Goal: Task Accomplishment & Management: Manage account settings

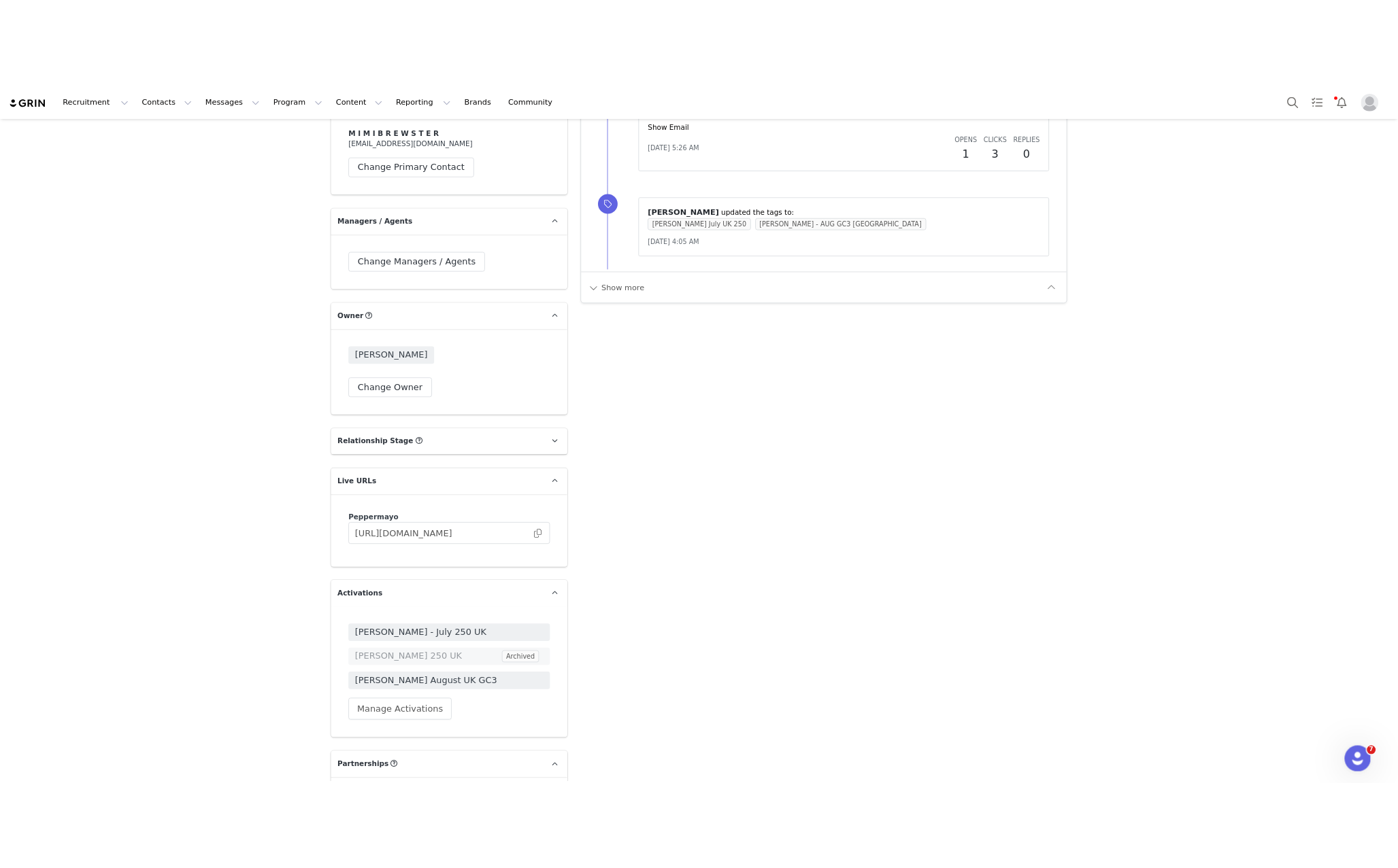
scroll to position [1579, 0]
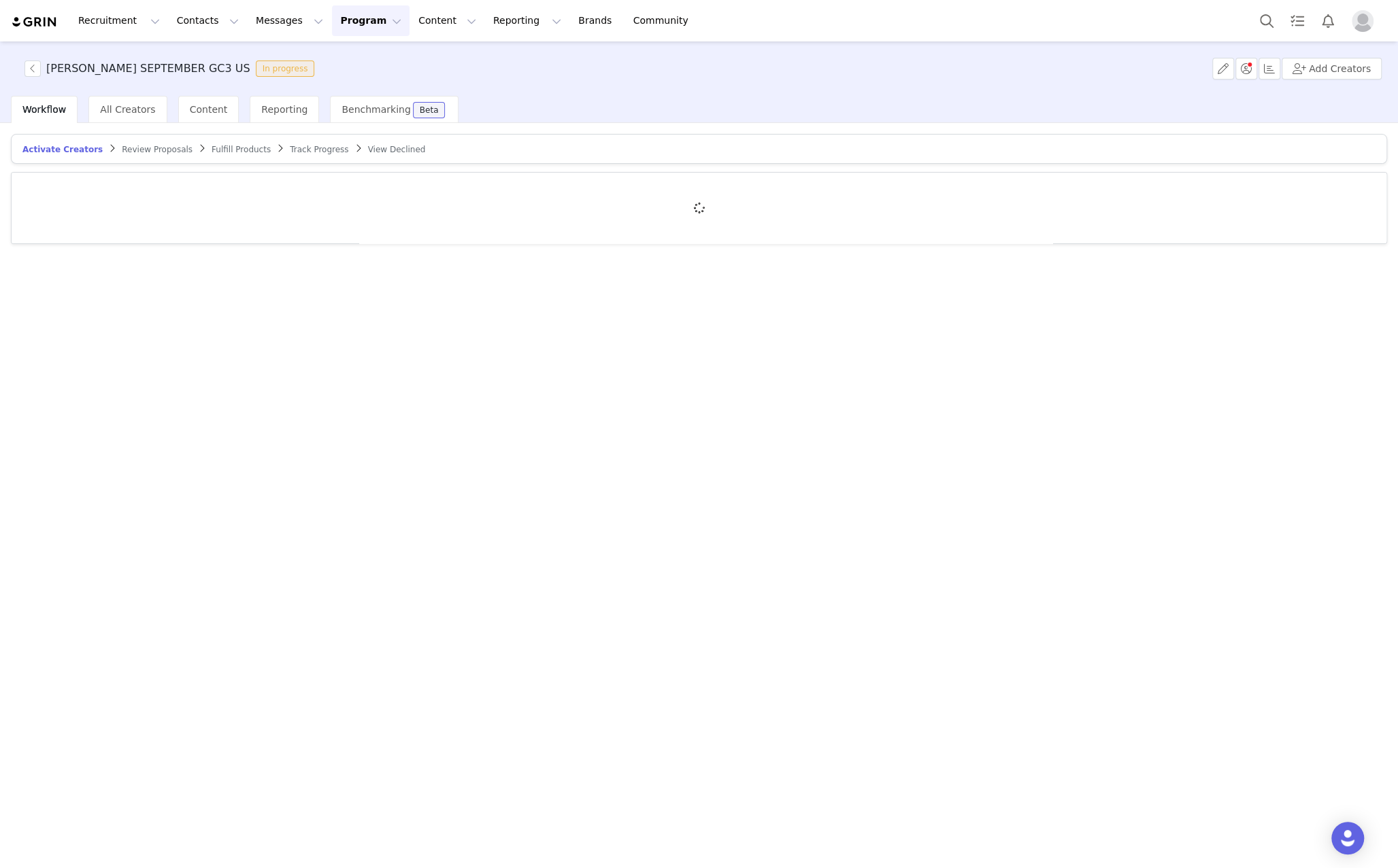
click at [247, 149] on span "Fulfill Products" at bounding box center [241, 149] width 59 height 9
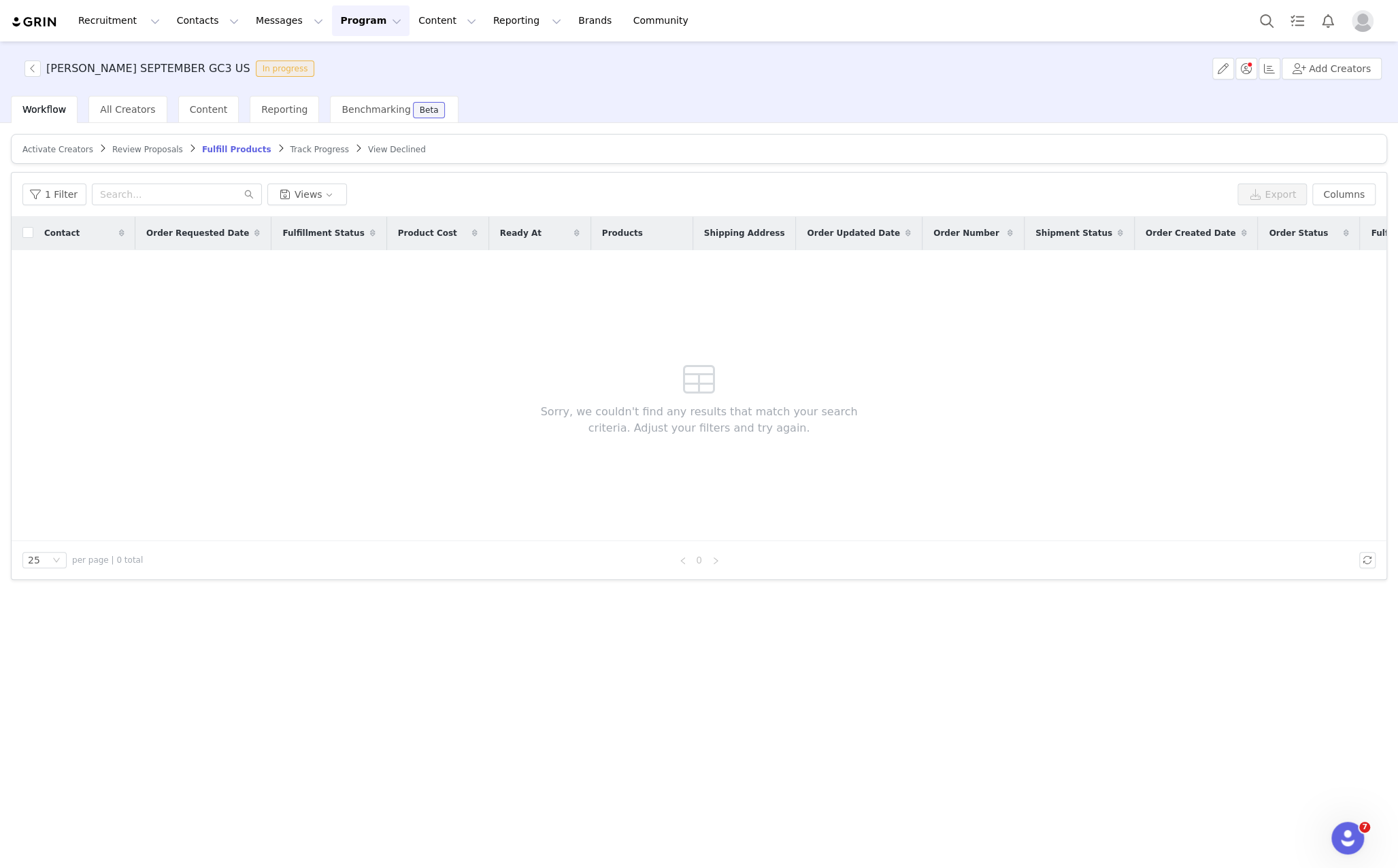
click at [289, 150] on span "Track Progress" at bounding box center [319, 149] width 58 height 9
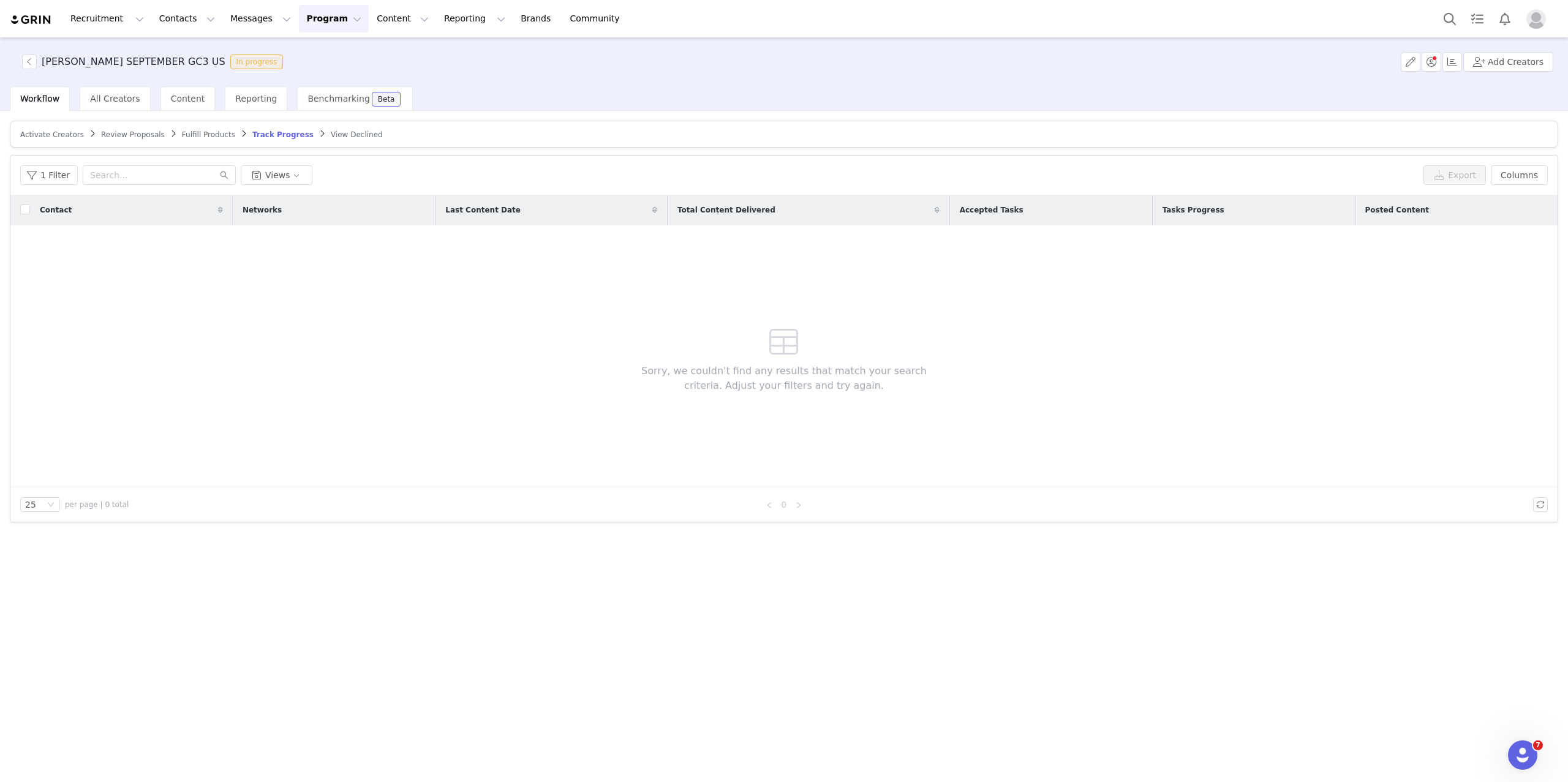
click at [122, 134] on span "Review Proposals" at bounding box center [132, 134] width 64 height 8
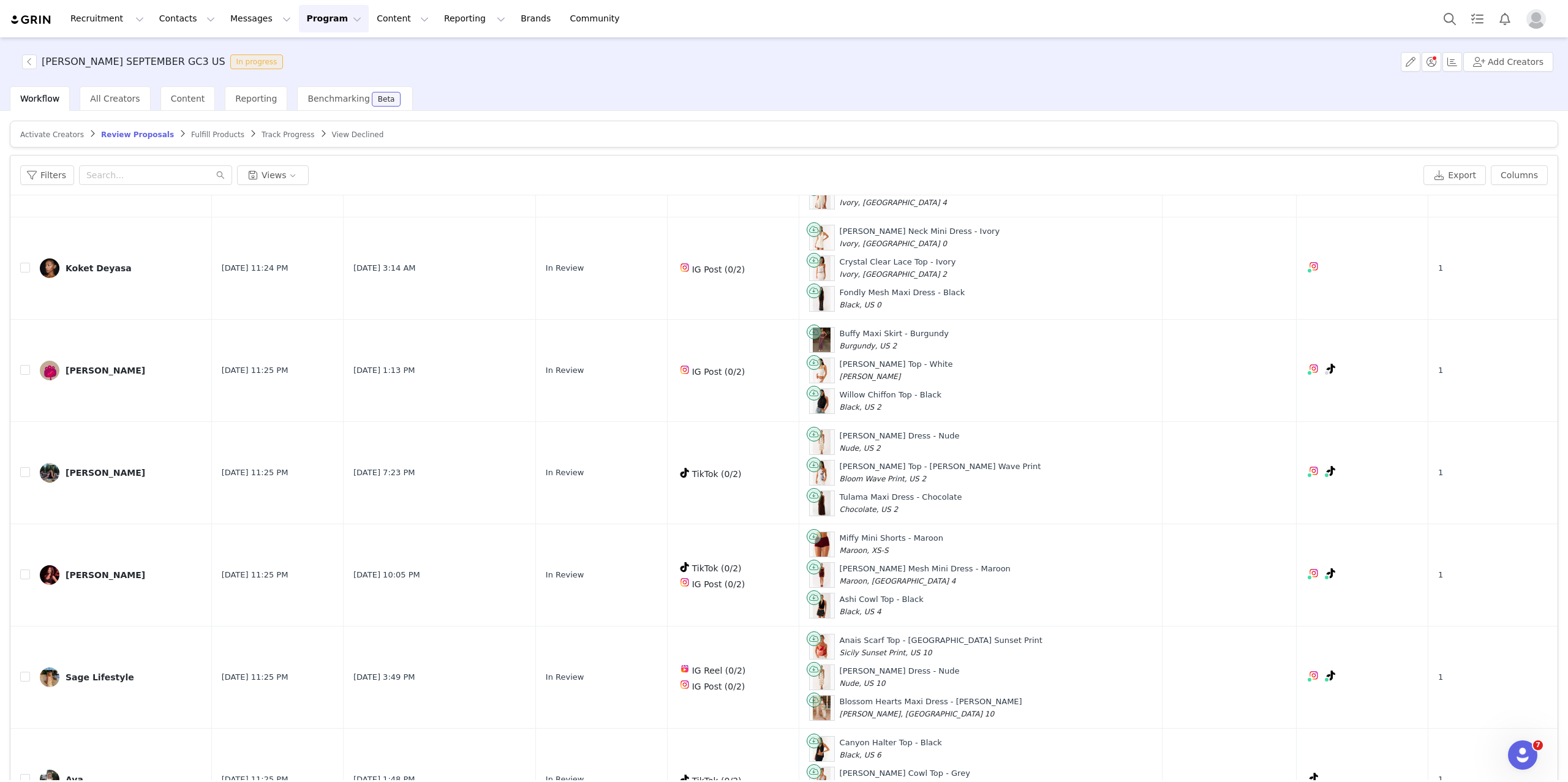
scroll to position [58, 0]
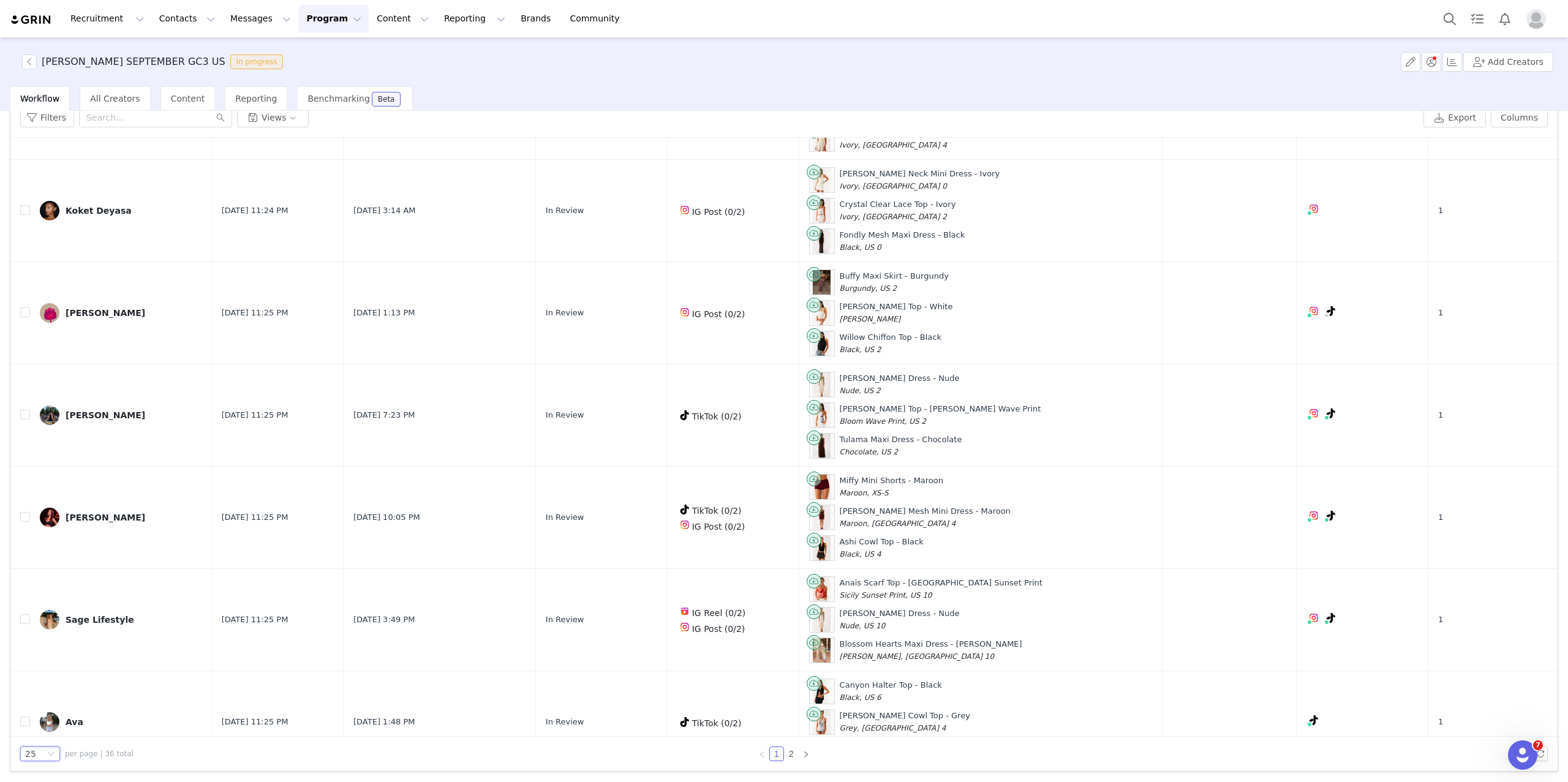
click at [39, 752] on div "25" at bounding box center [35, 754] width 20 height 13
click at [161, 764] on div "25 per page | 36 total 1 2" at bounding box center [784, 754] width 1547 height 34
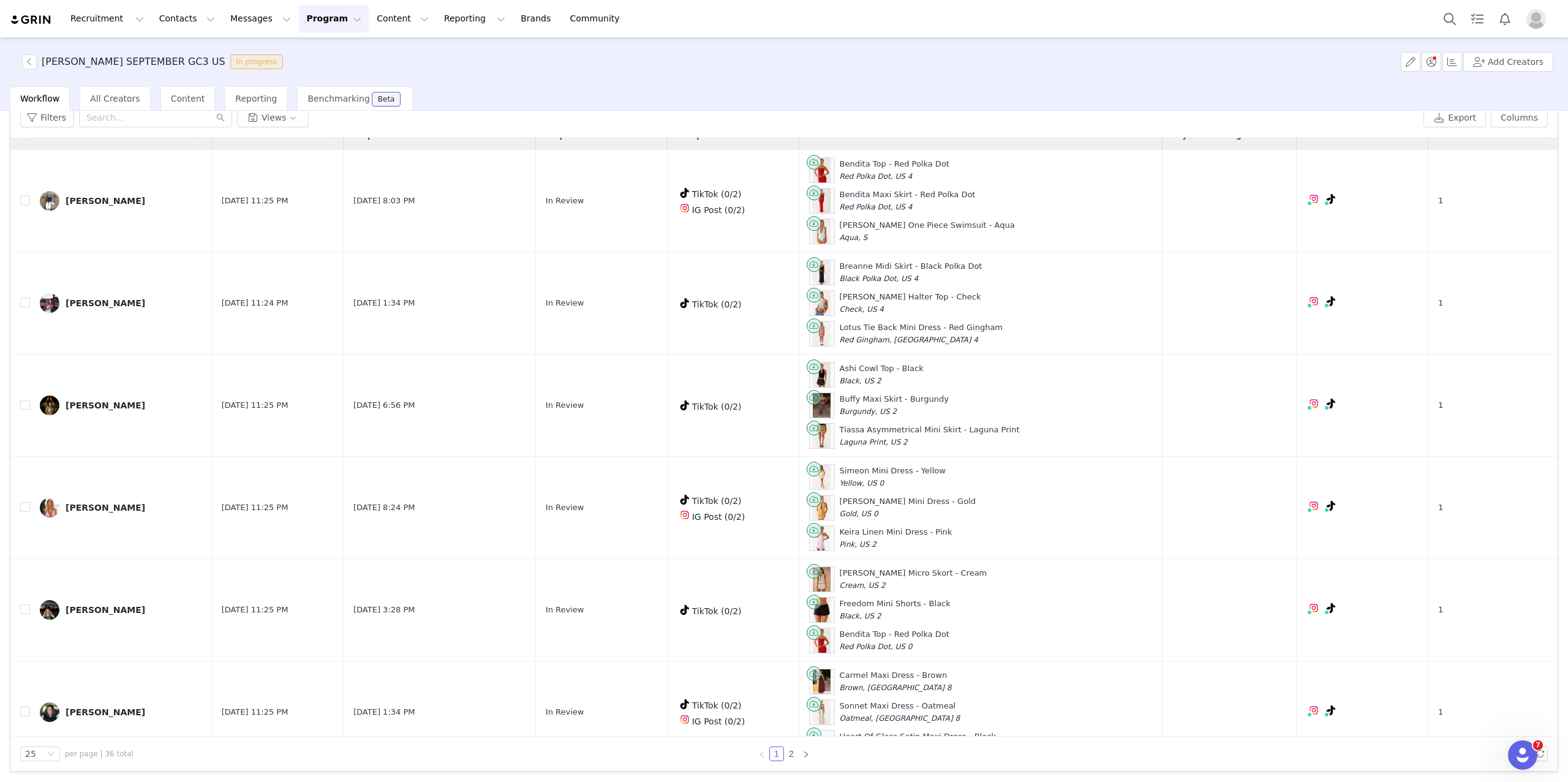
scroll to position [0, 0]
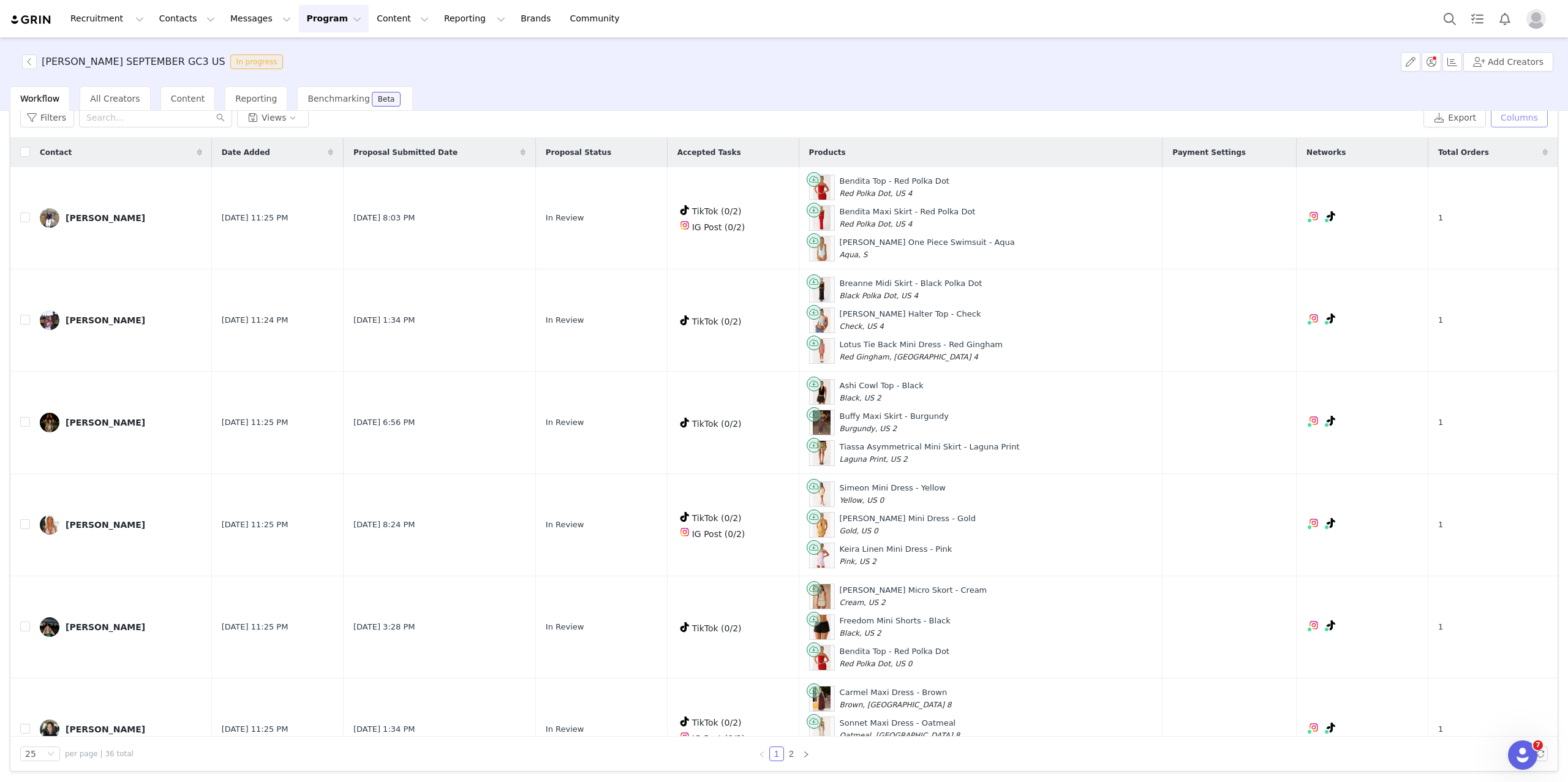
click at [1258, 115] on button "Columns" at bounding box center [1519, 117] width 57 height 20
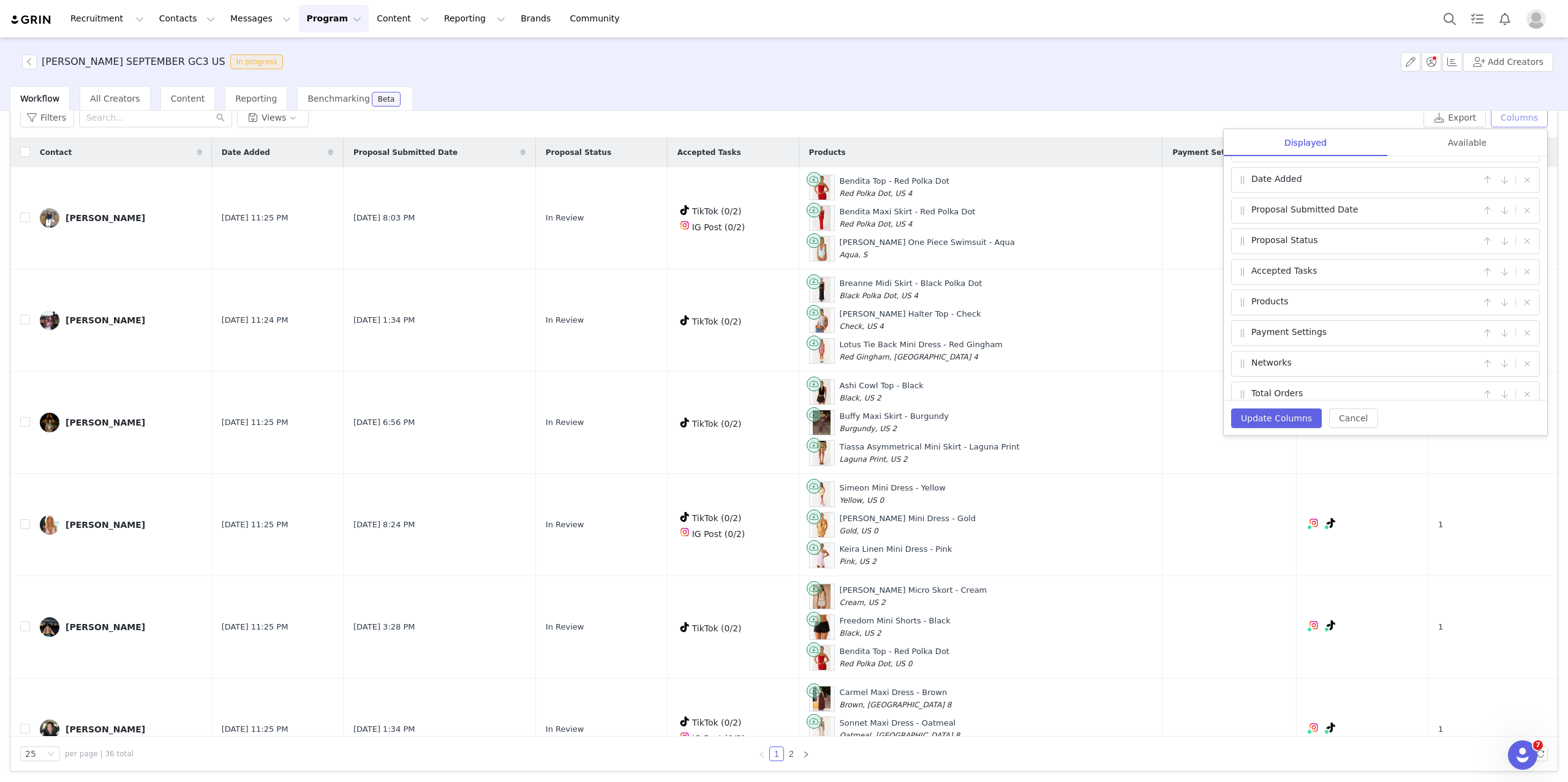
scroll to position [37, 0]
click at [1258, 415] on button "Update Columns" at bounding box center [1276, 418] width 90 height 20
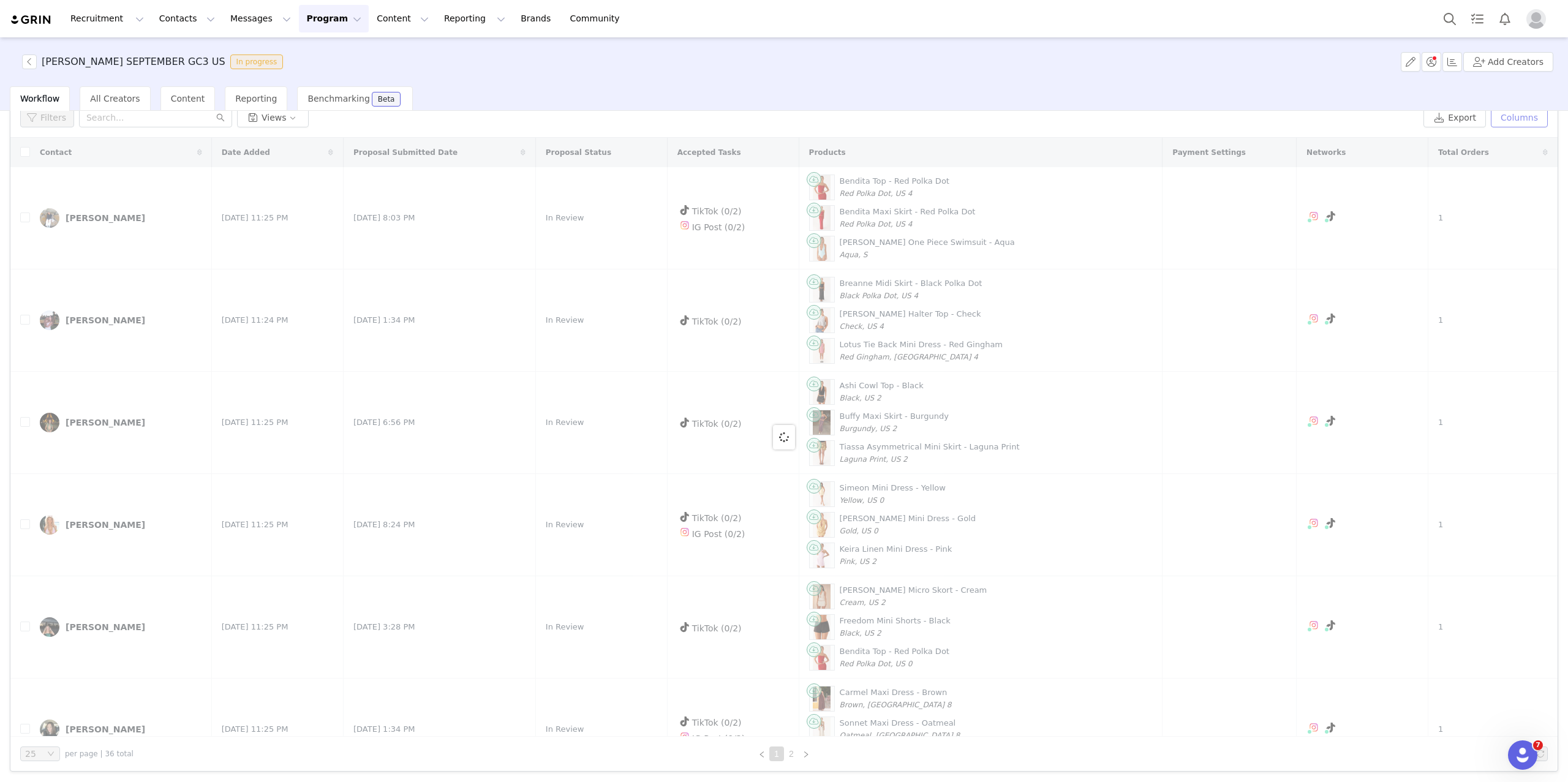
click at [1258, 123] on button "Columns" at bounding box center [1519, 117] width 57 height 20
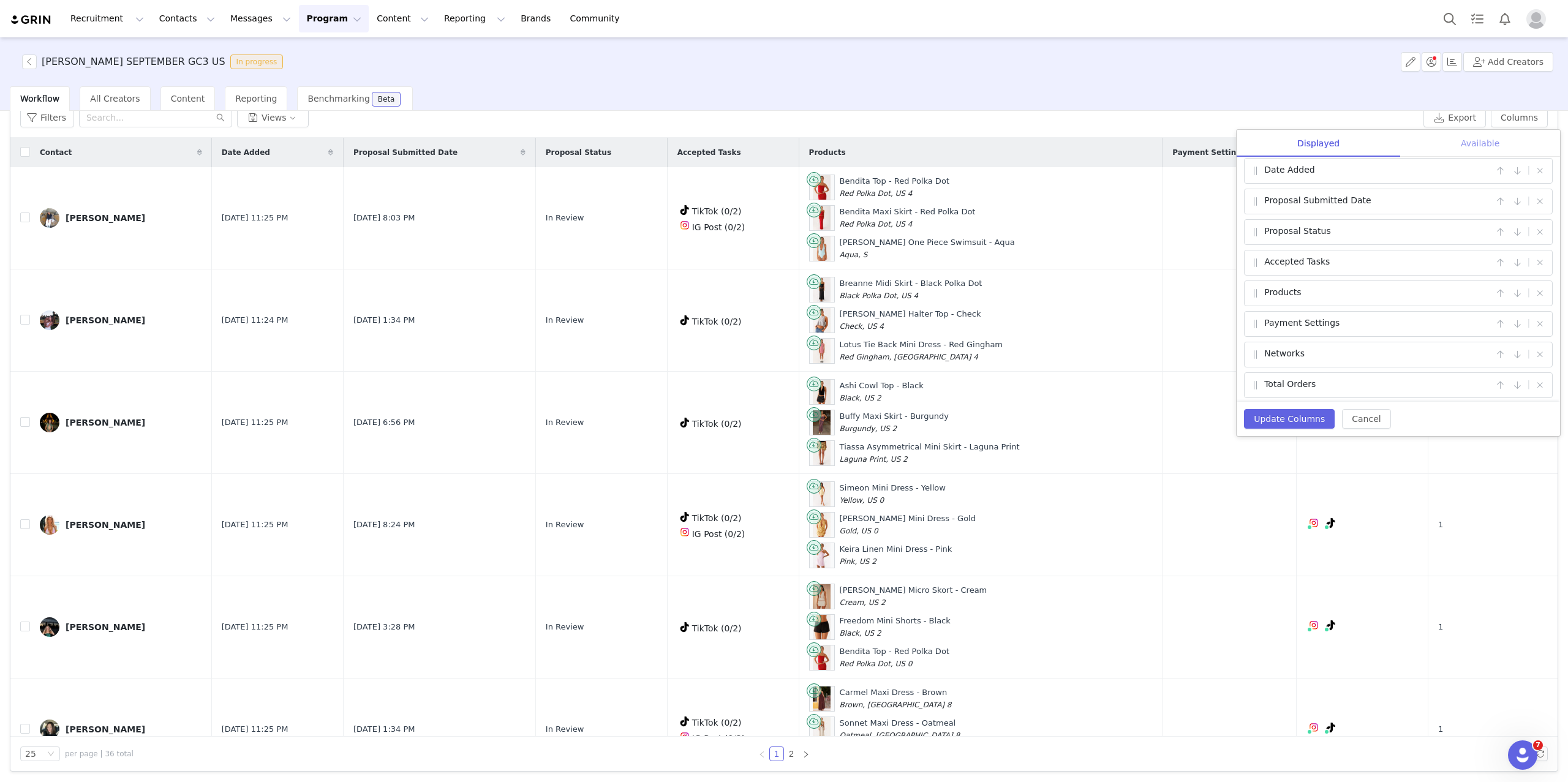
click at [1258, 142] on div "Available" at bounding box center [1479, 143] width 160 height 28
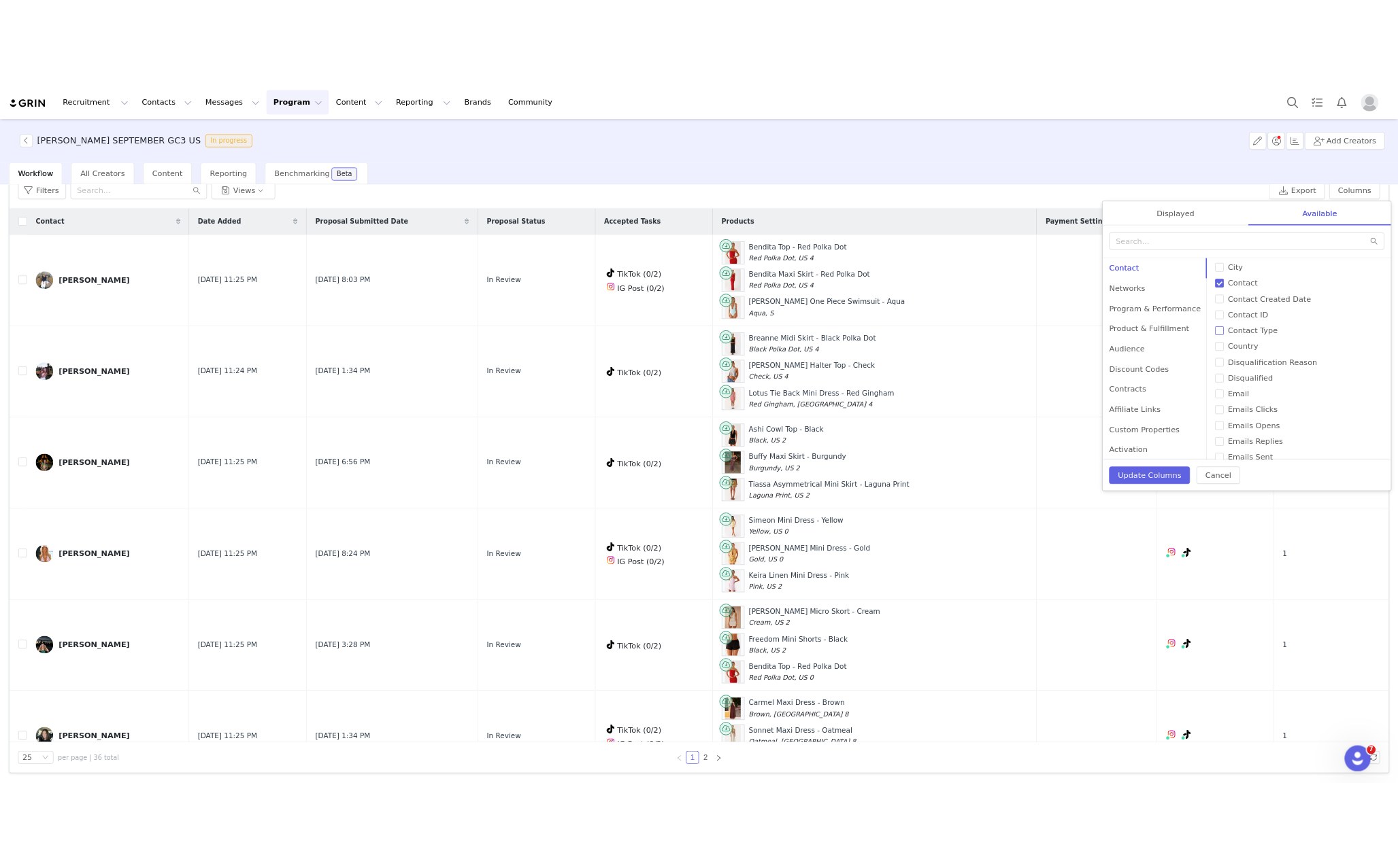
scroll to position [28, 0]
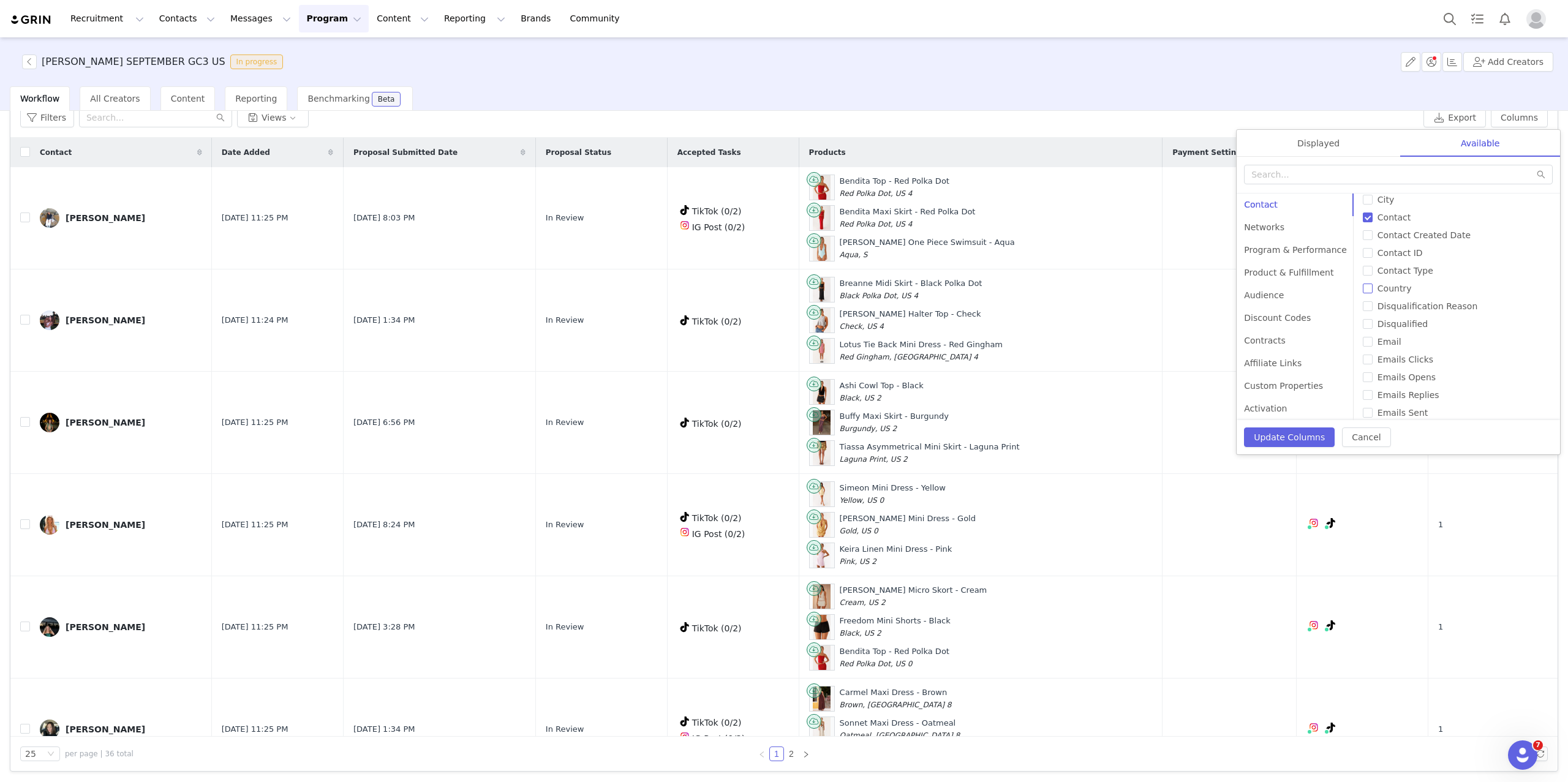
click at [1258, 287] on input "Country" at bounding box center [1367, 288] width 10 height 10
checkbox input "true"
click at [1249, 435] on button "Update Columns" at bounding box center [1276, 437] width 90 height 20
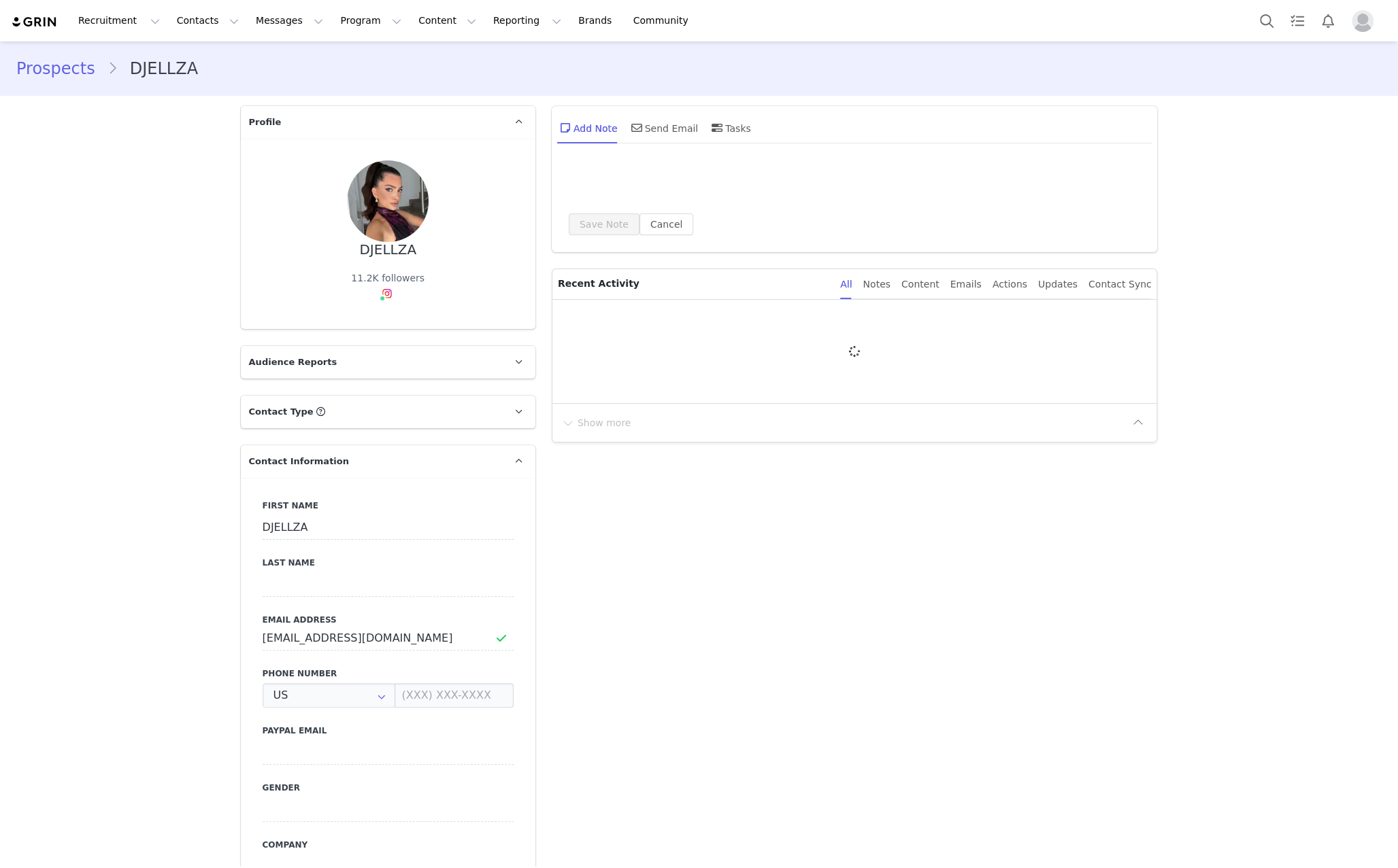
type input "+1 (United States)"
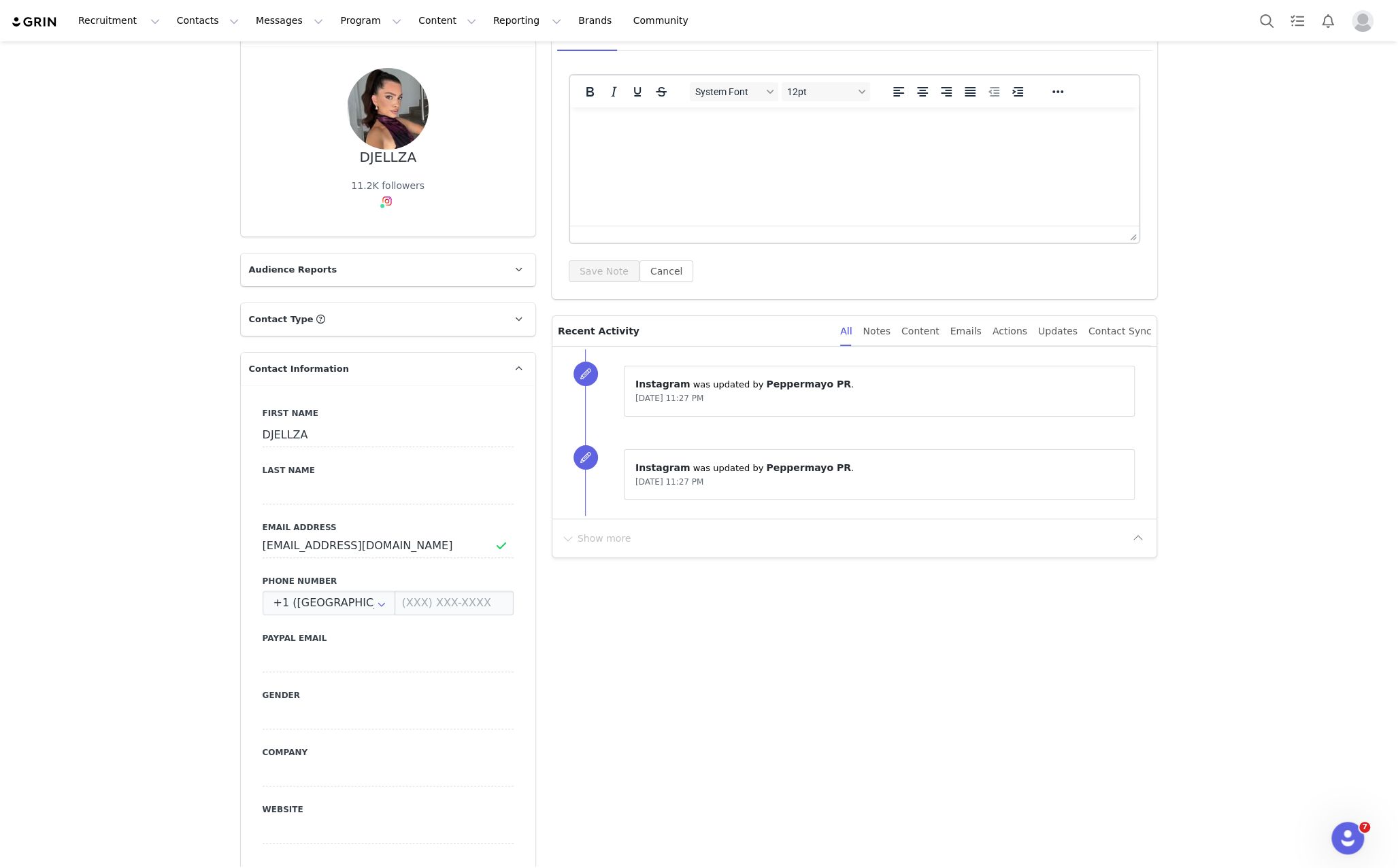
scroll to position [78, 0]
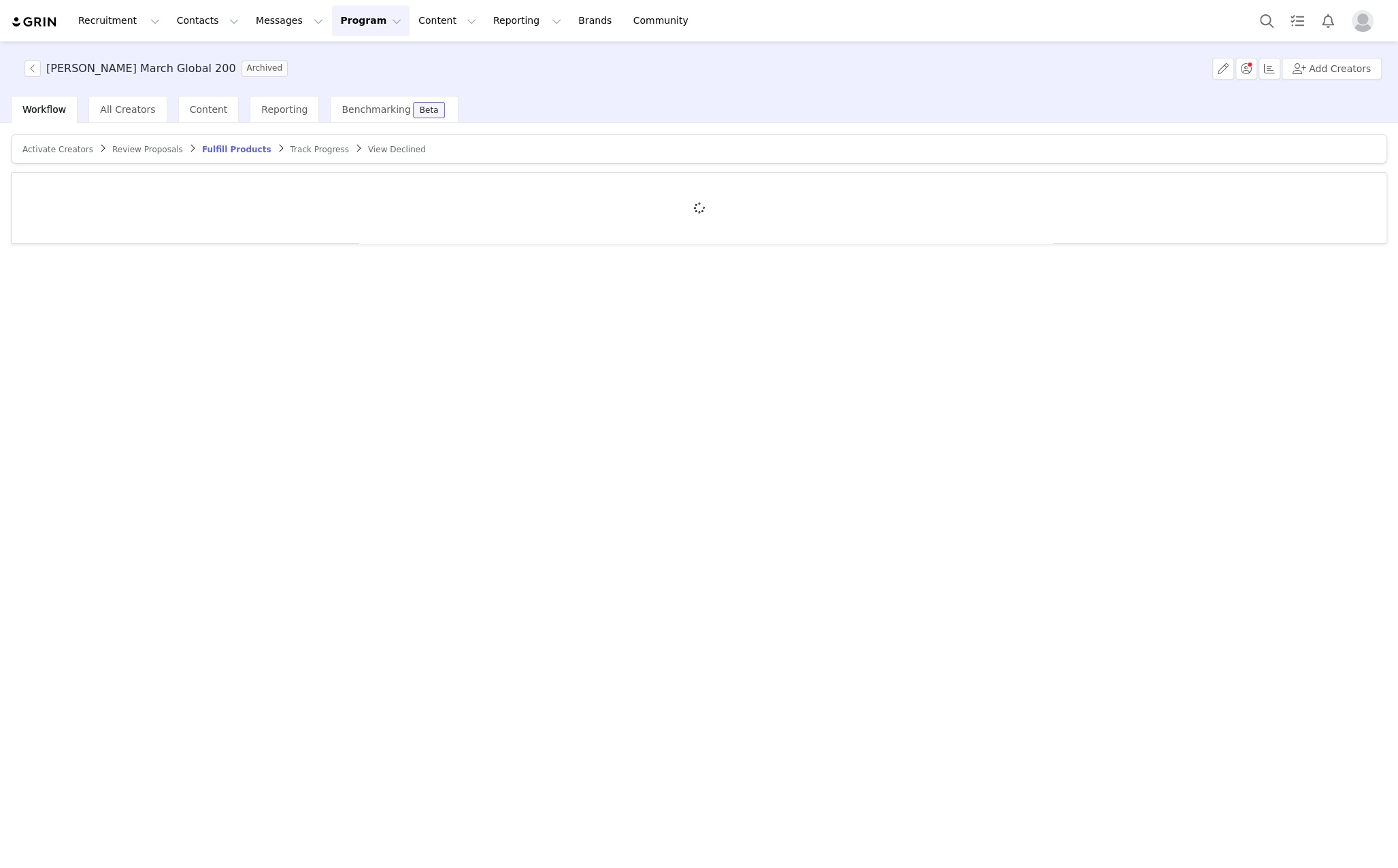
click at [362, 24] on button "Program Program" at bounding box center [371, 21] width 78 height 31
click at [346, 61] on p "Activations" at bounding box center [347, 60] width 52 height 14
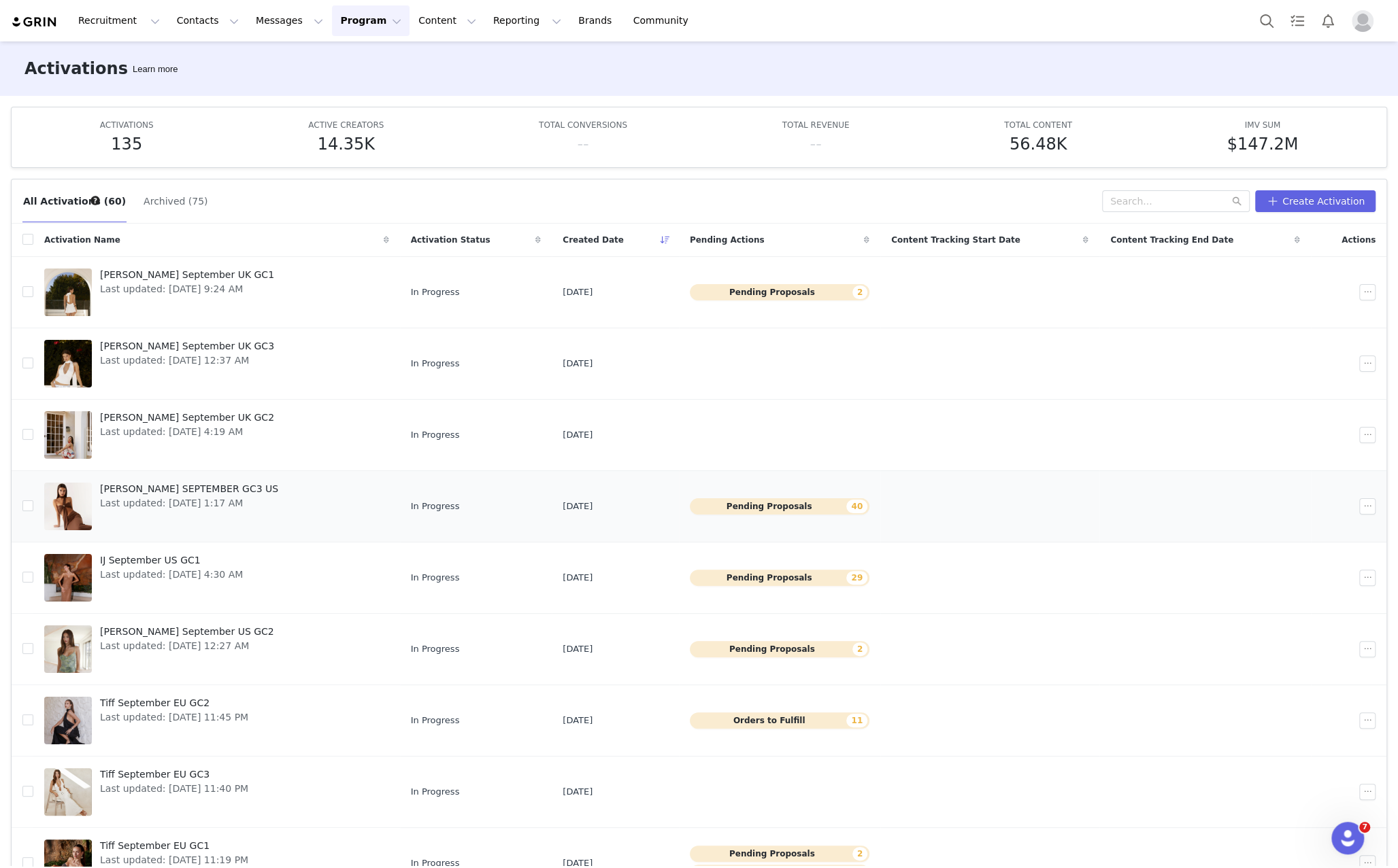
click at [132, 512] on div "Jess SEPTEMBER GC3 US Last updated: Sep 1, 2025 1:17 AM" at bounding box center [189, 507] width 195 height 54
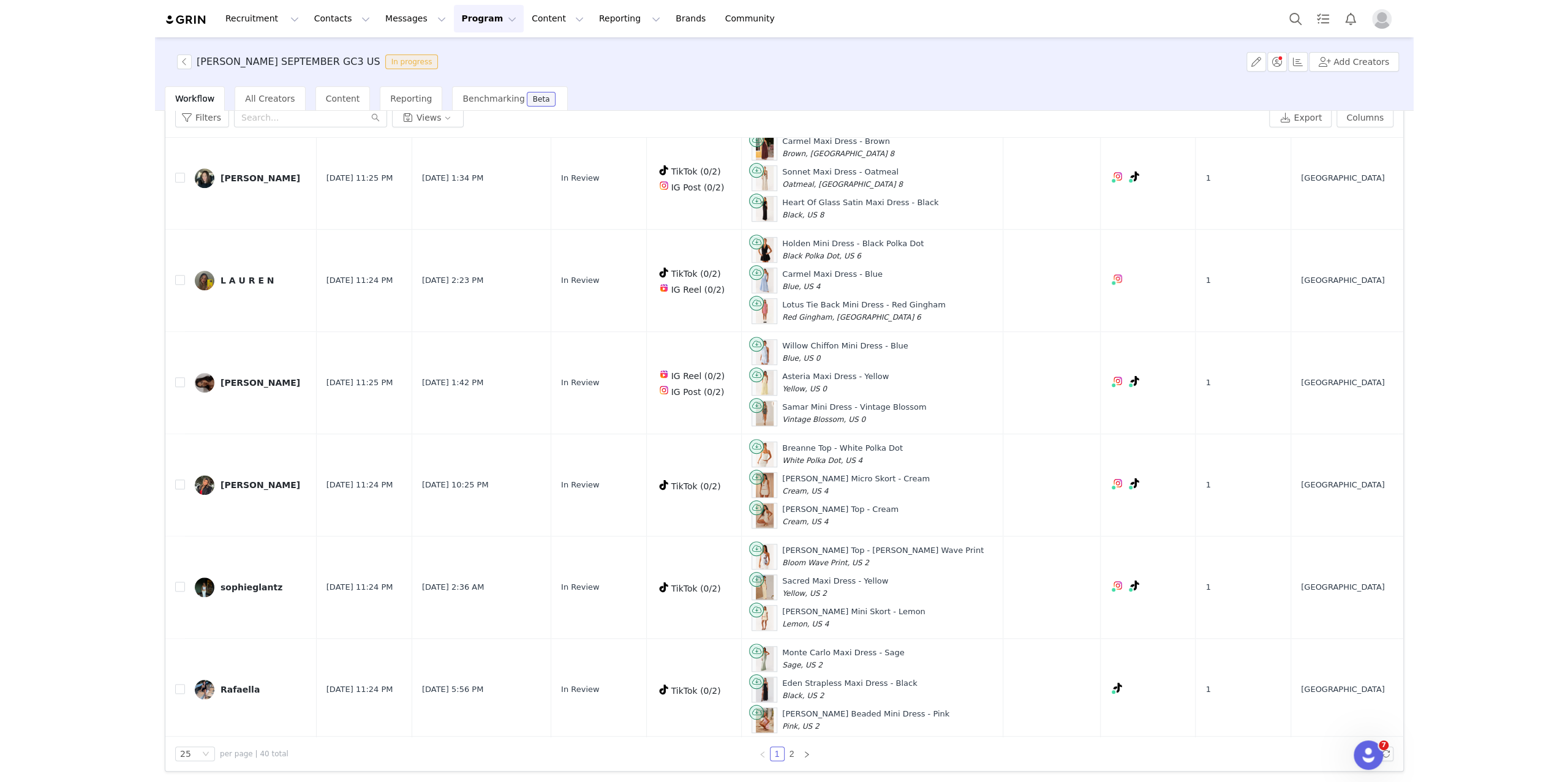
scroll to position [752, 0]
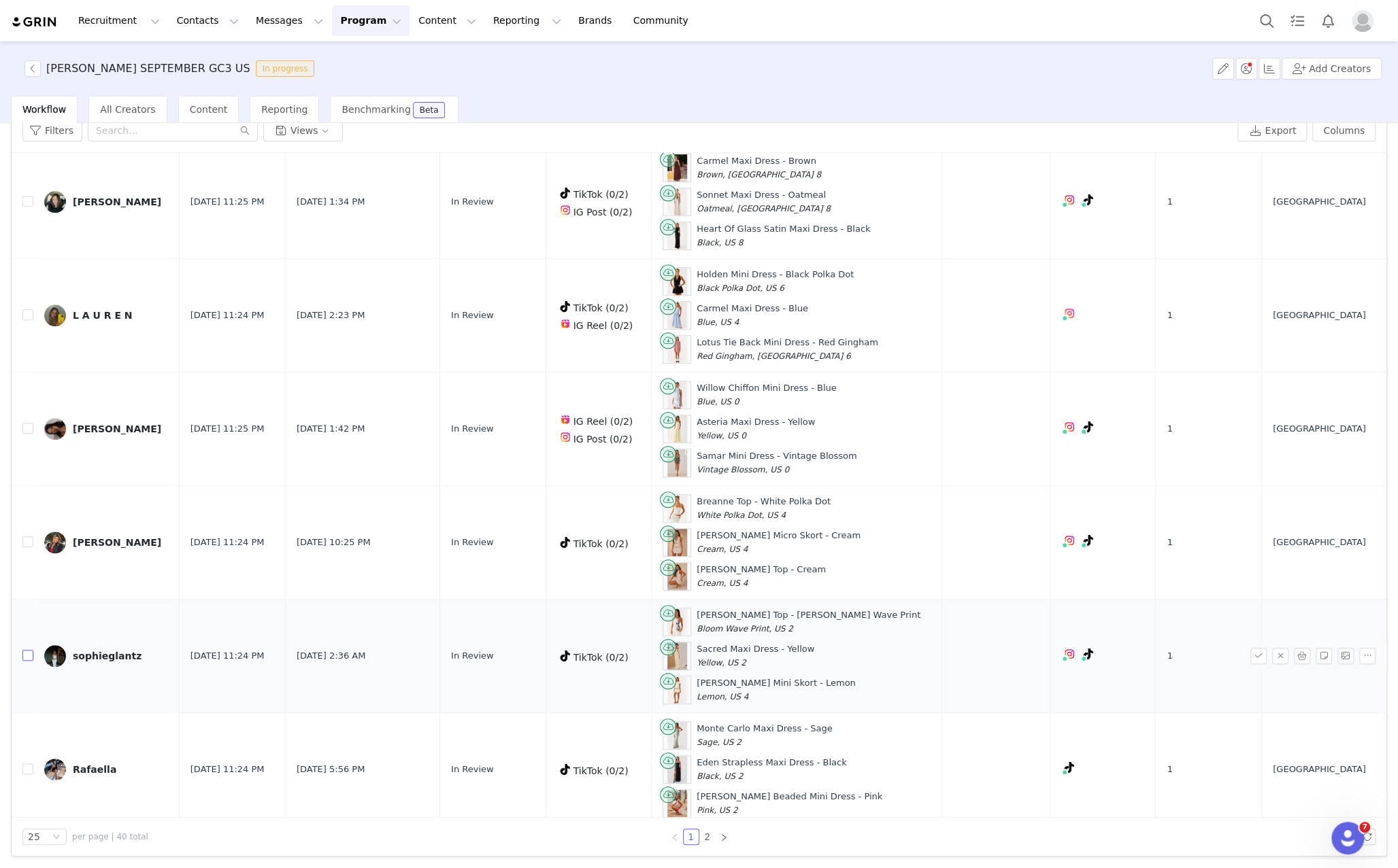
click at [31, 650] on input "checkbox" at bounding box center [27, 655] width 11 height 11
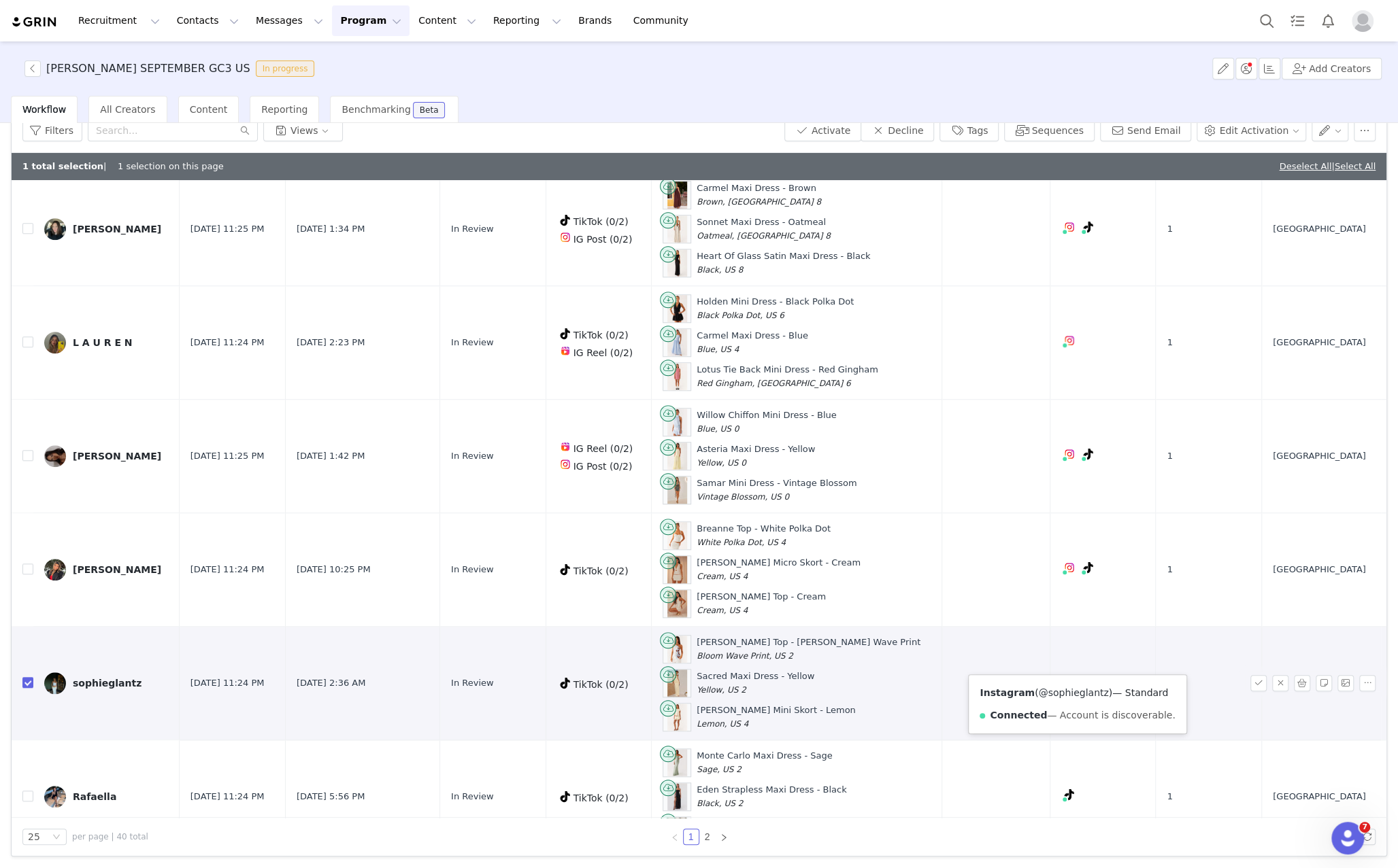
click at [1071, 691] on link "@sophieglantz" at bounding box center [1073, 693] width 70 height 11
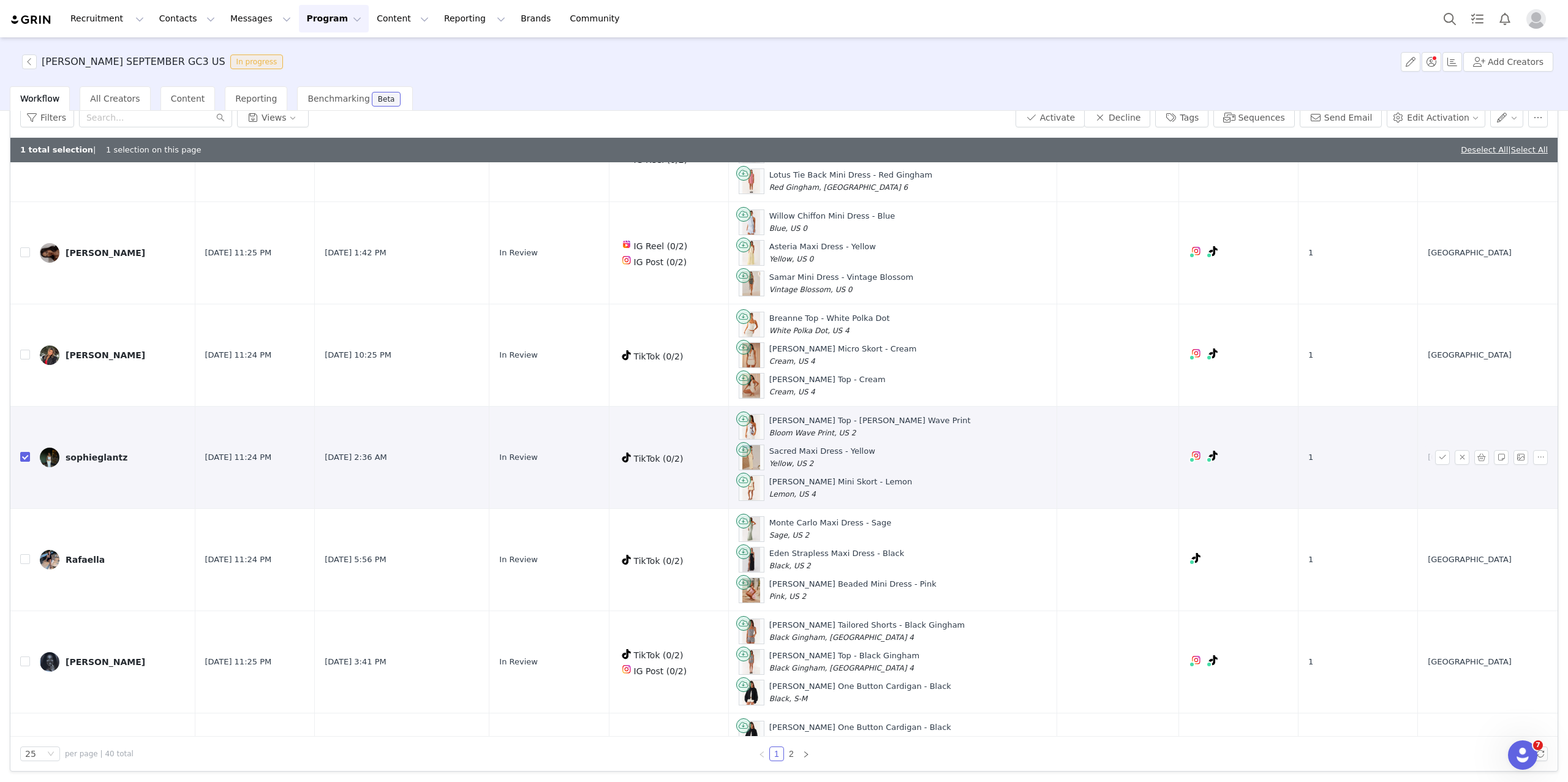
scroll to position [787, 0]
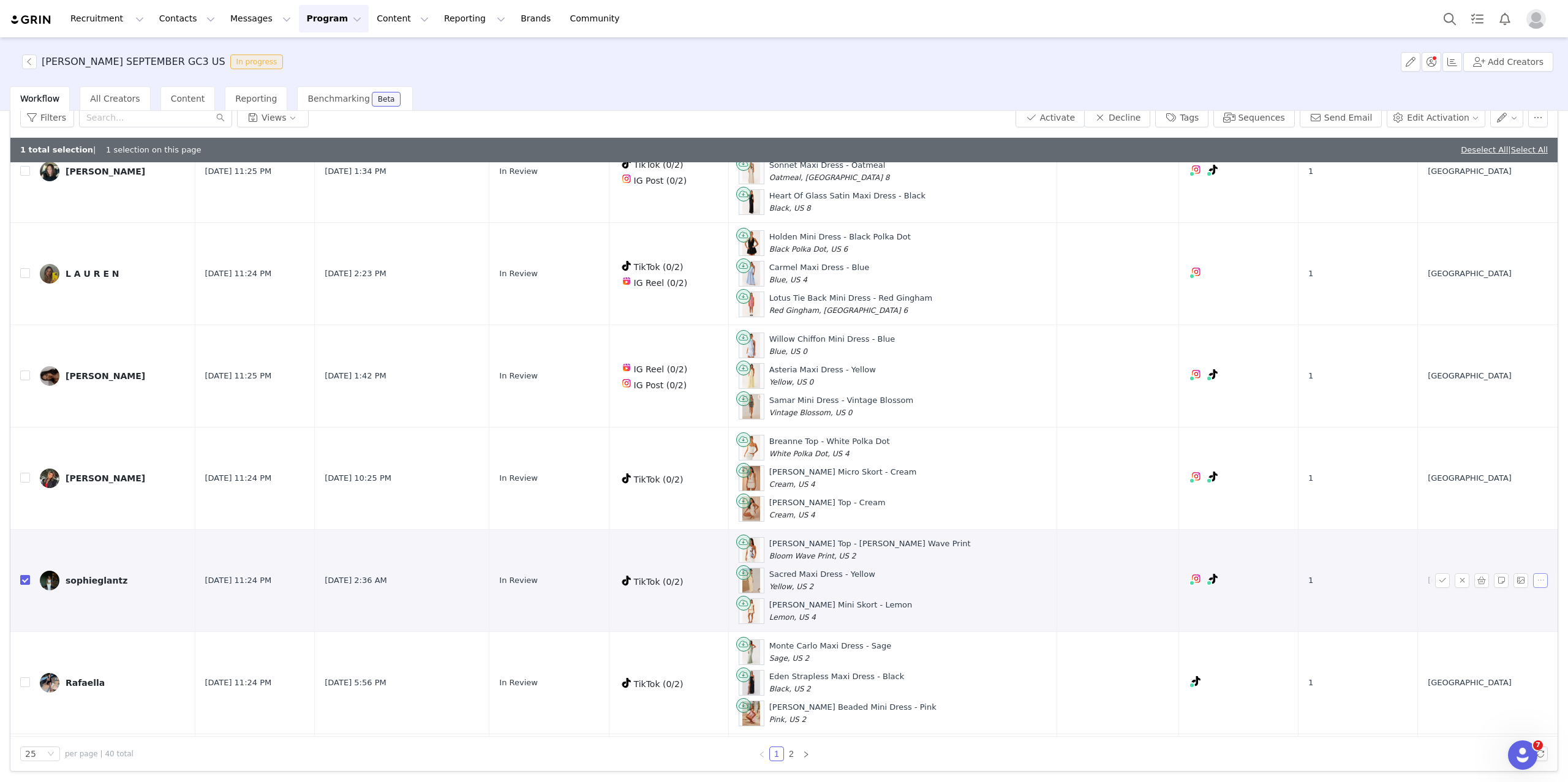
click at [1258, 573] on button "button" at bounding box center [1540, 580] width 15 height 15
click at [1258, 602] on div "Send Email" at bounding box center [1493, 604] width 110 height 13
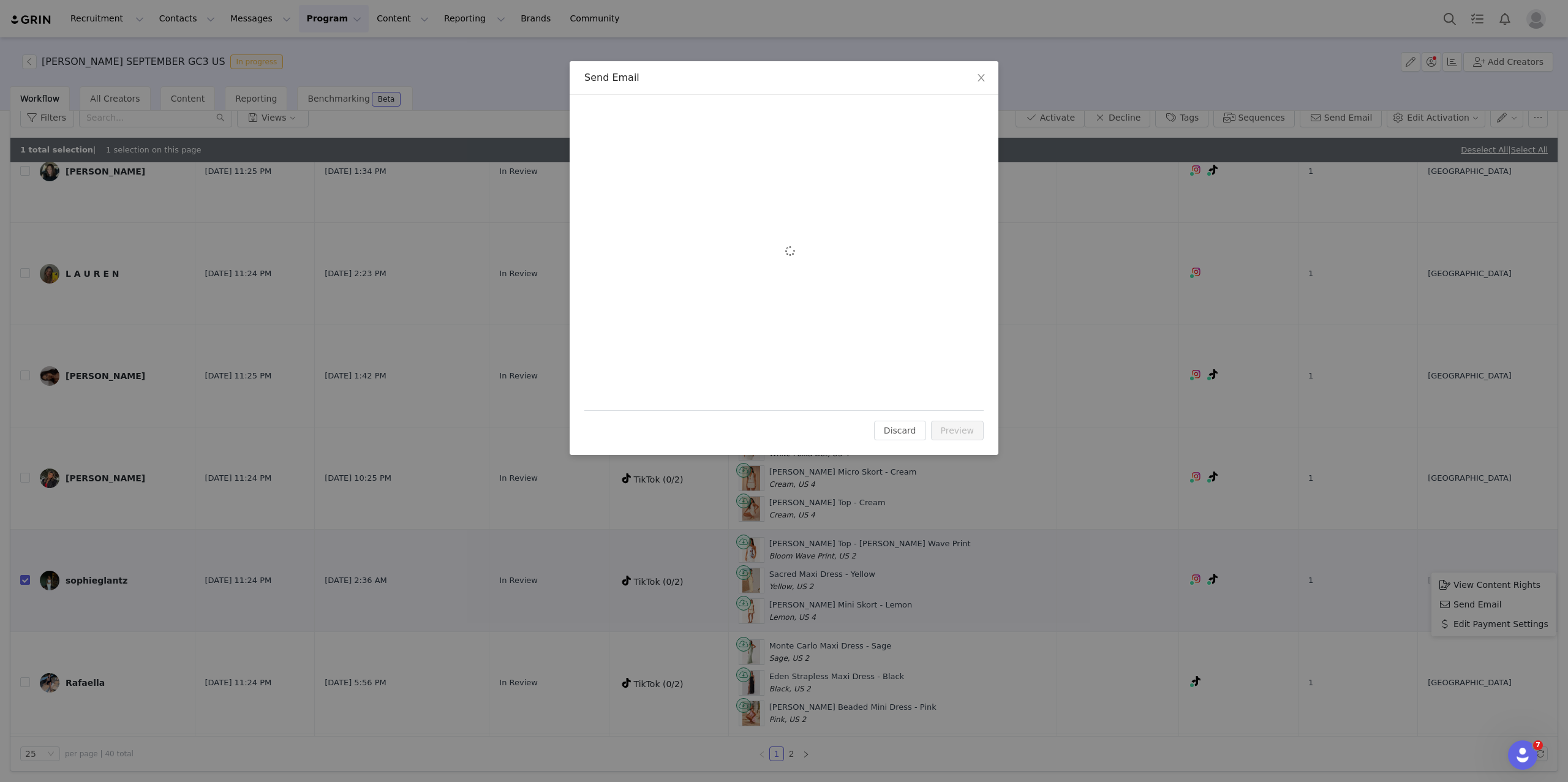
scroll to position [0, 0]
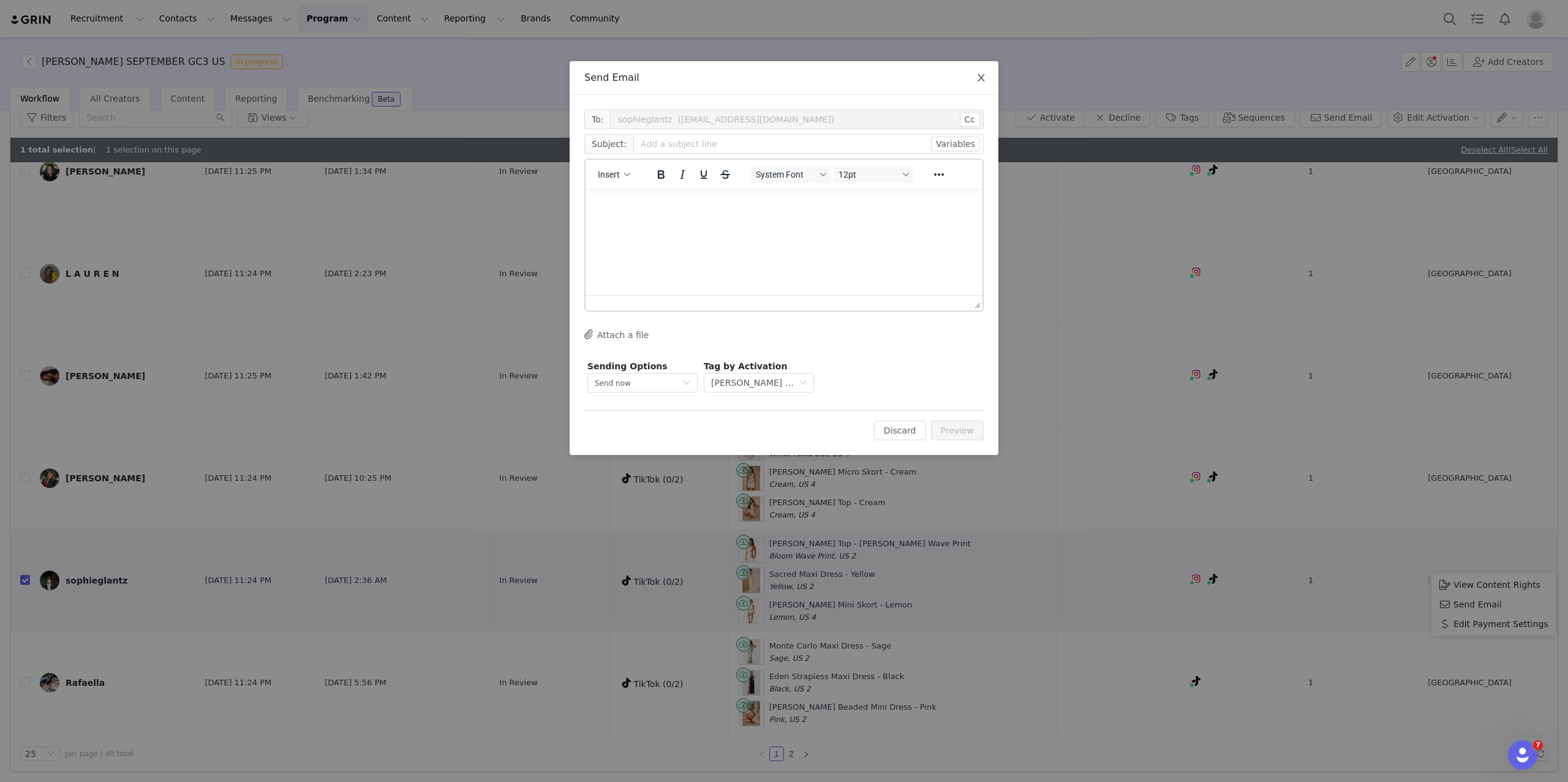
click at [983, 74] on icon "icon: close" at bounding box center [981, 78] width 10 height 10
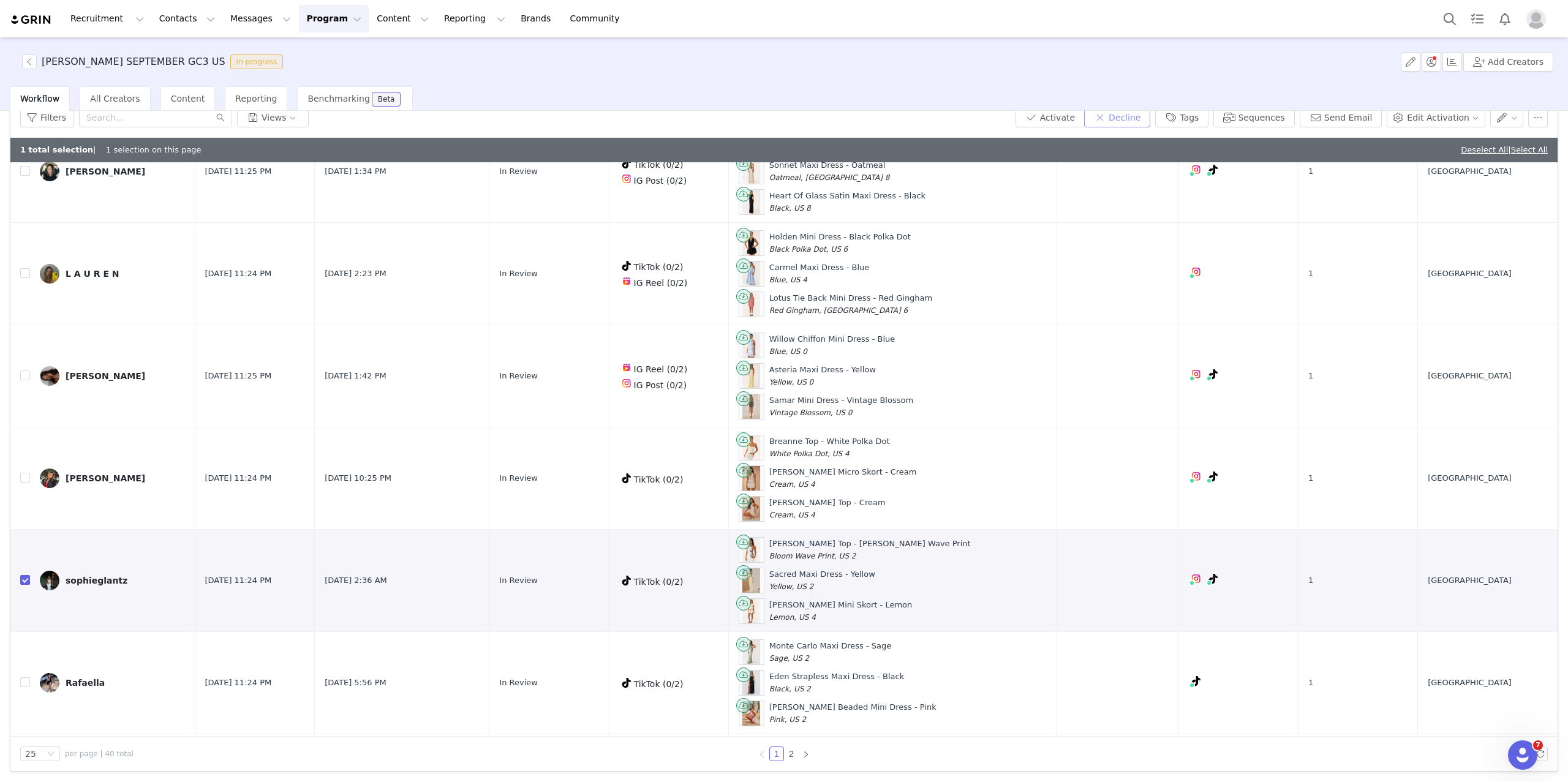
click at [1146, 117] on button "Decline" at bounding box center [1117, 117] width 66 height 20
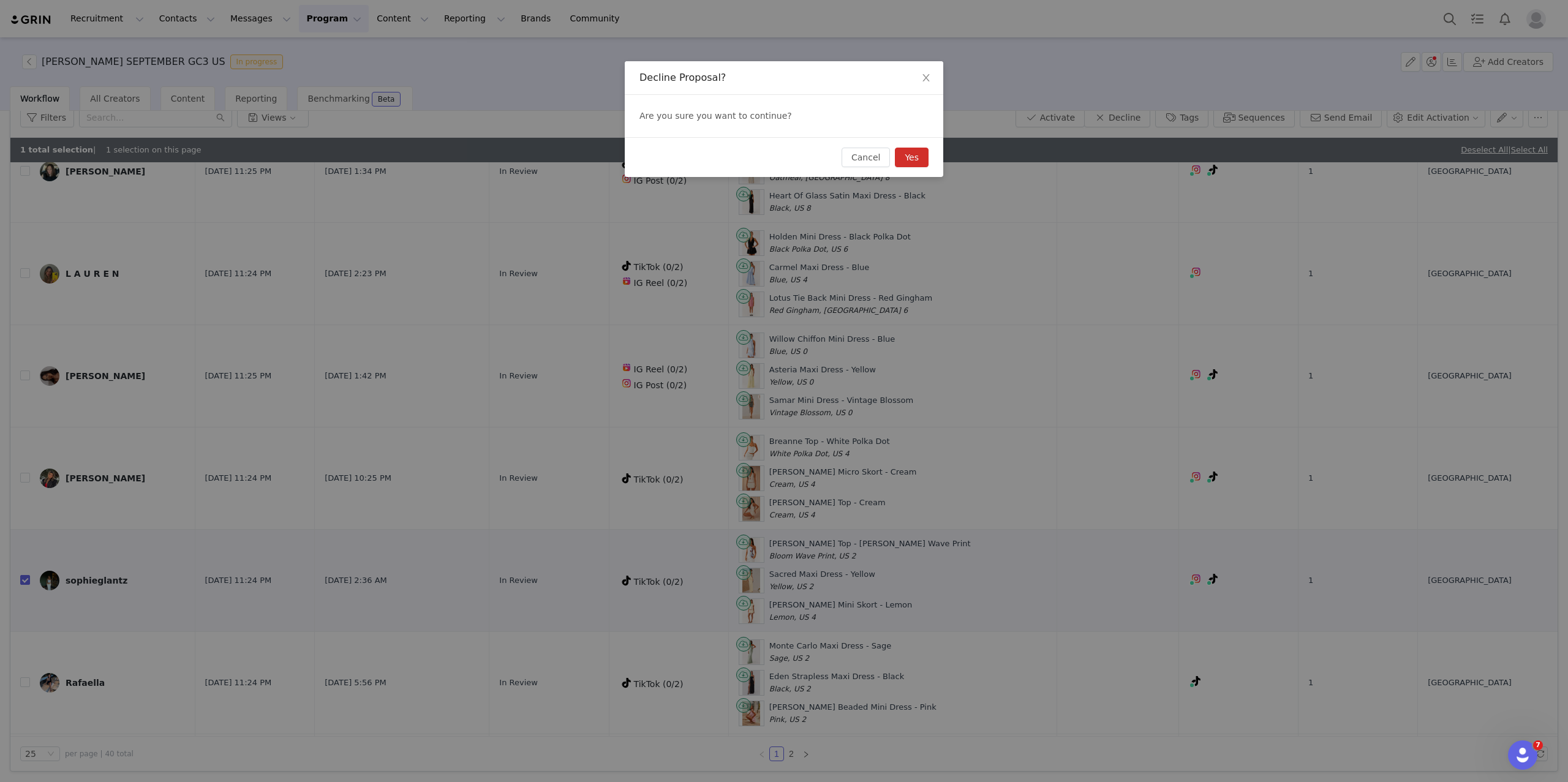
click at [906, 162] on button "Yes" at bounding box center [911, 157] width 33 height 20
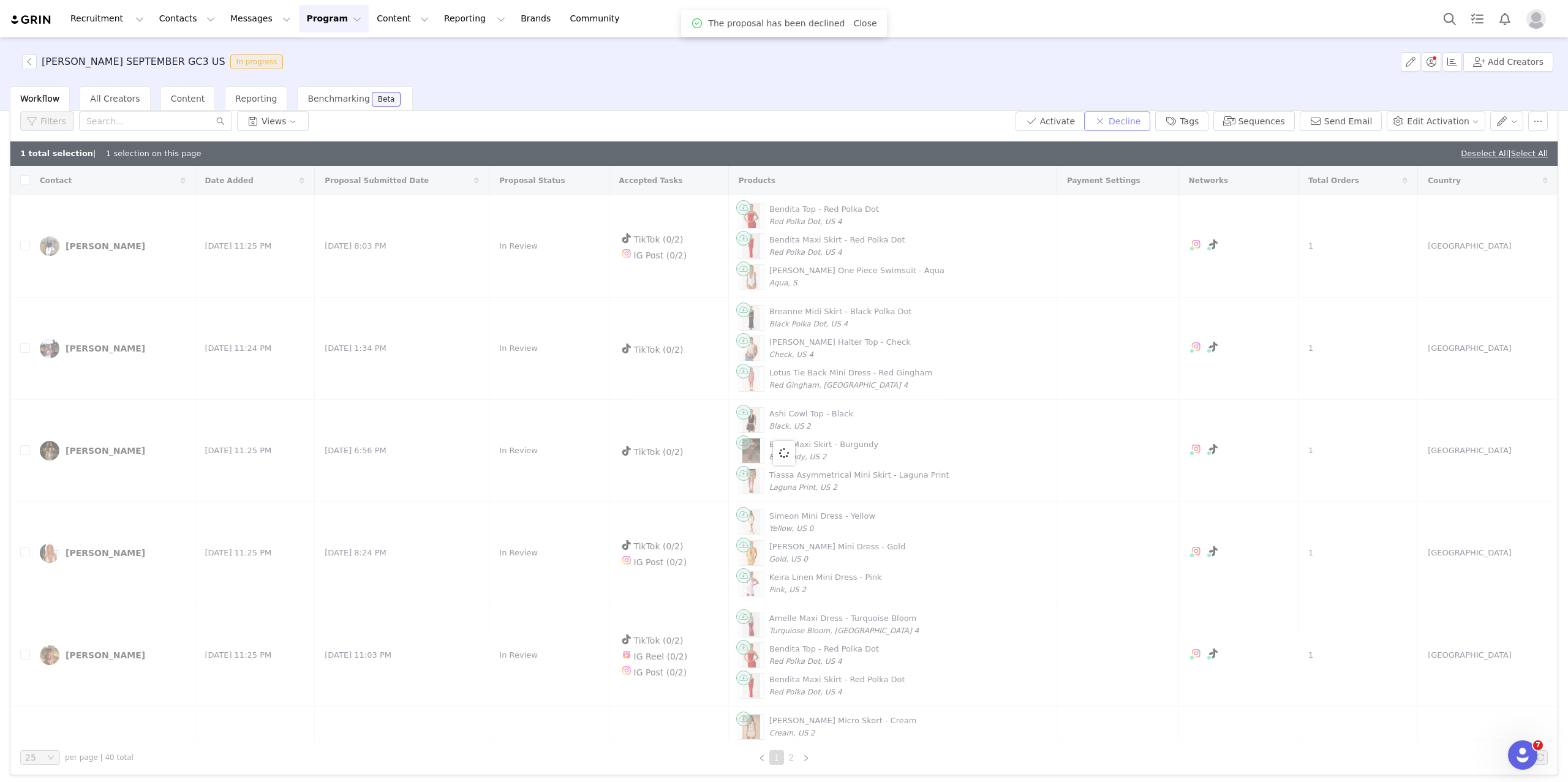
checkbox input "false"
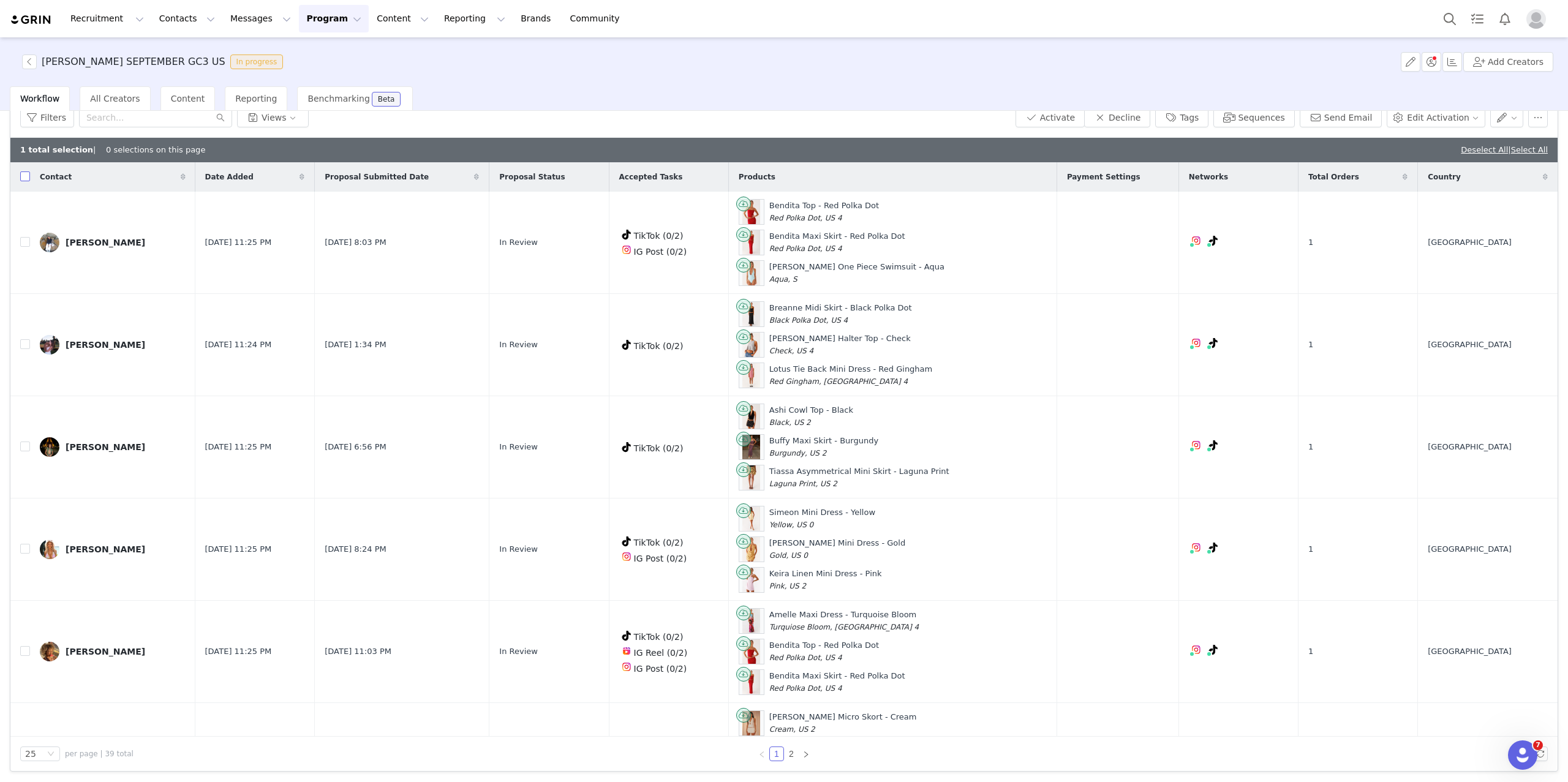
click at [24, 174] on input "checkbox" at bounding box center [24, 176] width 10 height 10
checkbox input "true"
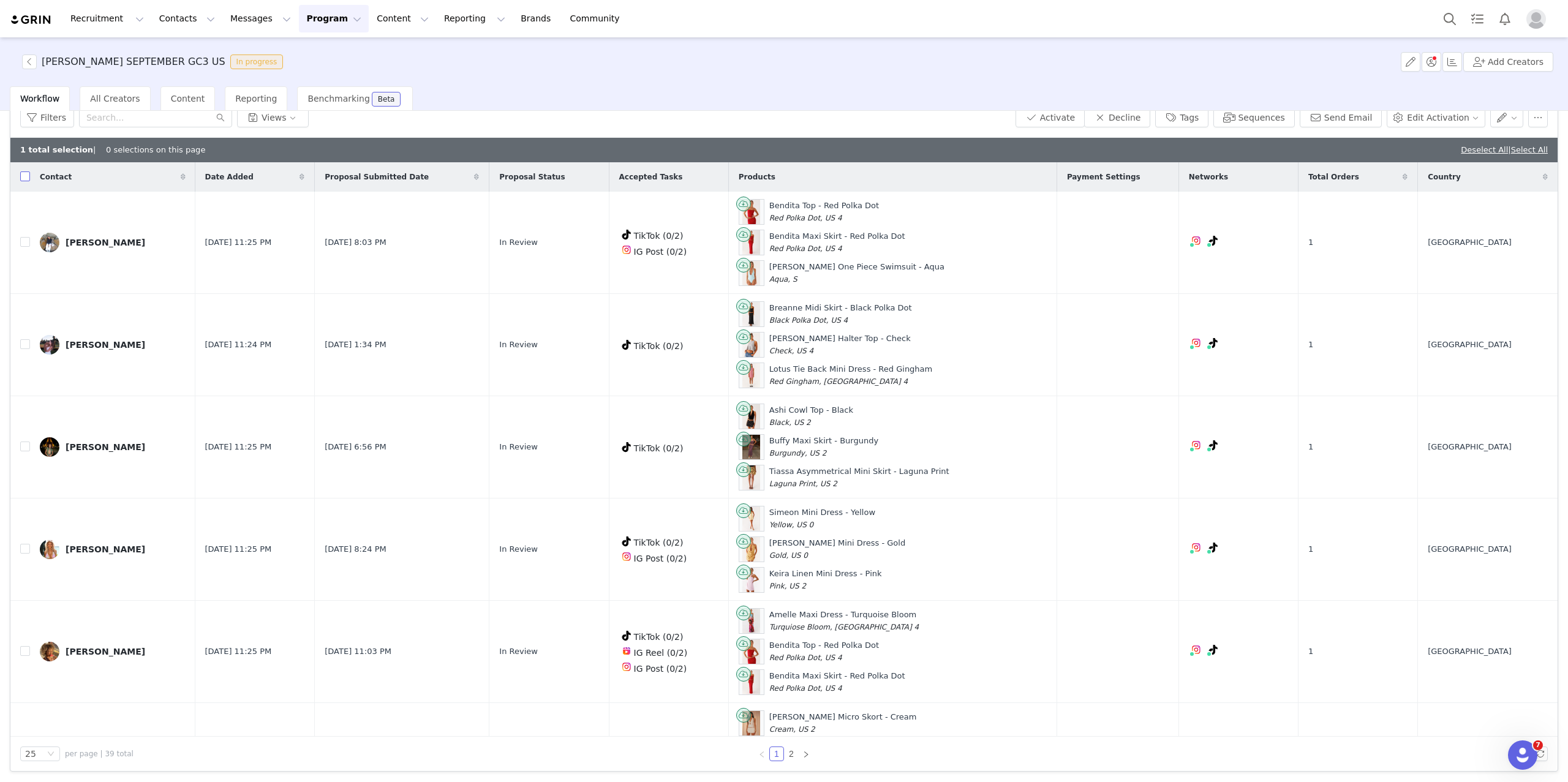
checkbox input "true"
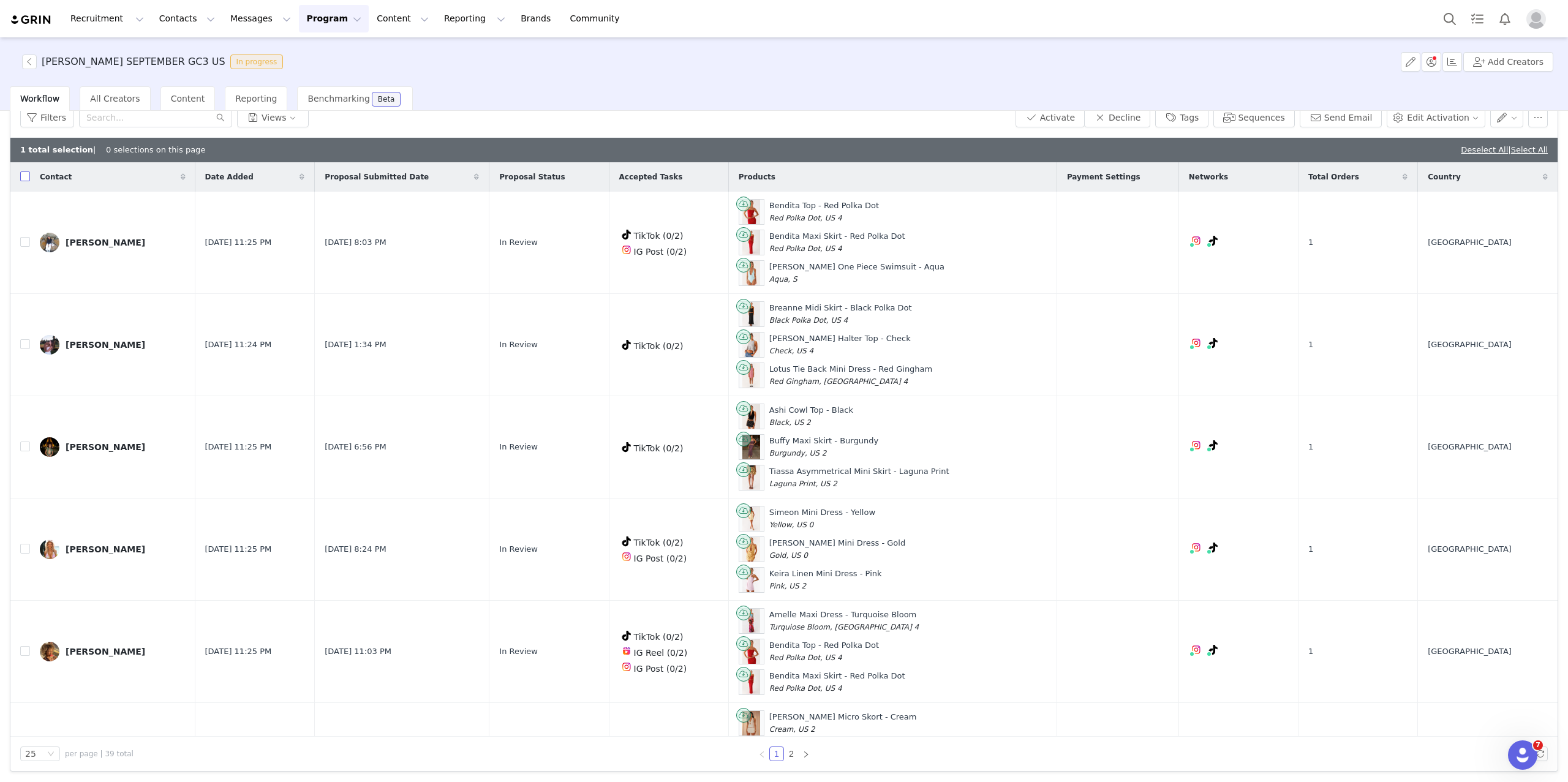
checkbox input "true"
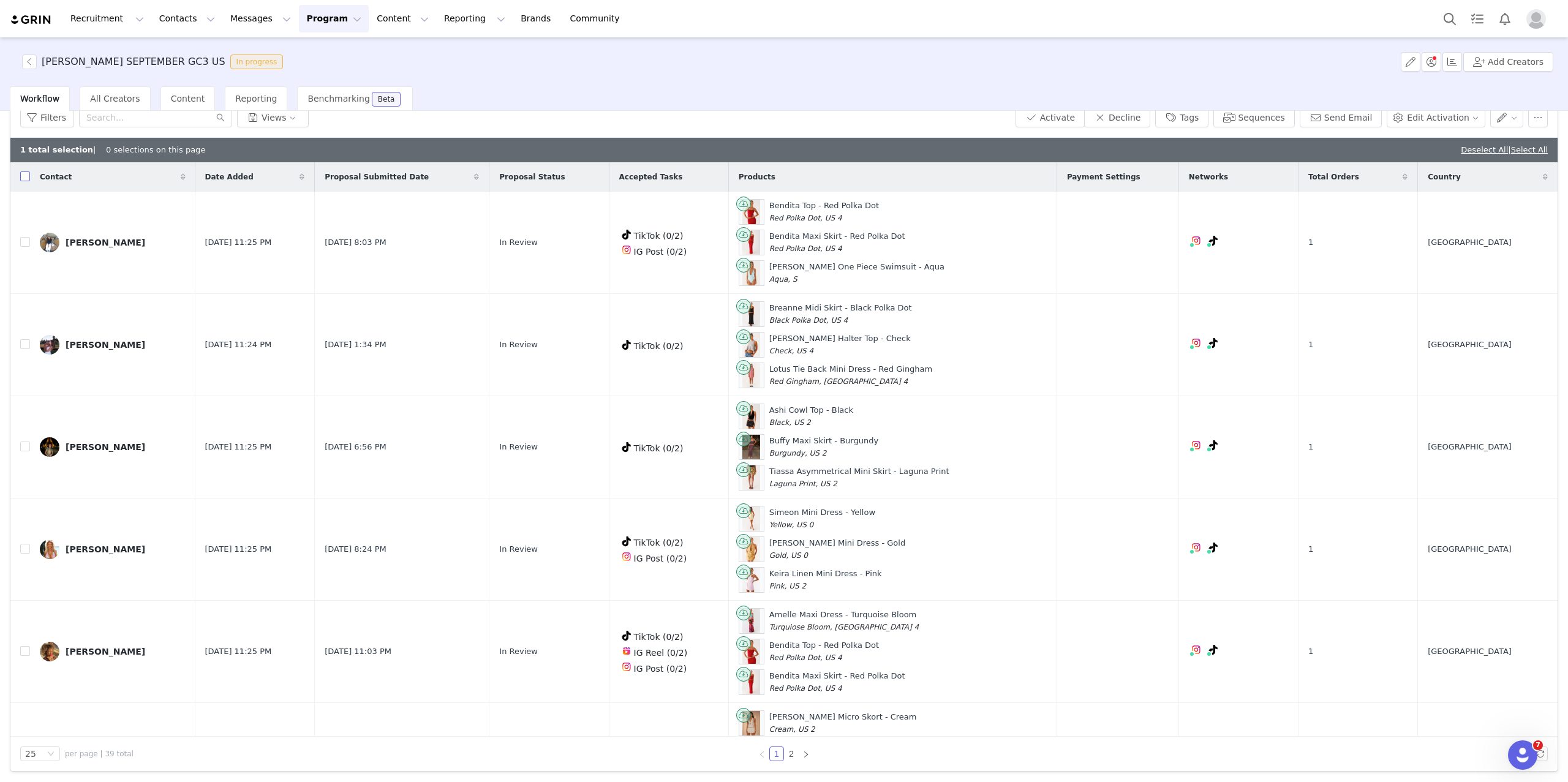
checkbox input "true"
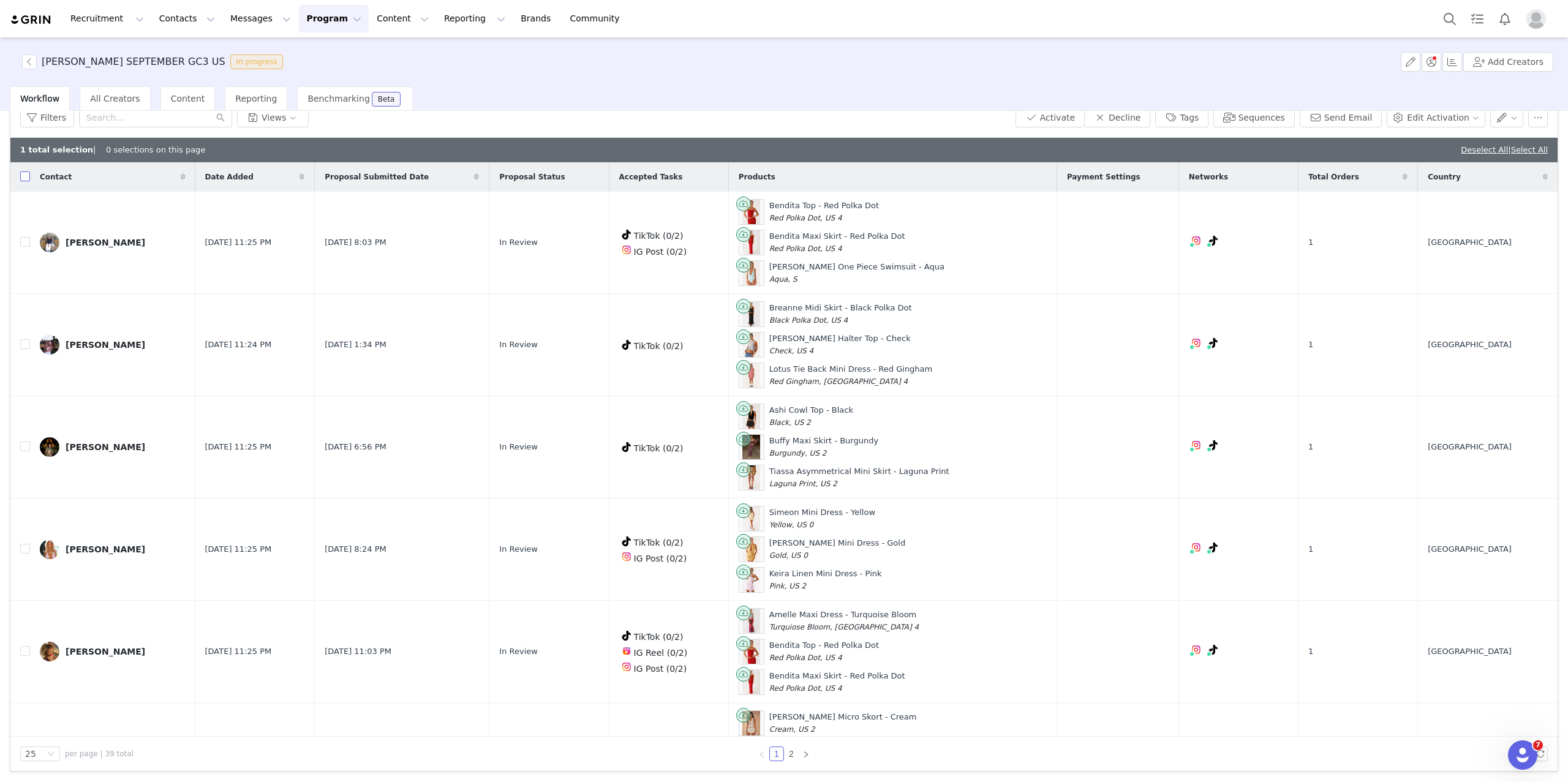
checkbox input "true"
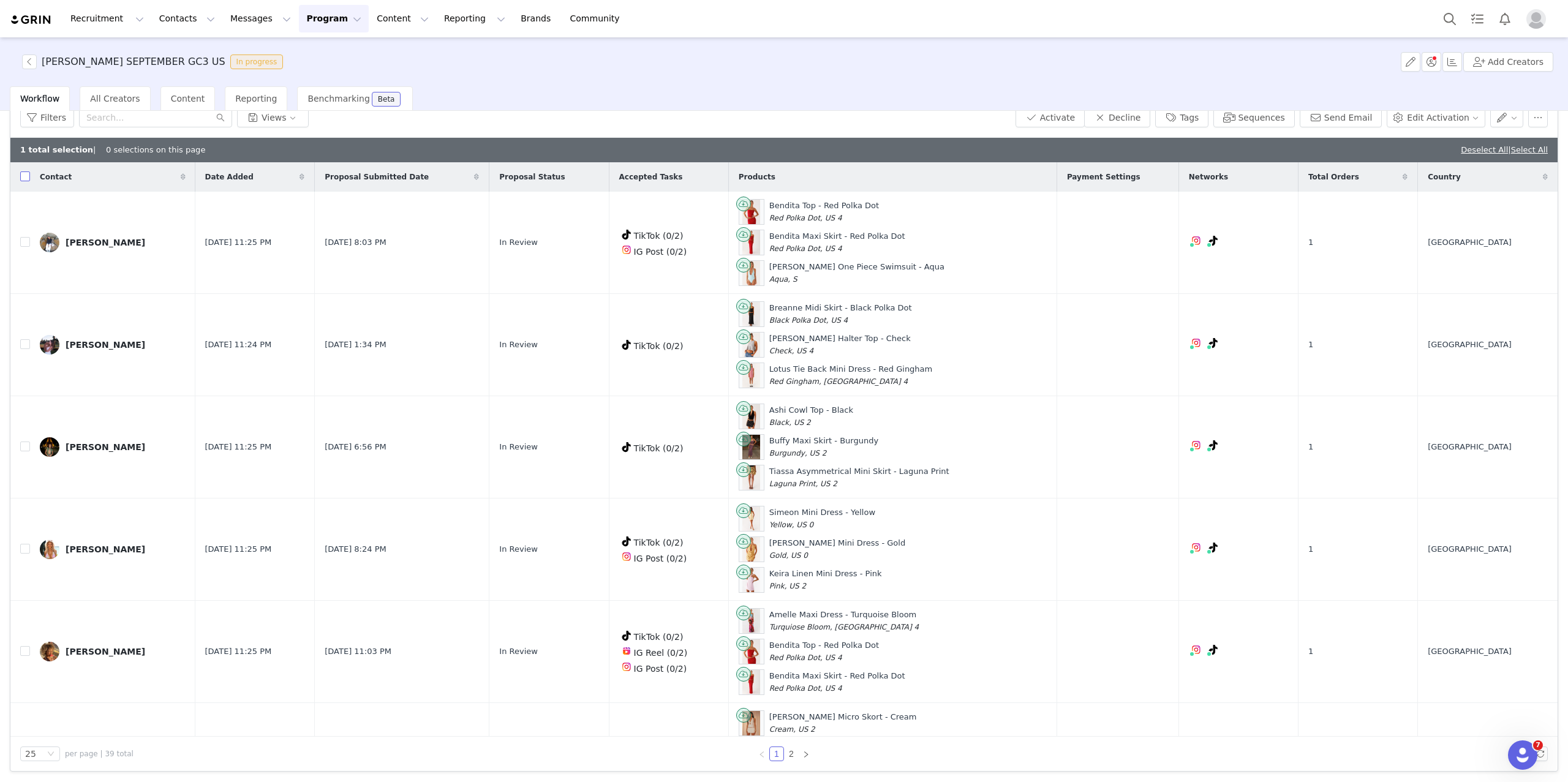
checkbox input "true"
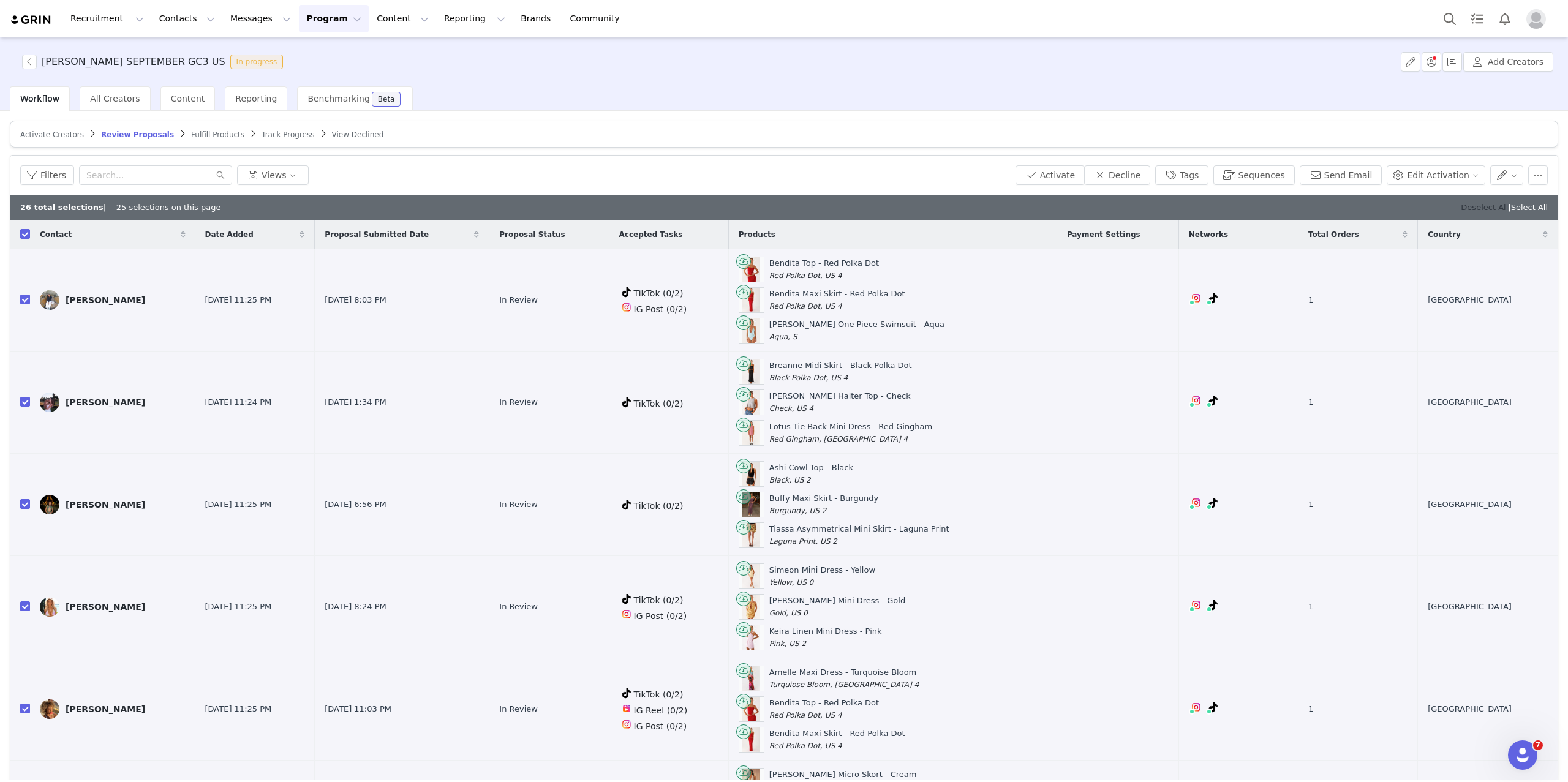
click at [1258, 207] on link "Deselect All" at bounding box center [1484, 207] width 47 height 9
checkbox input "false"
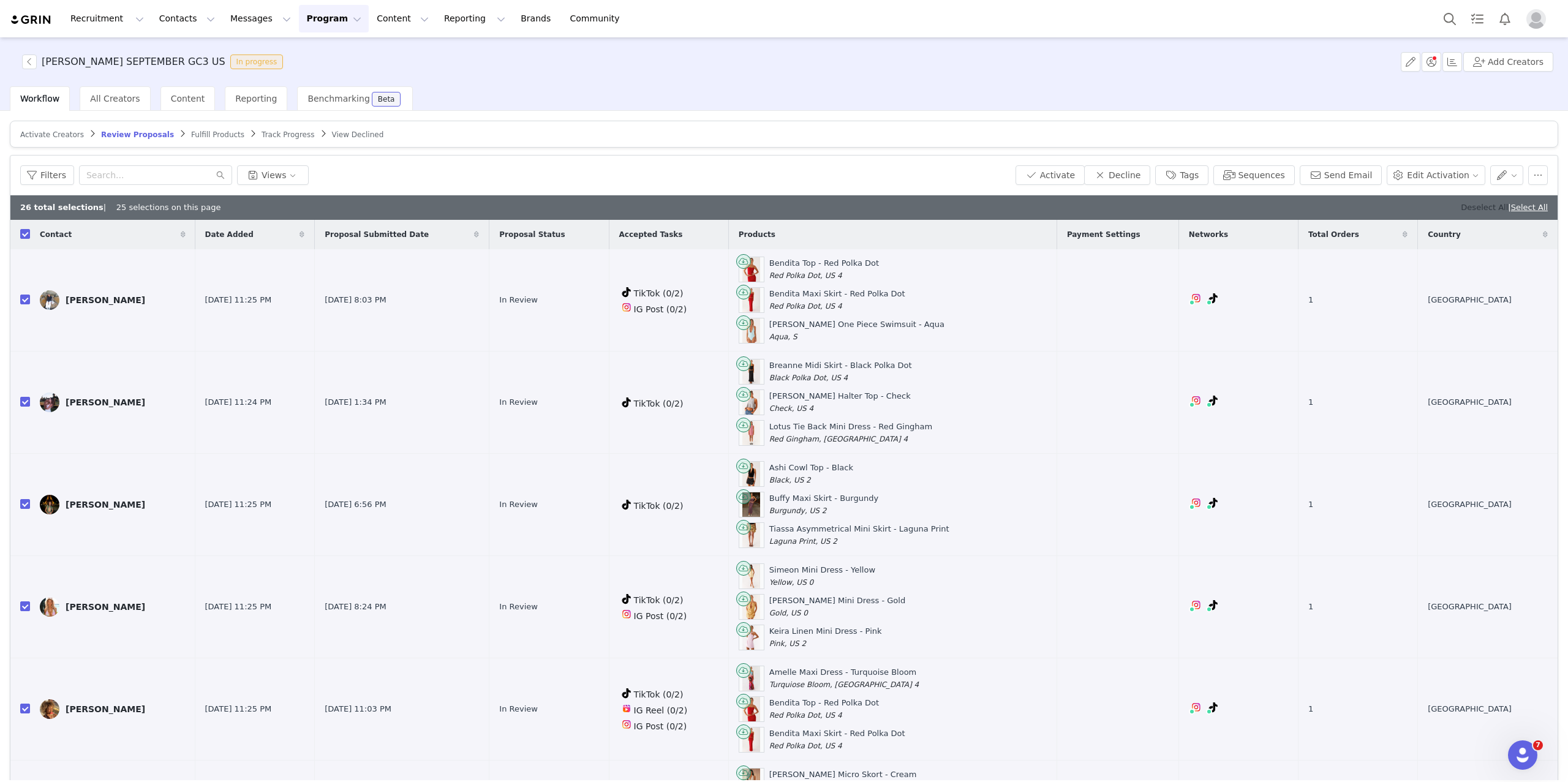
checkbox input "false"
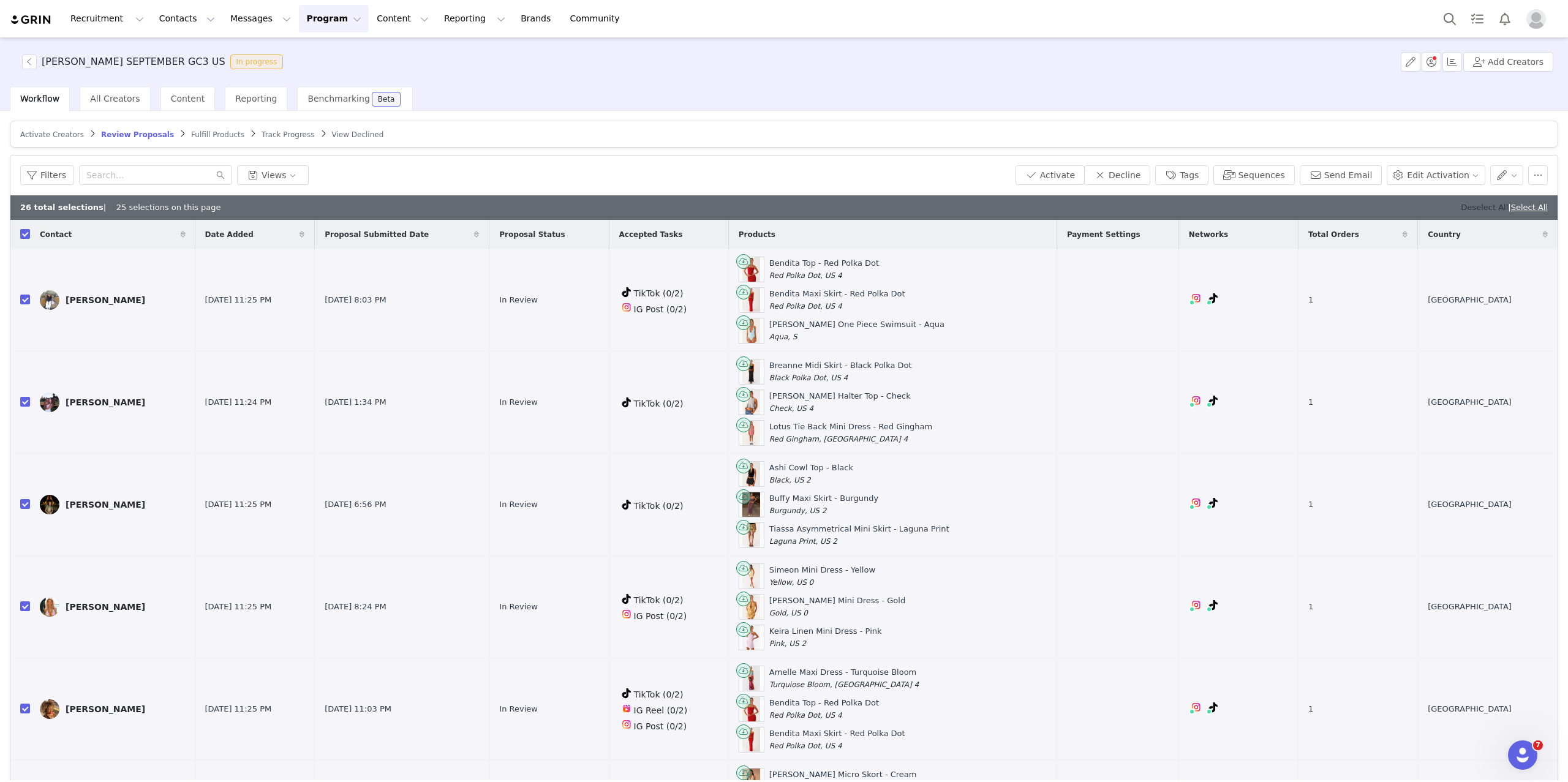
checkbox input "false"
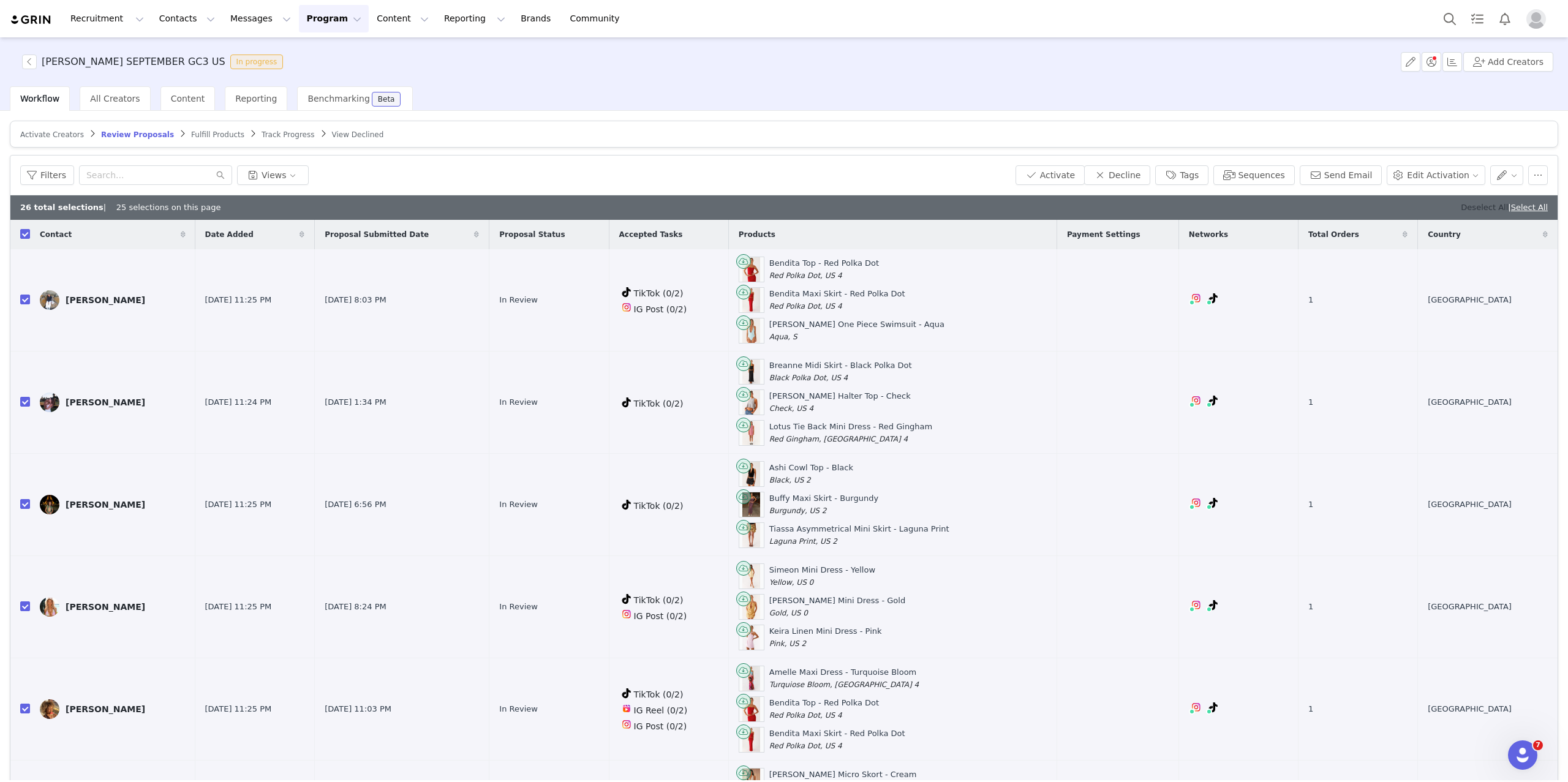
checkbox input "false"
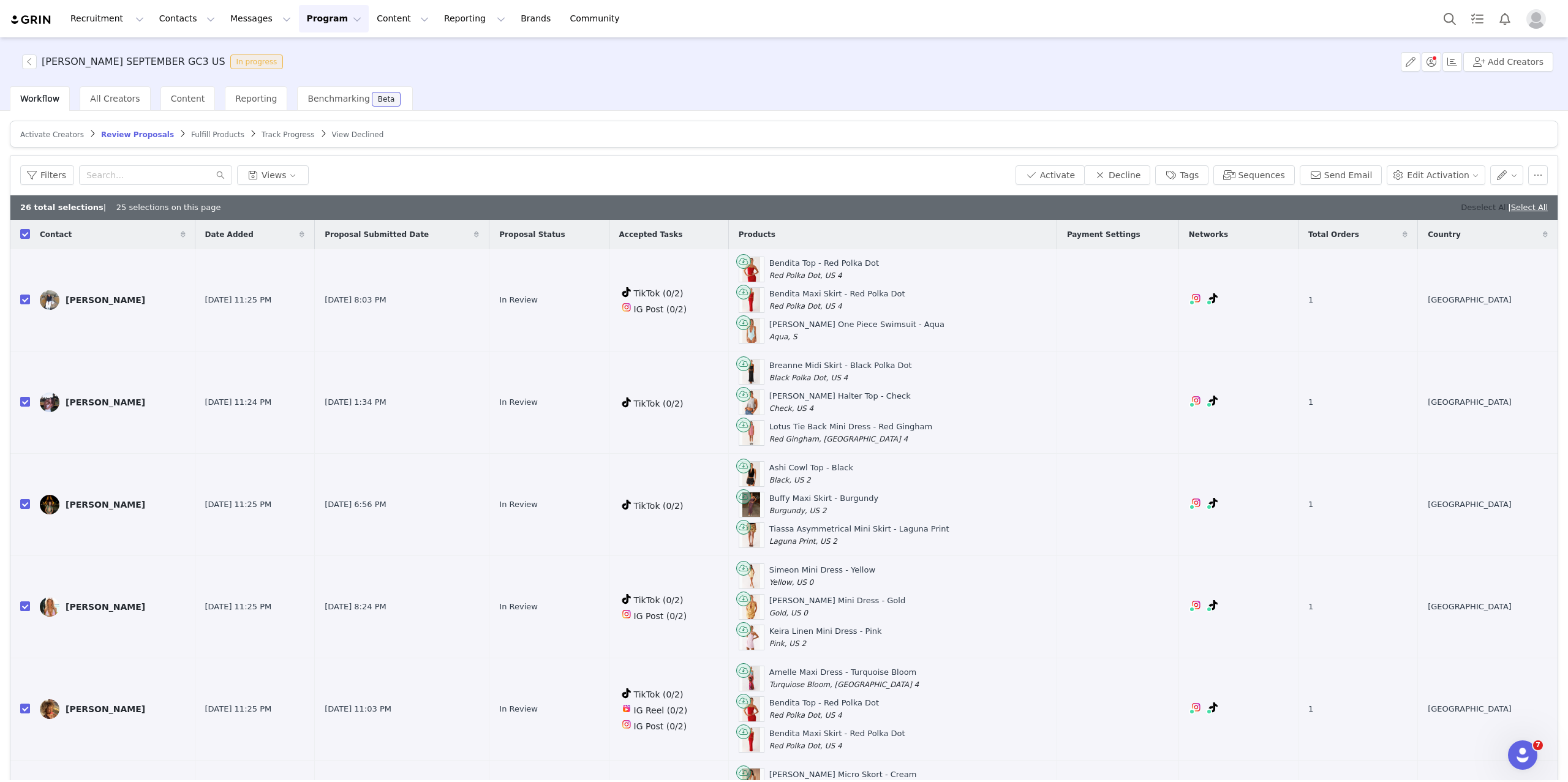
checkbox input "false"
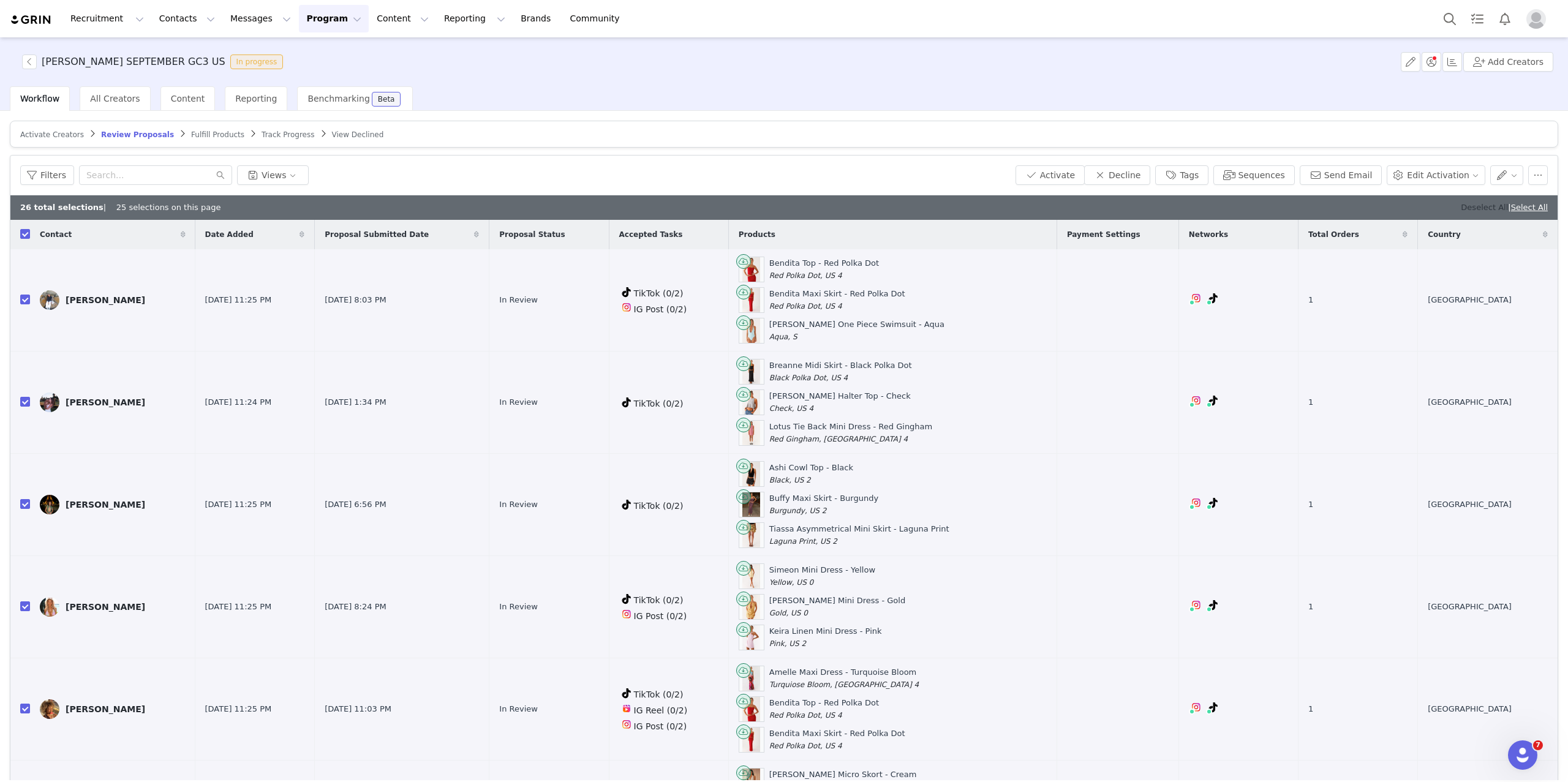
checkbox input "false"
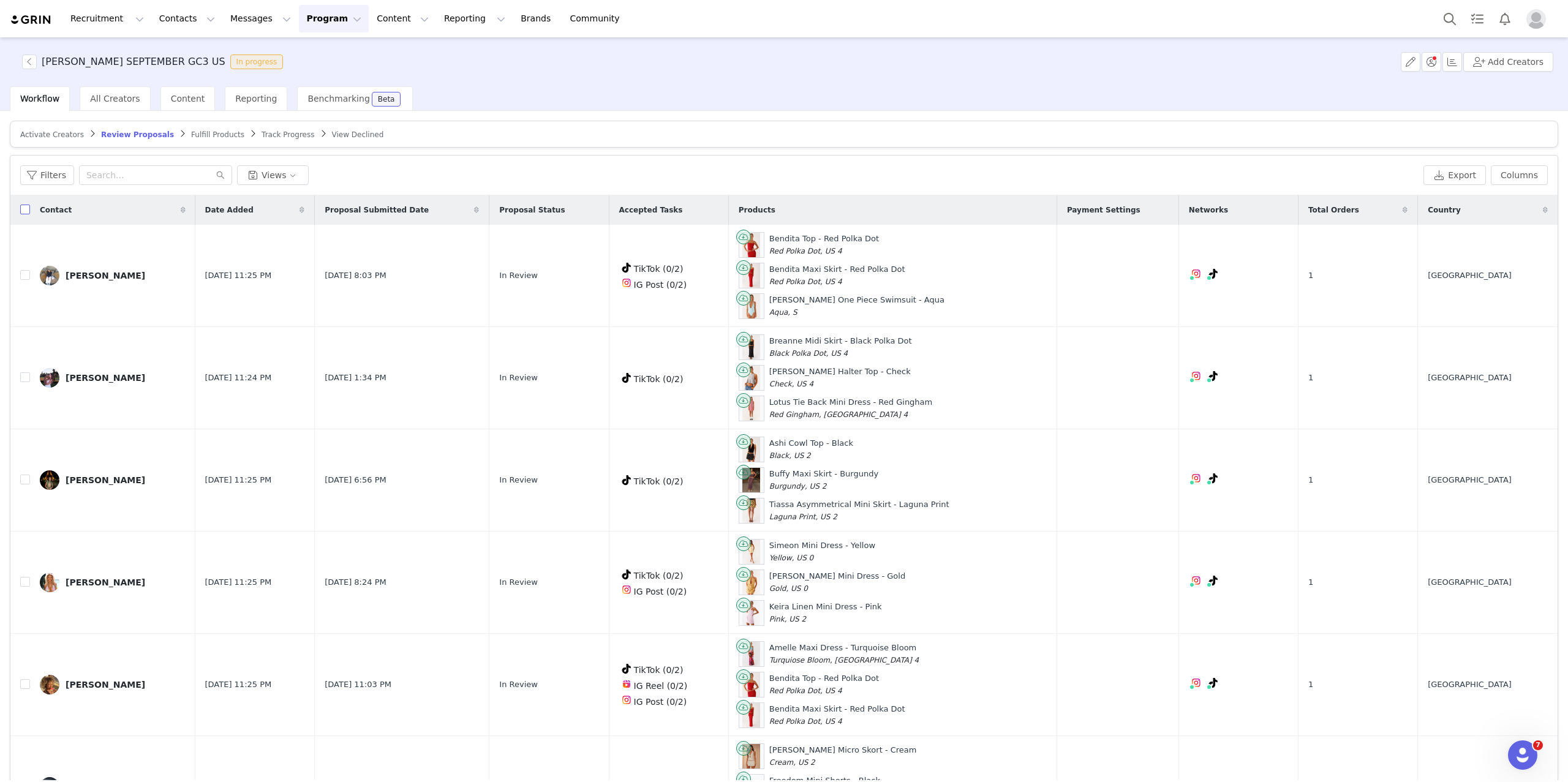
click at [25, 208] on input "checkbox" at bounding box center [24, 209] width 10 height 10
checkbox input "true"
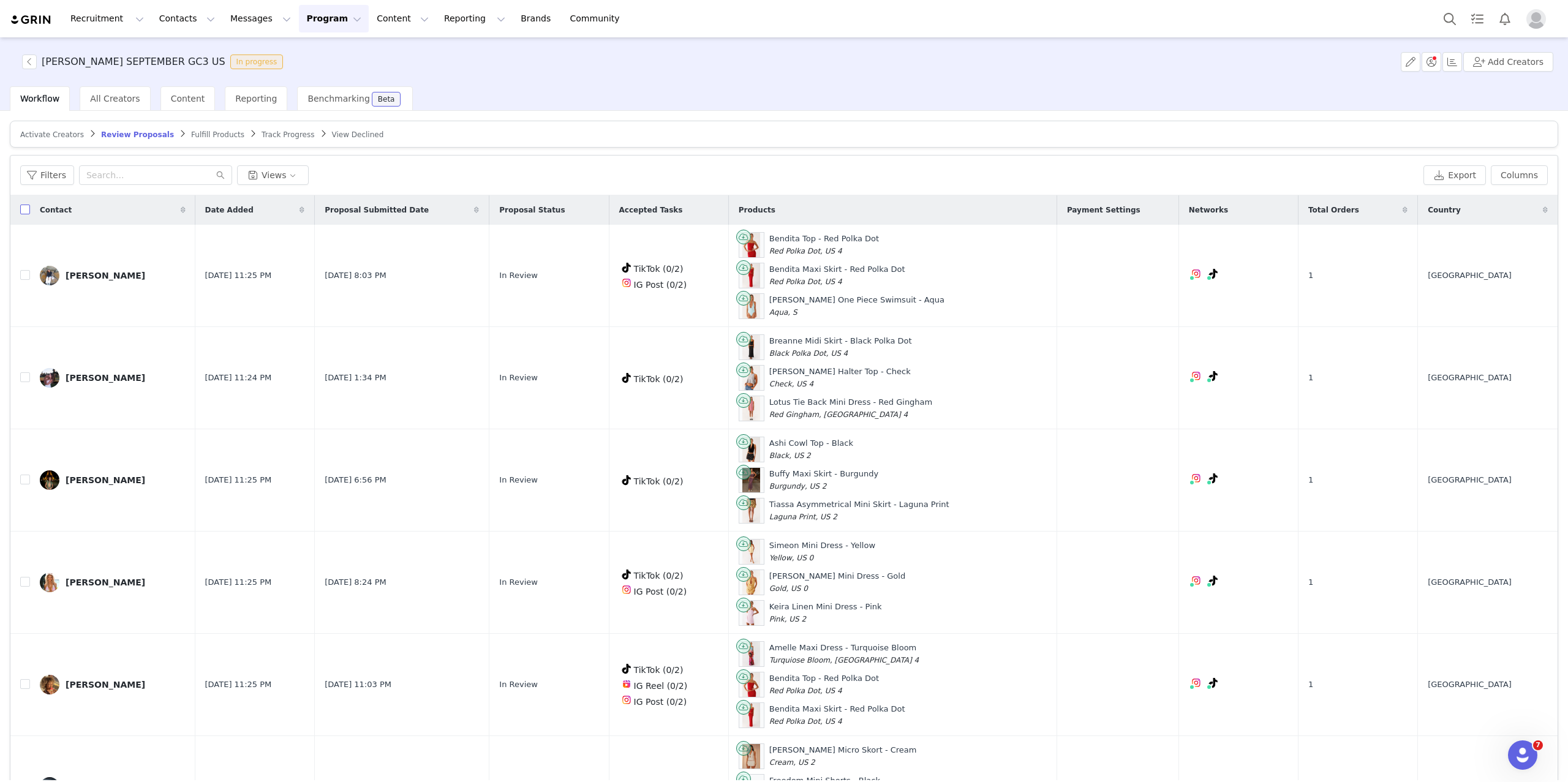
checkbox input "true"
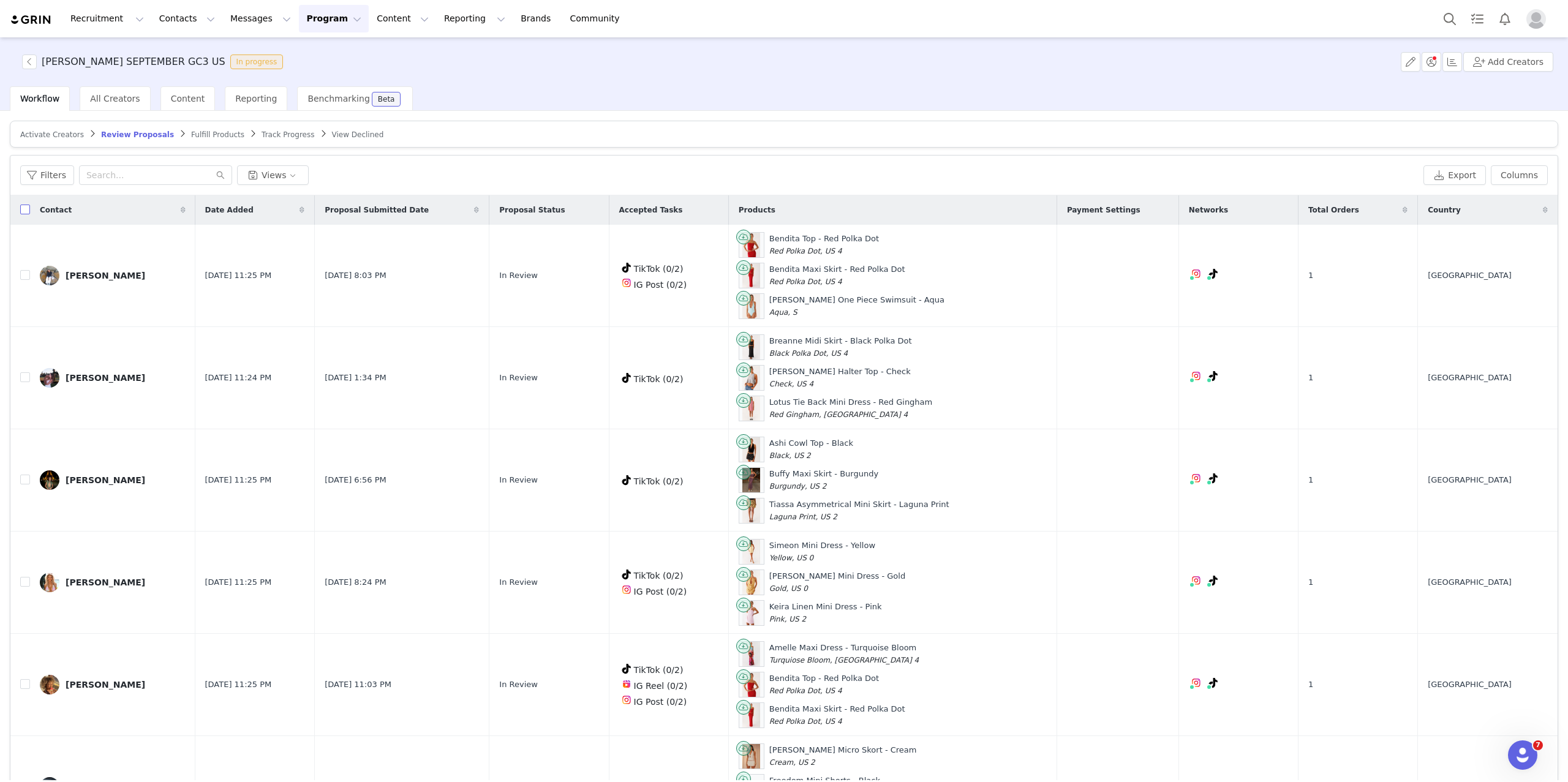
checkbox input "true"
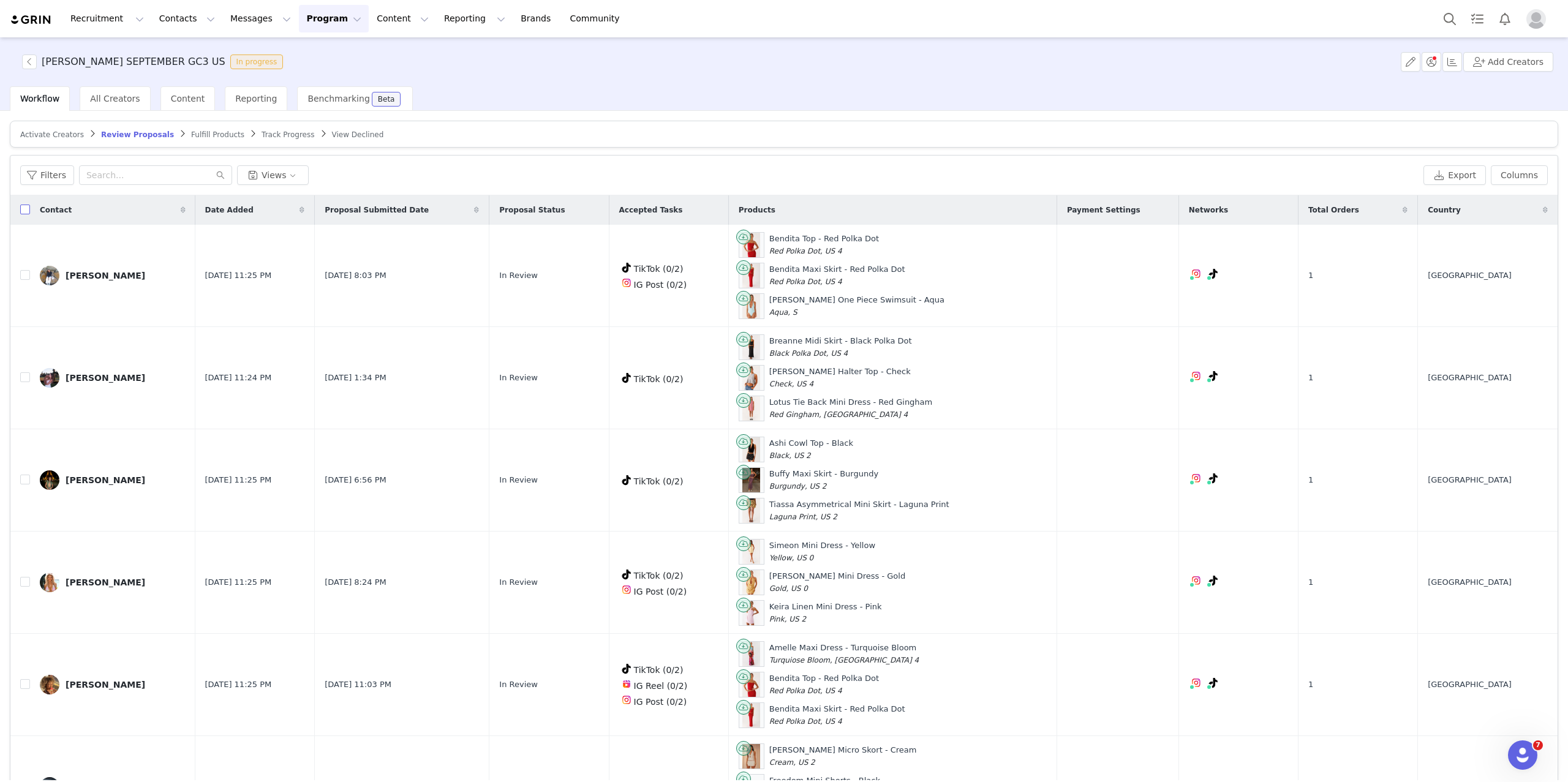
checkbox input "true"
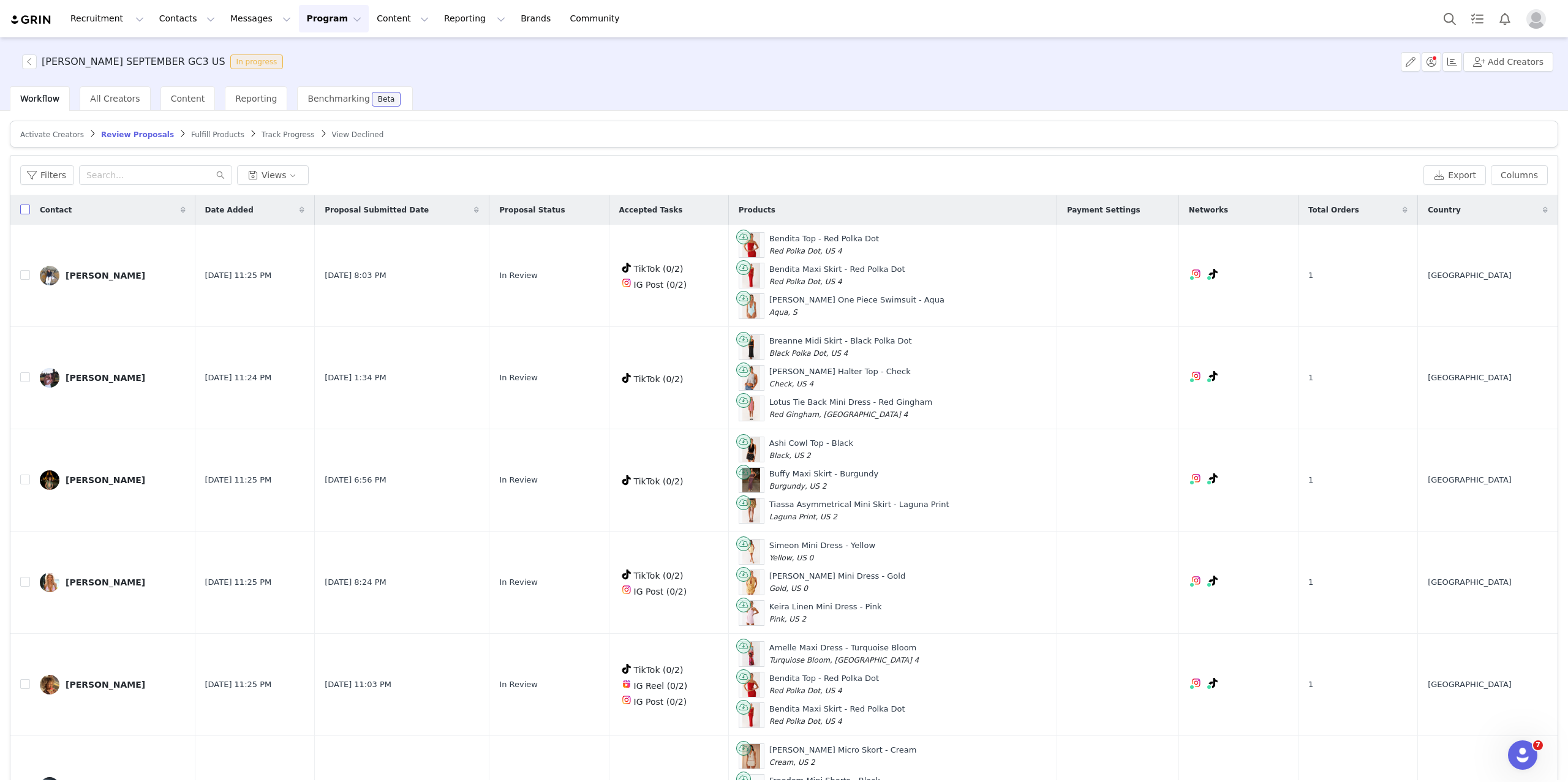
checkbox input "true"
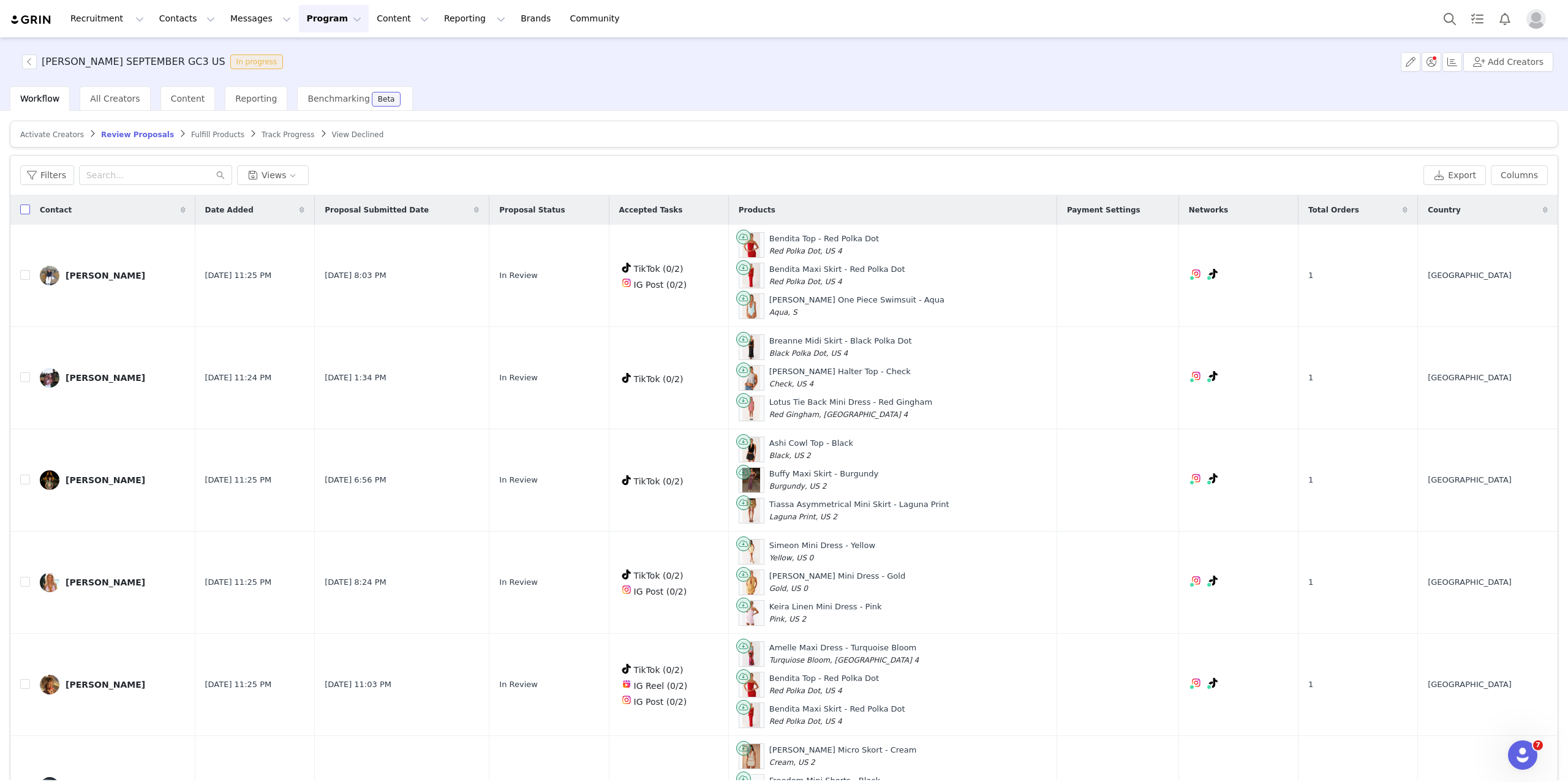
checkbox input "true"
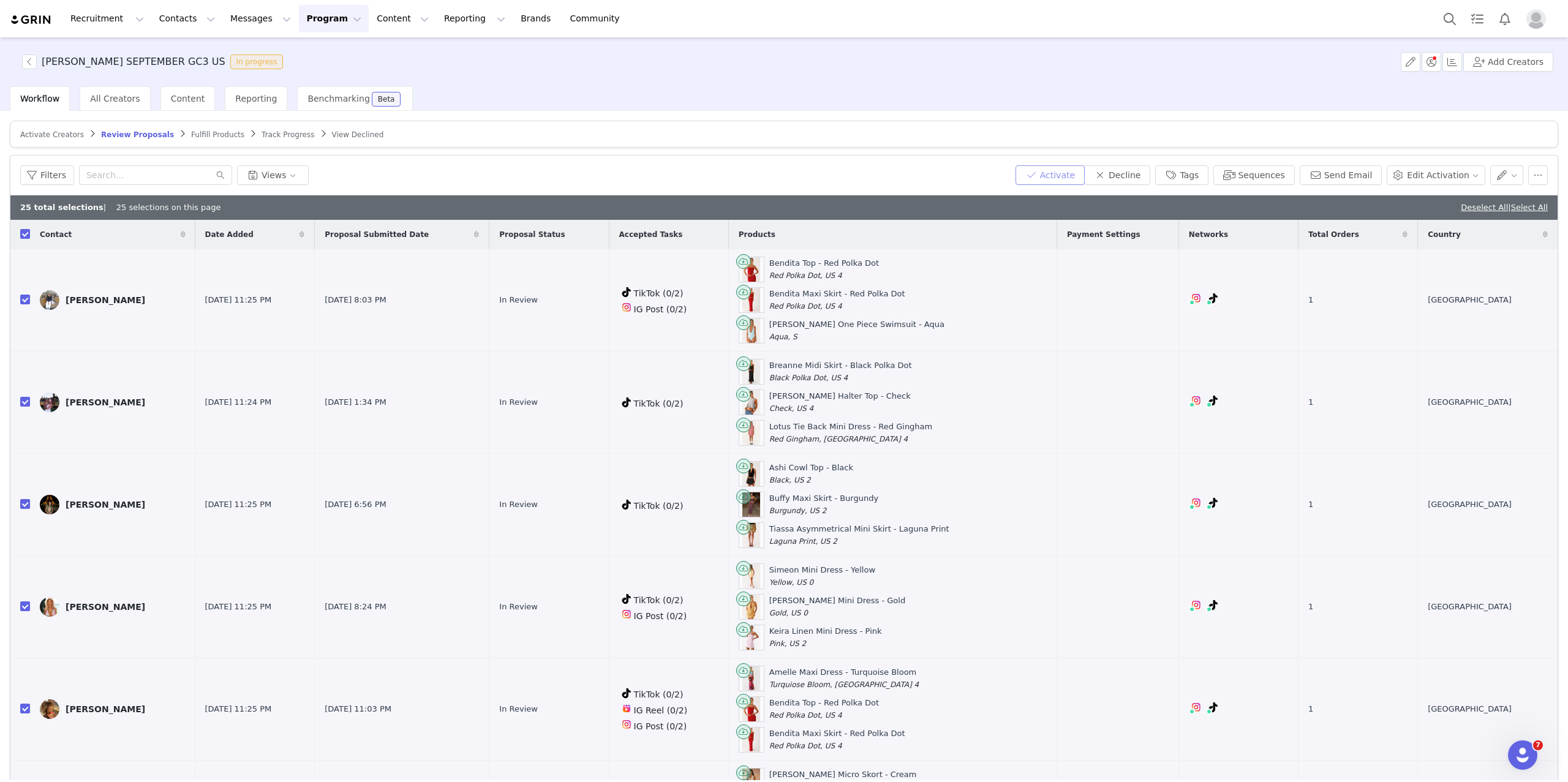
click at [1061, 168] on button "Activate" at bounding box center [1050, 175] width 69 height 20
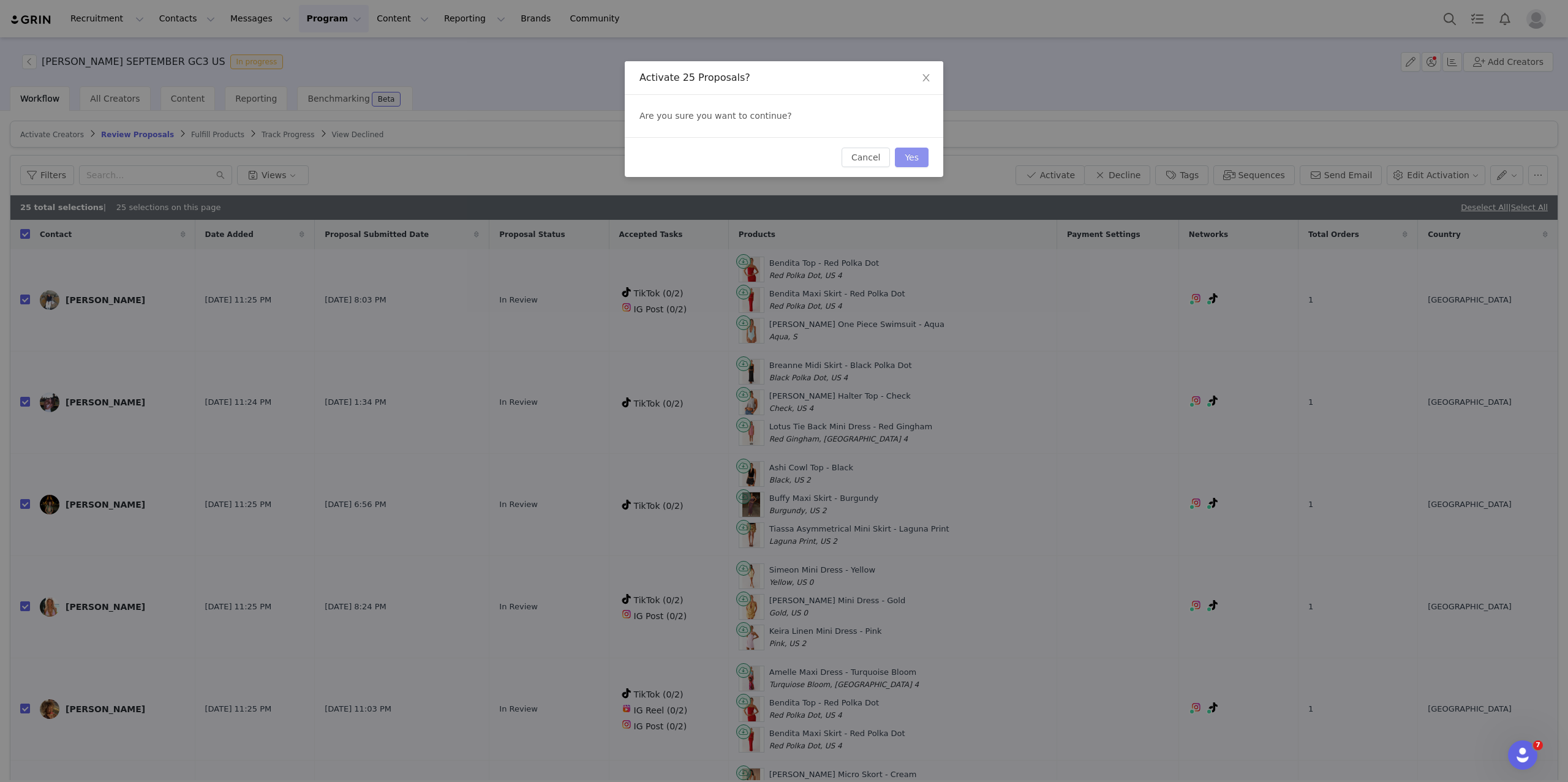
click at [915, 159] on button "Yes" at bounding box center [911, 157] width 33 height 20
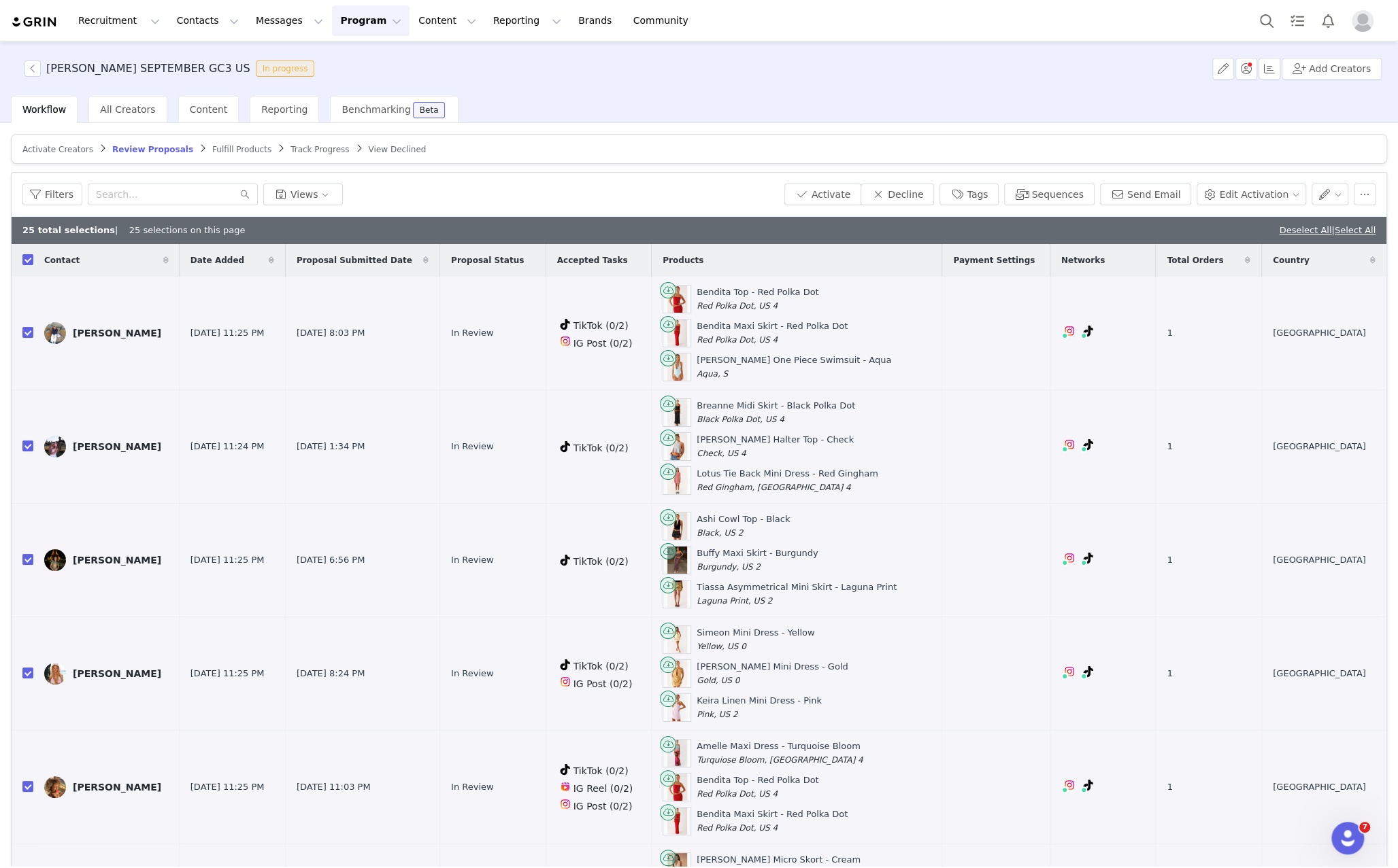
click at [230, 150] on span "Fulfill Products" at bounding box center [242, 149] width 59 height 9
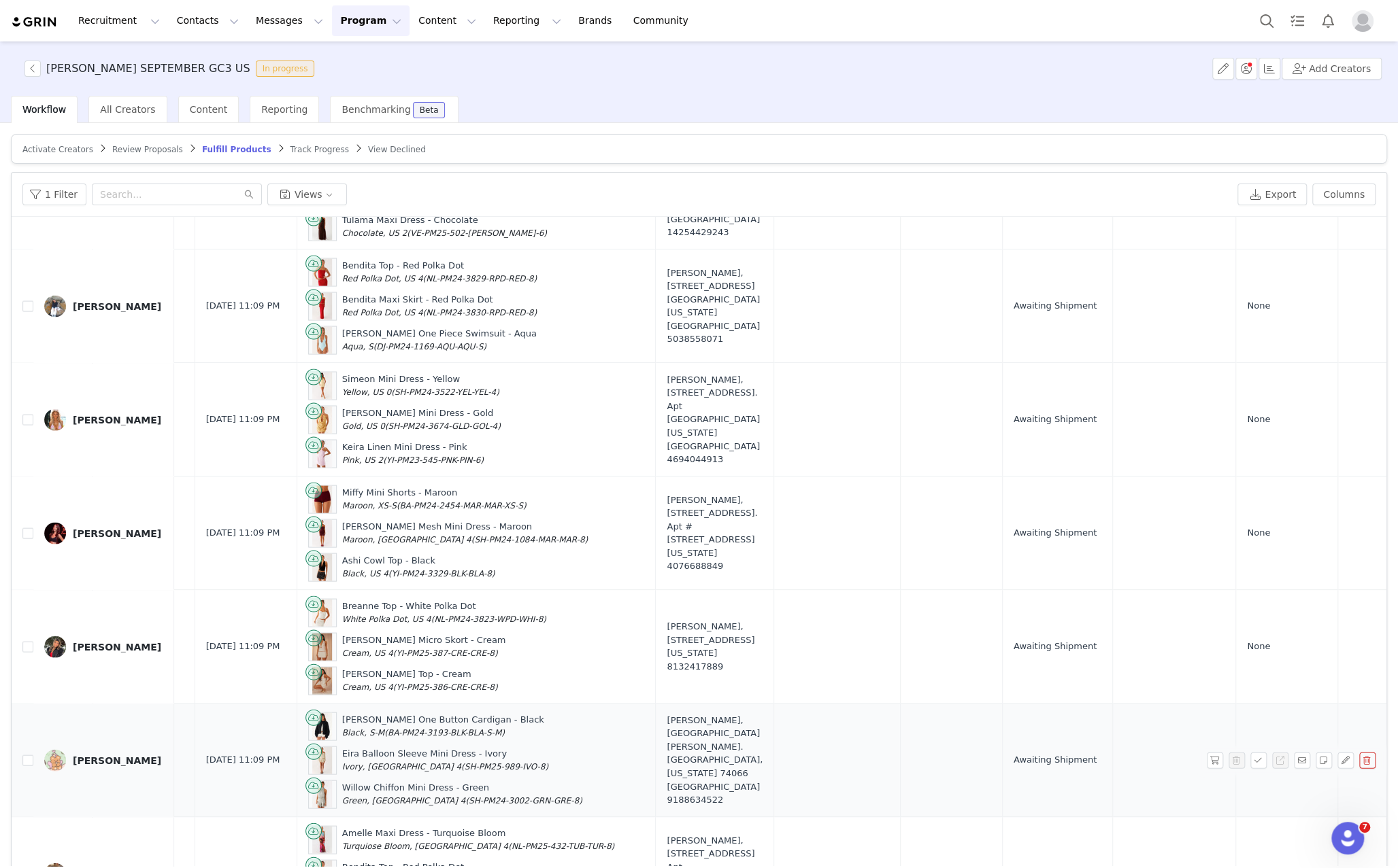
scroll to position [64, 0]
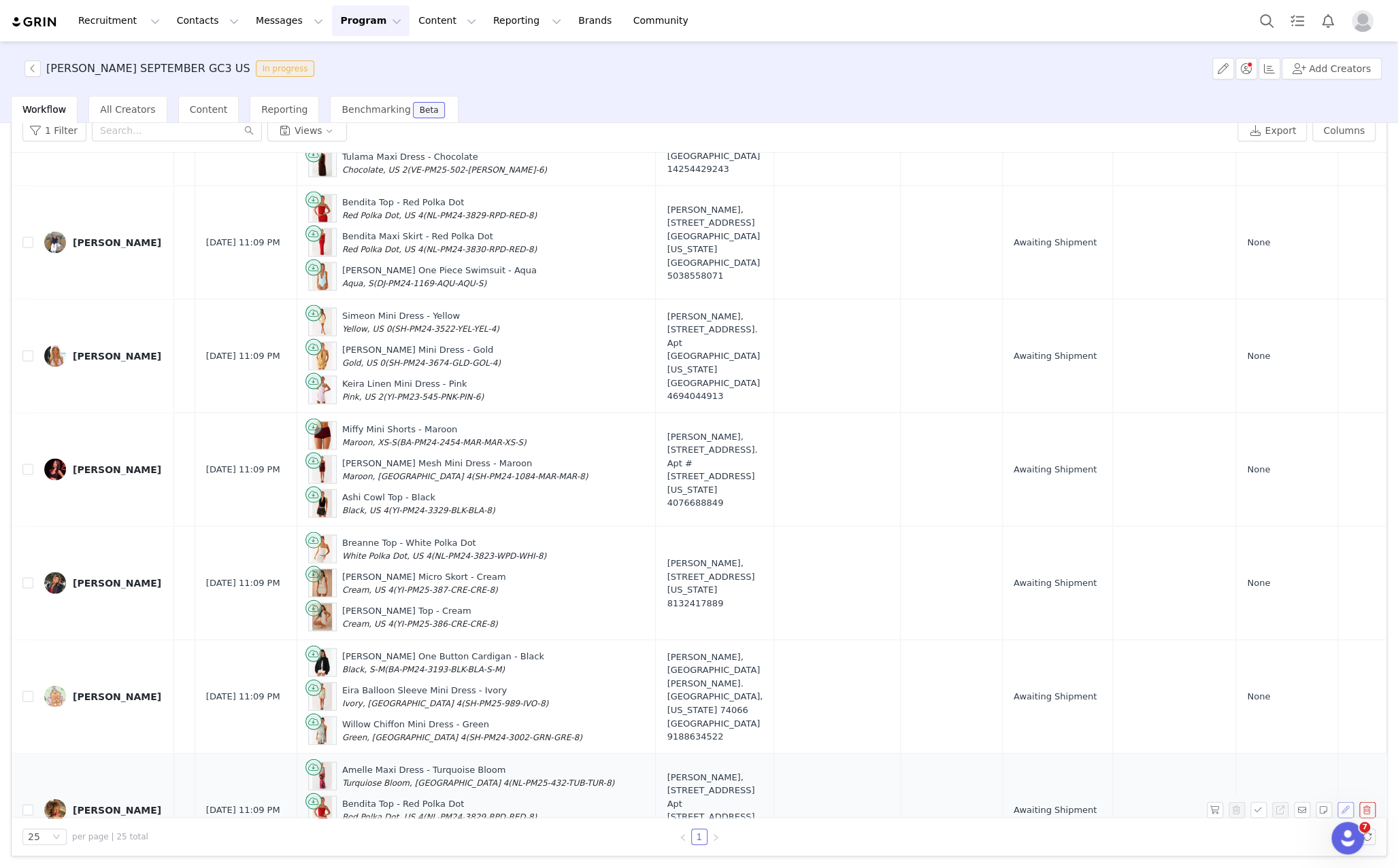
click at [1345, 802] on button "button" at bounding box center [1345, 810] width 16 height 16
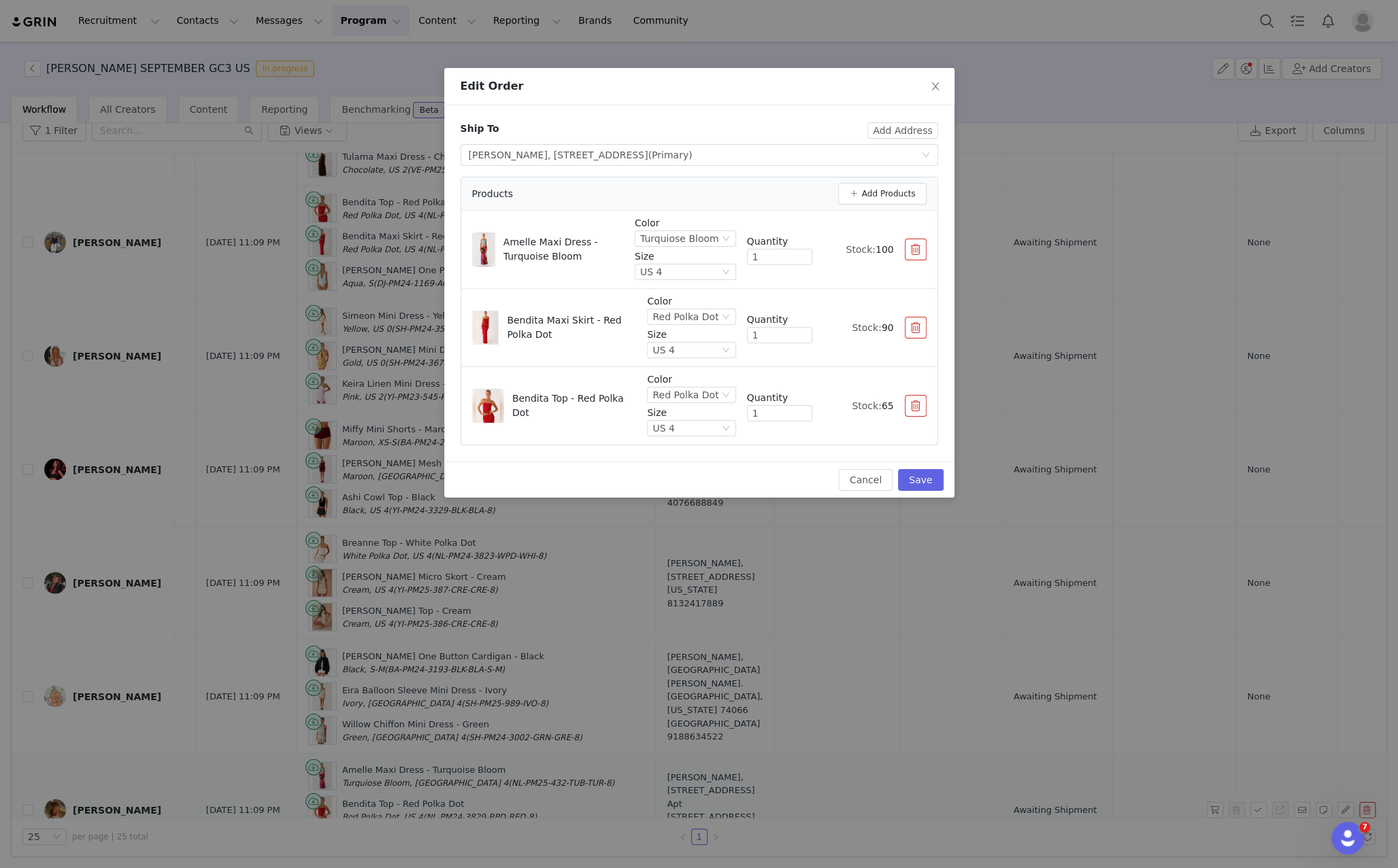
click at [1339, 652] on div "Edit Order Ship To Add Address Select shipping address Ashley Williams, 1932 Ma…" at bounding box center [699, 434] width 1398 height 868
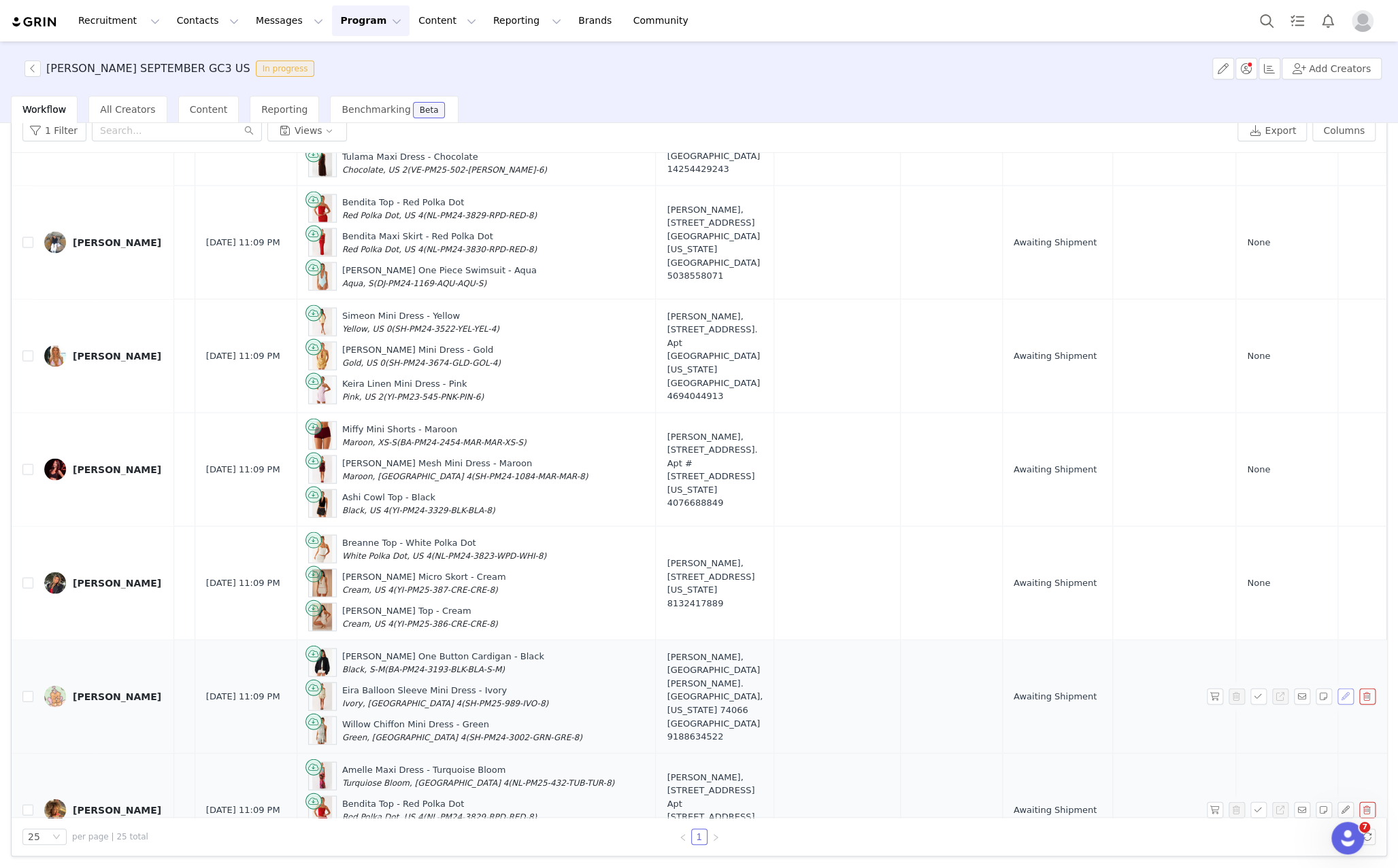
click at [1339, 688] on button "button" at bounding box center [1345, 696] width 16 height 16
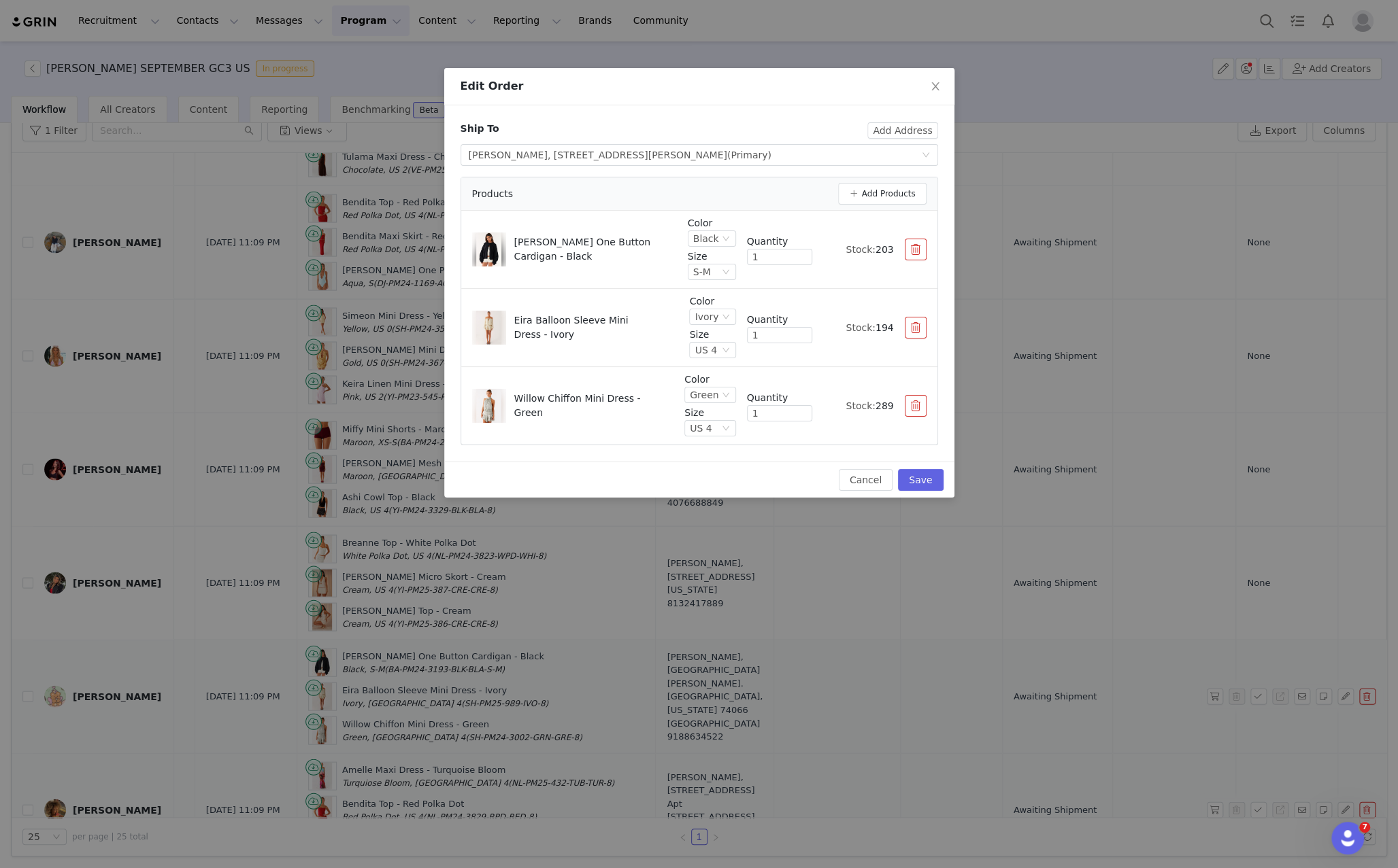
click at [1339, 513] on div "Edit Order Ship To Add Address Select shipping address Grace Folger, 1213 Melin…" at bounding box center [699, 434] width 1398 height 868
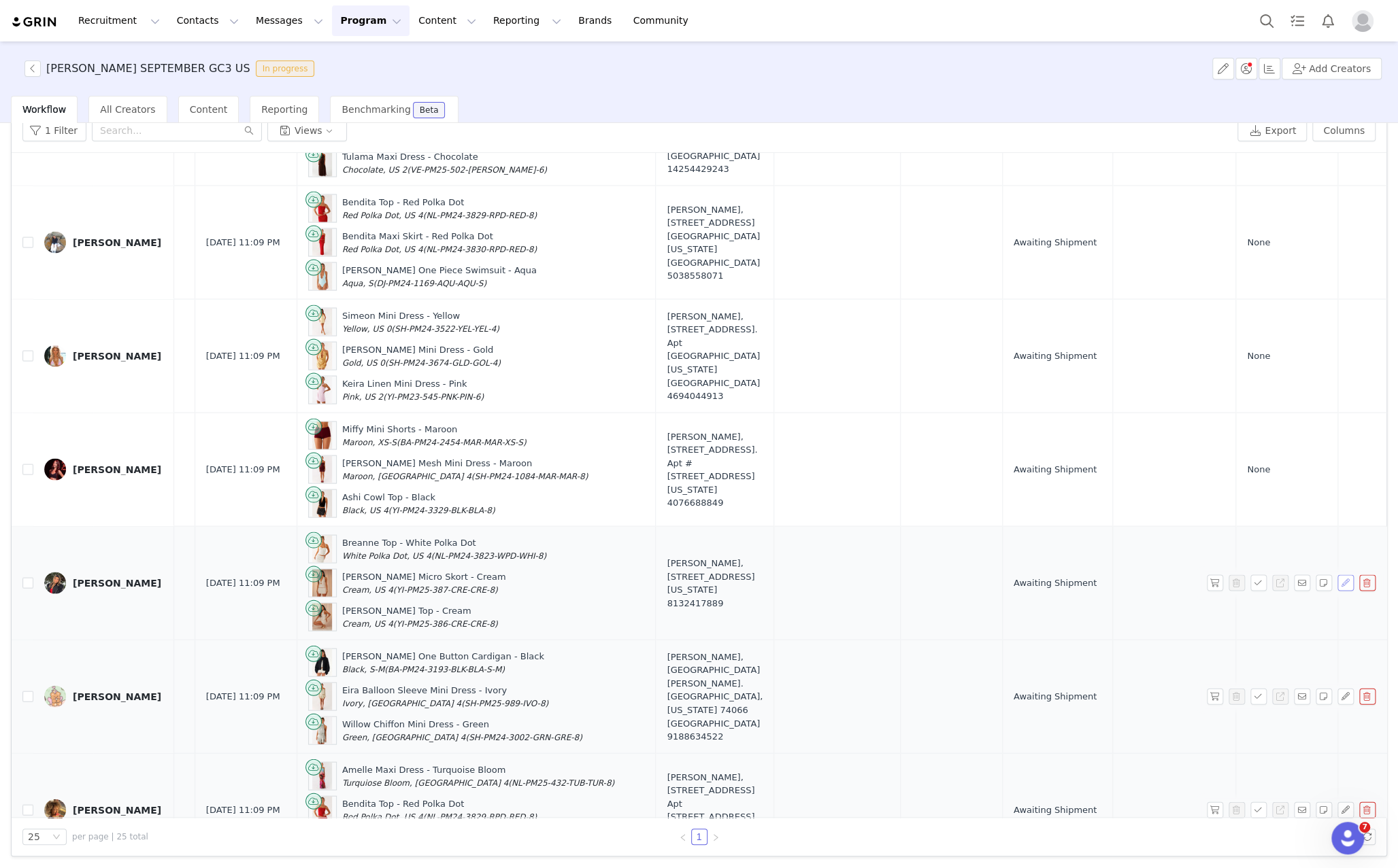
click at [1344, 574] on button "button" at bounding box center [1345, 582] width 16 height 16
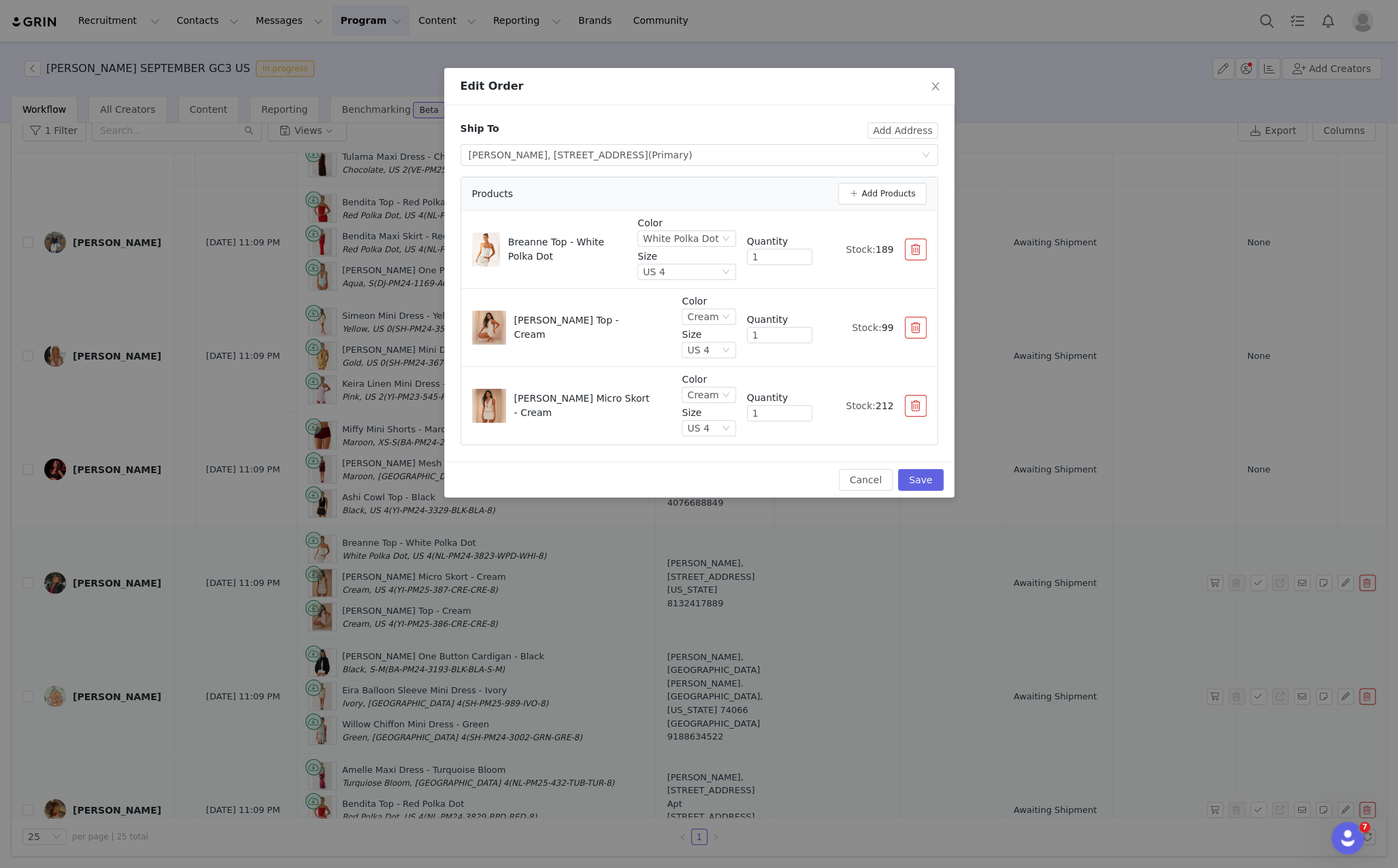
click at [1341, 450] on div "Edit Order Ship To Add Address Select shipping address Anjali Fedewa, 1039 SW 3…" at bounding box center [699, 434] width 1398 height 868
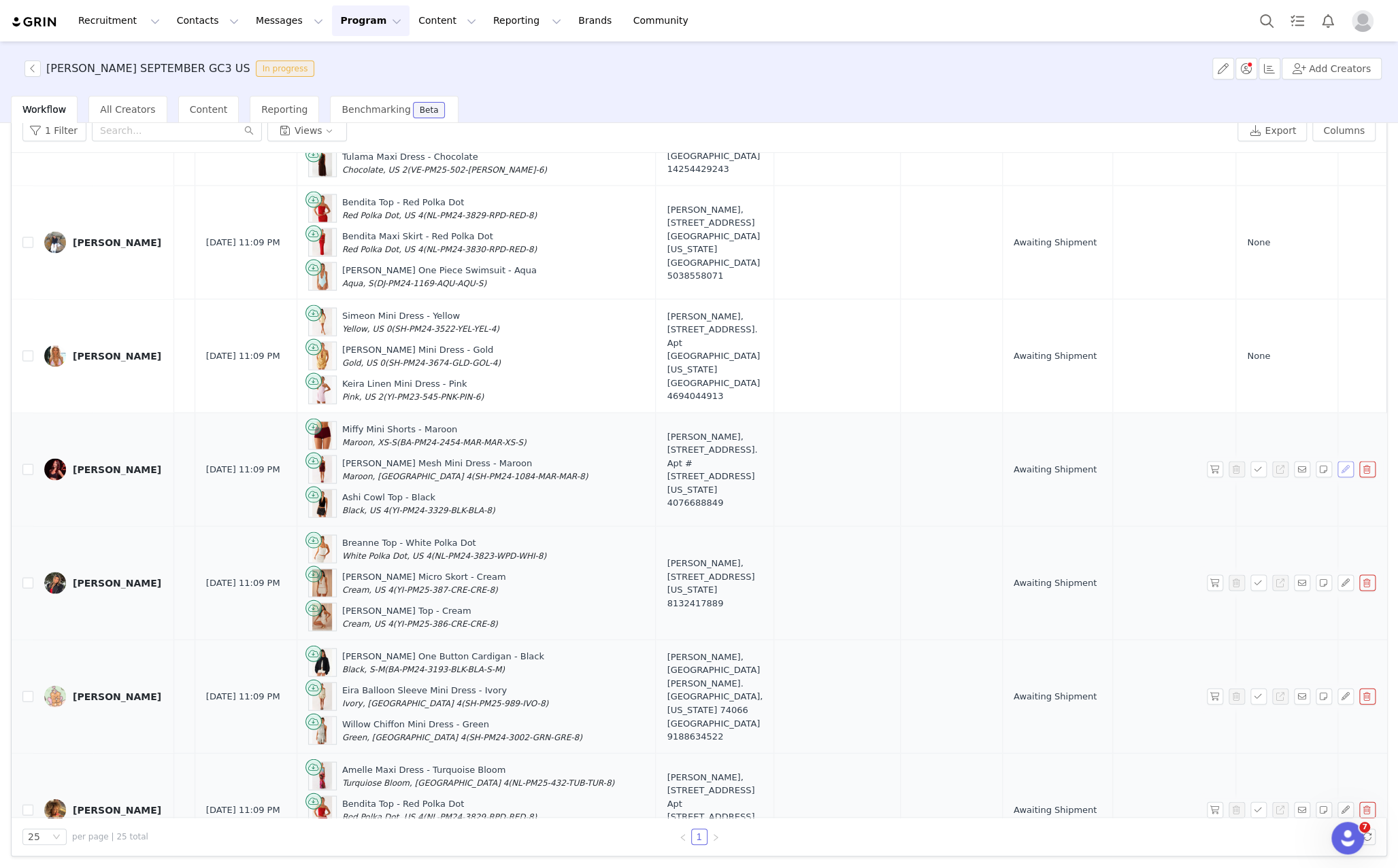
click at [1342, 461] on button "button" at bounding box center [1345, 469] width 16 height 16
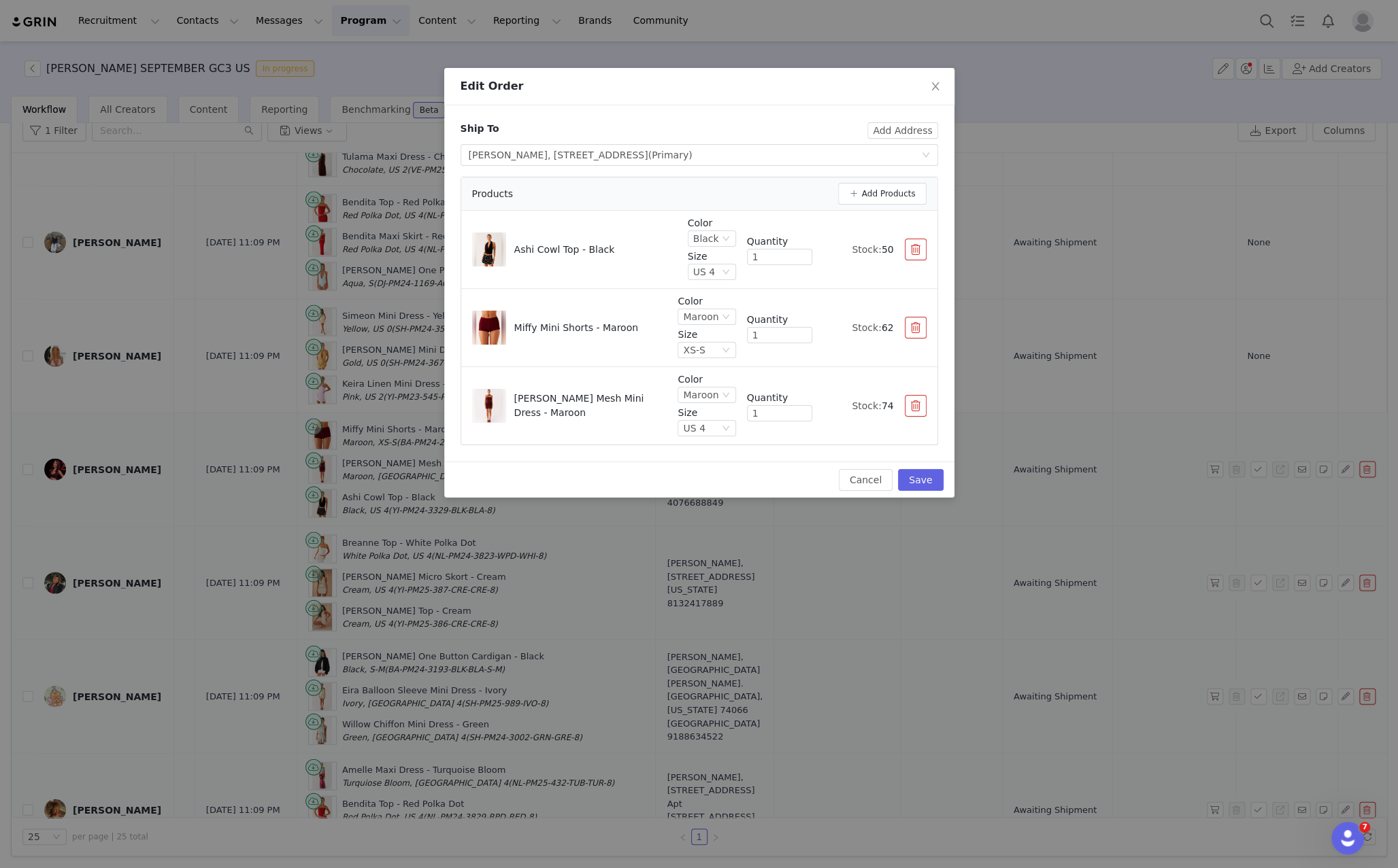
click at [1338, 353] on div "Edit Order Ship To Add Address Select shipping address Amber Teagle, 650 Tennis…" at bounding box center [699, 434] width 1398 height 868
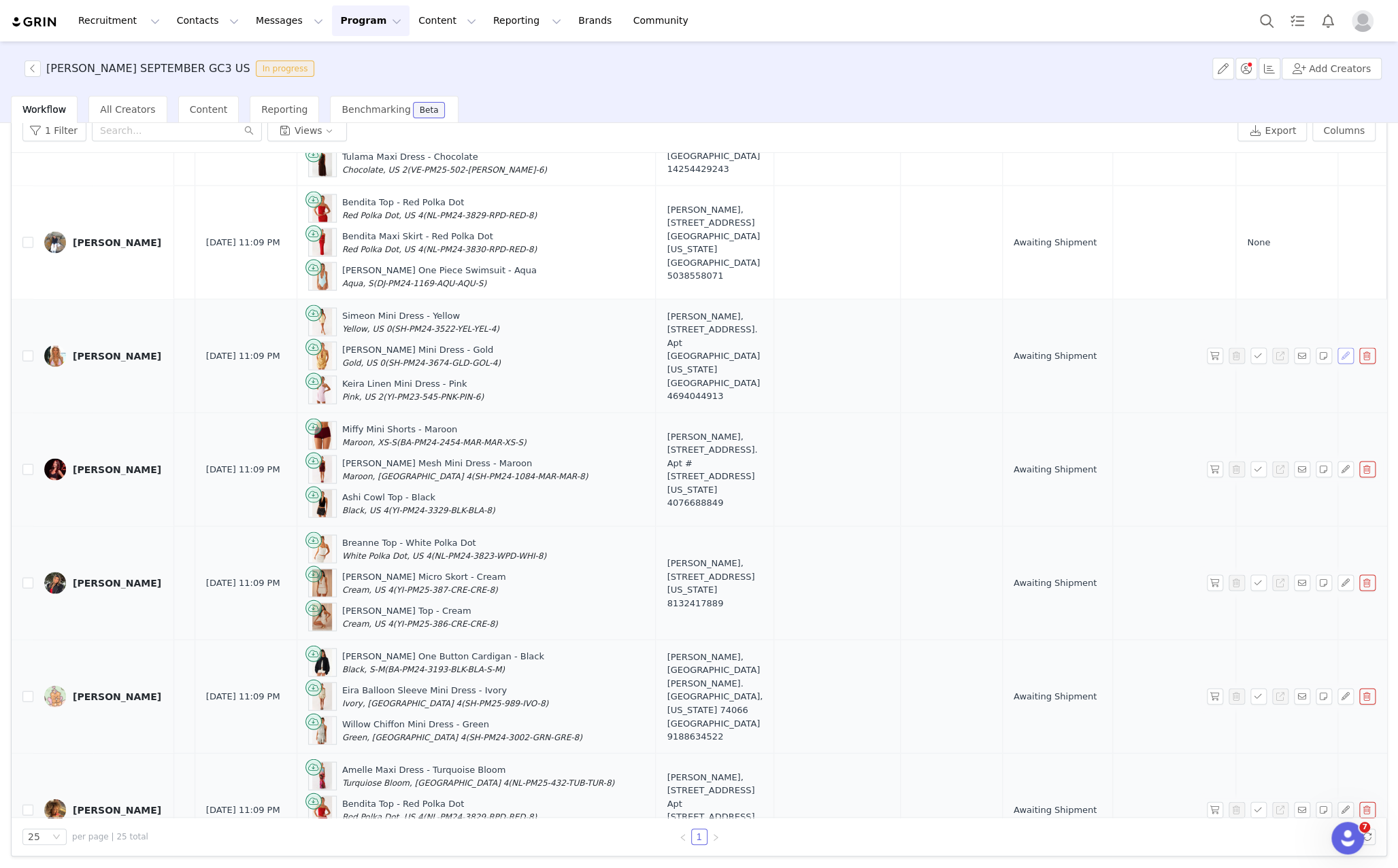
click at [1344, 348] on button "button" at bounding box center [1345, 356] width 16 height 16
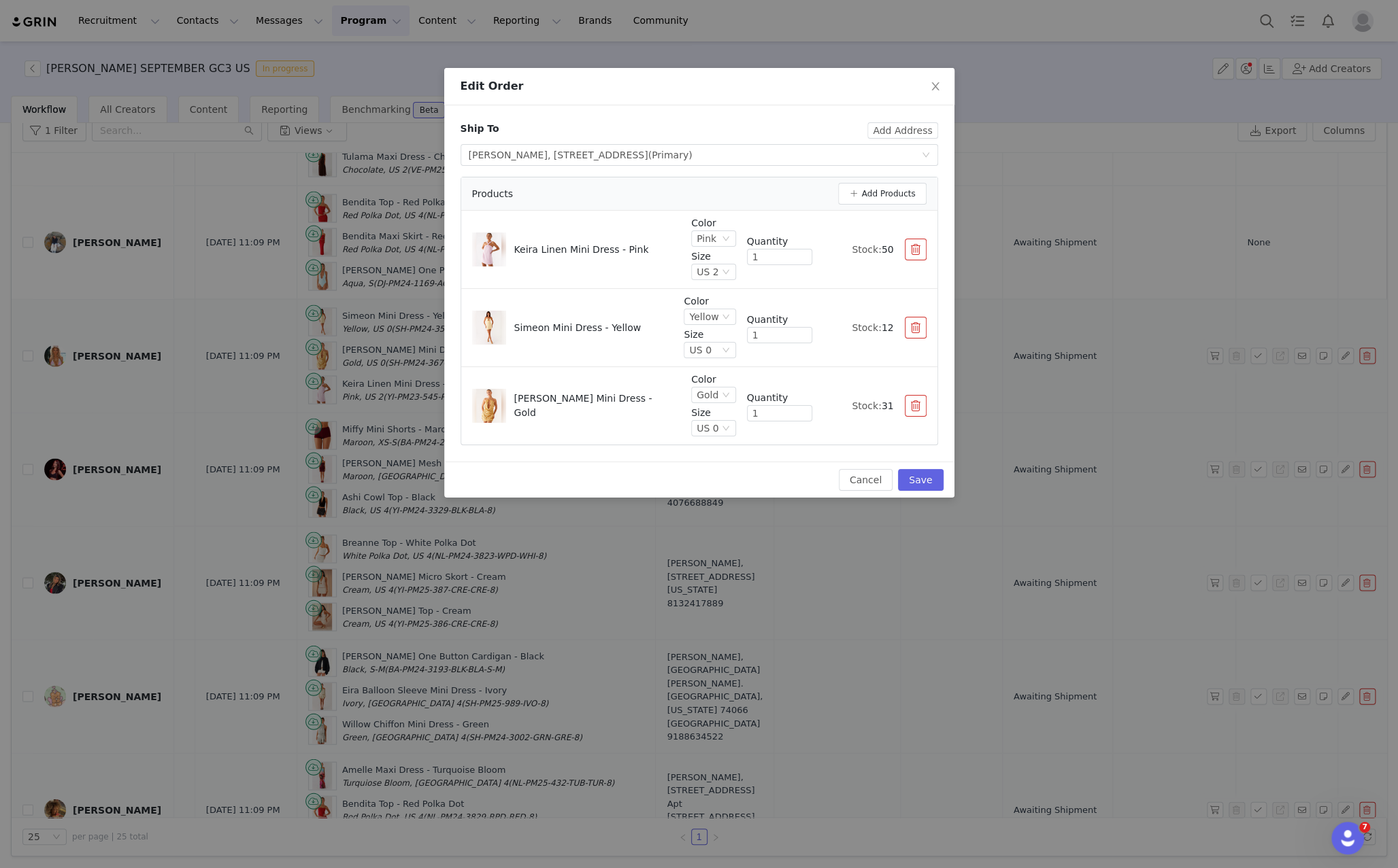
click at [1336, 212] on div "Edit Order Ship To Add Address Select shipping address Megan Hawks, 2500 North …" at bounding box center [699, 434] width 1398 height 868
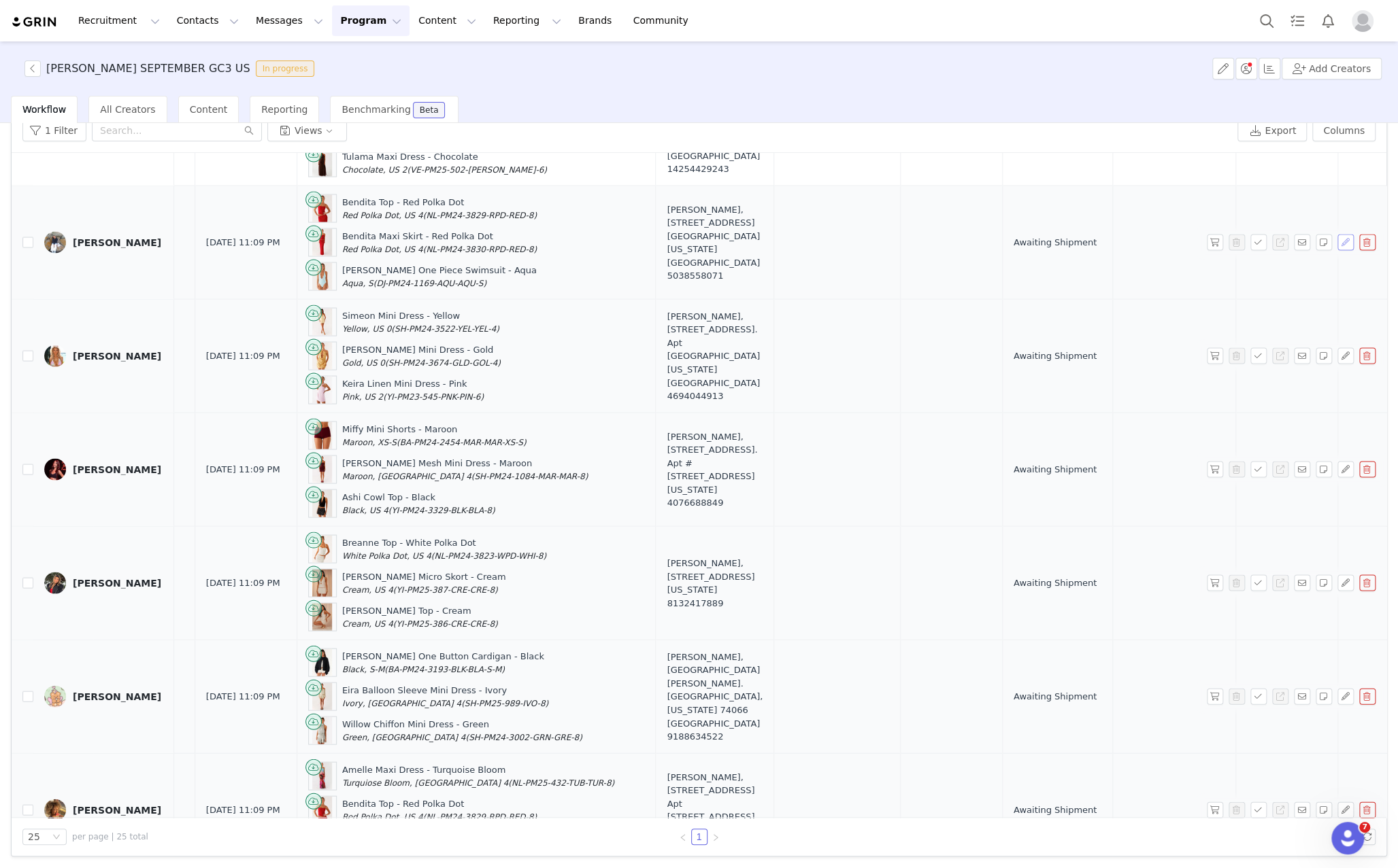
click at [1344, 234] on button "button" at bounding box center [1345, 242] width 16 height 16
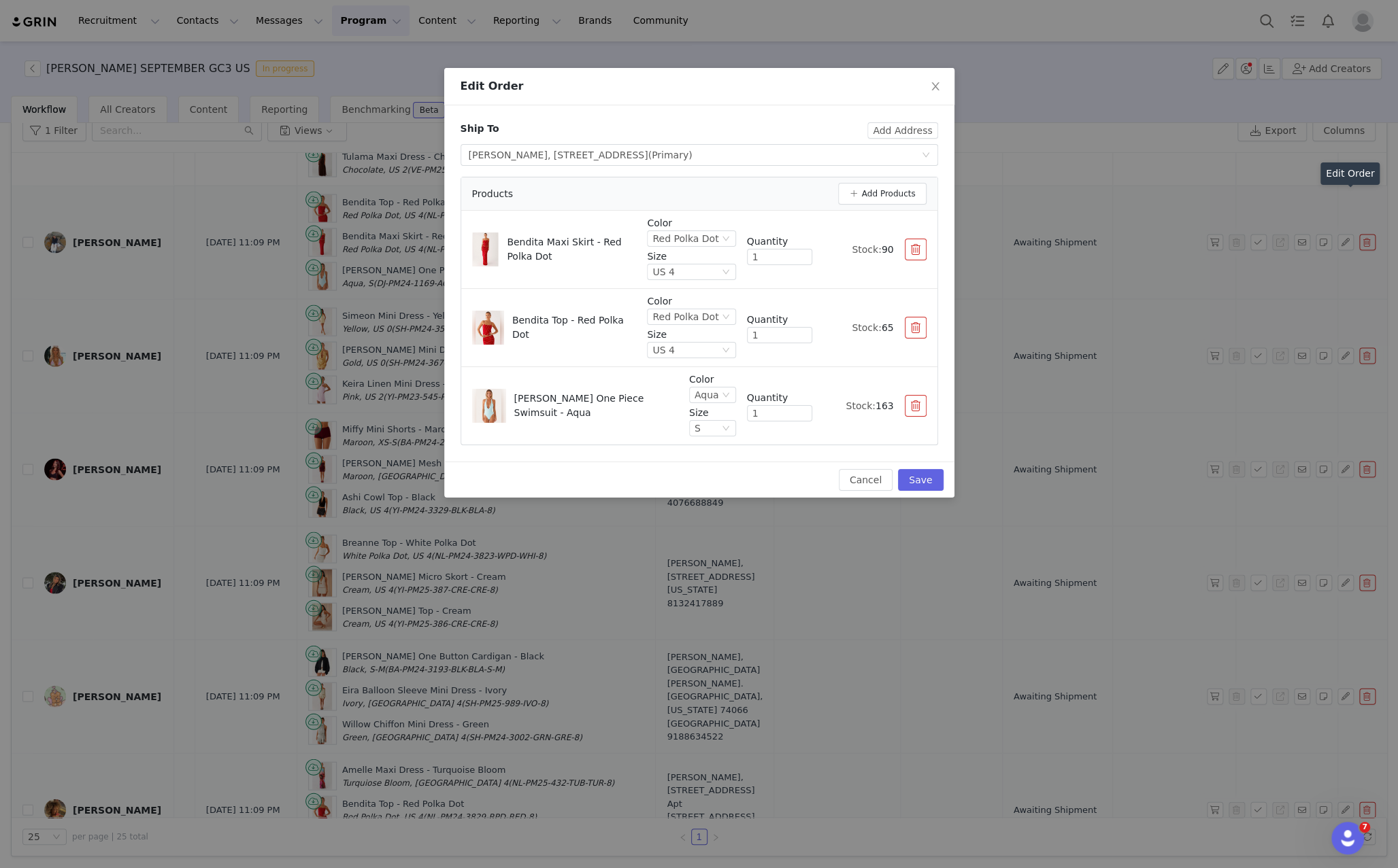
click at [1345, 248] on div "Edit Order Ship To Add Address Select shipping address Alex Shumavon, 5030 Coll…" at bounding box center [699, 434] width 1398 height 868
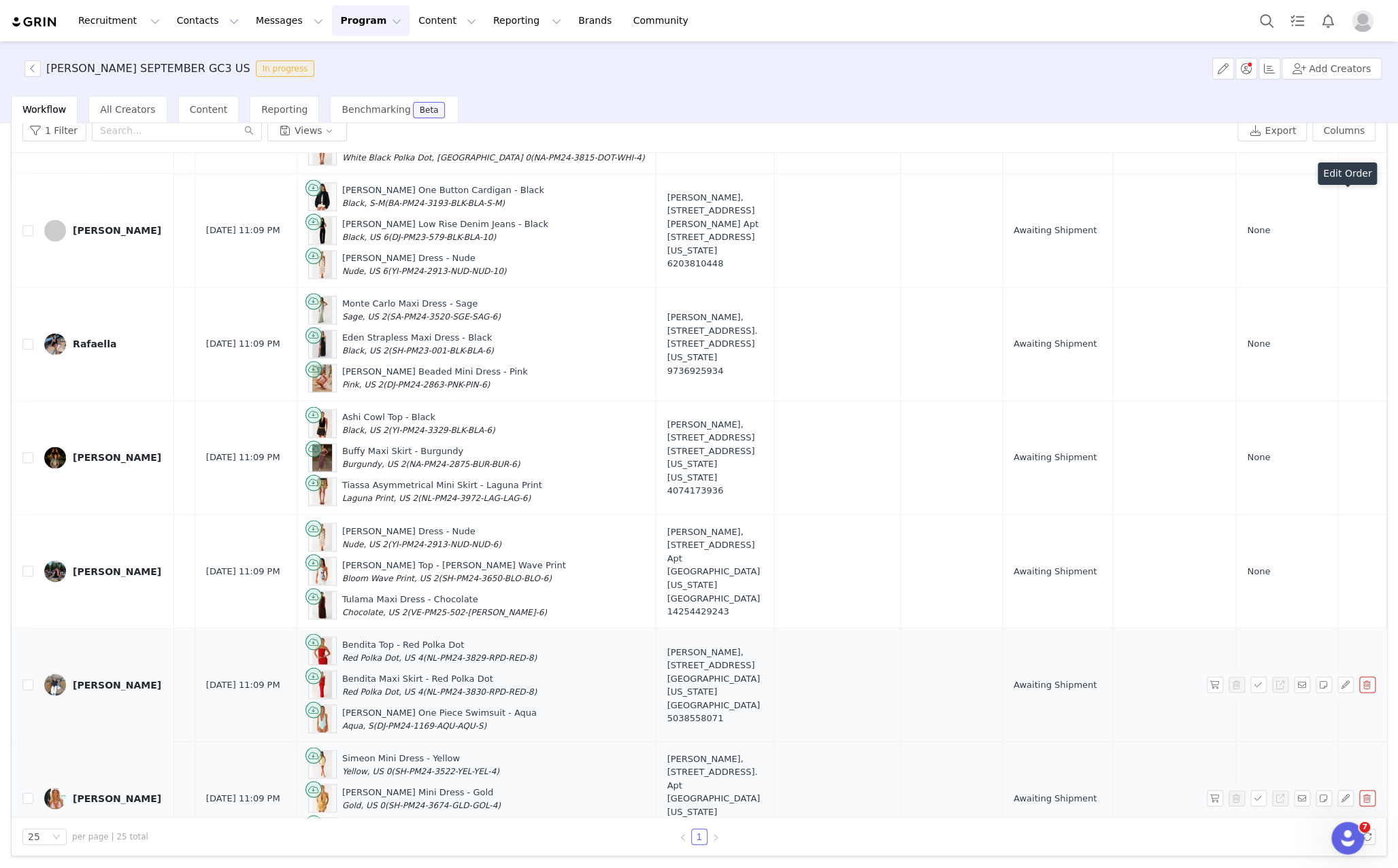
scroll to position [1608, 333]
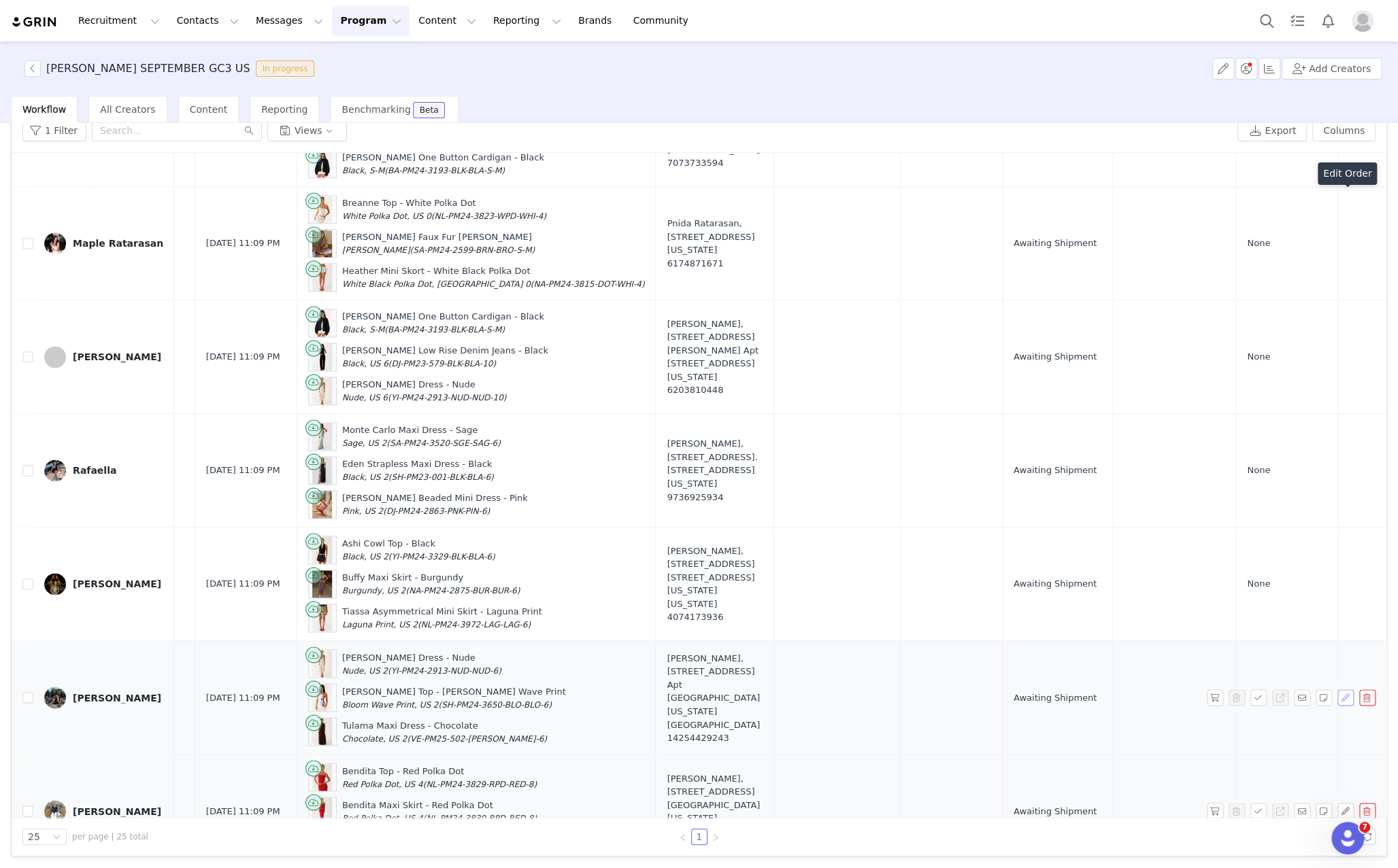
click at [1343, 690] on button "button" at bounding box center [1345, 698] width 16 height 16
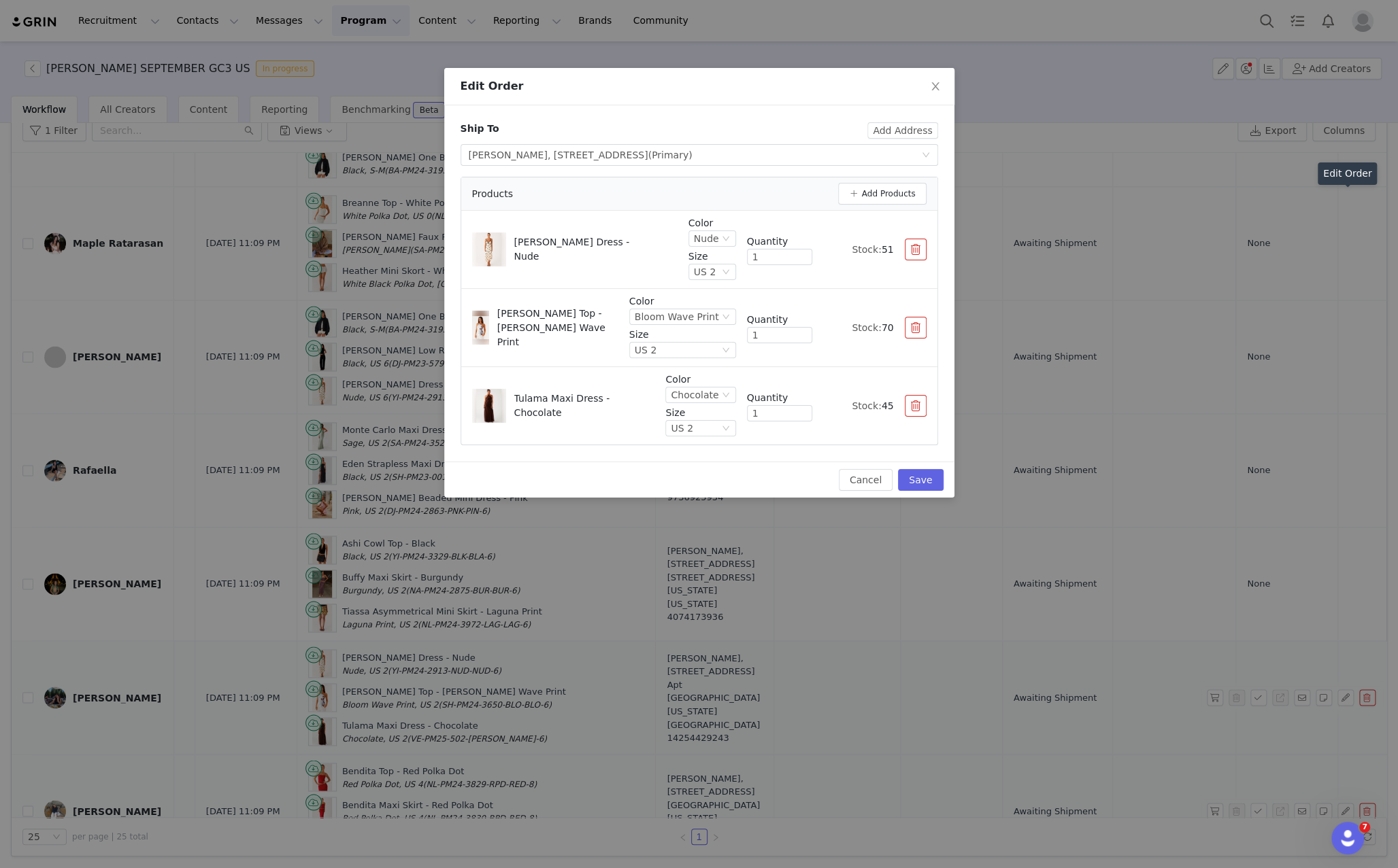
click at [1331, 556] on div "Edit Order Ship To Add Address Select shipping address michel laurensia, 5405 1…" at bounding box center [699, 434] width 1398 height 868
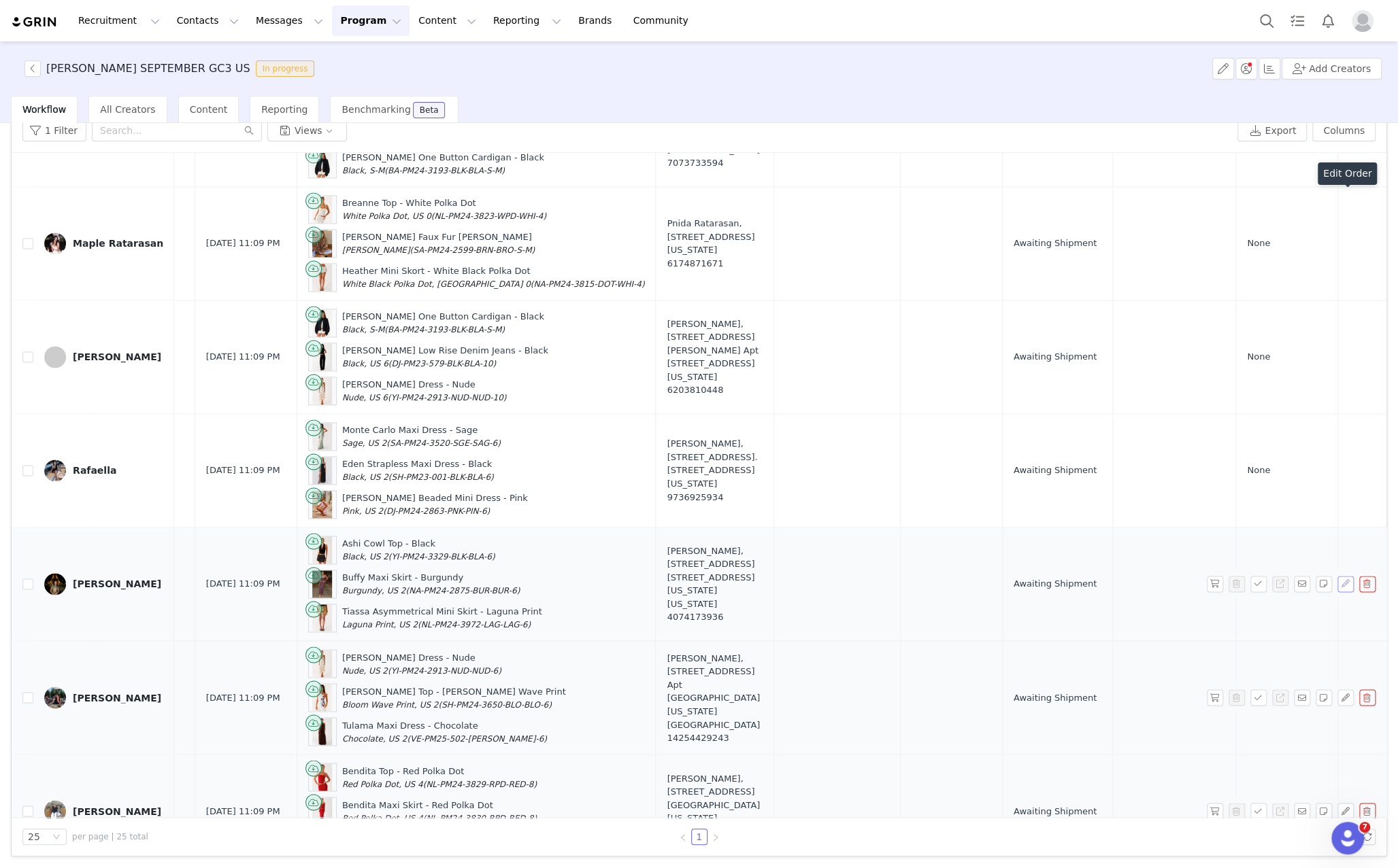
click at [1341, 576] on button "button" at bounding box center [1345, 584] width 16 height 16
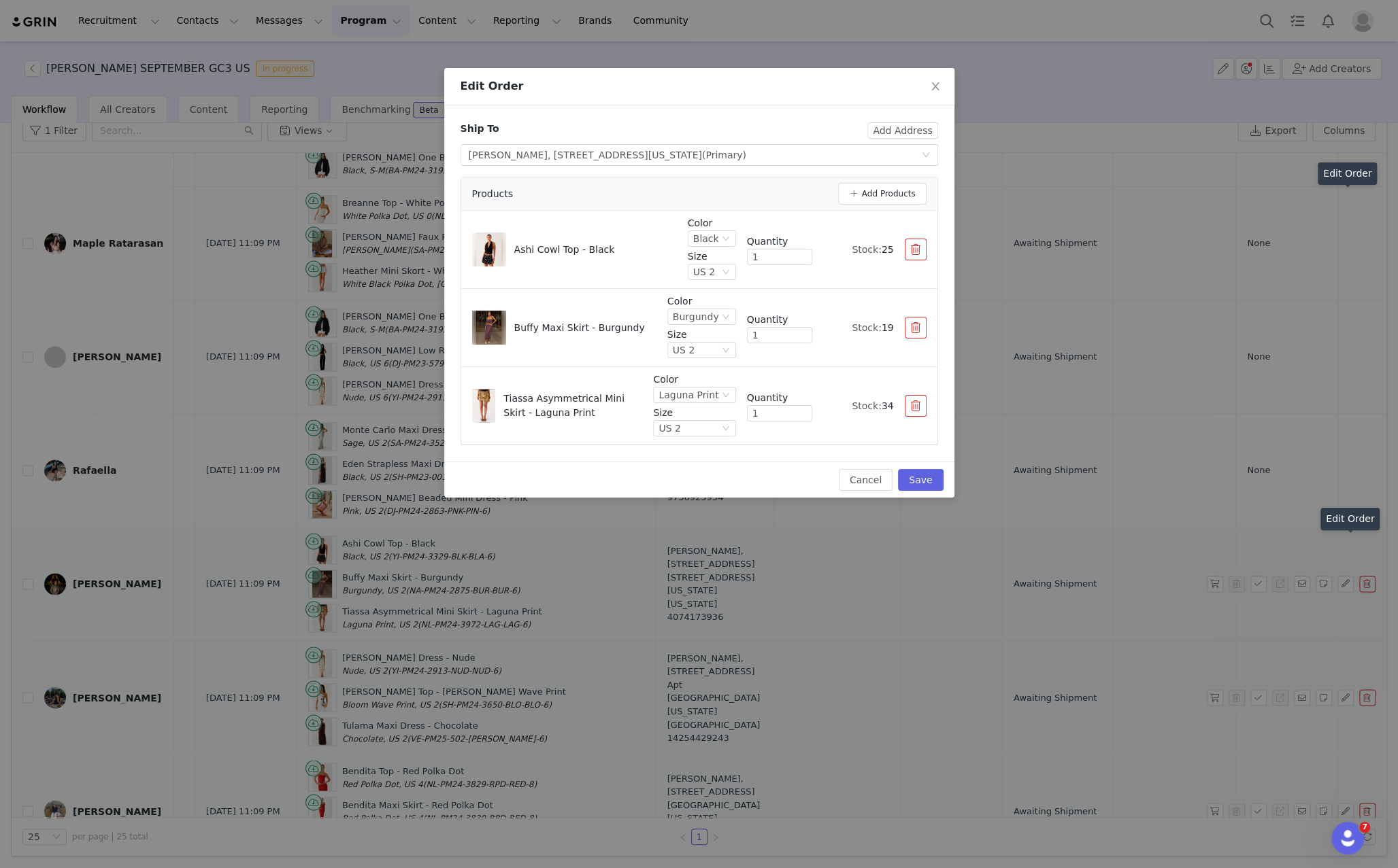
click at [1331, 440] on div "Edit Order Ship To Add Address Select shipping address Emily Benitez, 145 2nd A…" at bounding box center [699, 434] width 1398 height 868
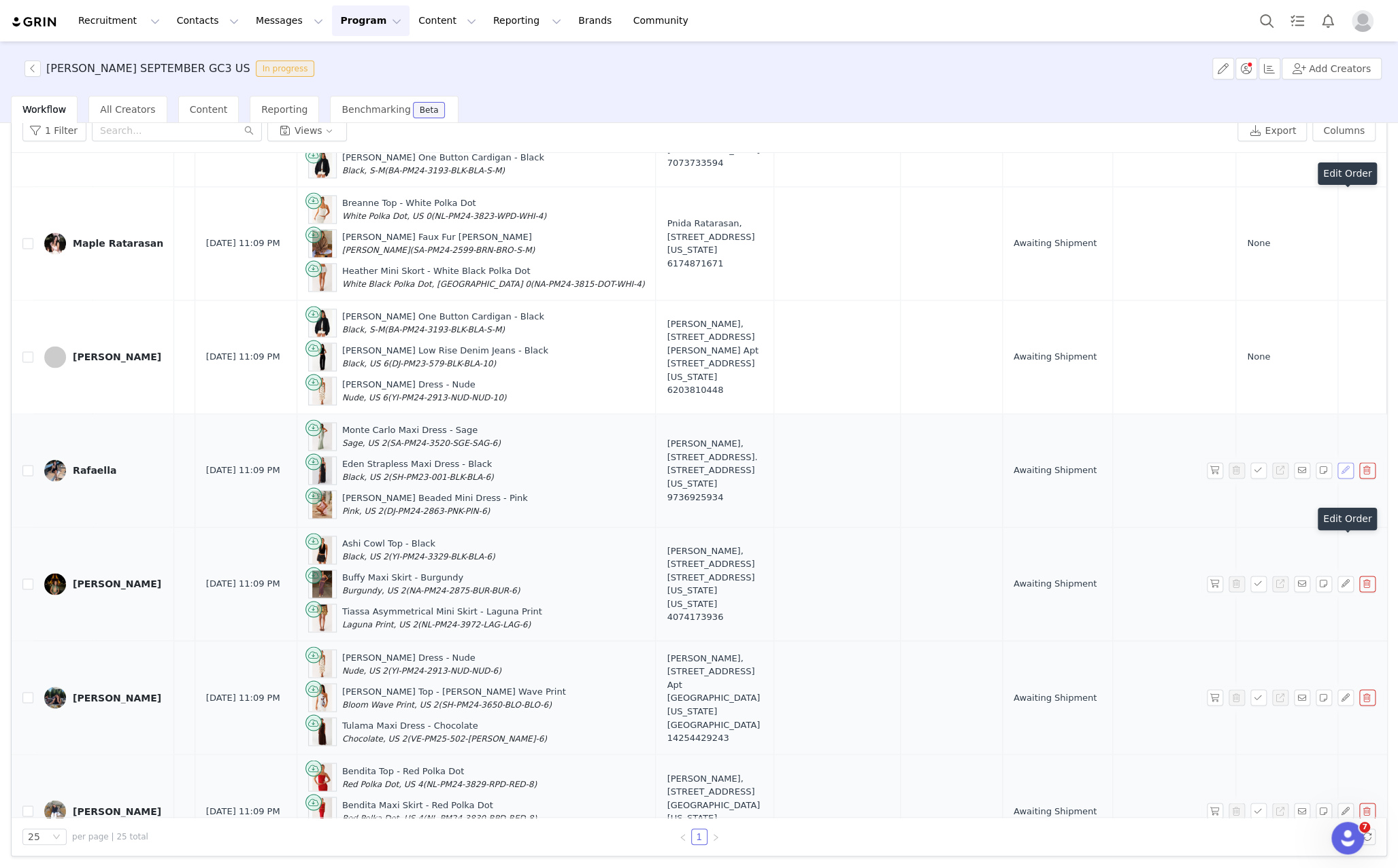
click at [1344, 463] on button "button" at bounding box center [1345, 470] width 16 height 16
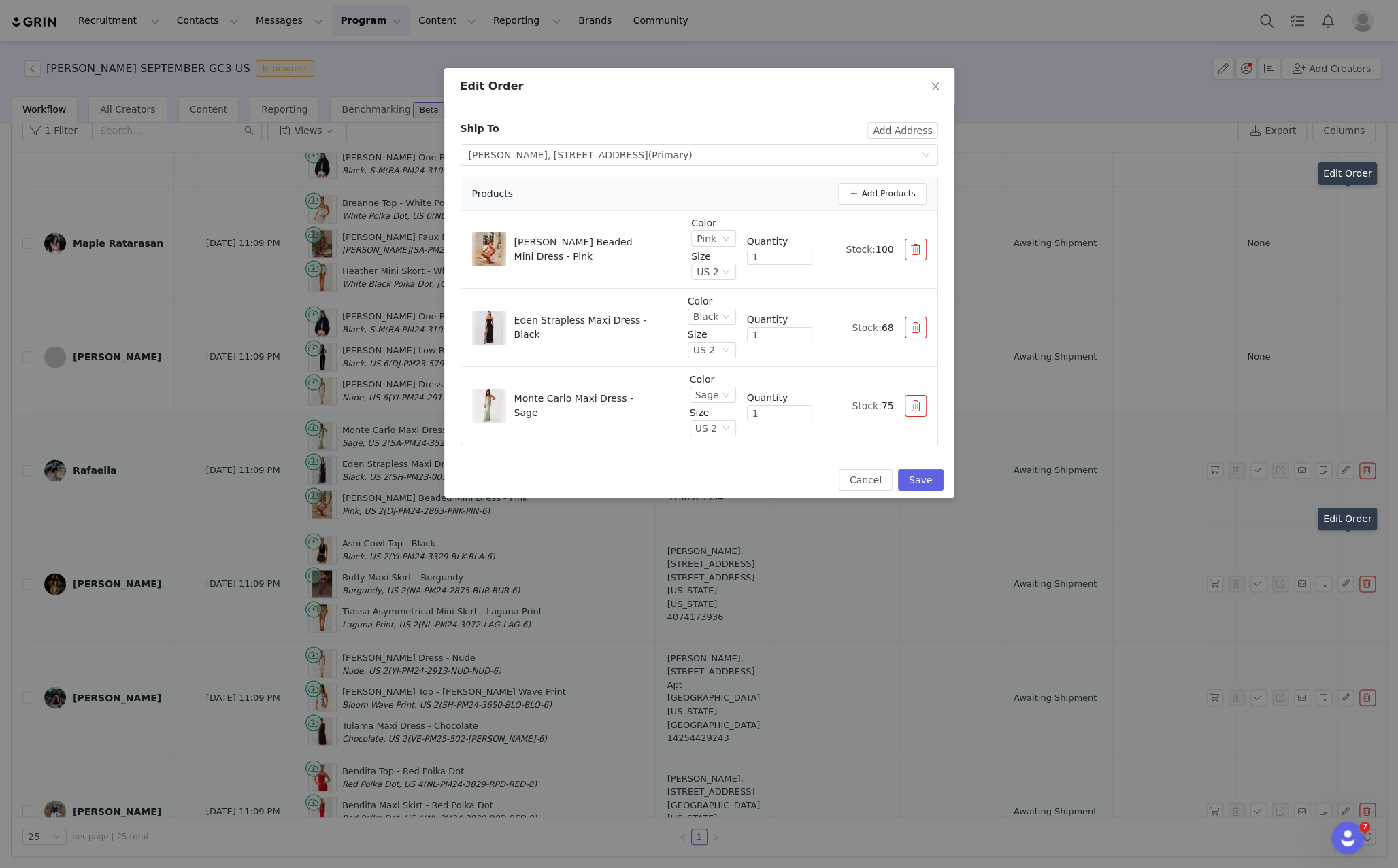
click at [1341, 311] on div "Edit Order Ship To Add Address Select shipping address Rafaella Colonnese, 1000…" at bounding box center [699, 434] width 1398 height 868
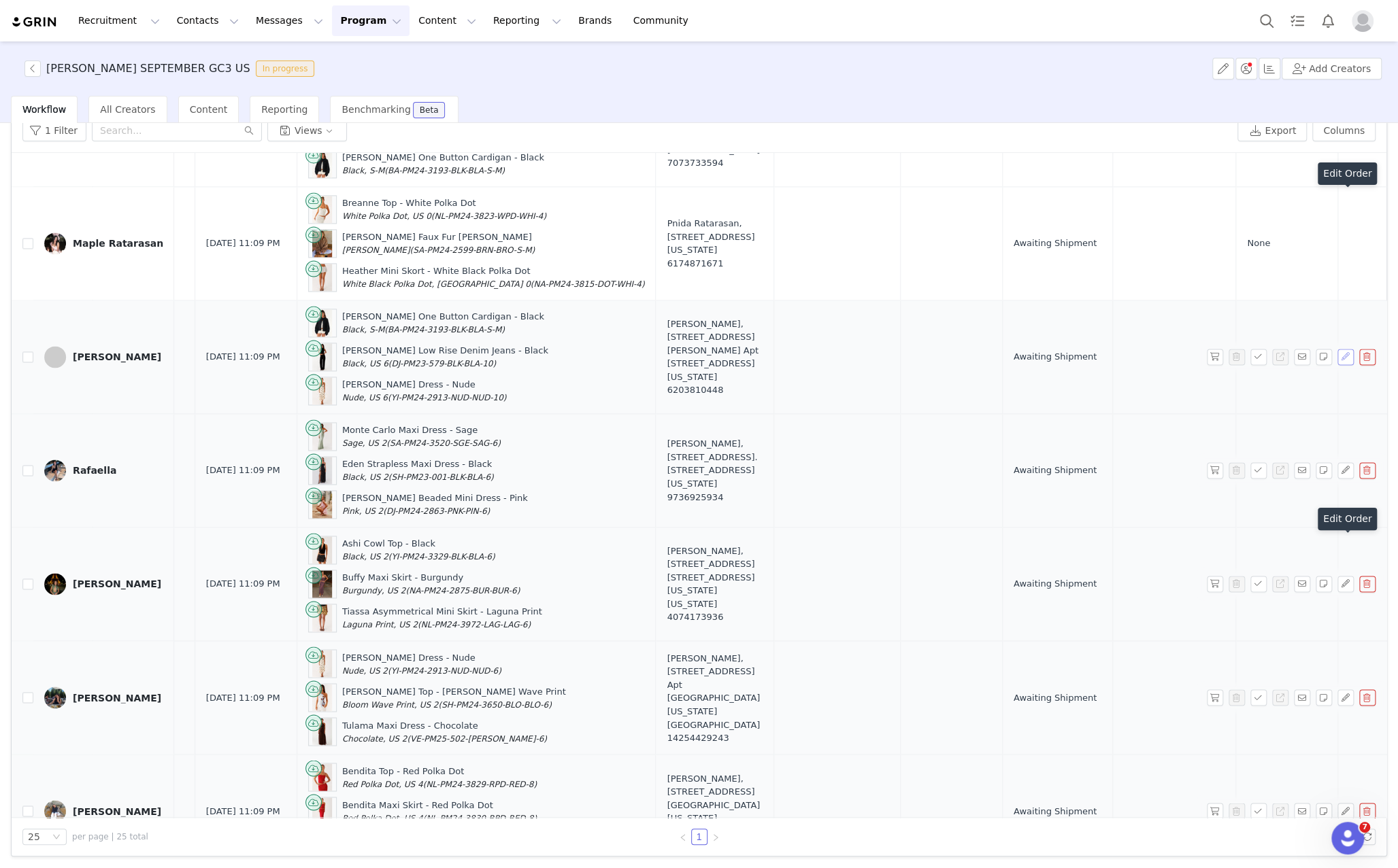
click at [1345, 348] on button "button" at bounding box center [1345, 356] width 16 height 16
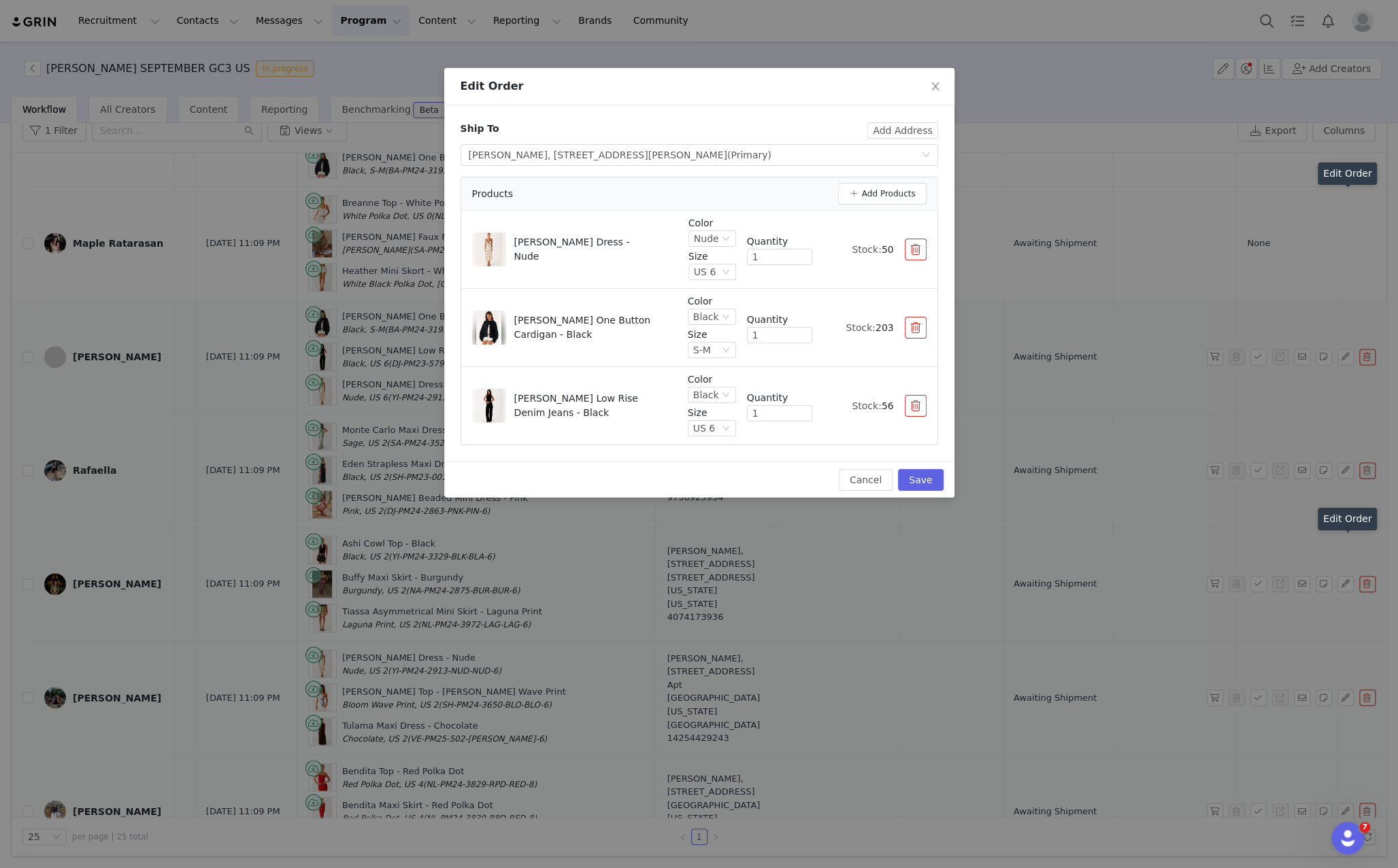
click at [1332, 233] on div "Edit Order Ship To Add Address Select shipping address Corrina Crabb, 1157 S We…" at bounding box center [699, 434] width 1398 height 868
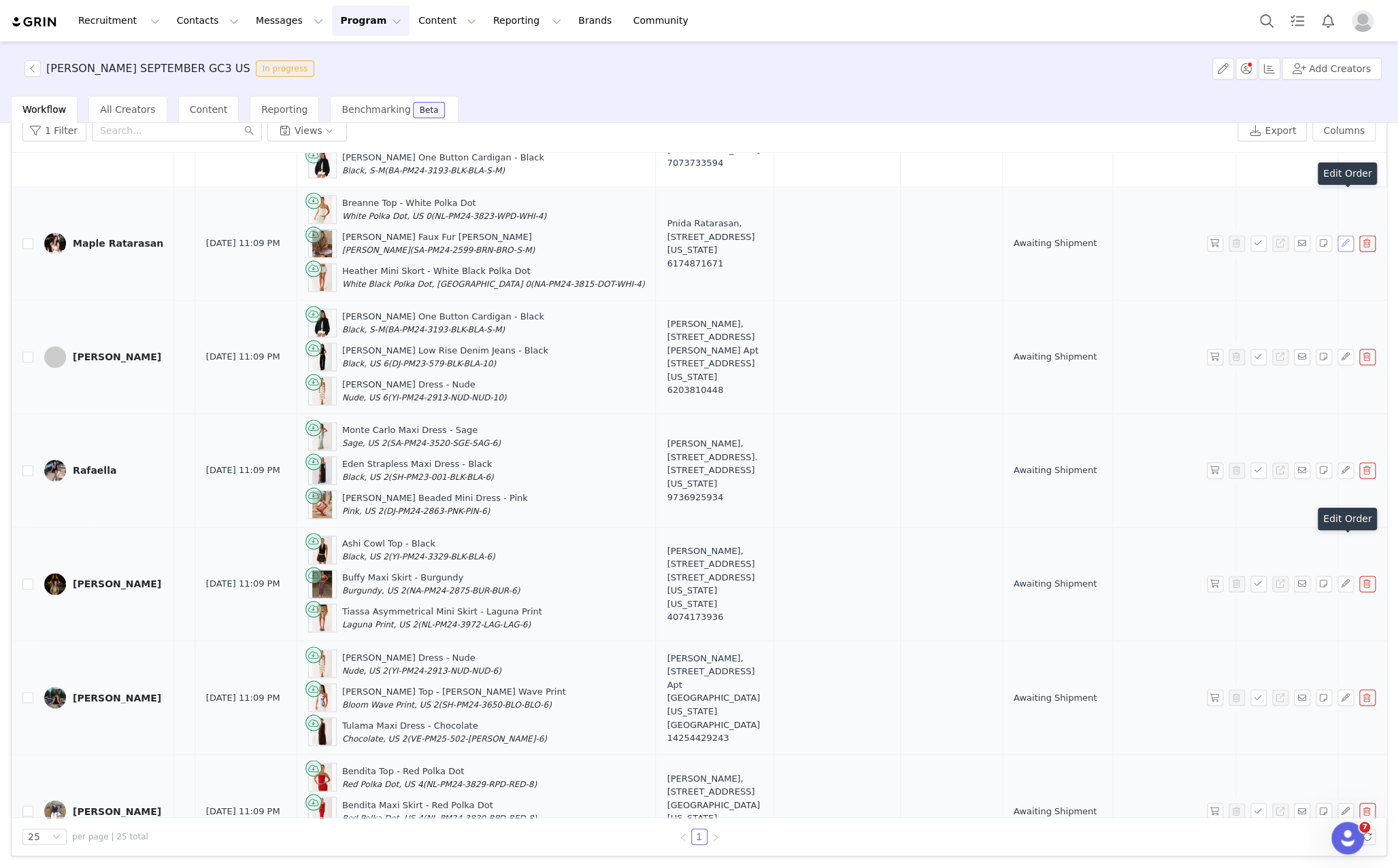
click at [1345, 235] on button "button" at bounding box center [1345, 243] width 16 height 16
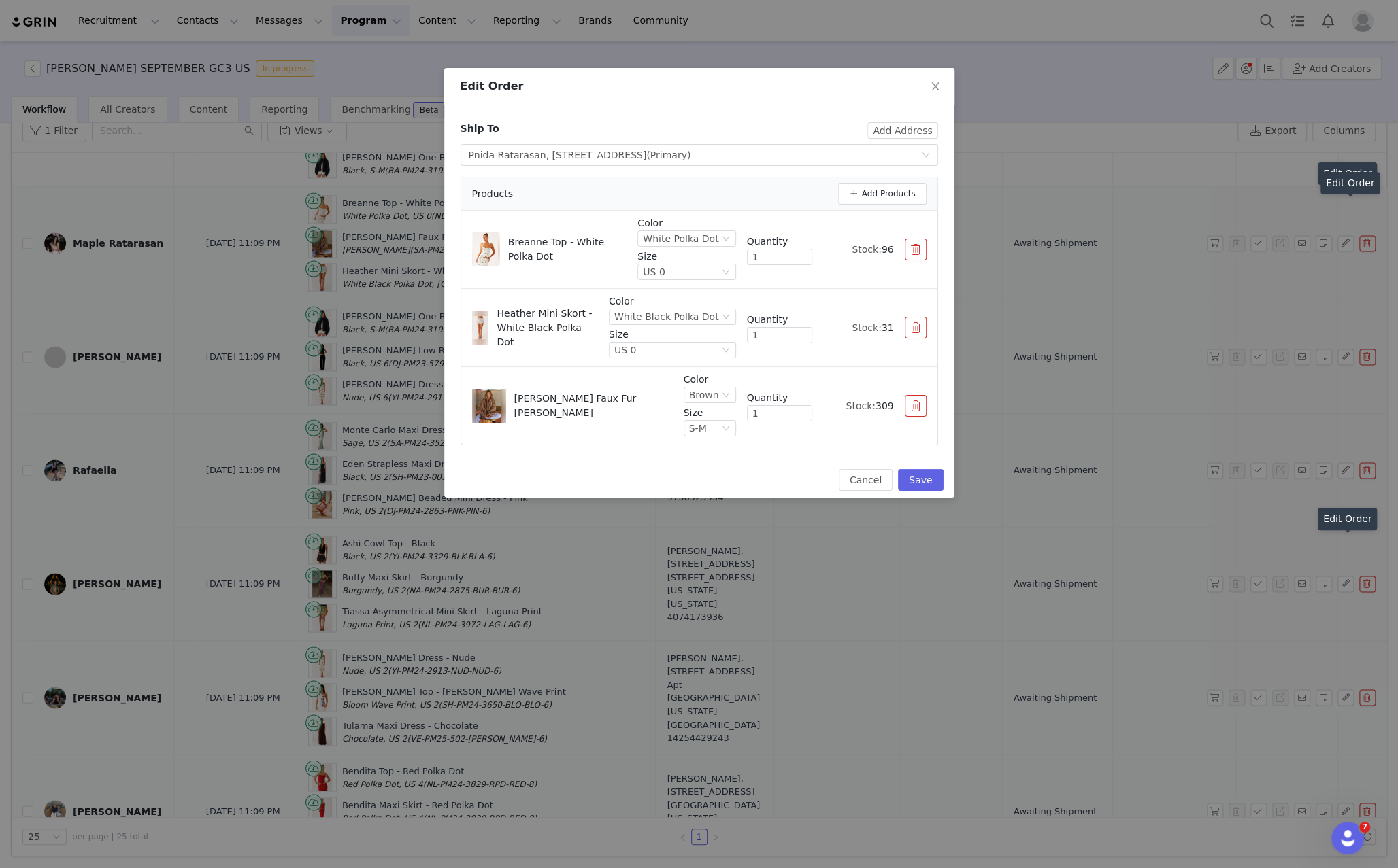
click at [1342, 264] on div "Edit Order Ship To Add Address Select shipping address Pnida Ratarasan, 521N Or…" at bounding box center [699, 434] width 1398 height 868
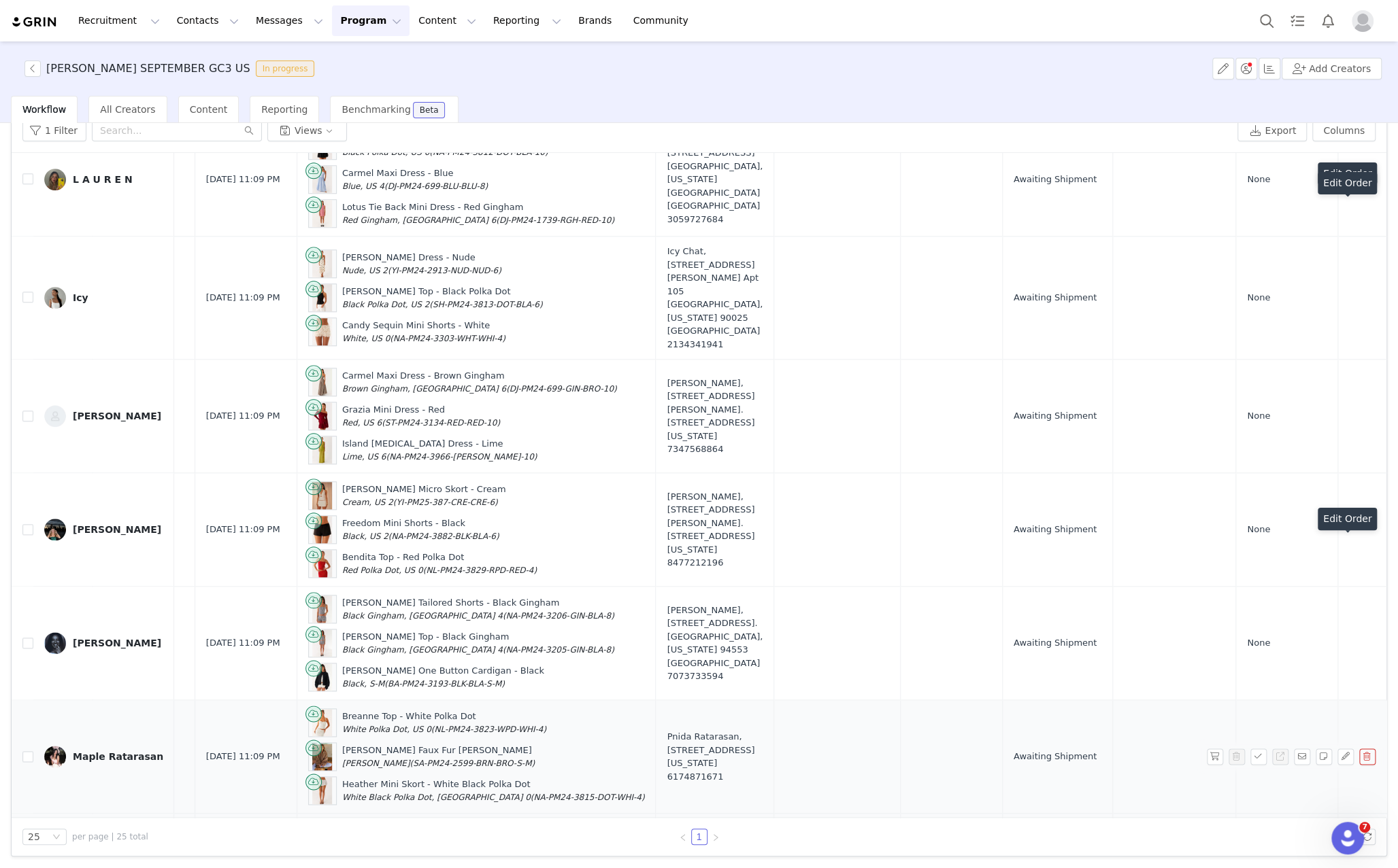
scroll to position [1075, 333]
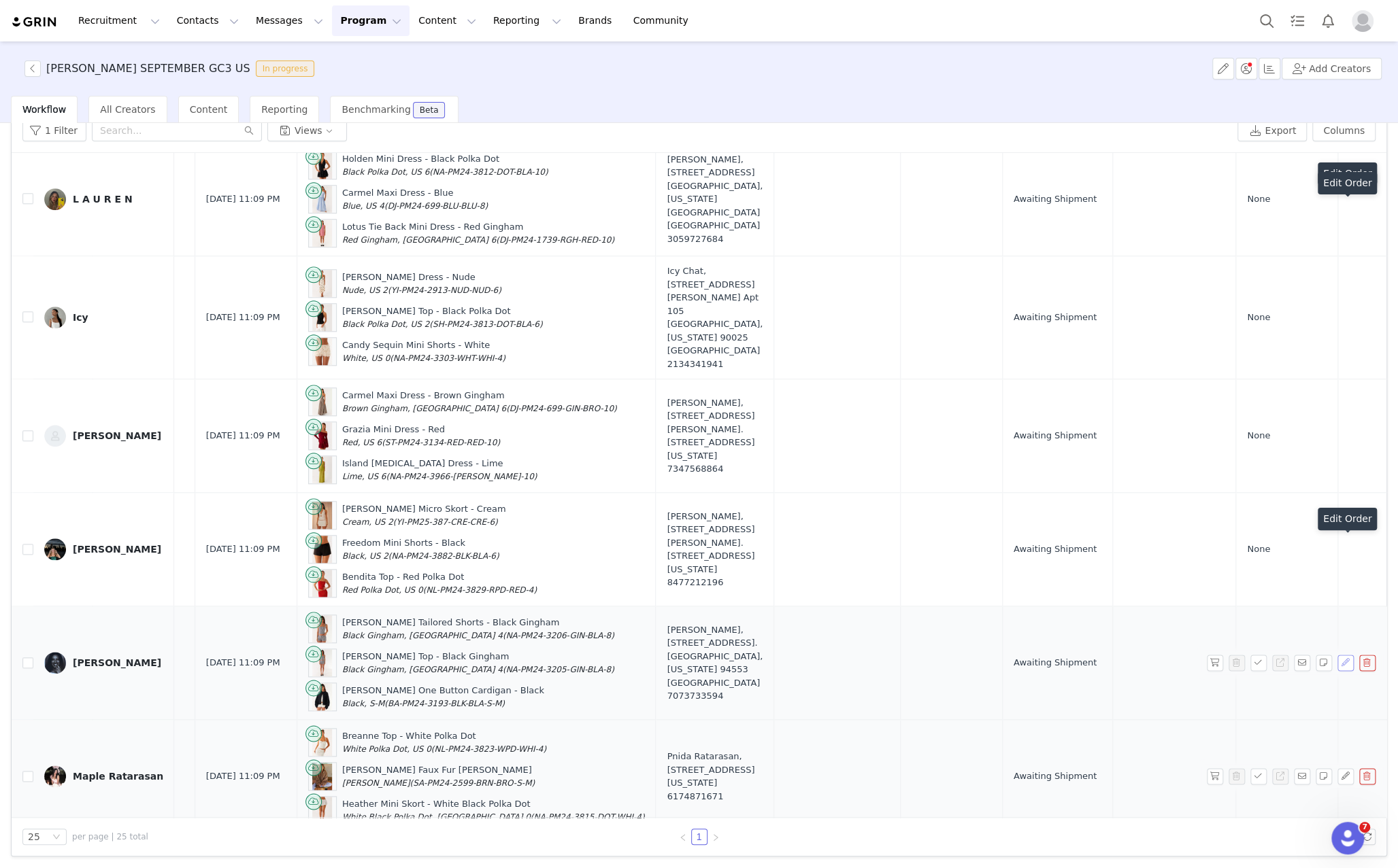
click at [1341, 655] on button "button" at bounding box center [1345, 663] width 16 height 16
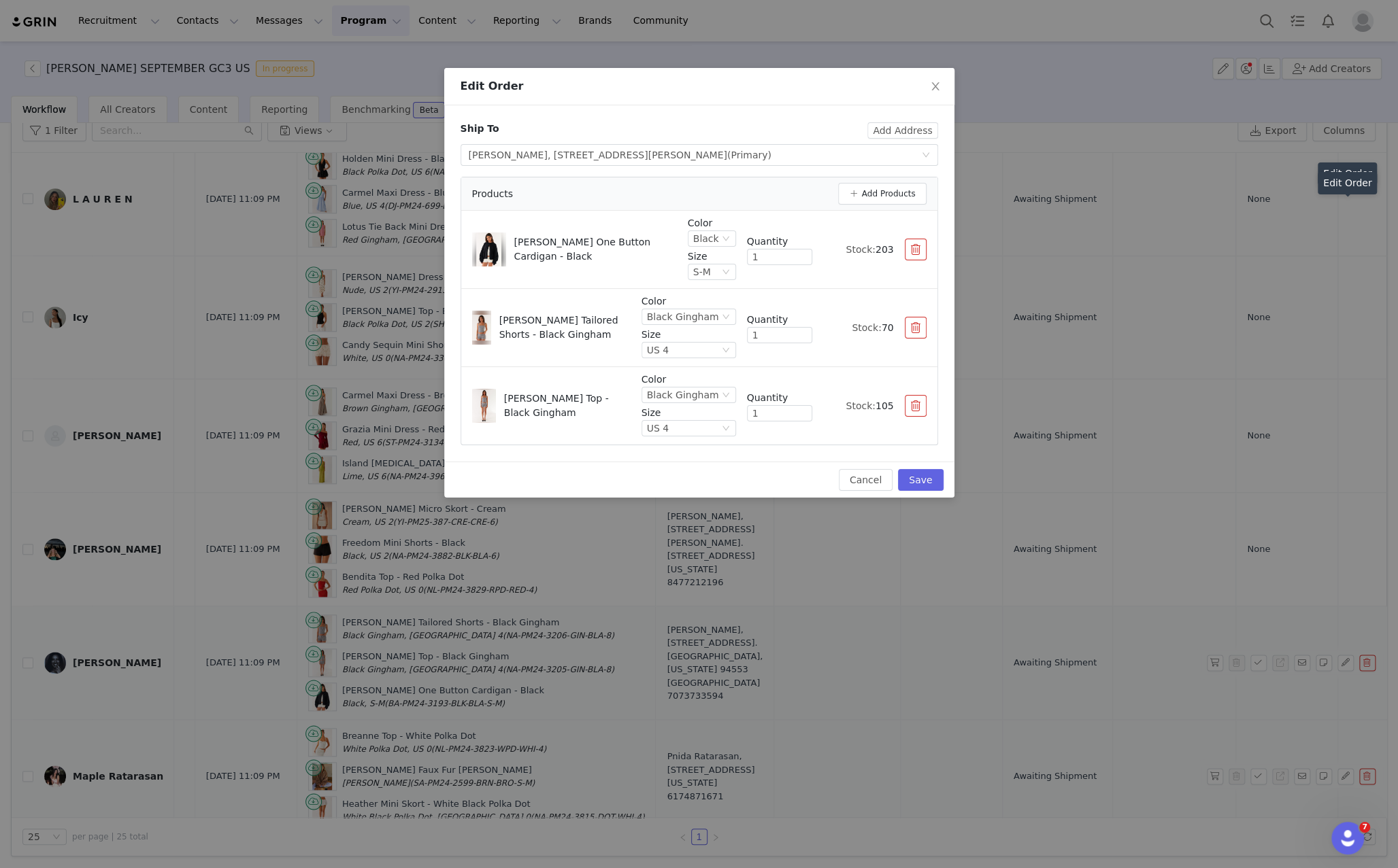
click at [1336, 543] on div "Edit Order Ship To Add Address Select shipping address Audrey Loyola, 440 Mount…" at bounding box center [699, 434] width 1398 height 868
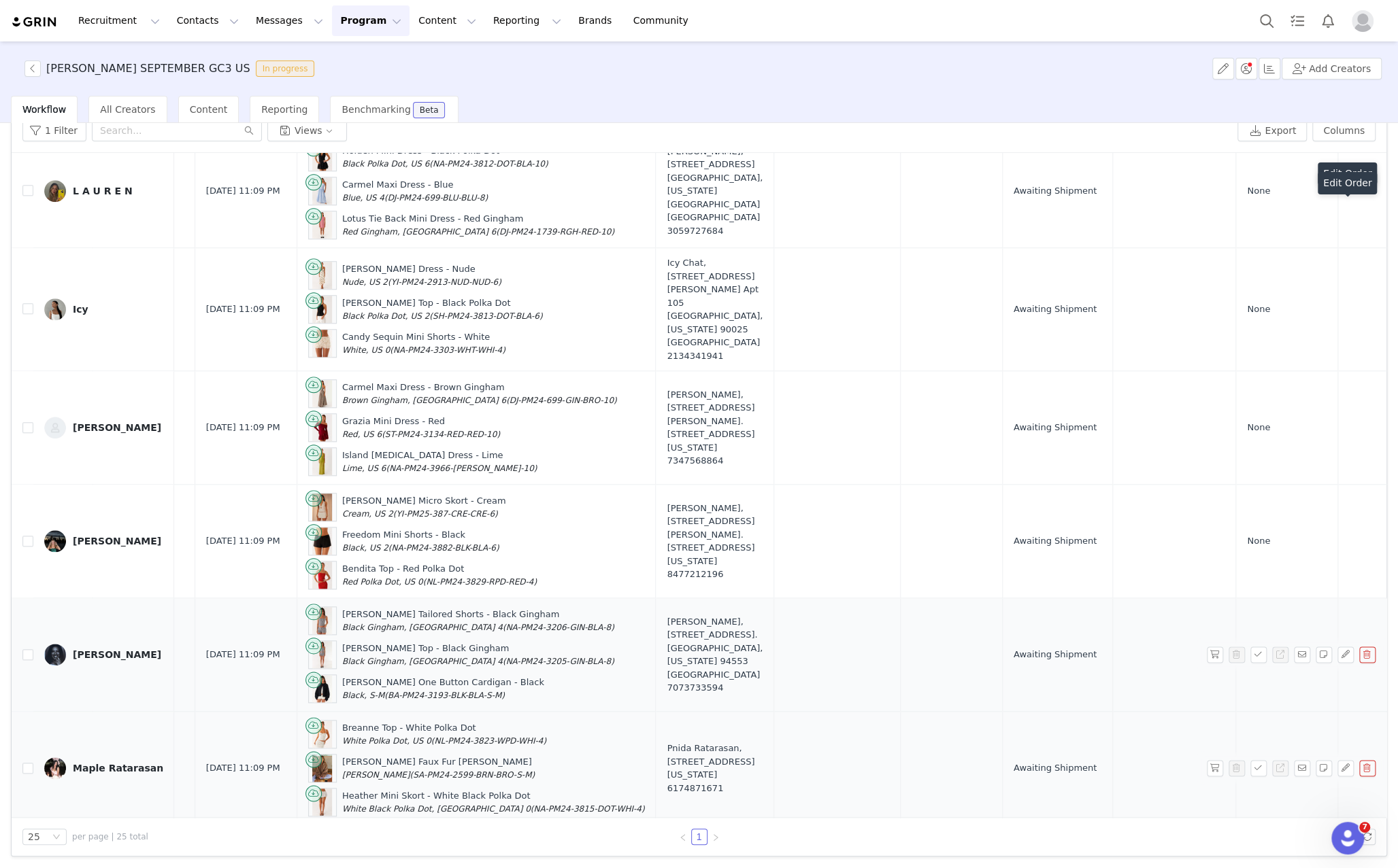
scroll to position [1076, 333]
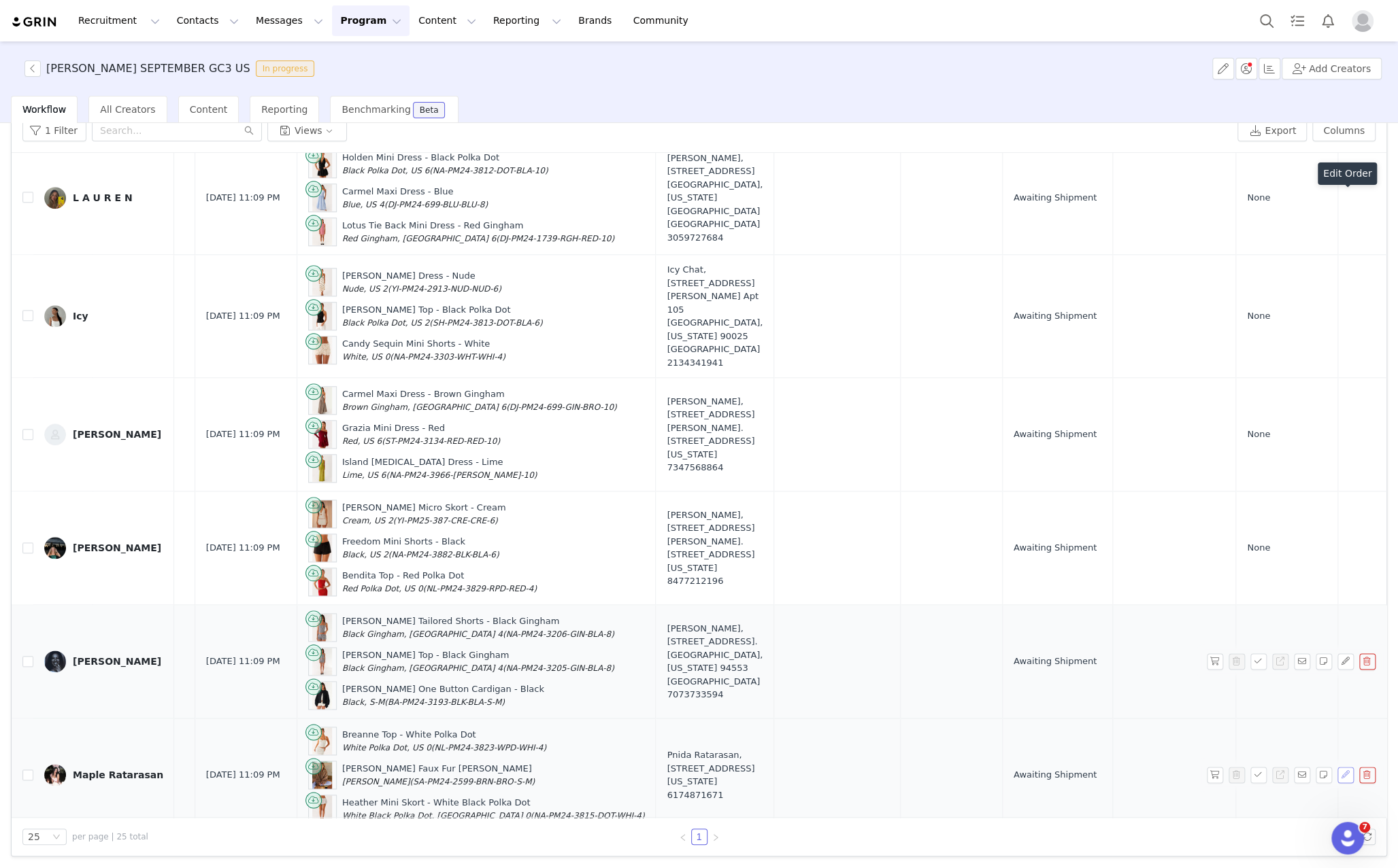
click at [1345, 767] on button "button" at bounding box center [1345, 775] width 16 height 16
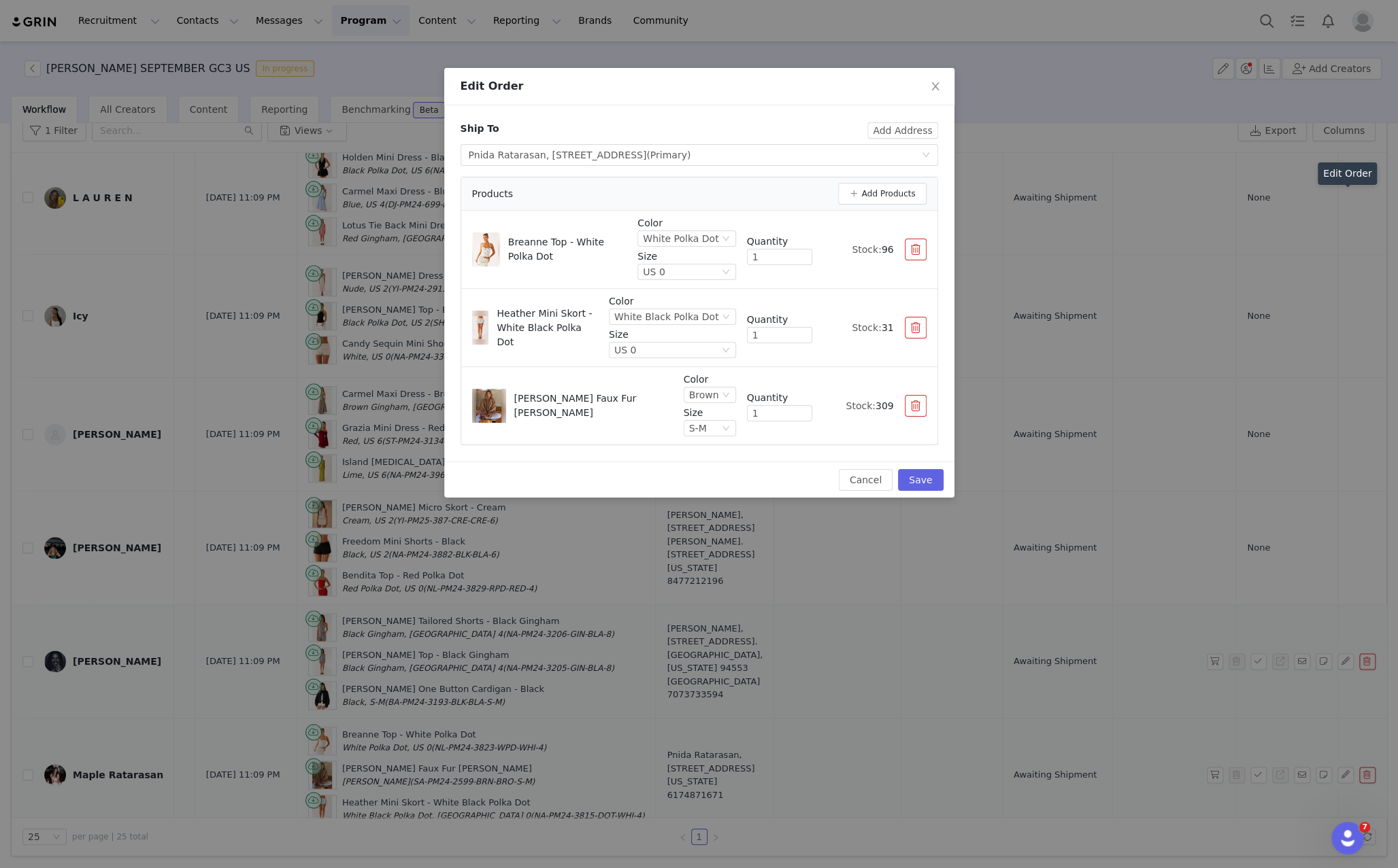
click at [1347, 655] on div "Edit Order Ship To Add Address Select shipping address Pnida Ratarasan, 521N Or…" at bounding box center [699, 434] width 1398 height 868
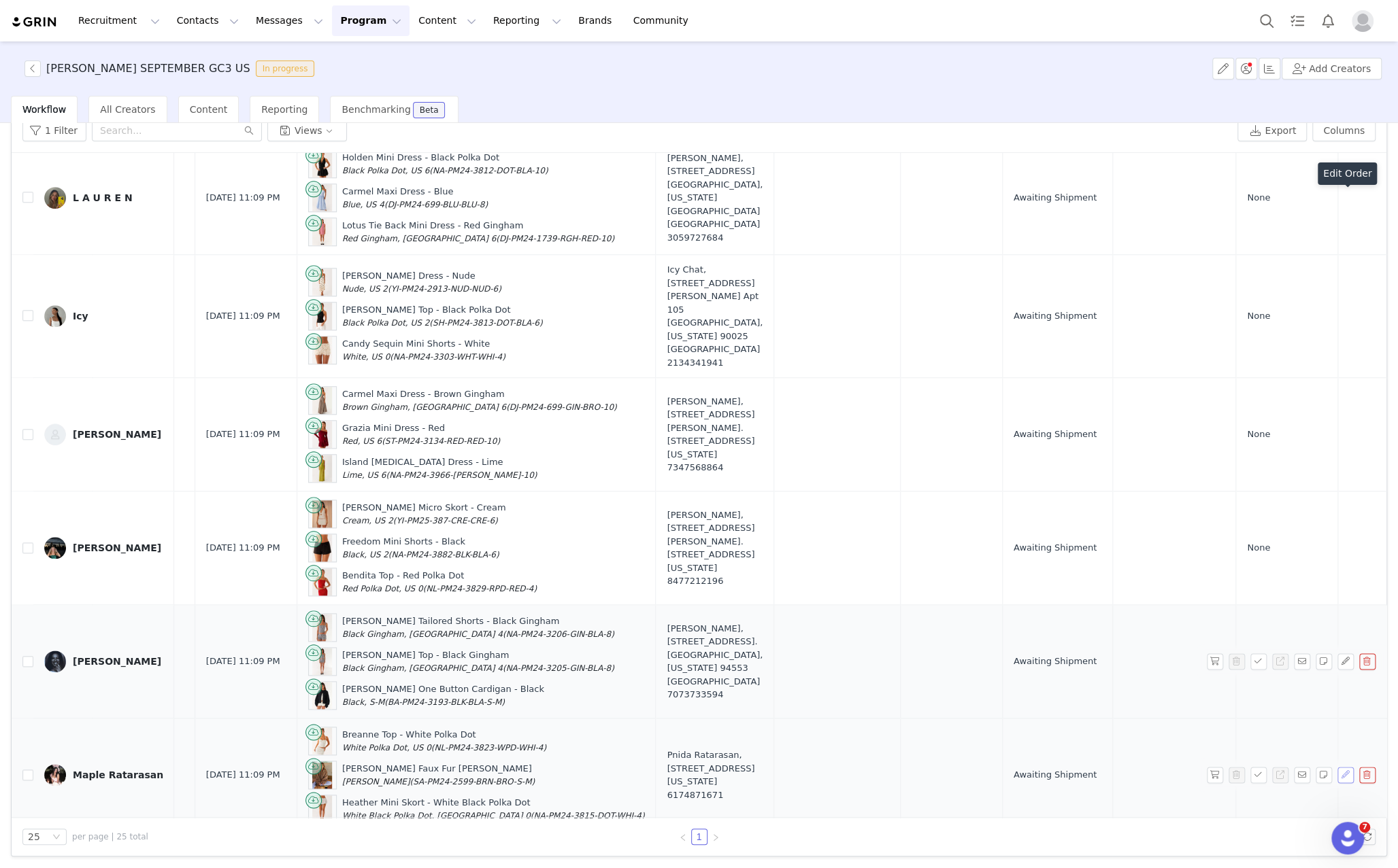
click at [1344, 767] on button "button" at bounding box center [1345, 775] width 16 height 16
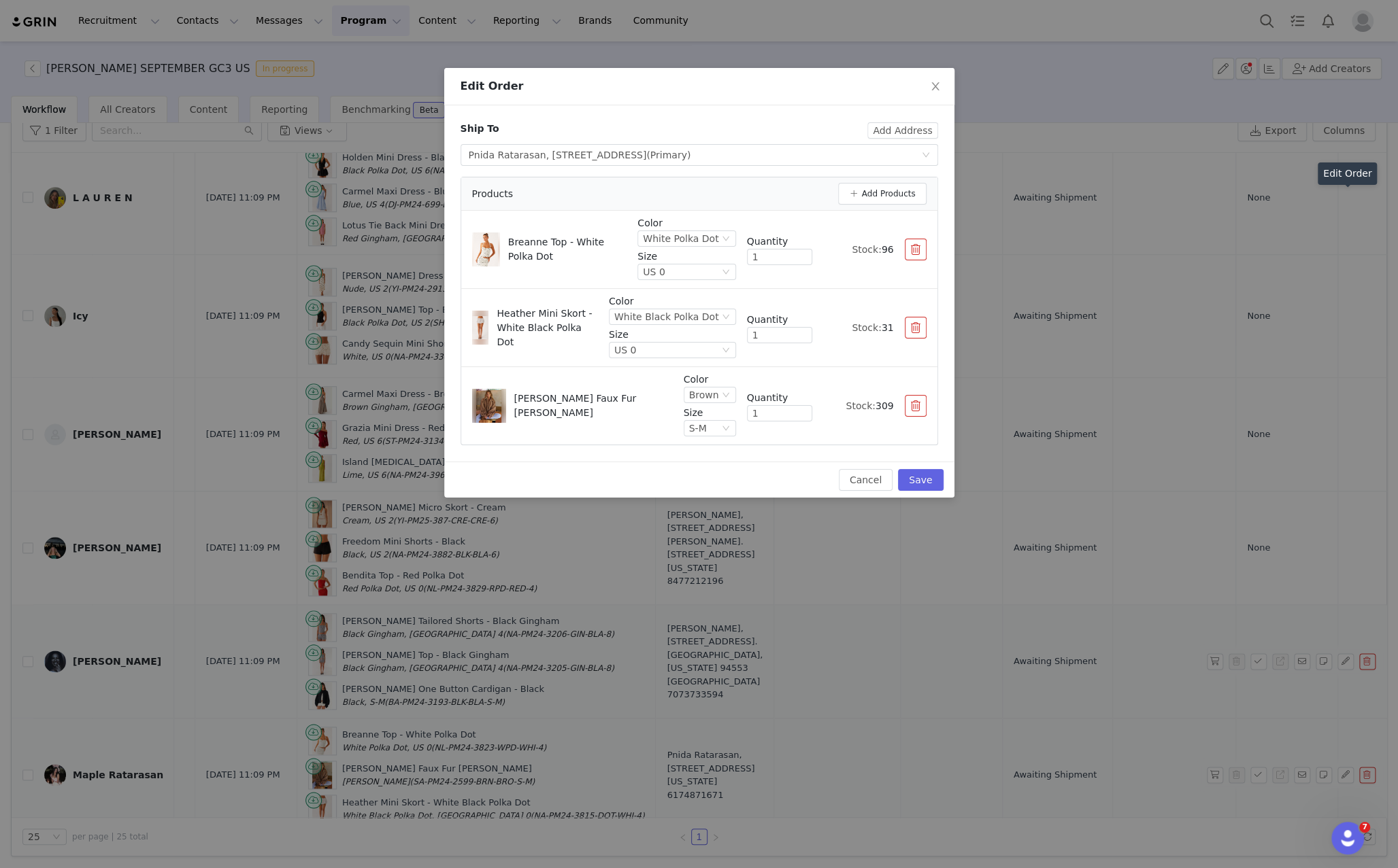
click at [1348, 637] on div "Edit Order Ship To Add Address Select shipping address Pnida Ratarasan, 521N Or…" at bounding box center [699, 434] width 1398 height 868
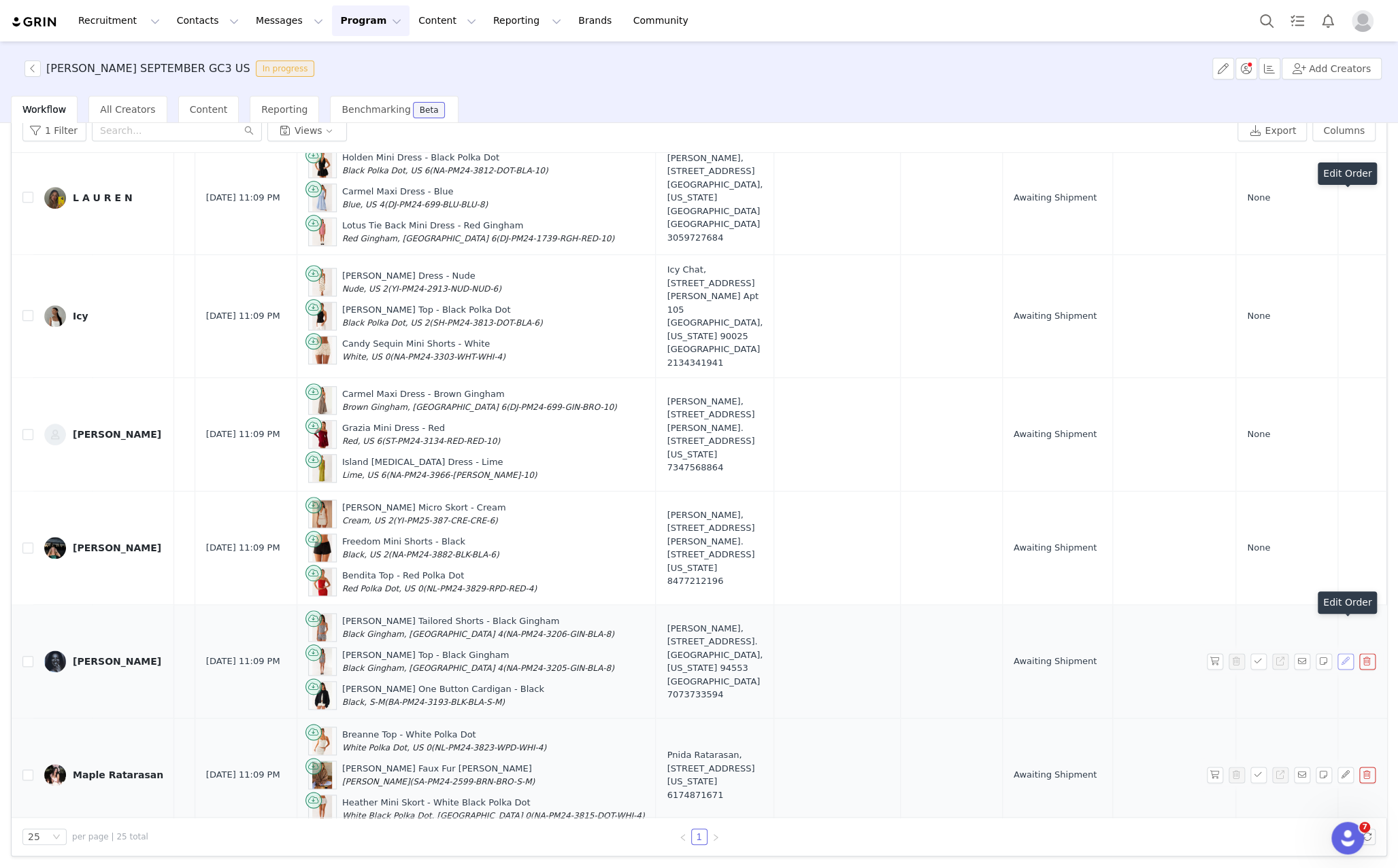
click at [1344, 653] on button "button" at bounding box center [1345, 661] width 16 height 16
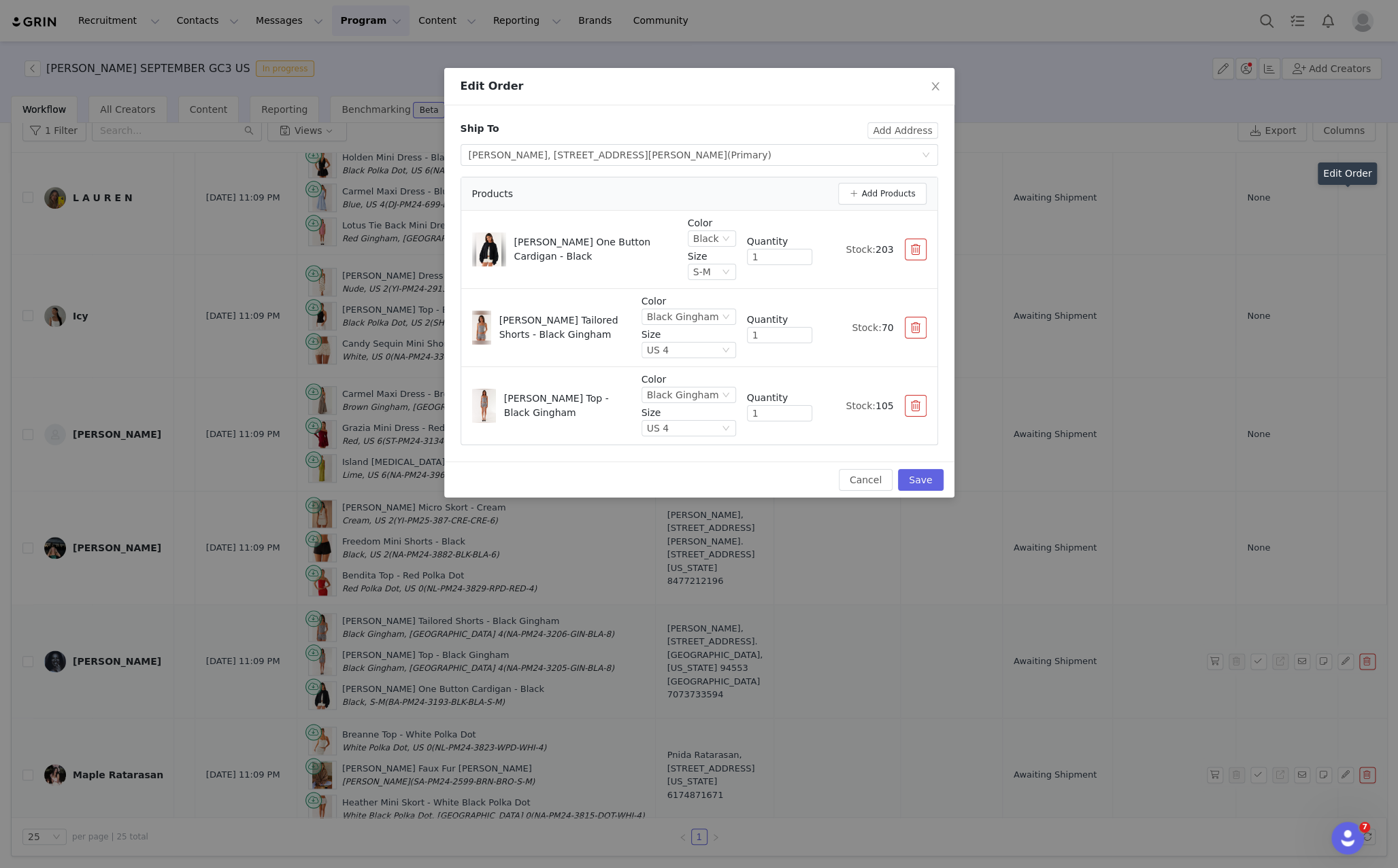
click at [1345, 546] on div "Edit Order Ship To Add Address Select shipping address Audrey Loyola, 440 Mount…" at bounding box center [699, 434] width 1398 height 868
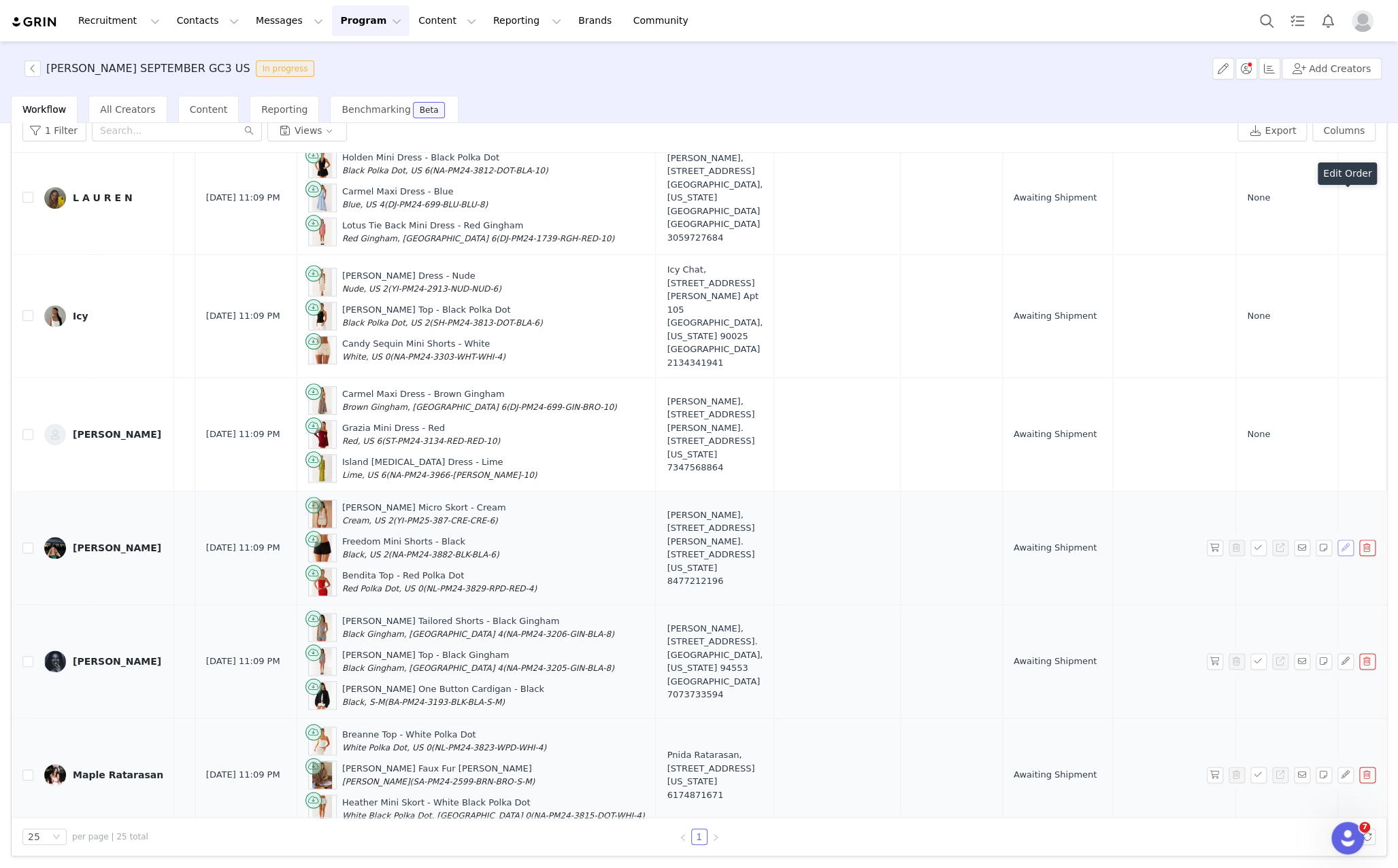
click at [1342, 540] on button "button" at bounding box center [1345, 548] width 16 height 16
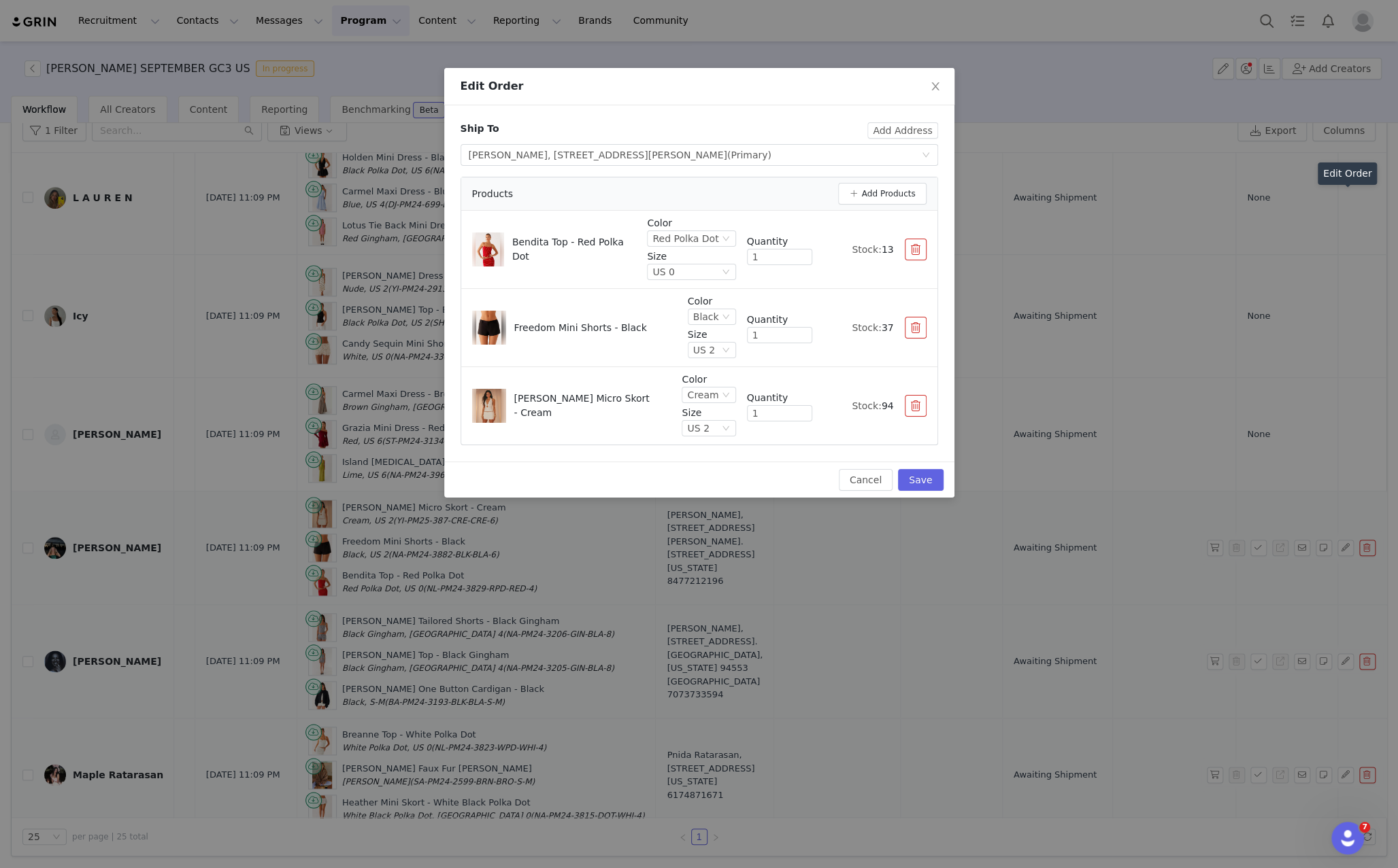
click at [1337, 448] on div "Edit Order Ship To Add Address Select shipping address Cassidy Harris, 3400 Eas…" at bounding box center [699, 434] width 1398 height 868
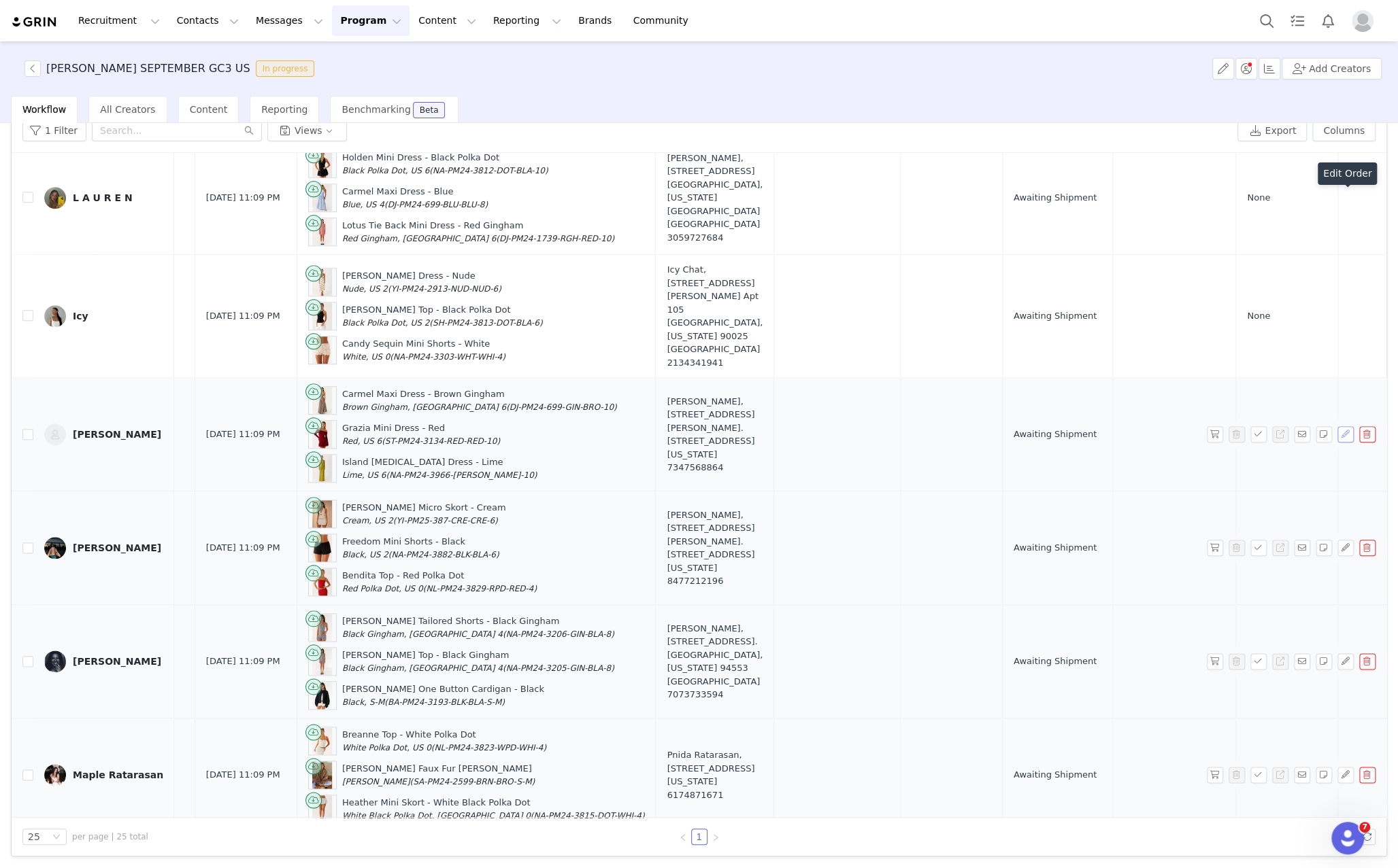
click at [1342, 426] on button "button" at bounding box center [1345, 434] width 16 height 16
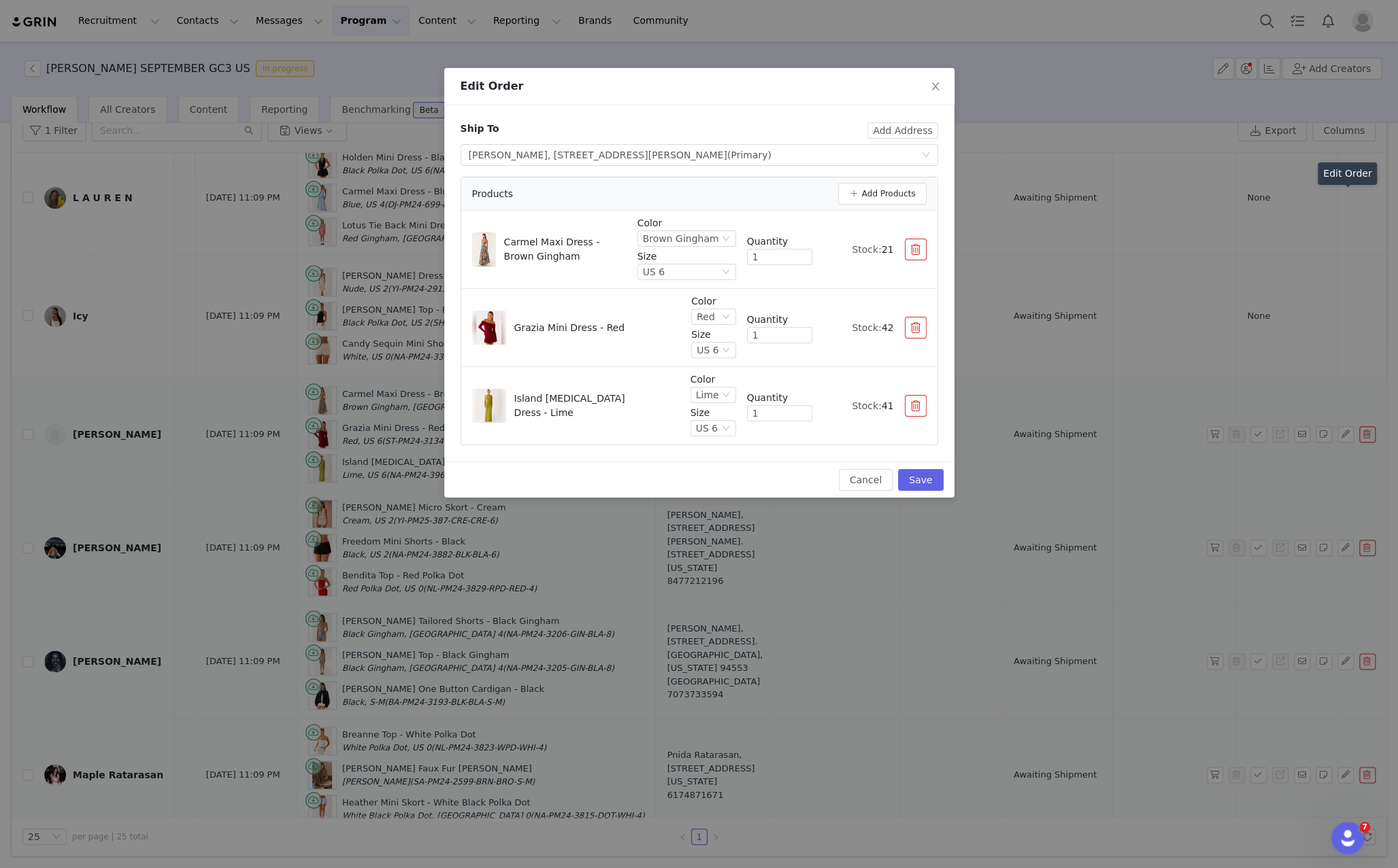
click at [1345, 269] on div "Edit Order Ship To Add Address Select shipping address alyssa carr, 3386 Ann Ar…" at bounding box center [699, 434] width 1398 height 868
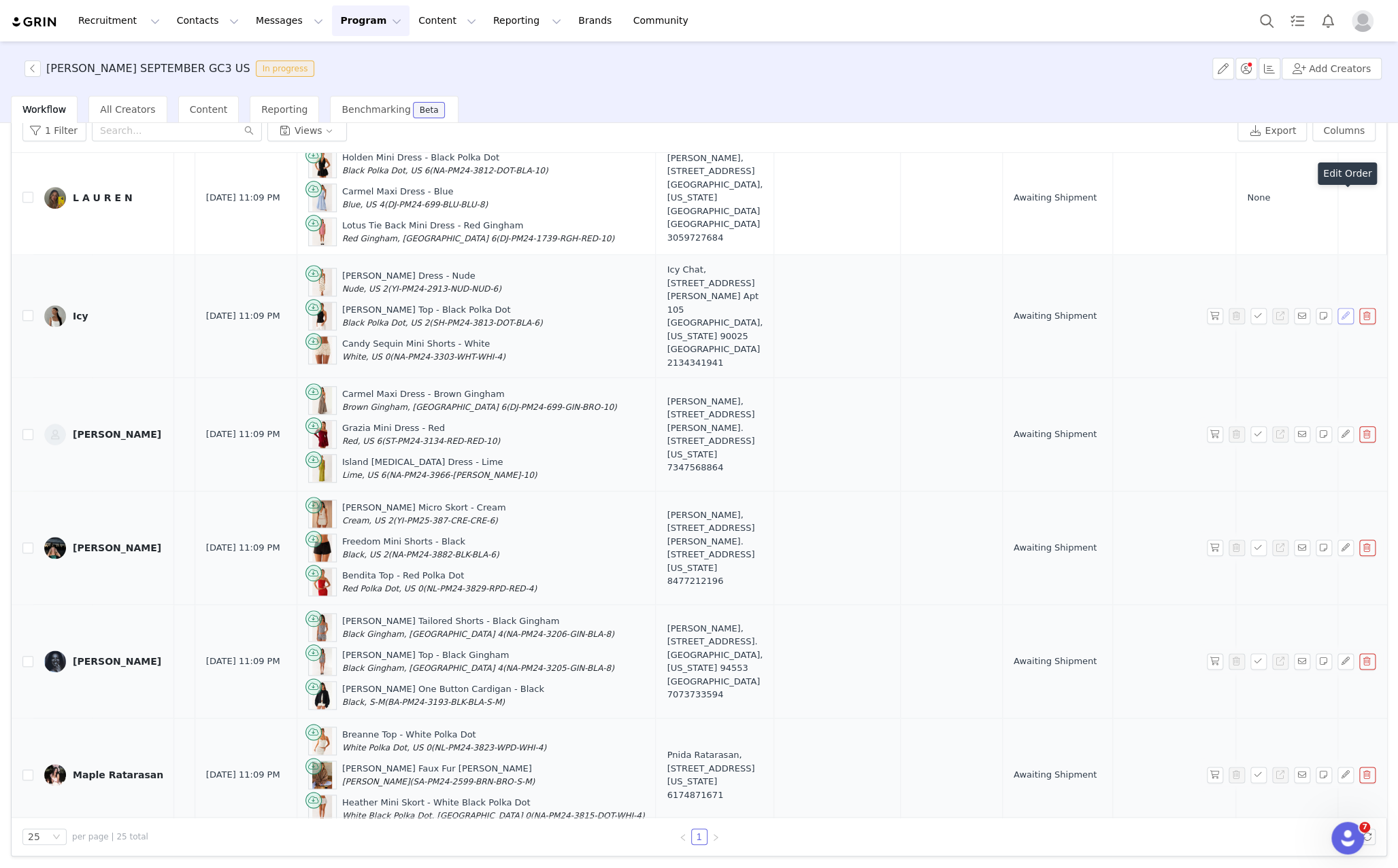
click at [1349, 308] on button "button" at bounding box center [1345, 316] width 16 height 16
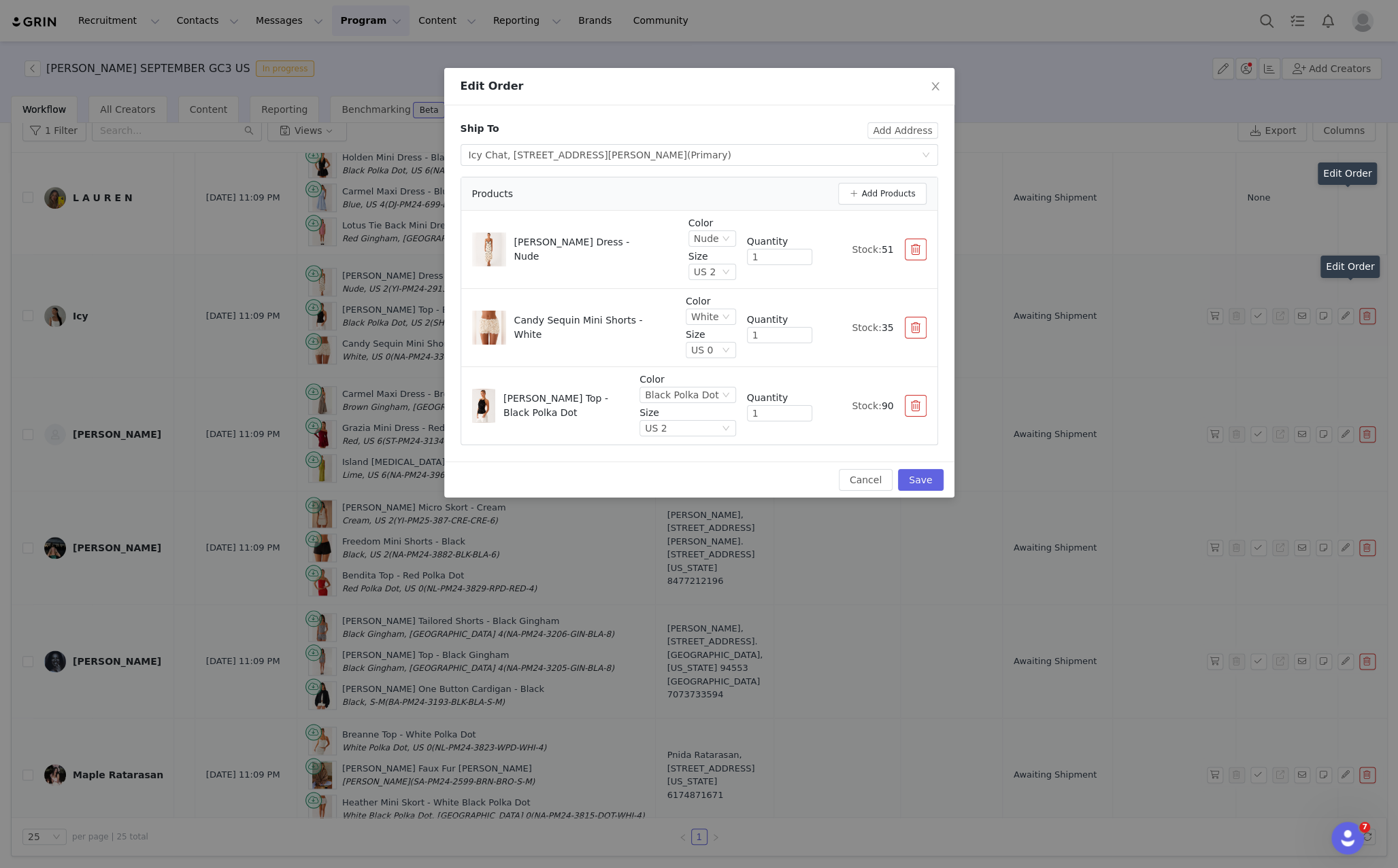
click at [1340, 333] on div "Edit Order Ship To Add Address Select shipping address Icy Chat, 1815 Glendon A…" at bounding box center [699, 434] width 1398 height 868
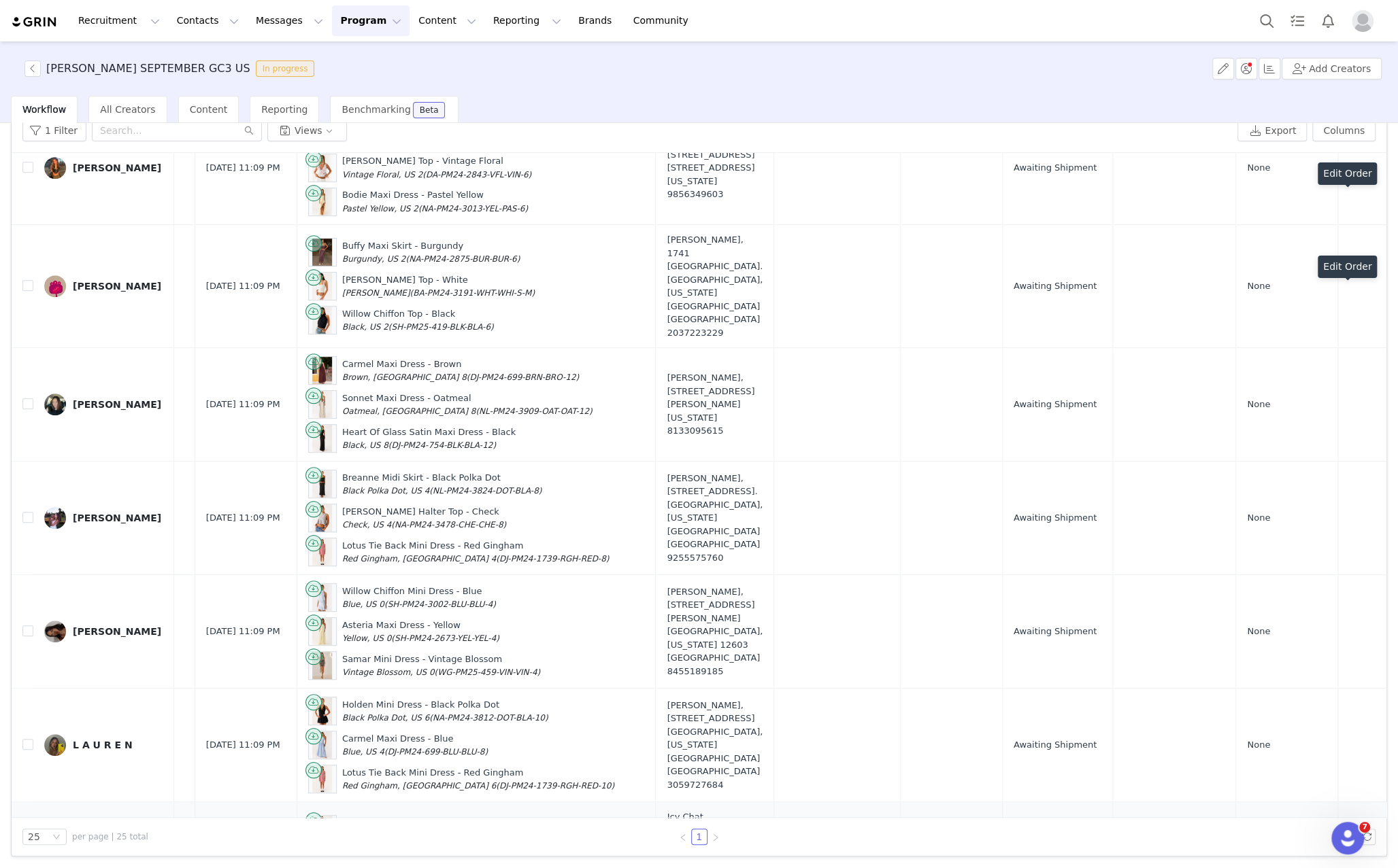
scroll to position [529, 333]
click at [1346, 736] on button "button" at bounding box center [1345, 744] width 16 height 16
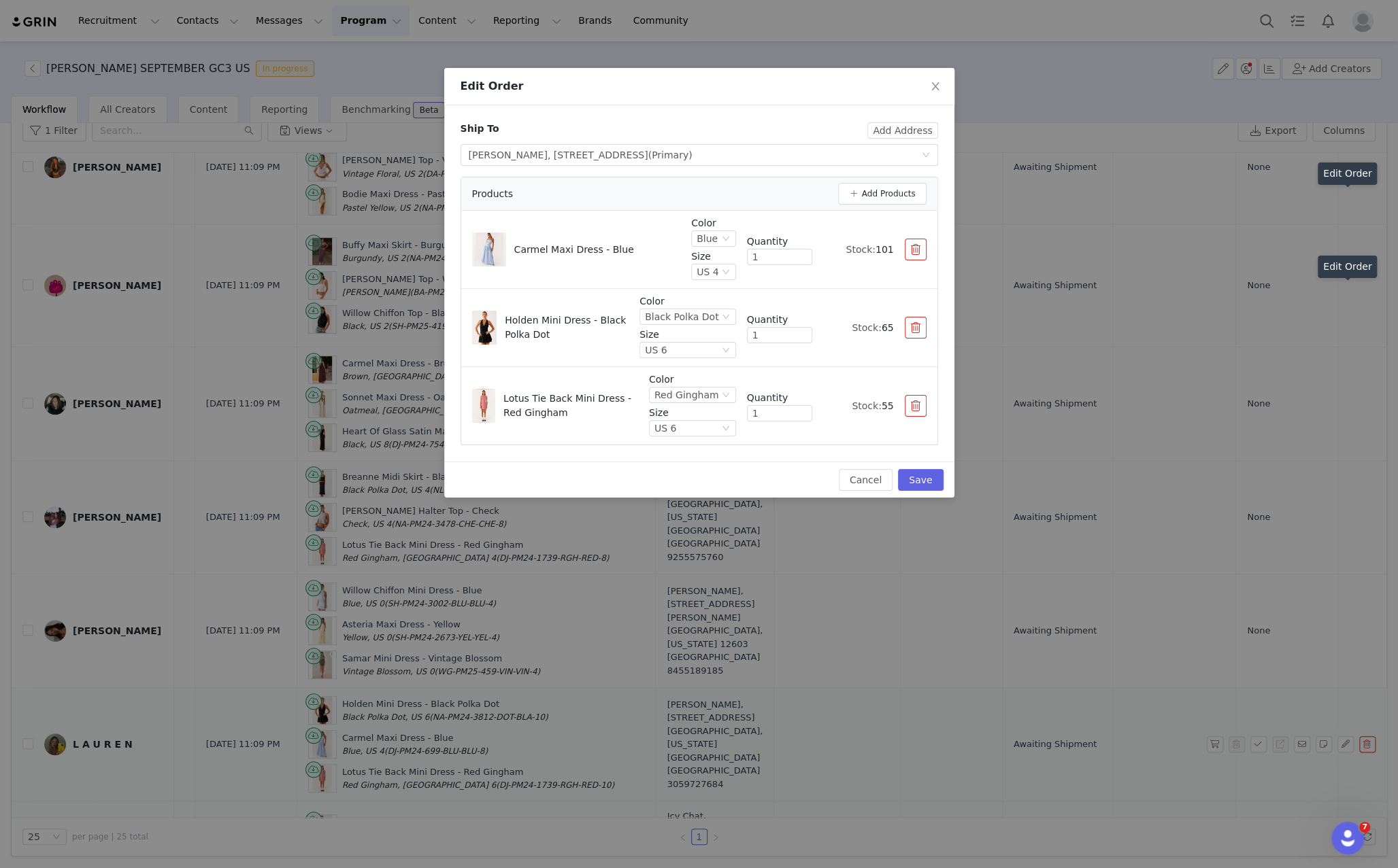
click at [1336, 629] on div "Edit Order Ship To Add Address Select shipping address Lauren Sanchez, 16033 NW…" at bounding box center [699, 434] width 1398 height 868
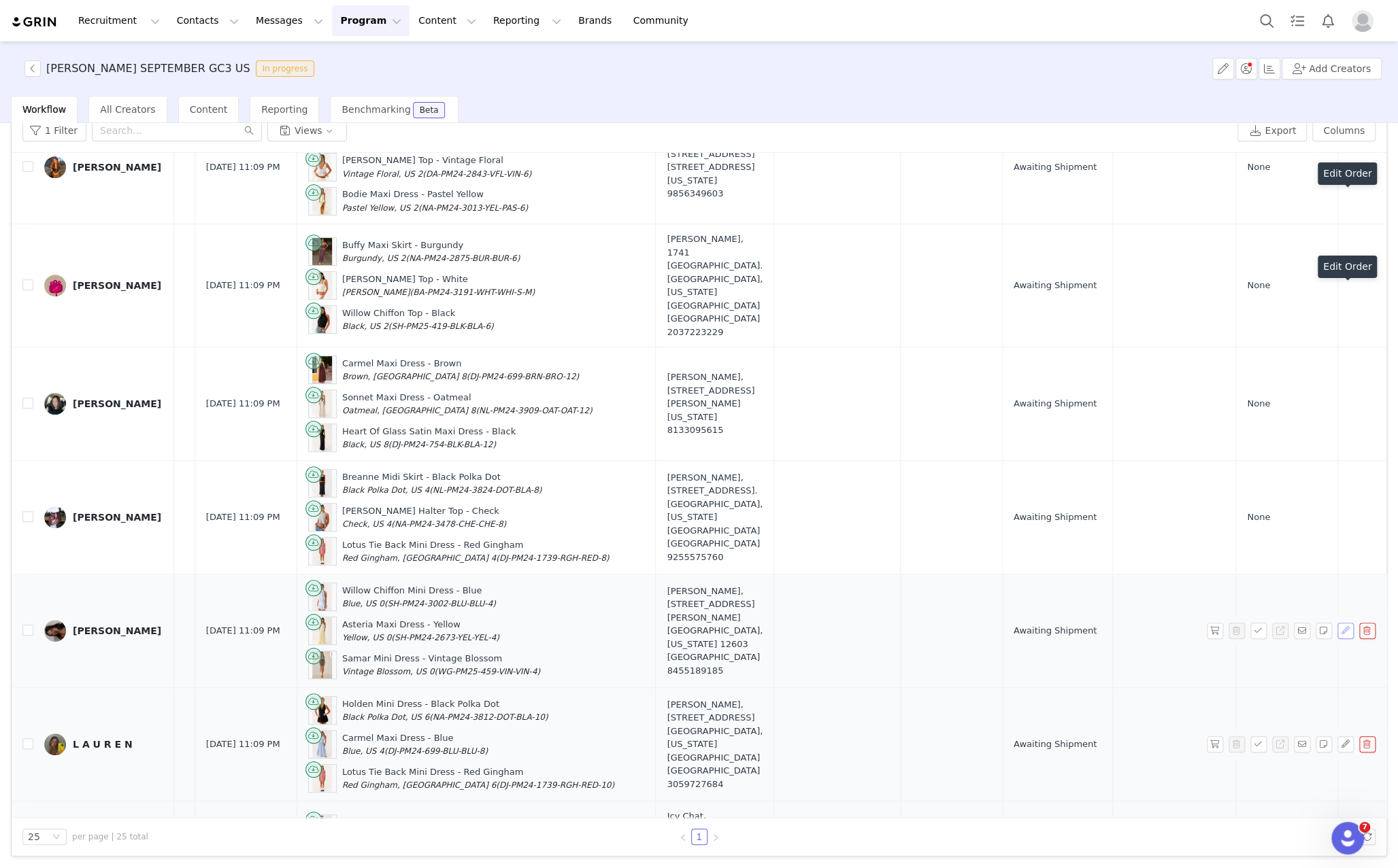
click at [1344, 623] on button "button" at bounding box center [1345, 631] width 16 height 16
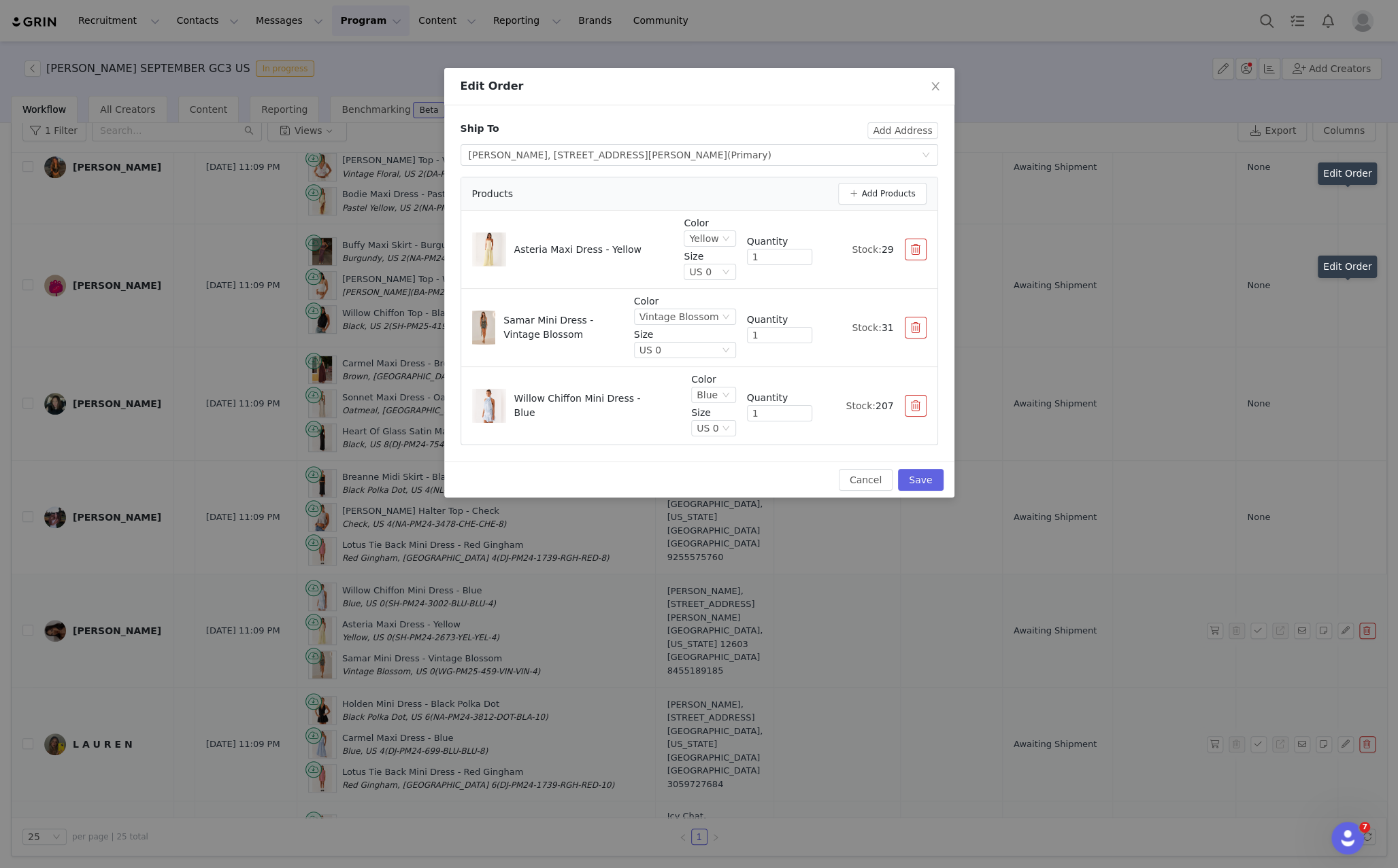
click at [1345, 525] on div "Edit Order Ship To Add Address Select shipping address Ashlee Taveras, 644 Vass…" at bounding box center [699, 434] width 1398 height 868
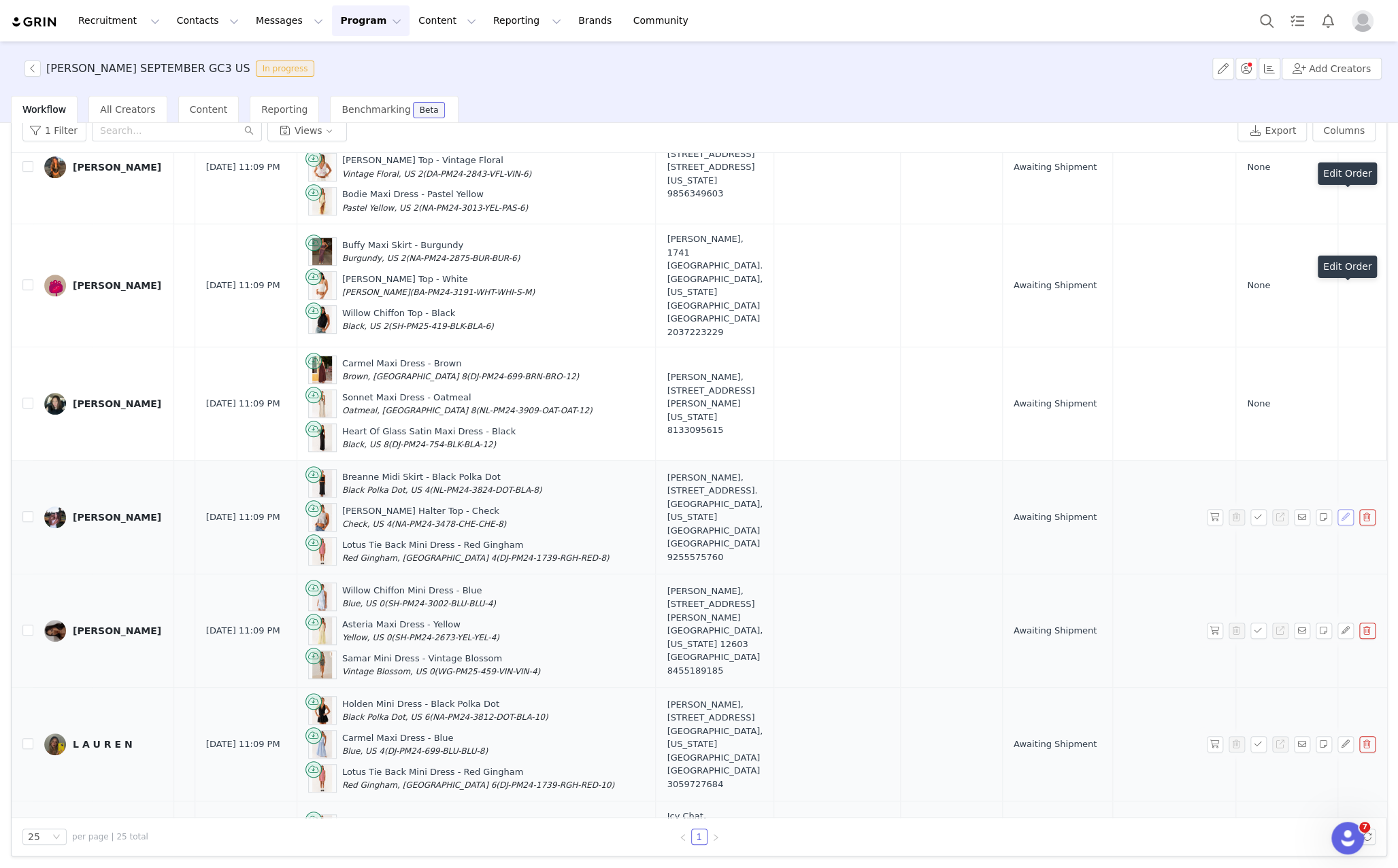
click at [1345, 510] on button "button" at bounding box center [1345, 517] width 16 height 16
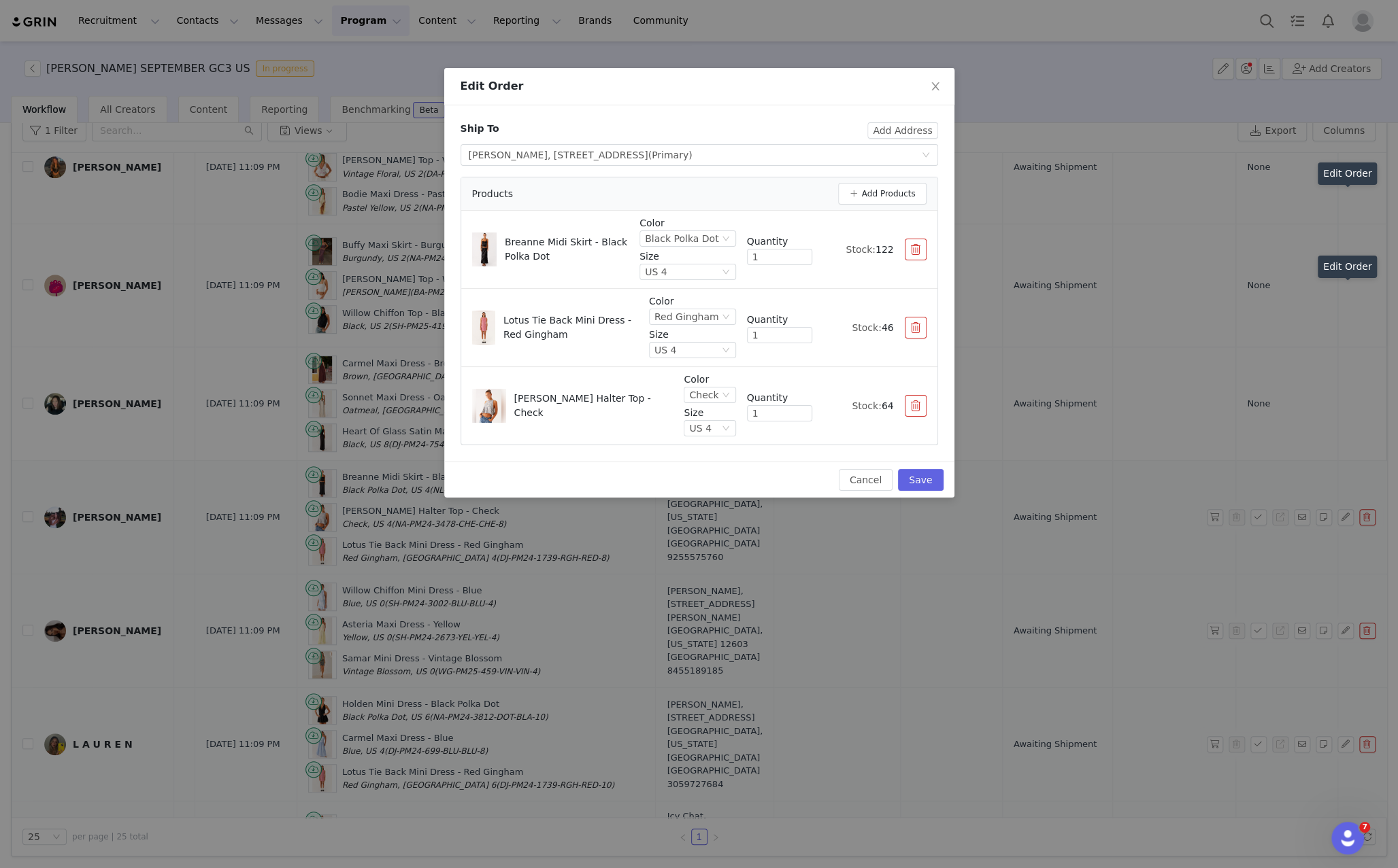
click at [1345, 394] on div "Edit Order Ship To Add Address Select shipping address Alia Murillo, 5323 Wiste…" at bounding box center [699, 434] width 1398 height 868
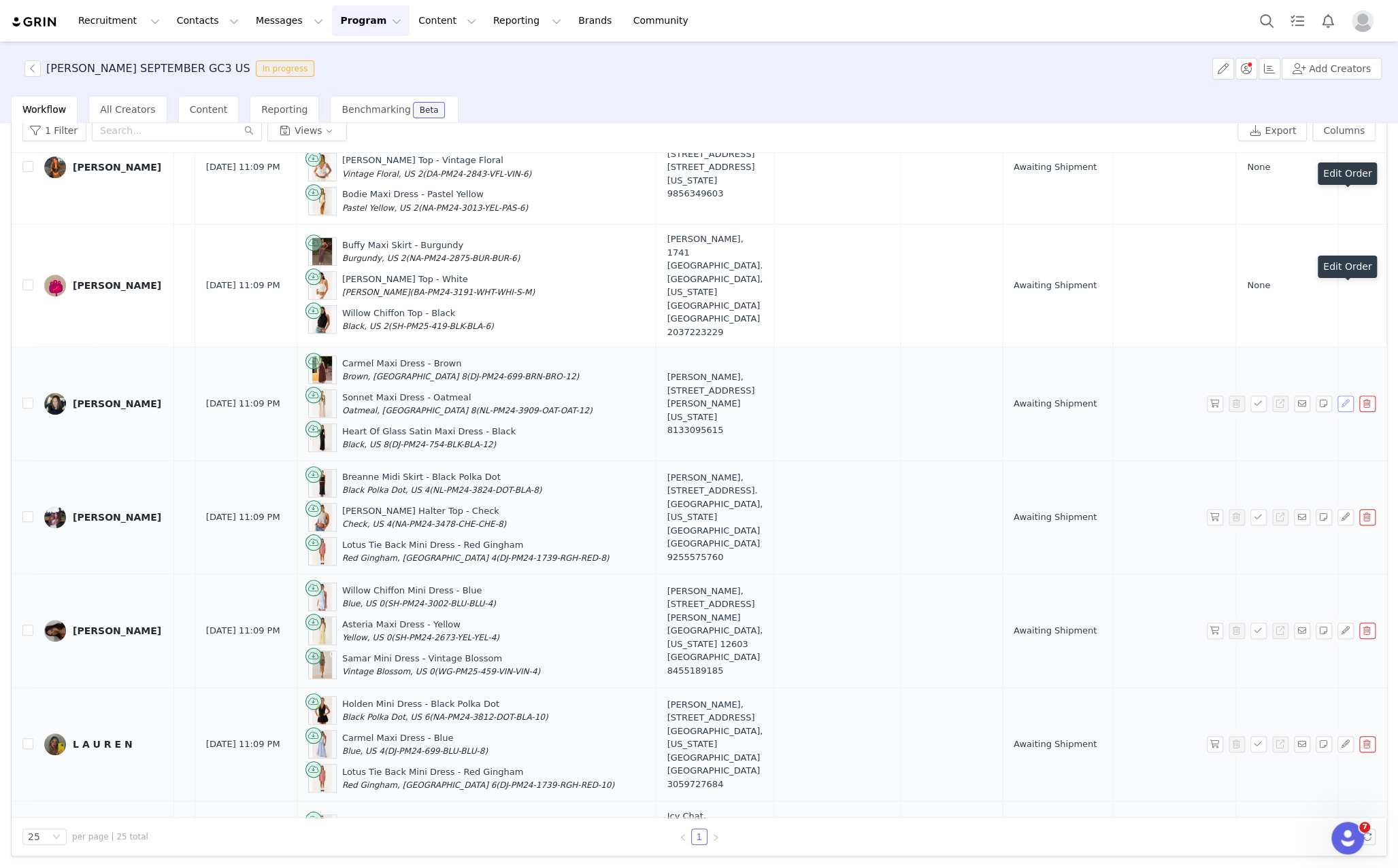
click at [1345, 396] on button "button" at bounding box center [1345, 403] width 16 height 16
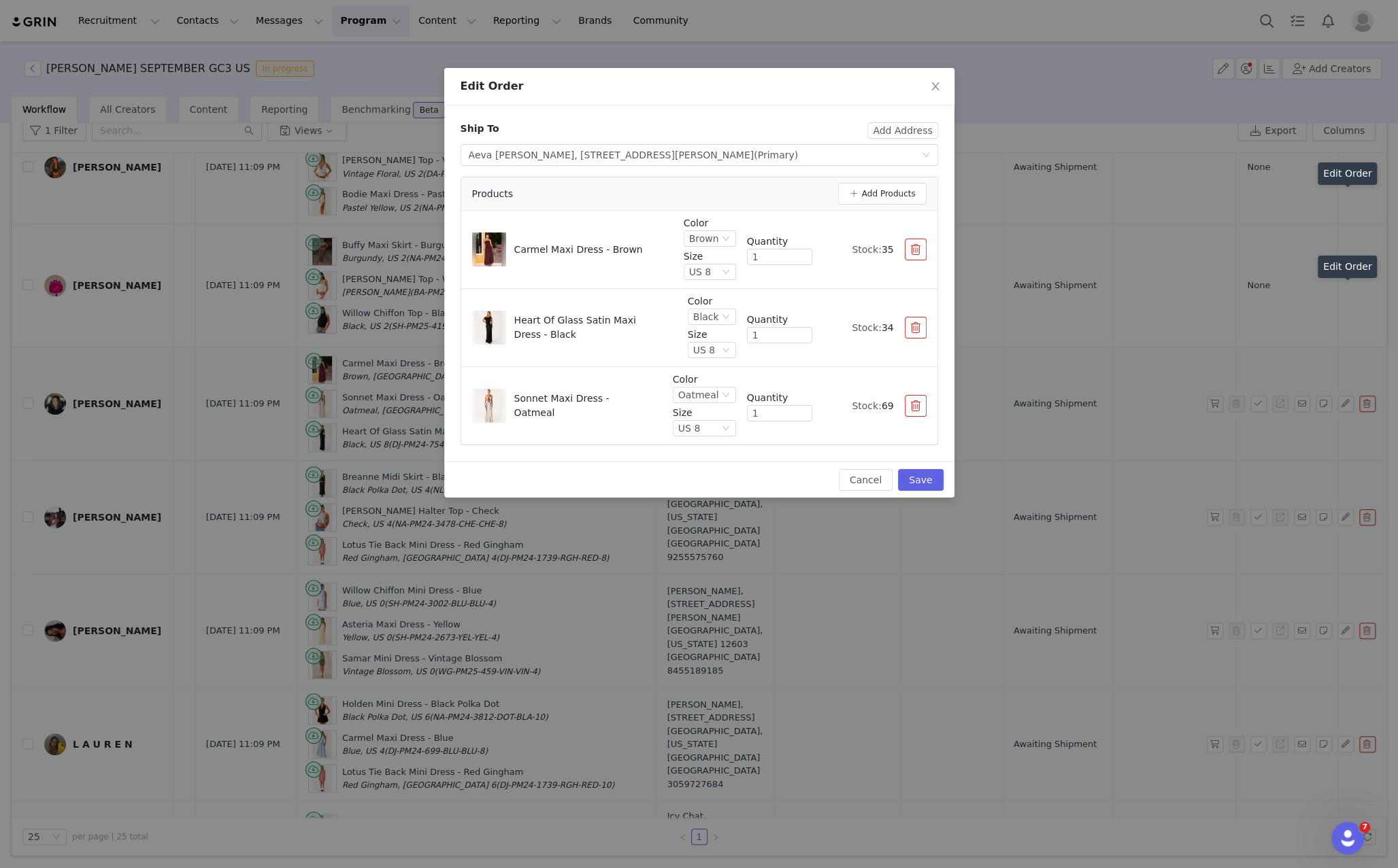
click at [1344, 309] on div "Edit Order Ship To Add Address Select shipping address Aeva McCranie, 5835 Summ…" at bounding box center [699, 434] width 1398 height 868
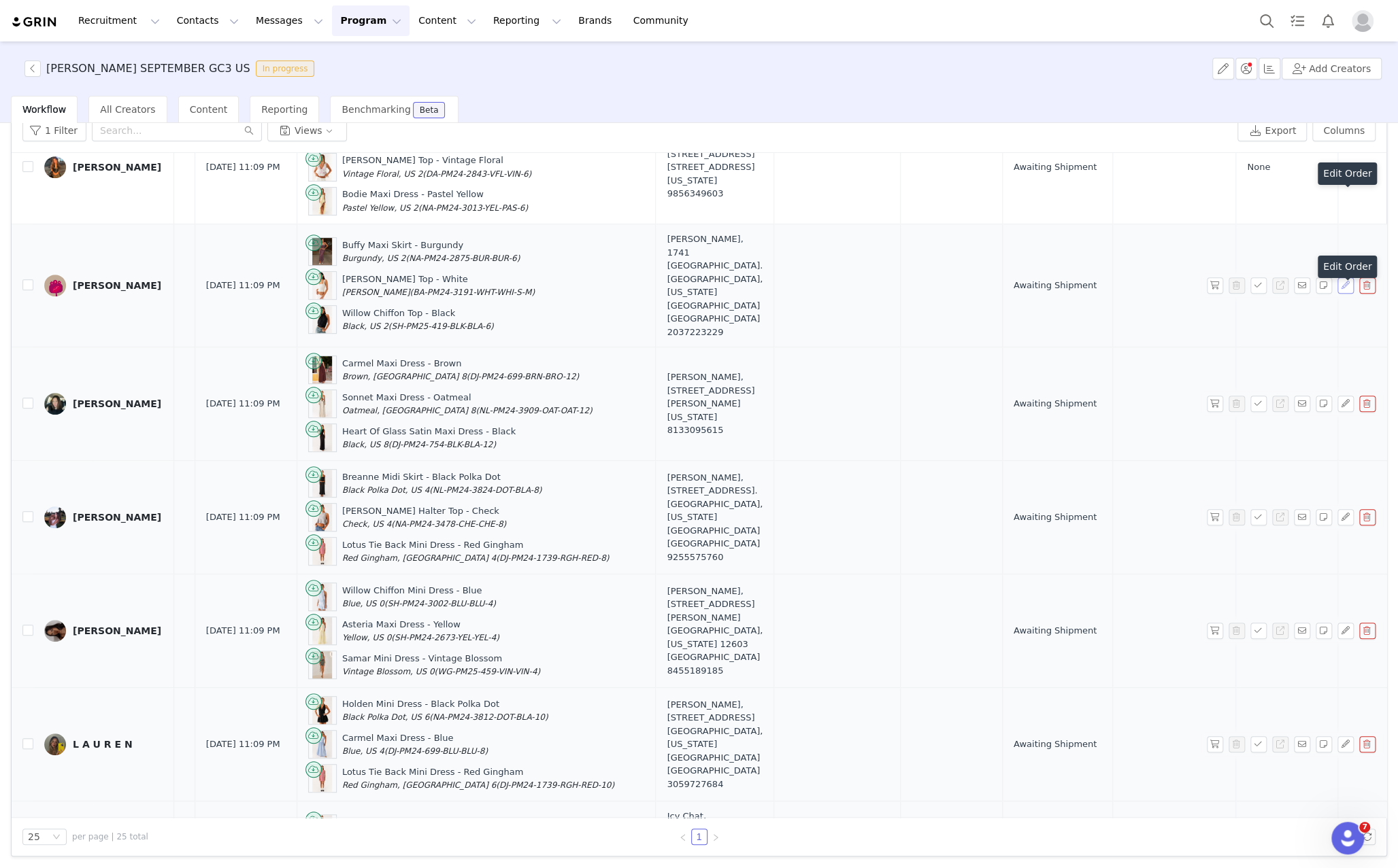
click at [1345, 284] on button "button" at bounding box center [1345, 285] width 16 height 16
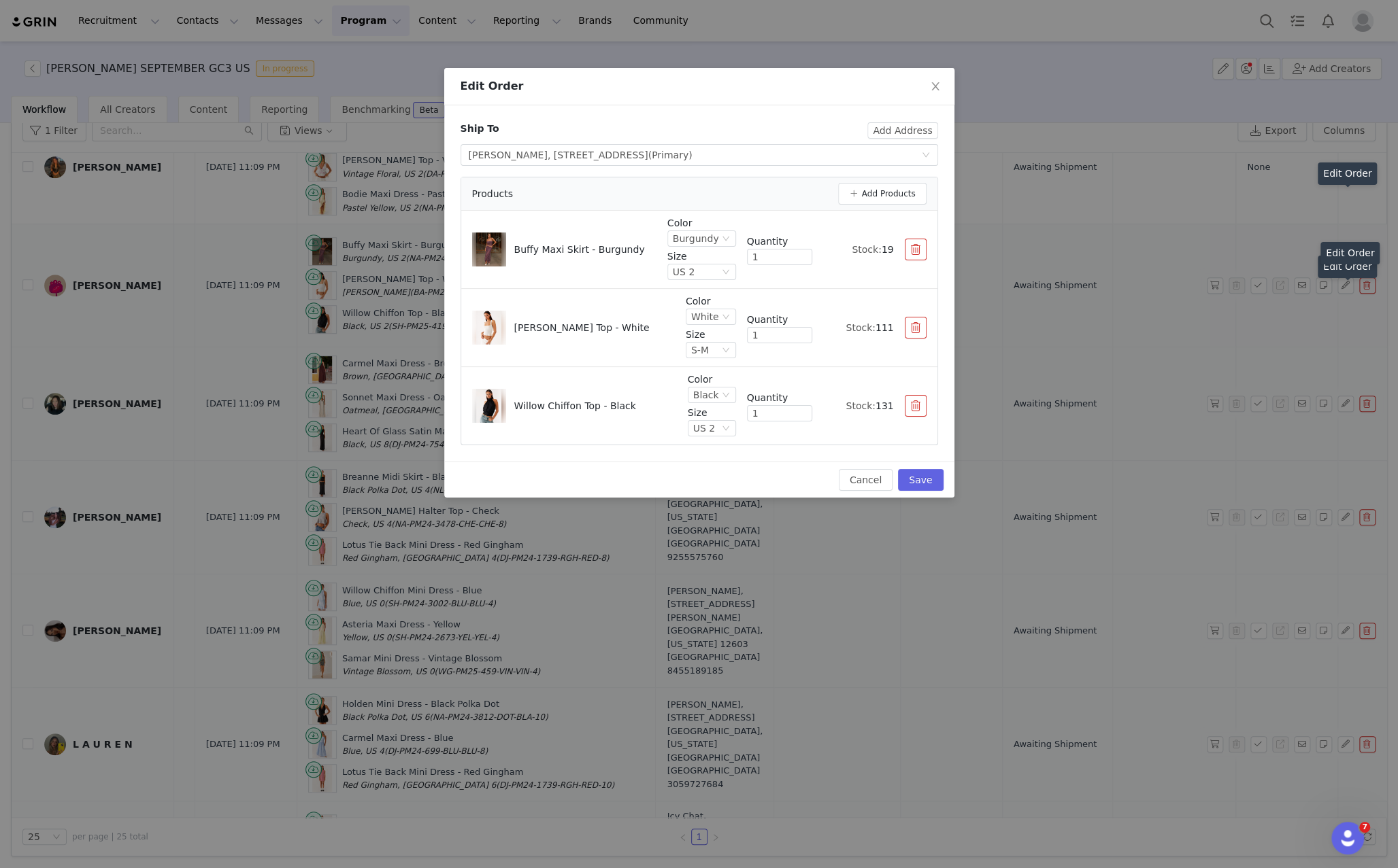
click at [1335, 374] on div "Edit Order Ship To Add Address Select shipping address Adriana Montoya, 1741 Cl…" at bounding box center [699, 434] width 1398 height 868
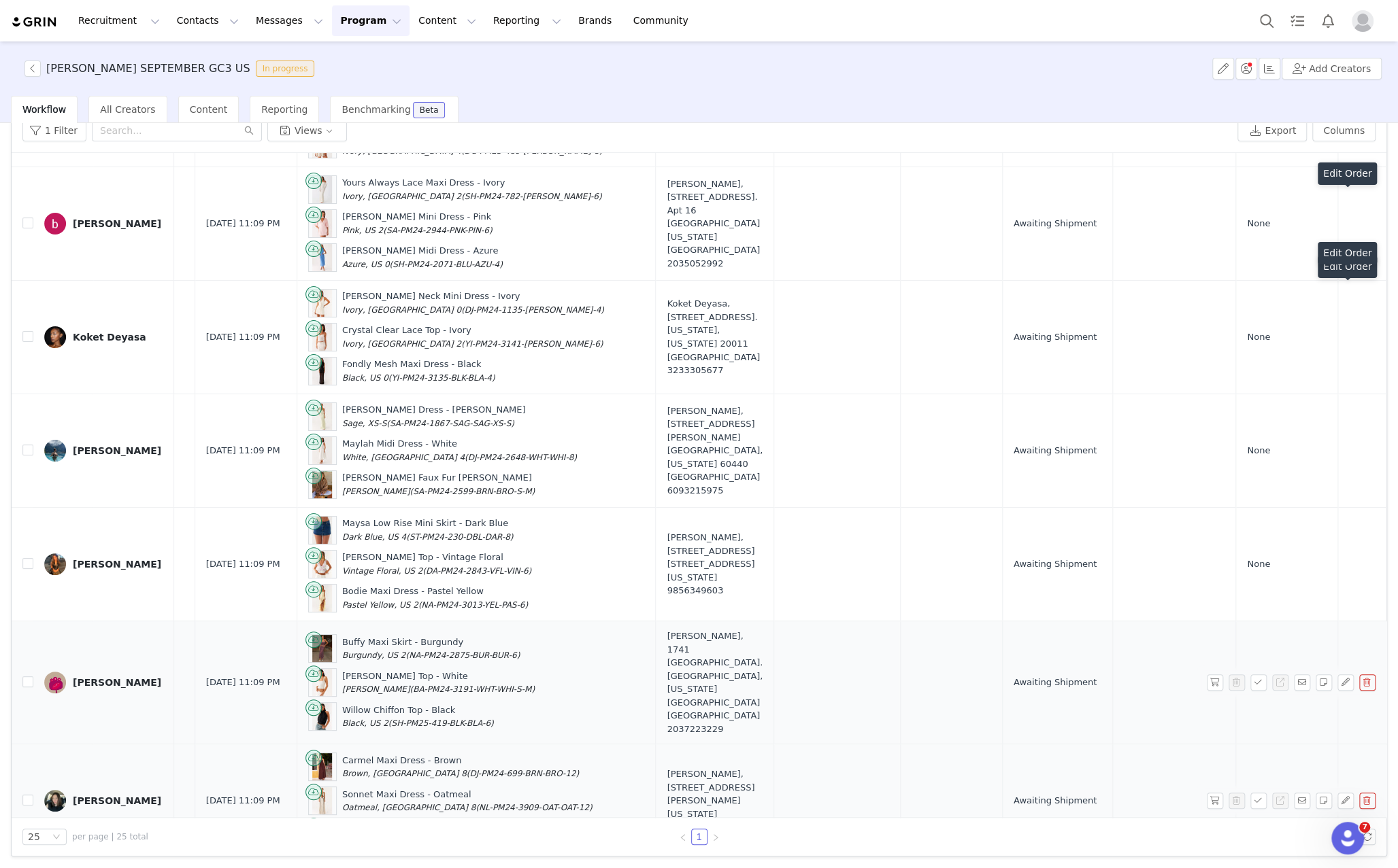
scroll to position [102, 333]
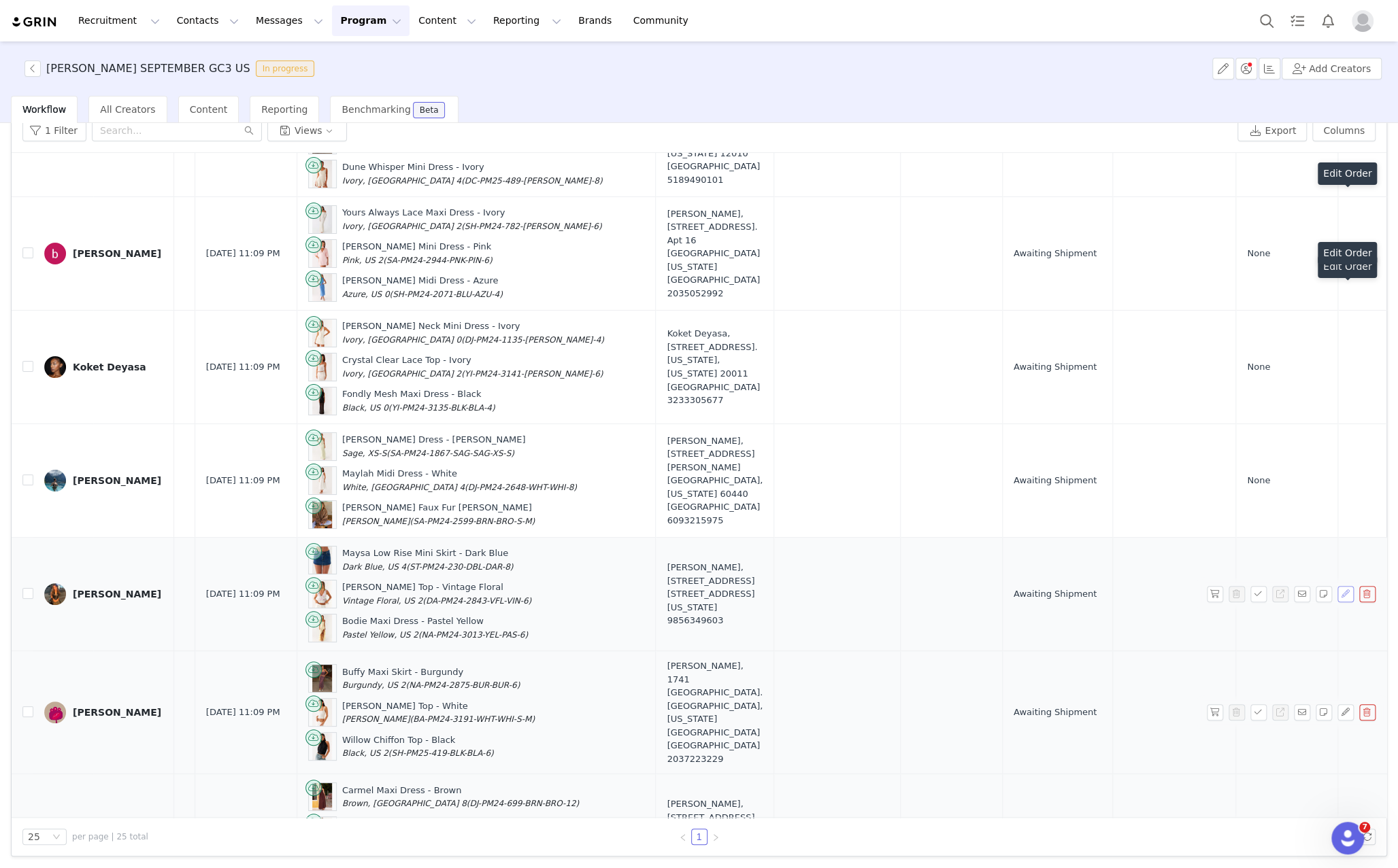
click at [1344, 599] on button "button" at bounding box center [1345, 594] width 16 height 16
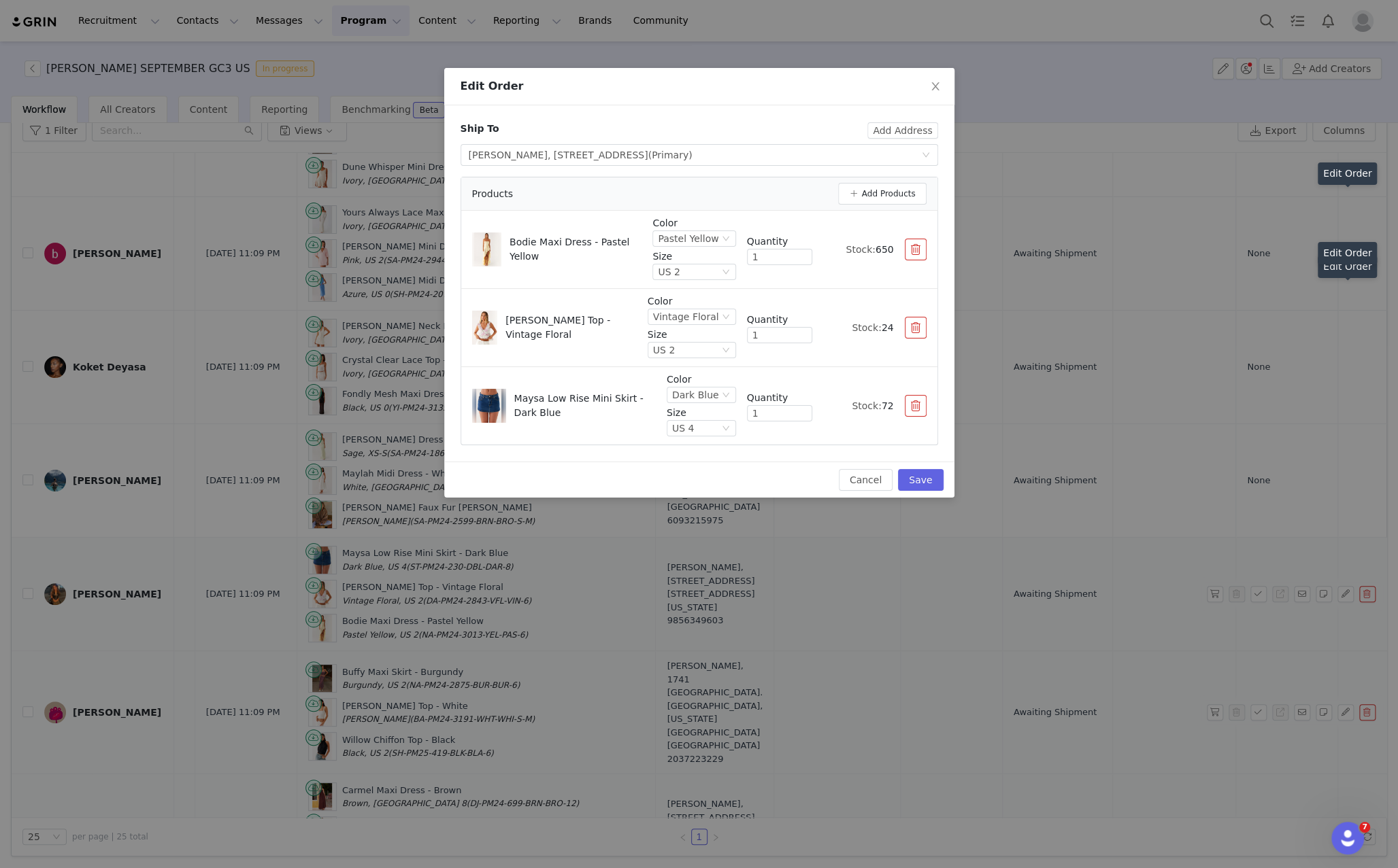
click at [1344, 479] on div "Edit Order Ship To Add Address Select shipping address Shona Carlton, 2911 Cent…" at bounding box center [699, 434] width 1398 height 868
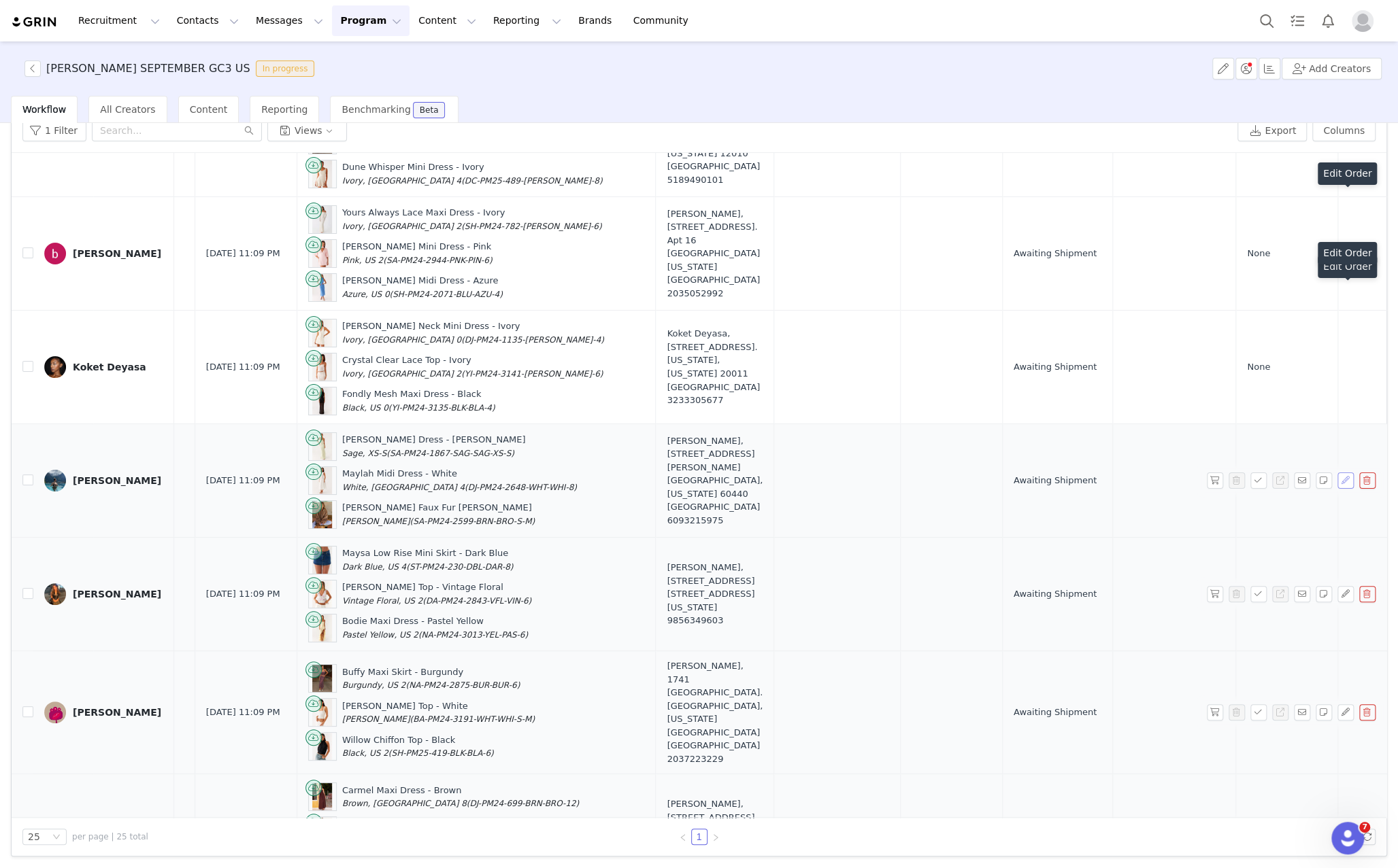
click at [1345, 480] on button "button" at bounding box center [1345, 480] width 16 height 16
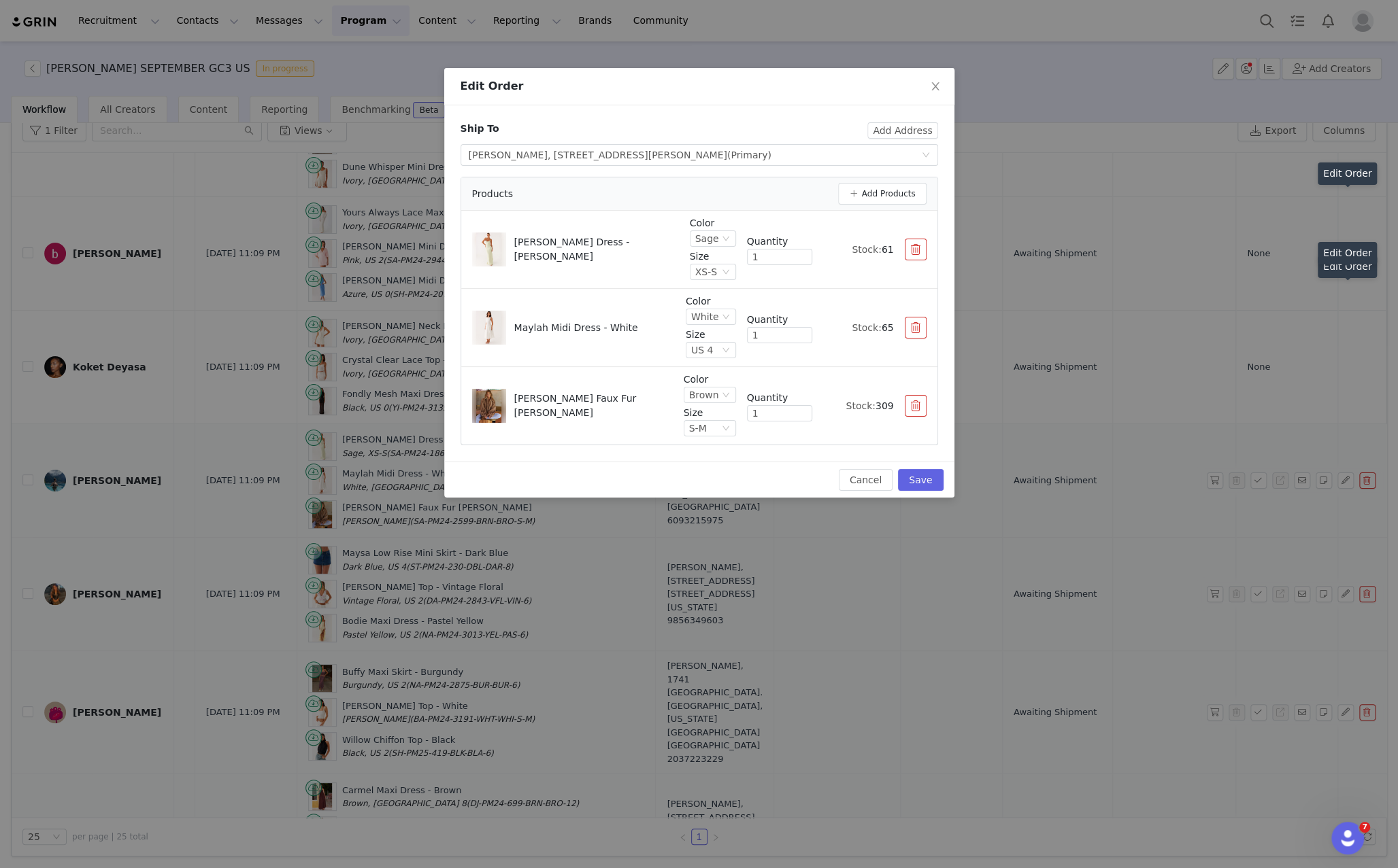
click at [1345, 396] on div "Edit Order Ship To Add Address Select shipping address Diana Antohe, 151 seabur…" at bounding box center [699, 434] width 1398 height 868
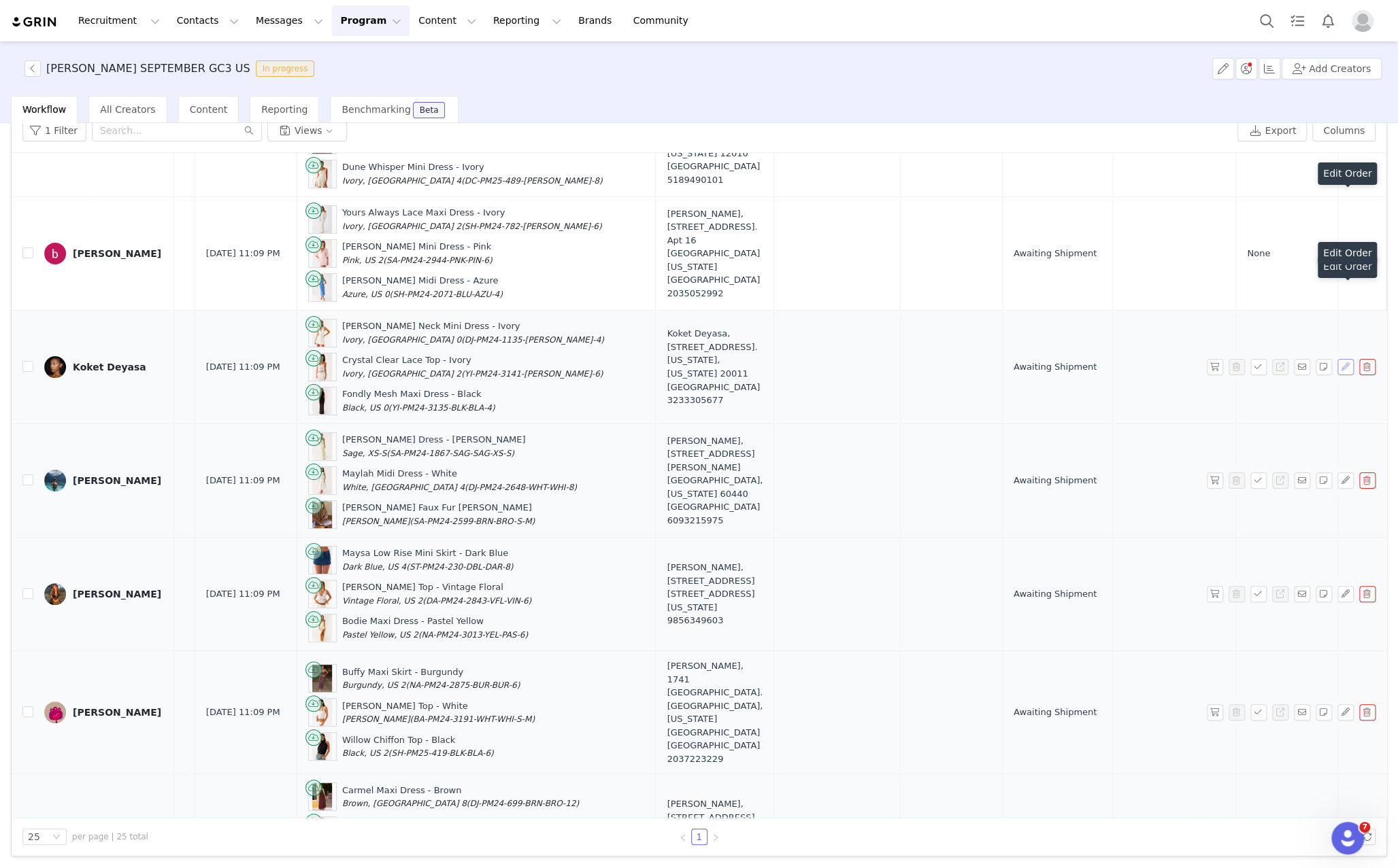
click at [1342, 363] on button "button" at bounding box center [1345, 367] width 16 height 16
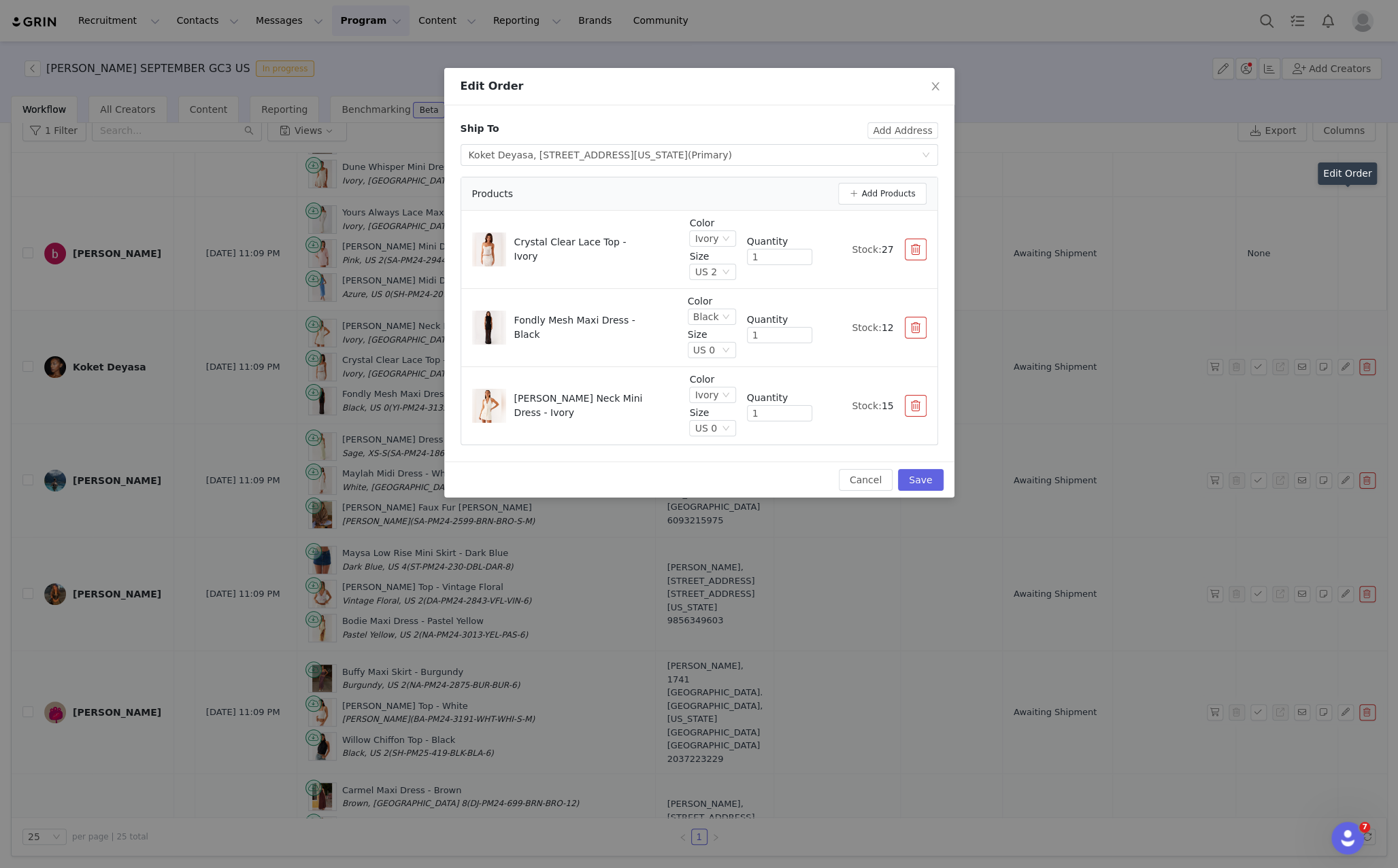
click at [1327, 236] on div "Edit Order Ship To Add Address Select shipping address Koket Deyasa, 210 Beacon…" at bounding box center [699, 434] width 1398 height 868
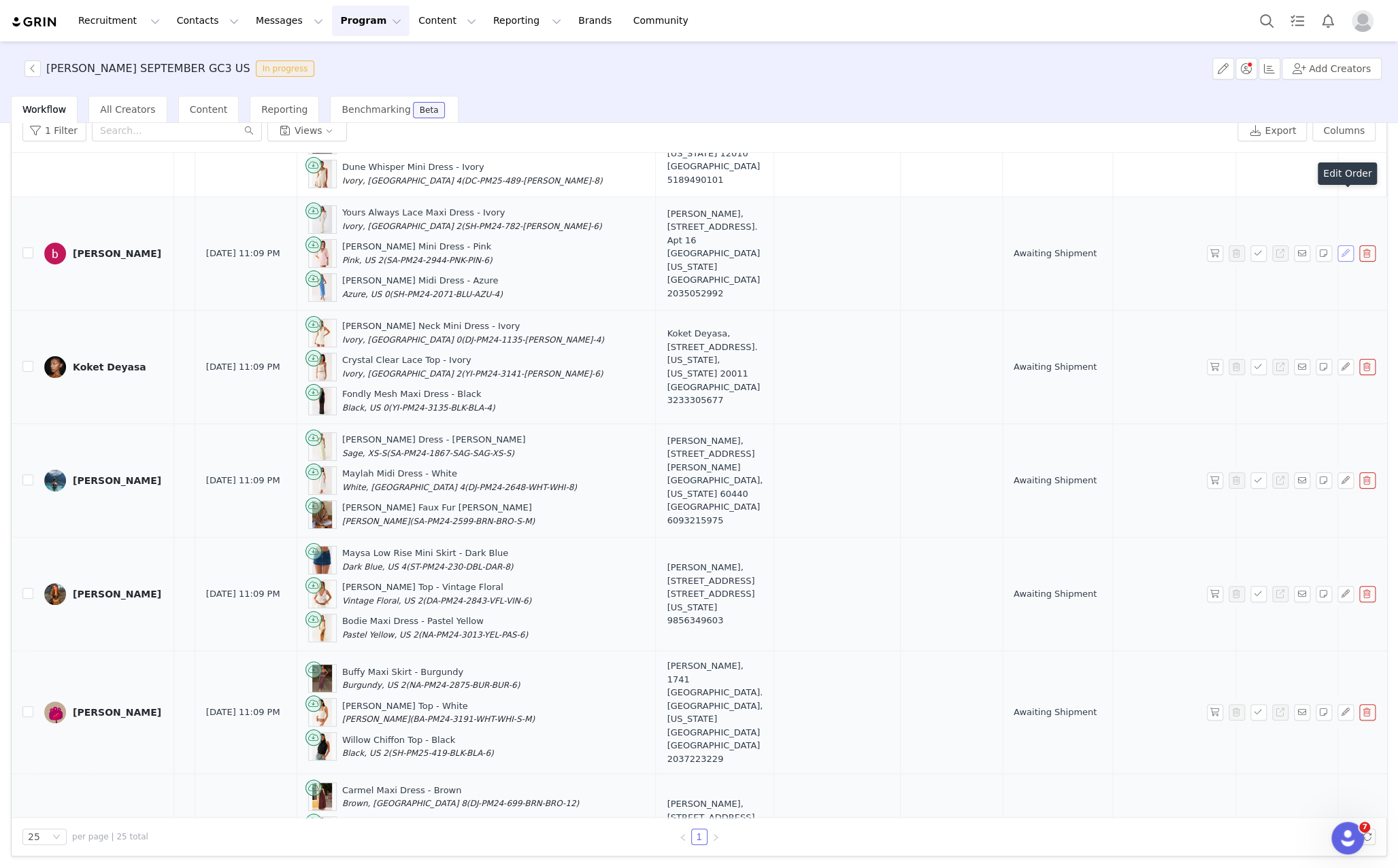
click at [1344, 247] on button "button" at bounding box center [1345, 253] width 16 height 16
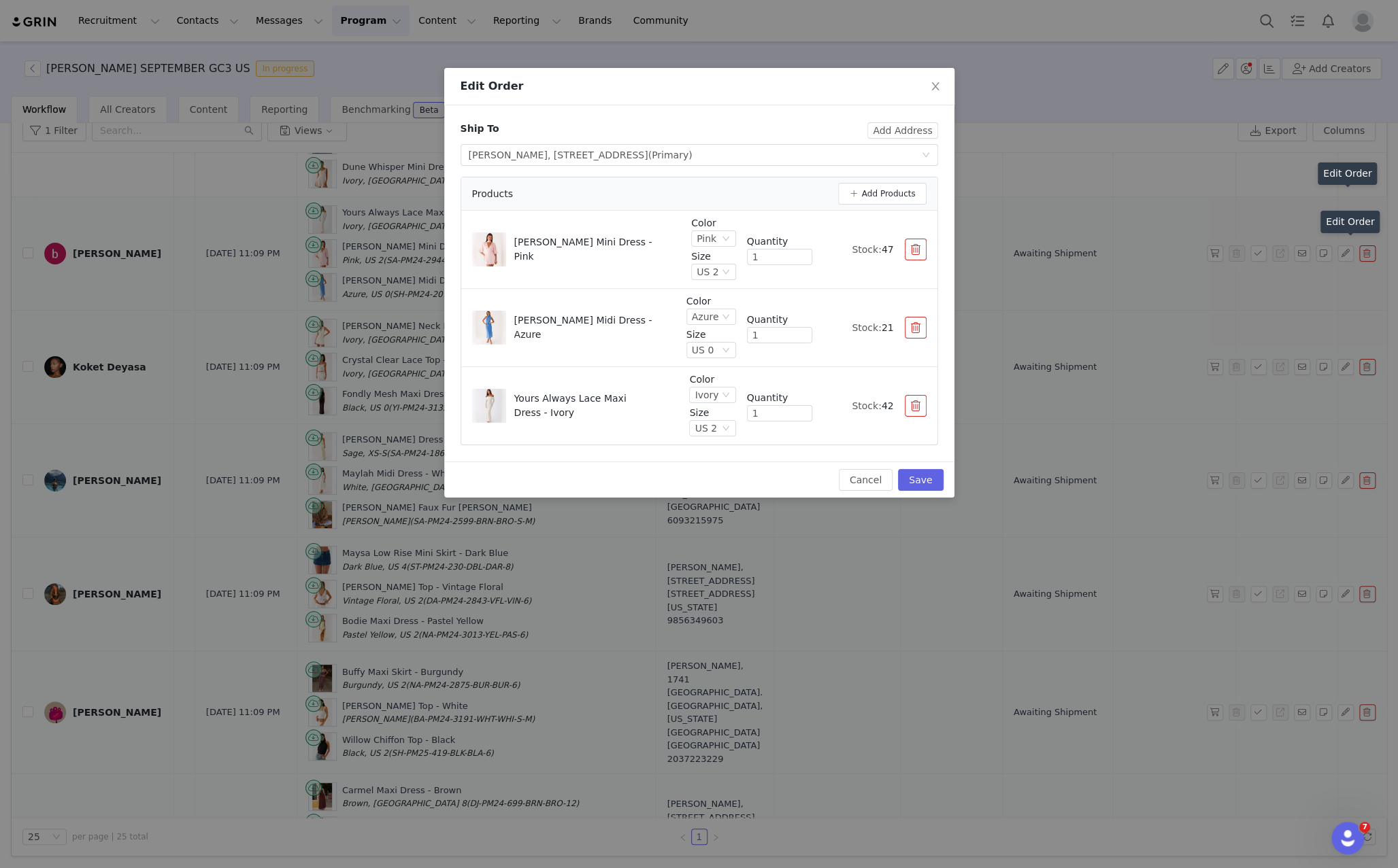
click at [1309, 406] on div "Edit Order Ship To Add Address Select shipping address Becca Walshin, 2906 3rd …" at bounding box center [699, 434] width 1398 height 868
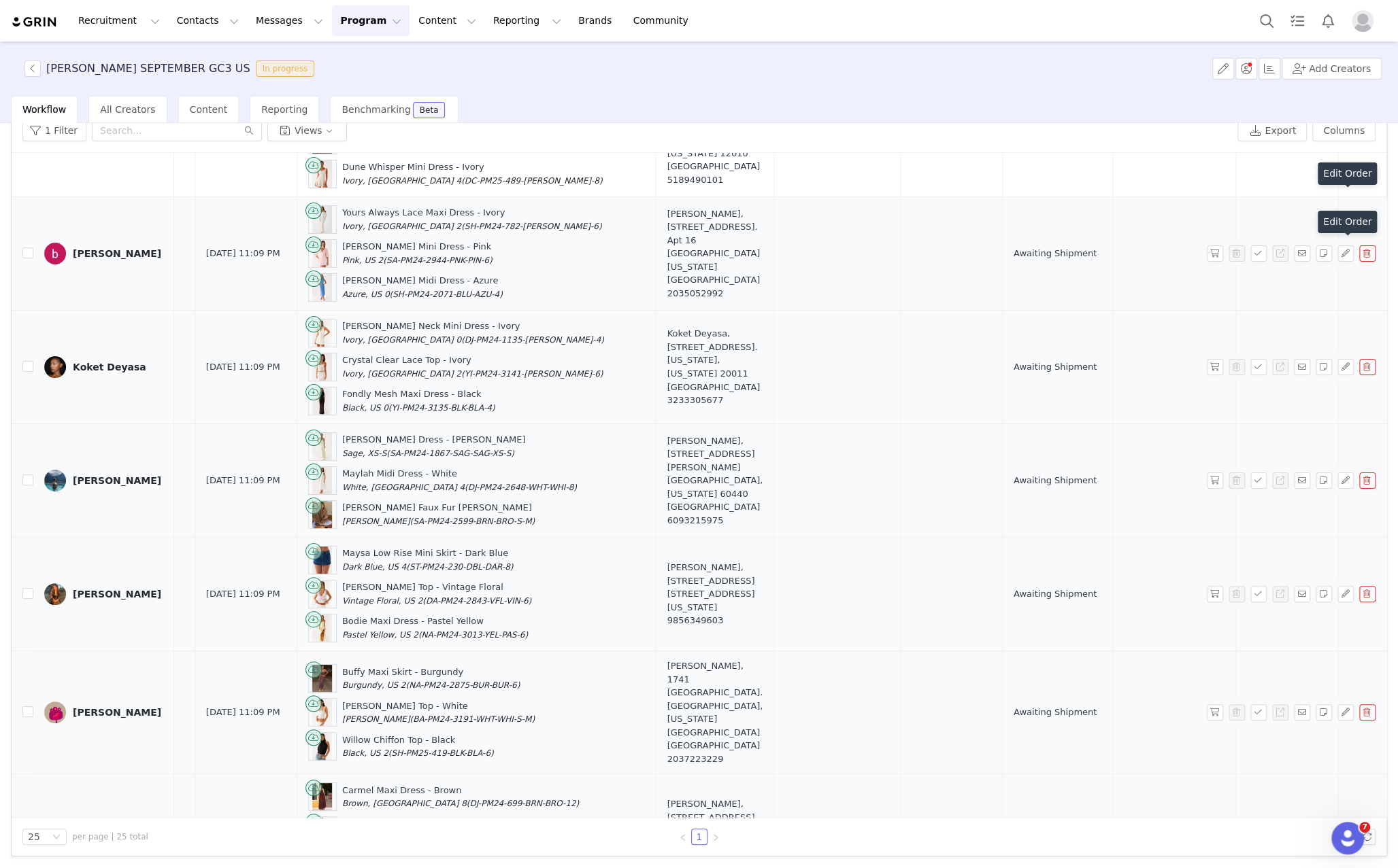
scroll to position [0, 333]
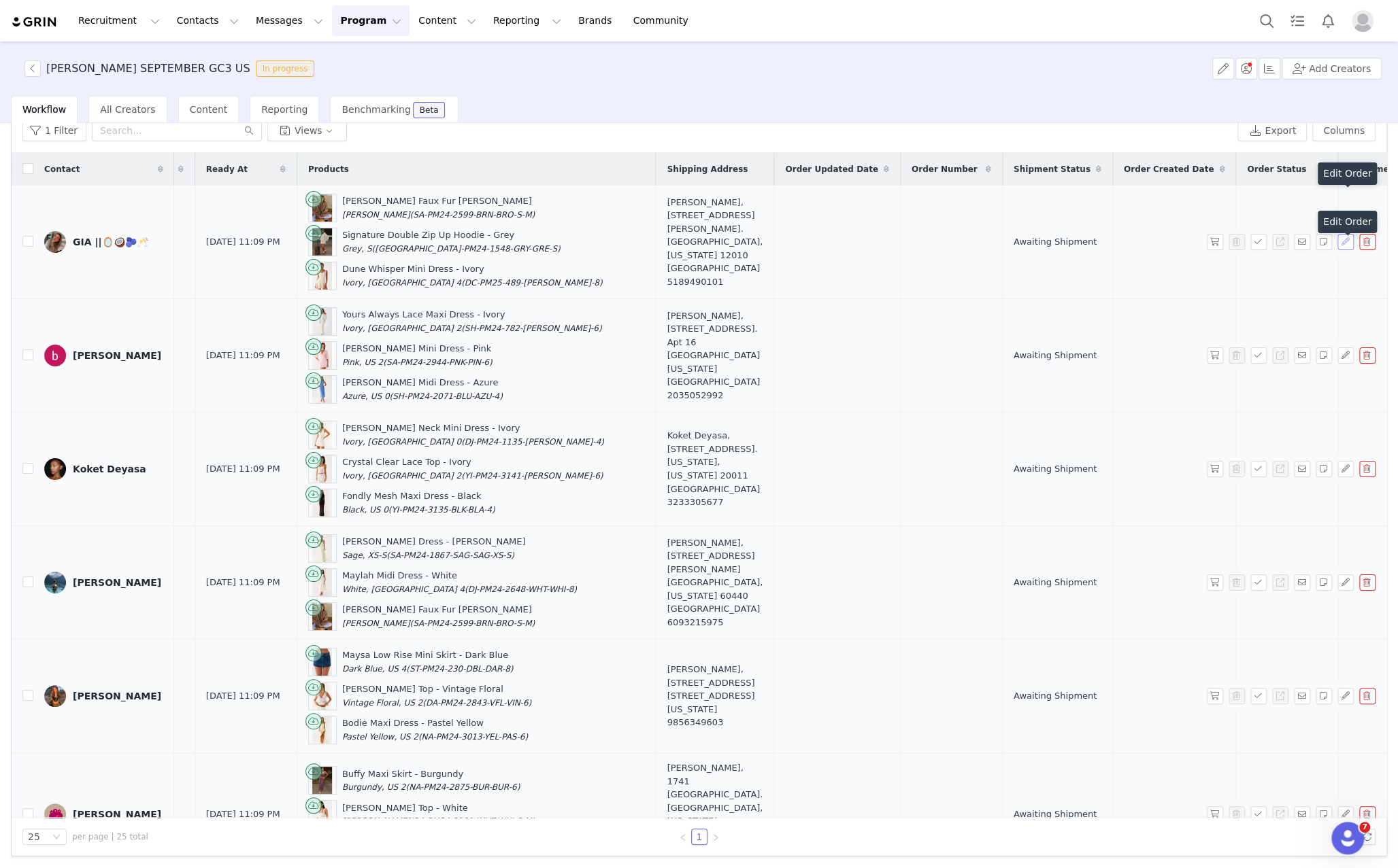
click at [1344, 245] on button "button" at bounding box center [1345, 242] width 16 height 16
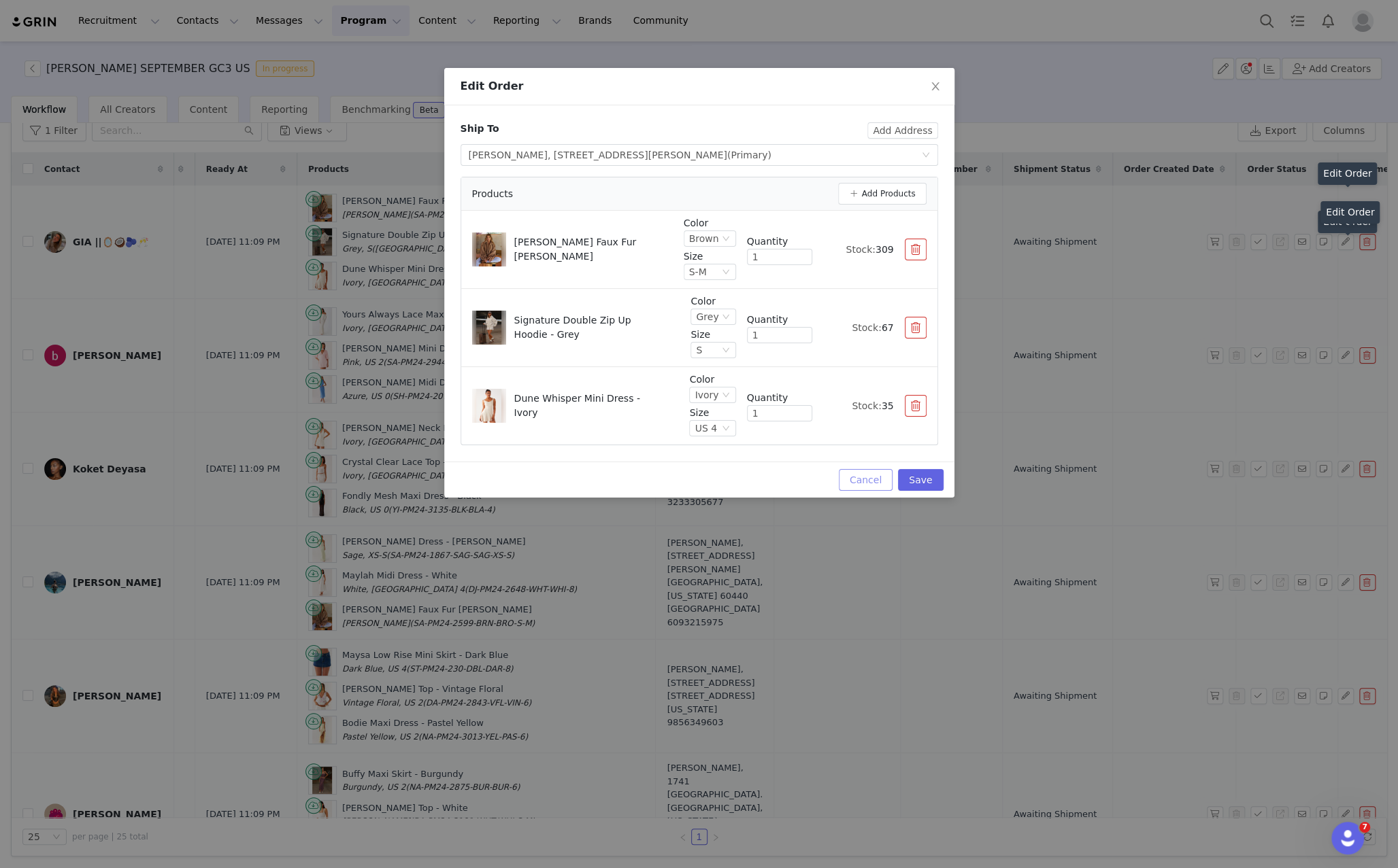
click at [858, 479] on button "Cancel" at bounding box center [865, 480] width 53 height 22
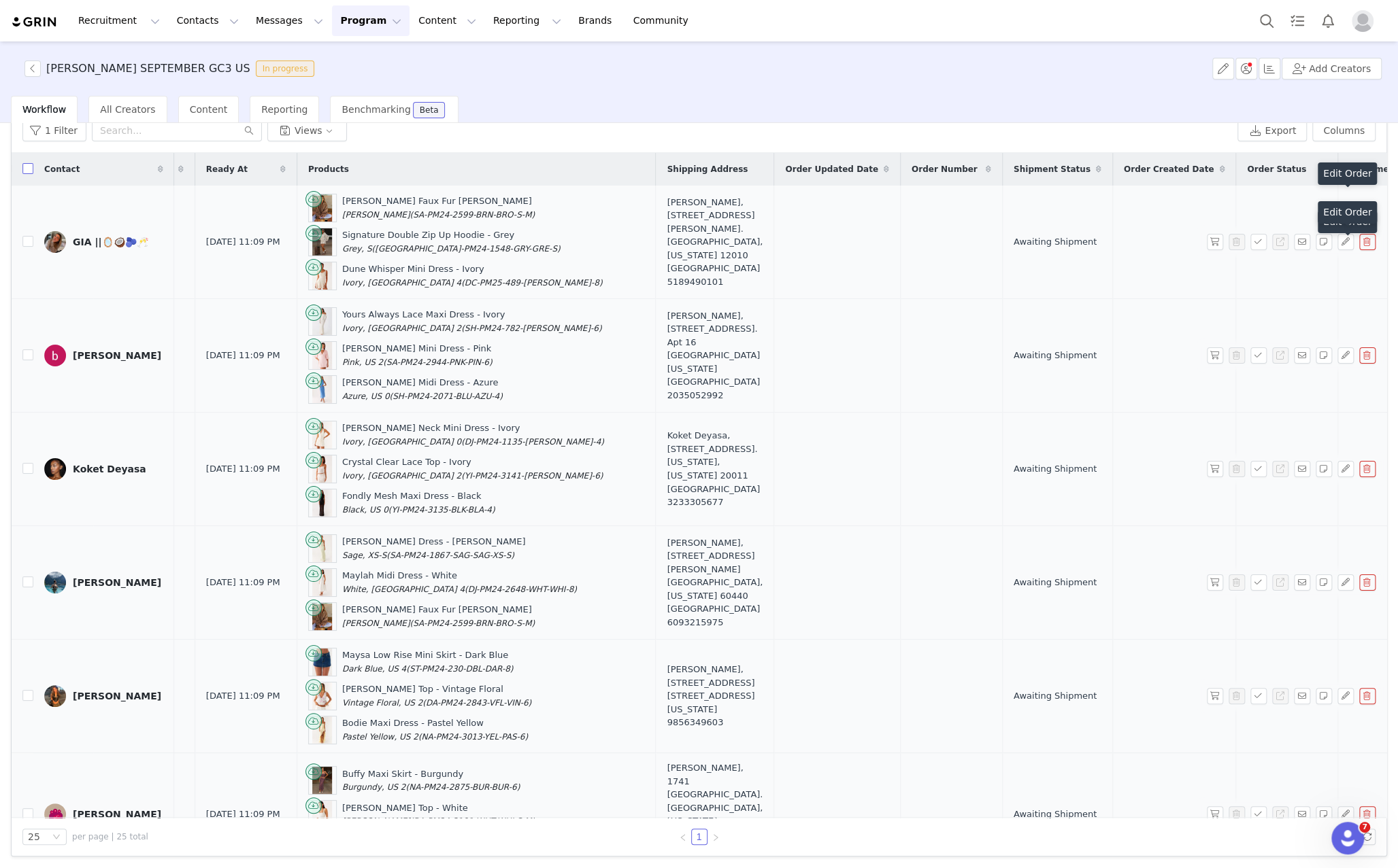
click at [25, 170] on input "checkbox" at bounding box center [27, 168] width 11 height 11
checkbox input "true"
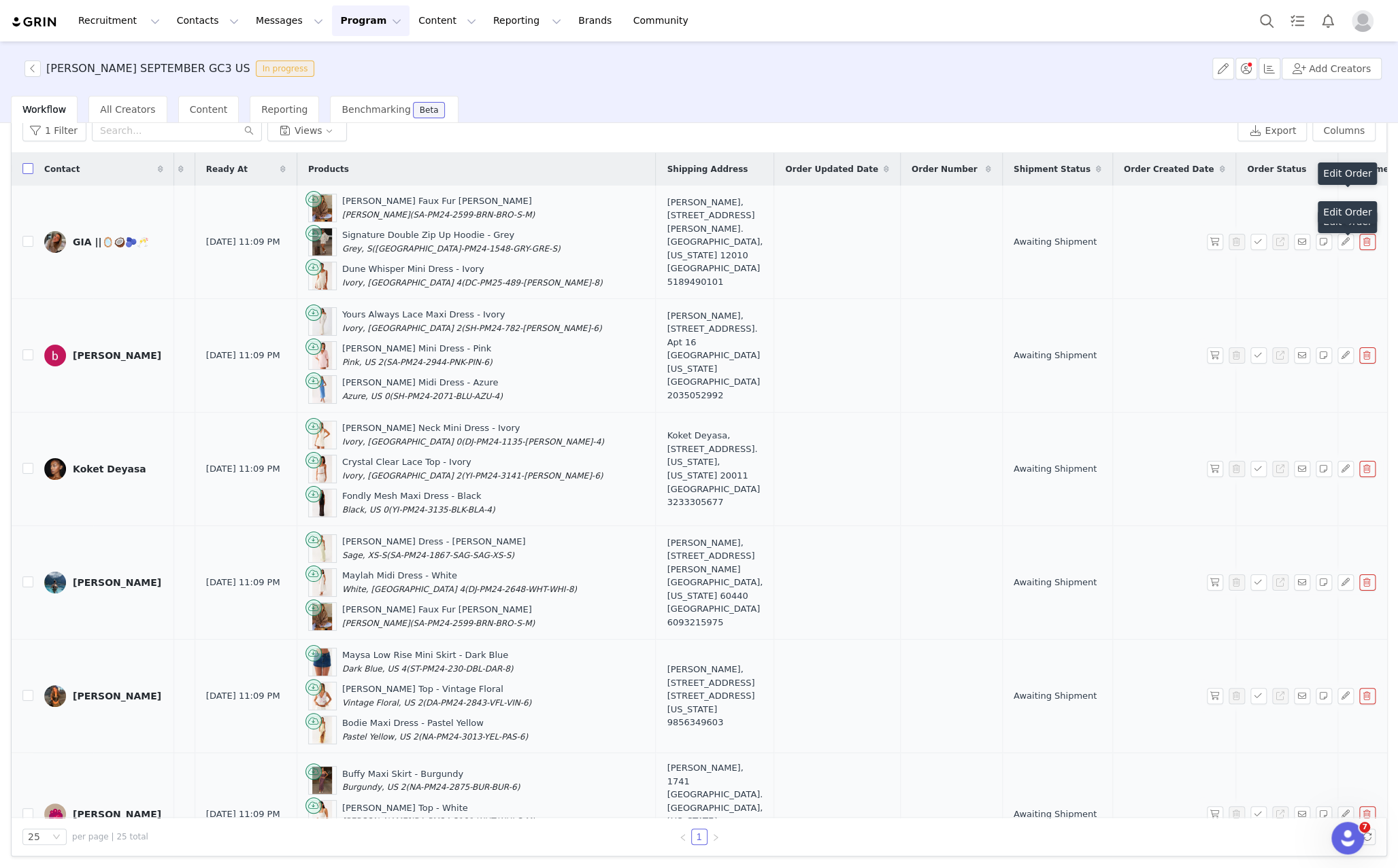
checkbox input "true"
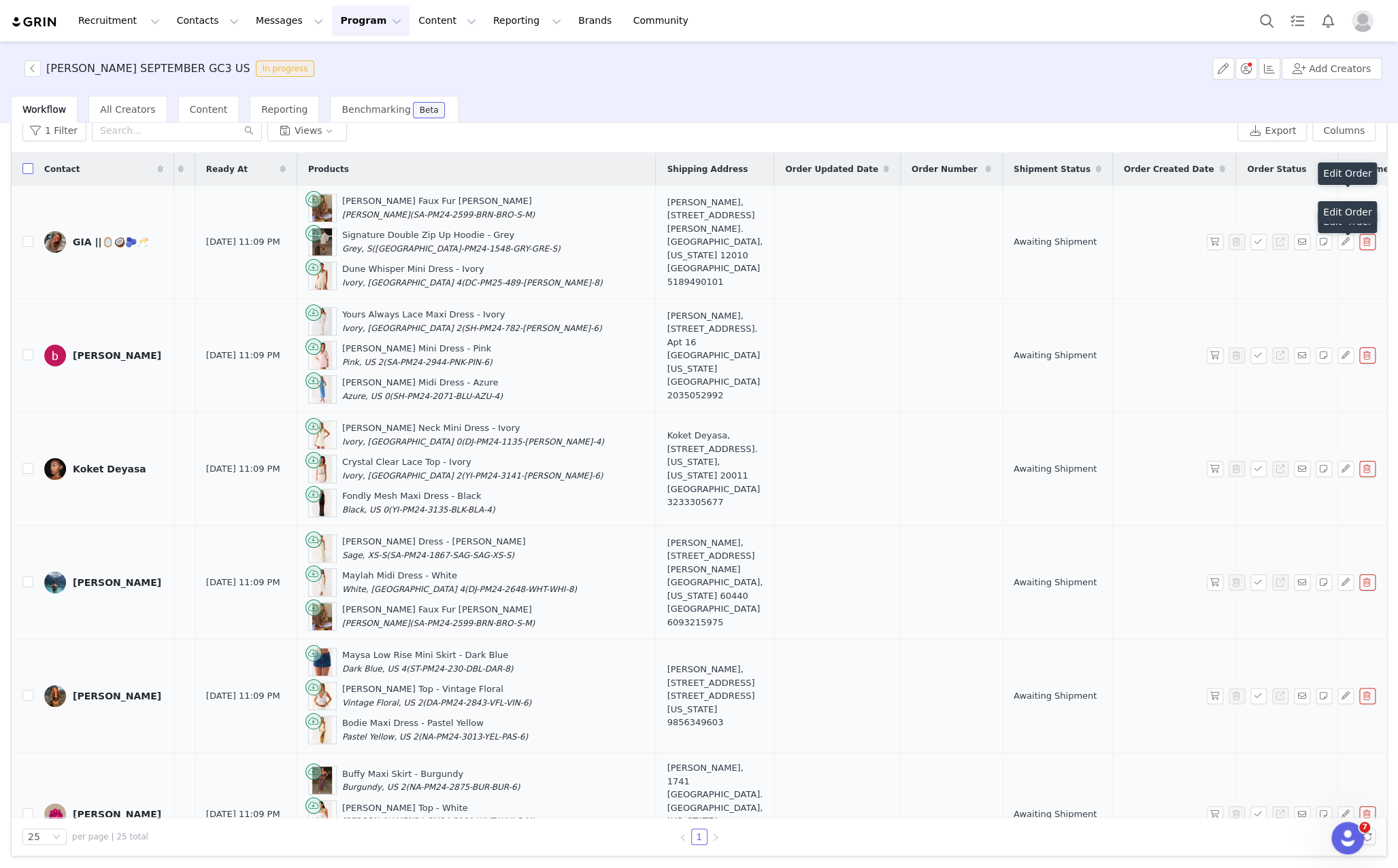
checkbox input "true"
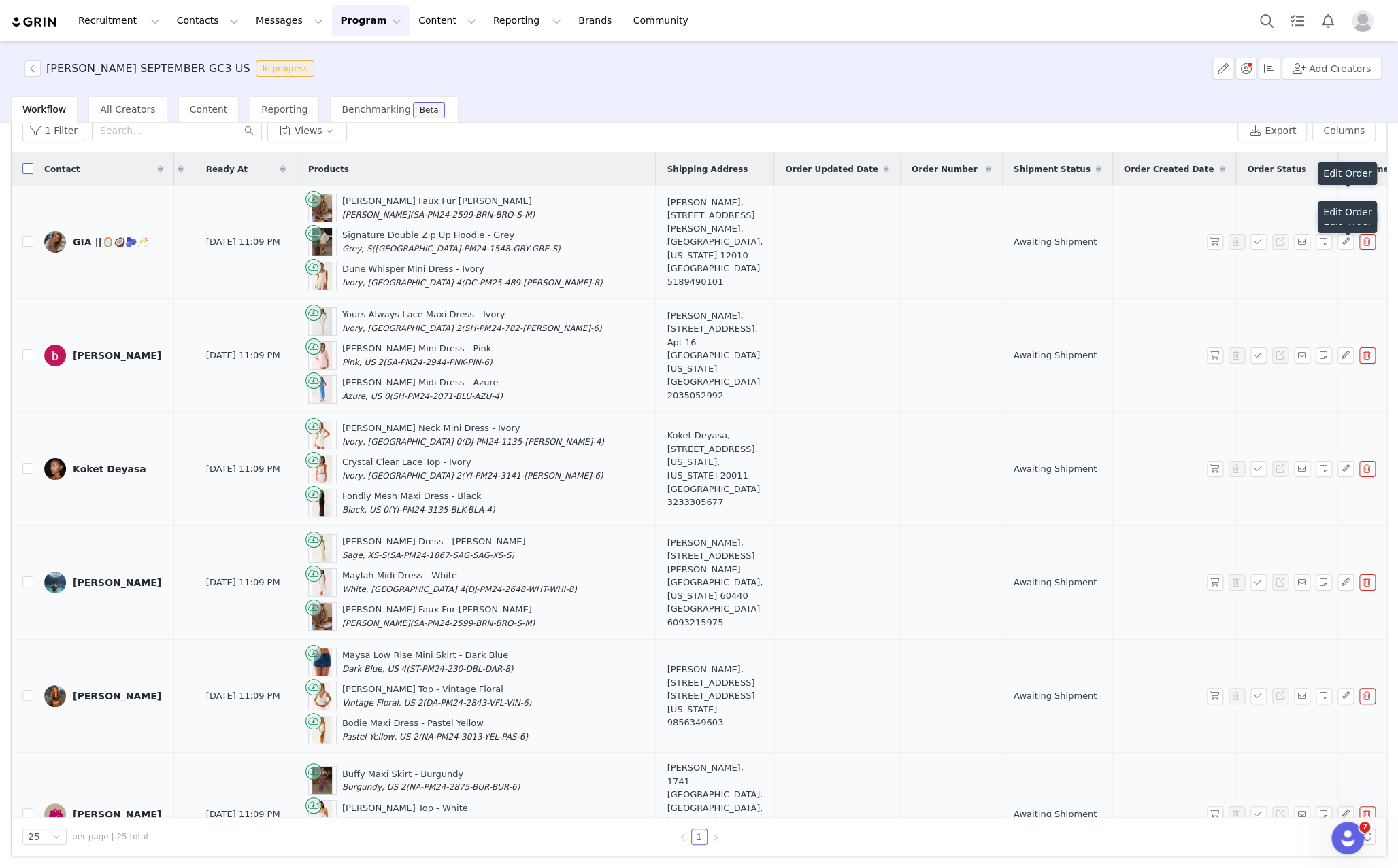
checkbox input "true"
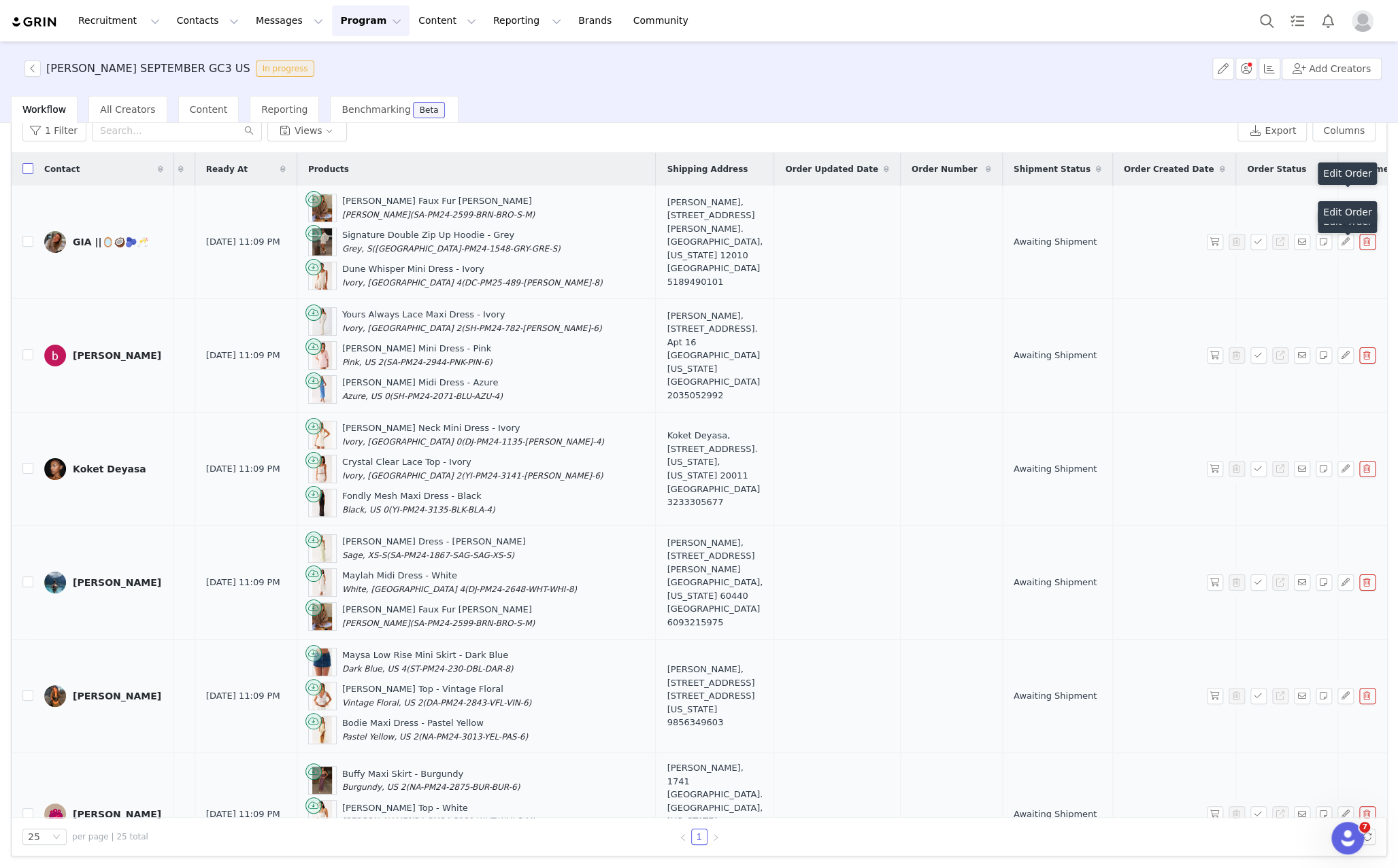
checkbox input "true"
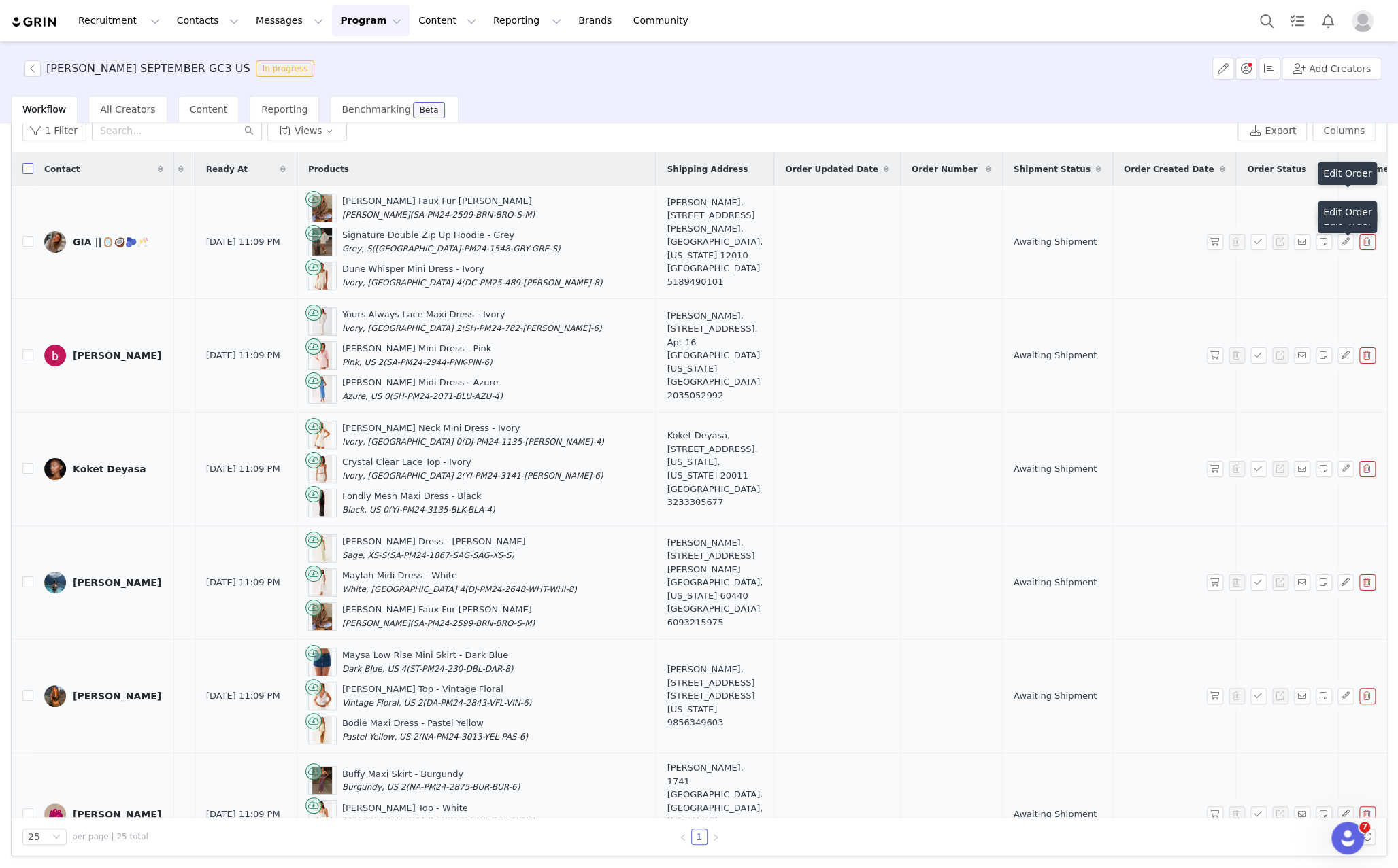
checkbox input "true"
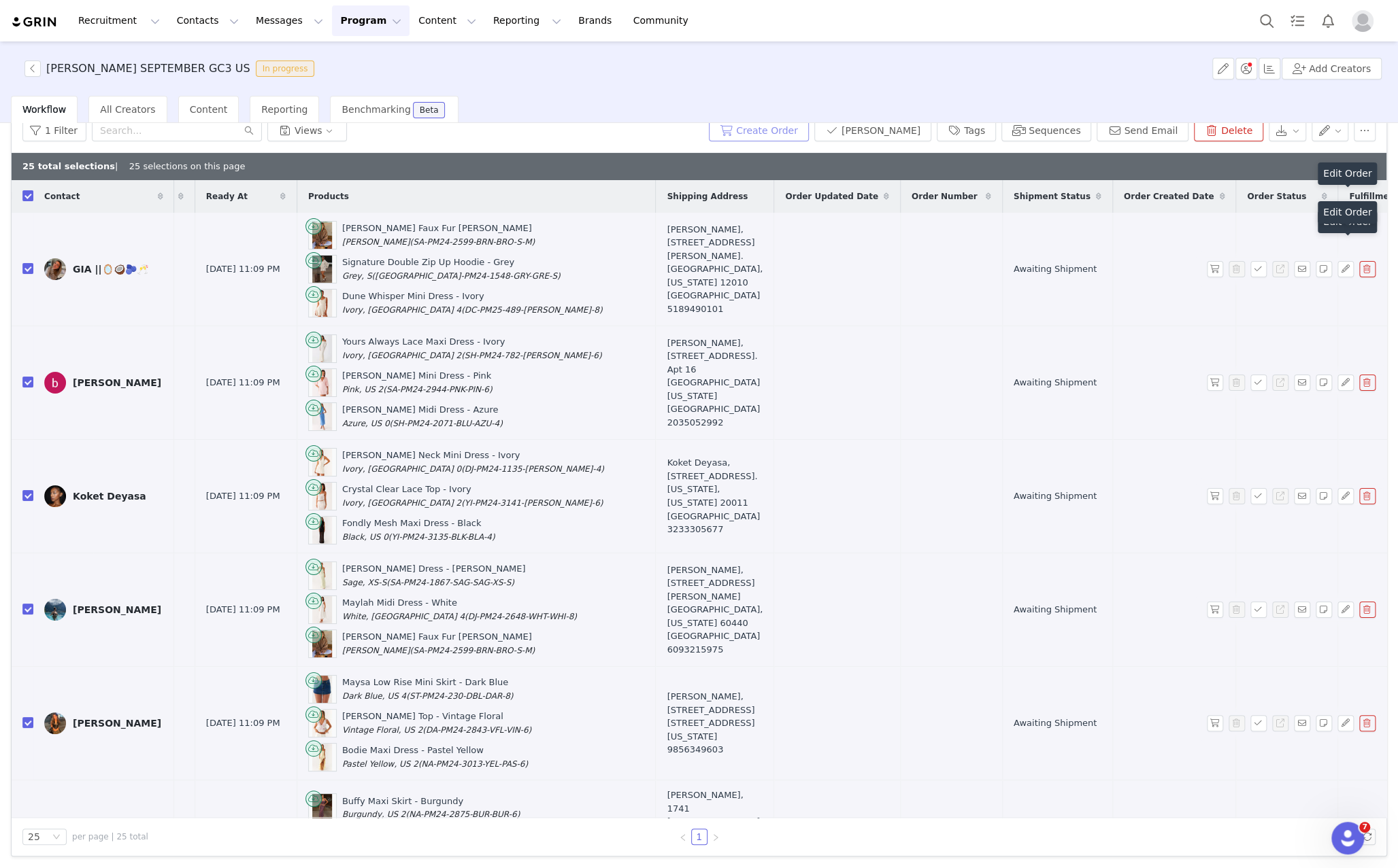
click at [809, 134] on button "Create Order" at bounding box center [759, 130] width 100 height 22
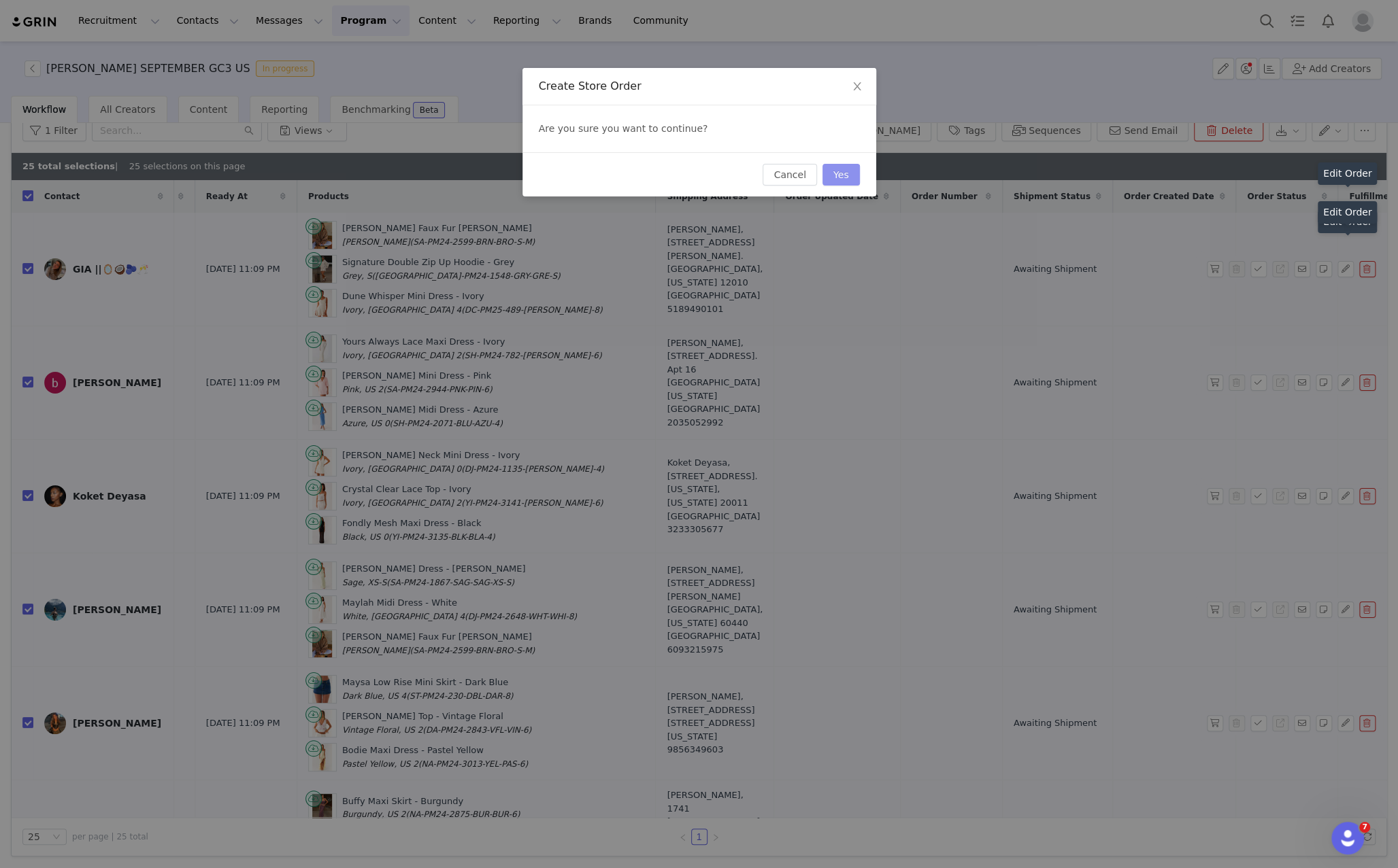
click at [843, 181] on button "Yes" at bounding box center [841, 175] width 37 height 22
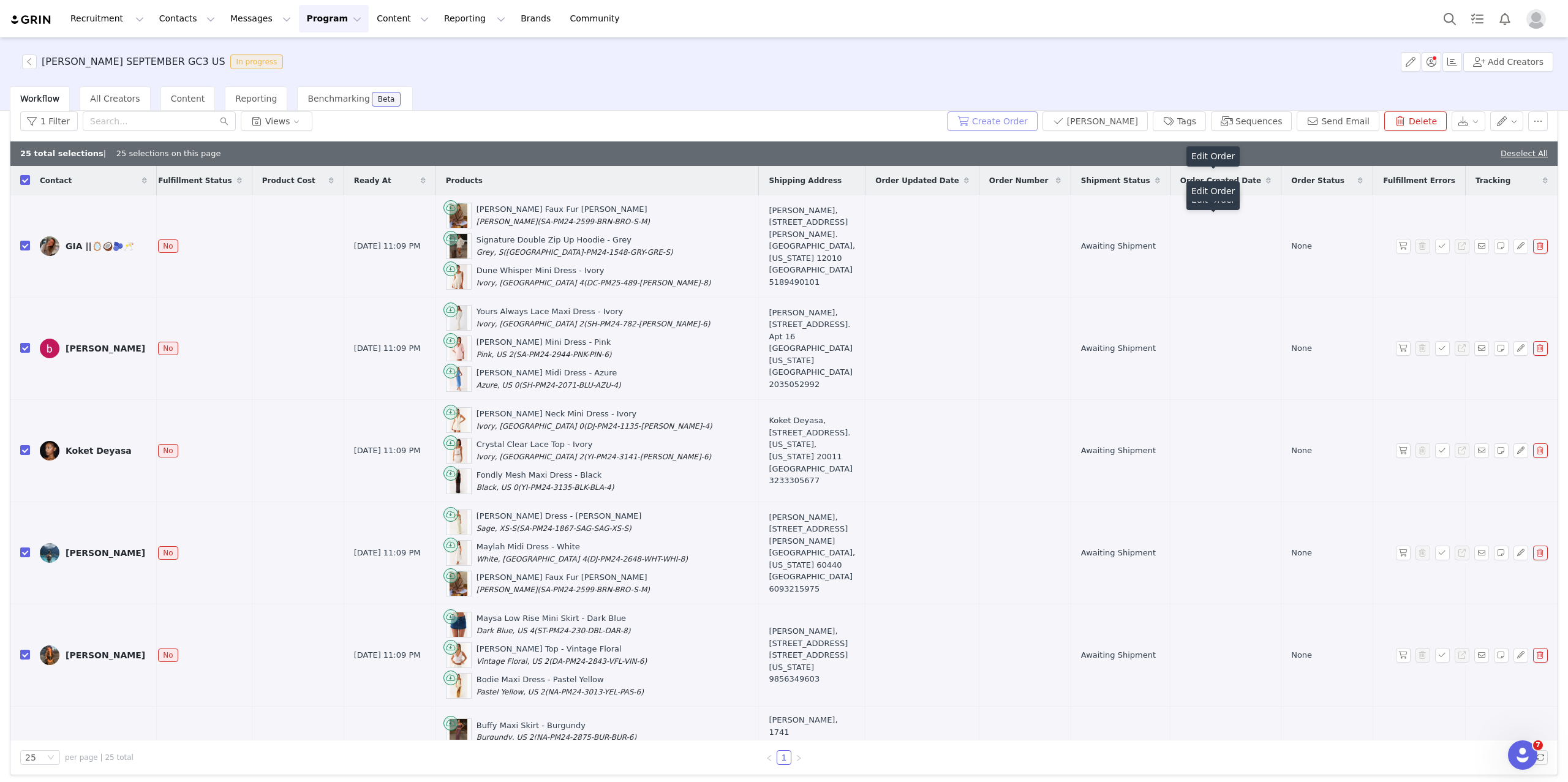
scroll to position [0, 0]
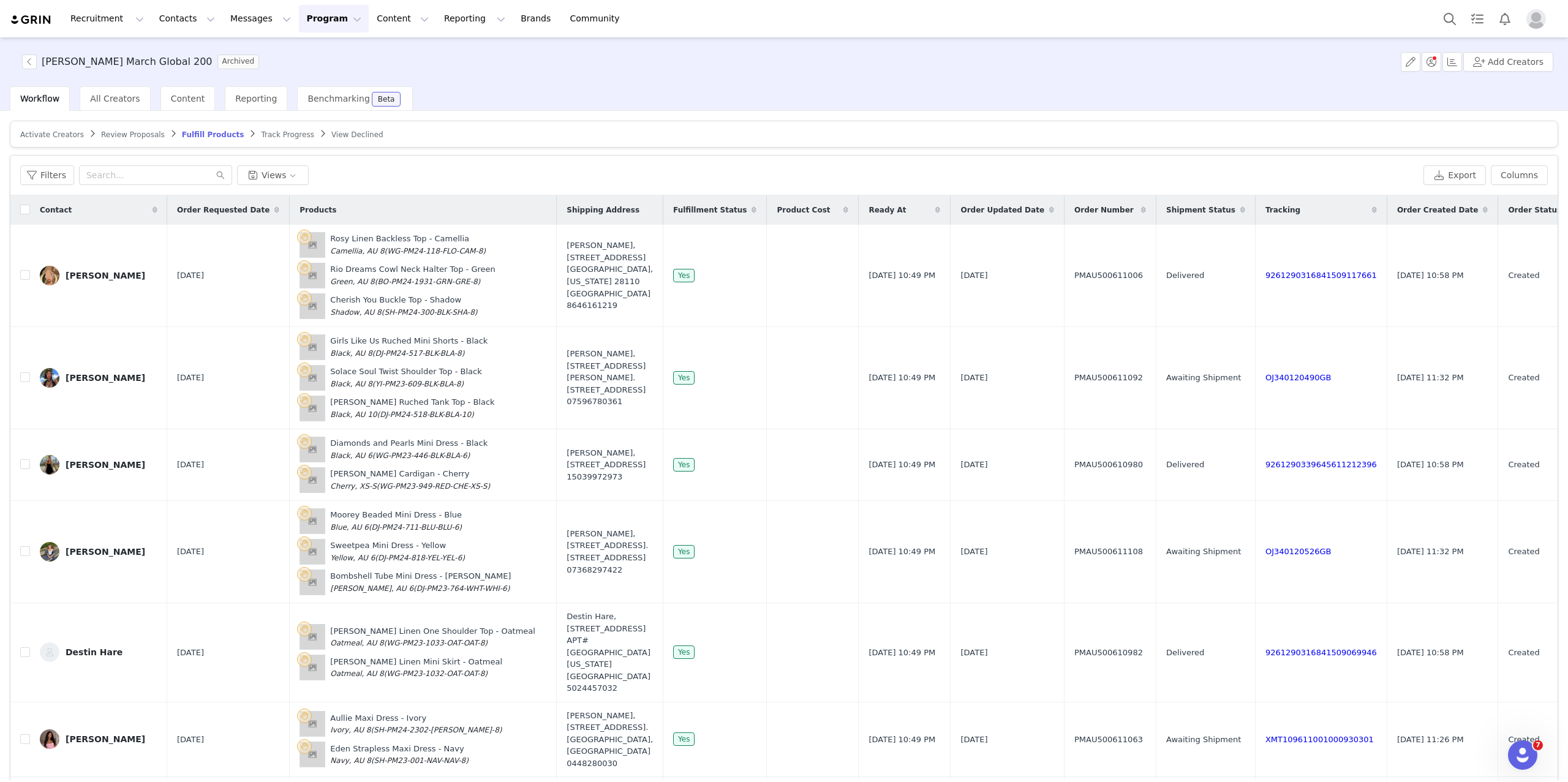
click at [302, 17] on button "Program Program" at bounding box center [334, 19] width 70 height 28
click at [315, 51] on p "Activations" at bounding box center [313, 54] width 47 height 13
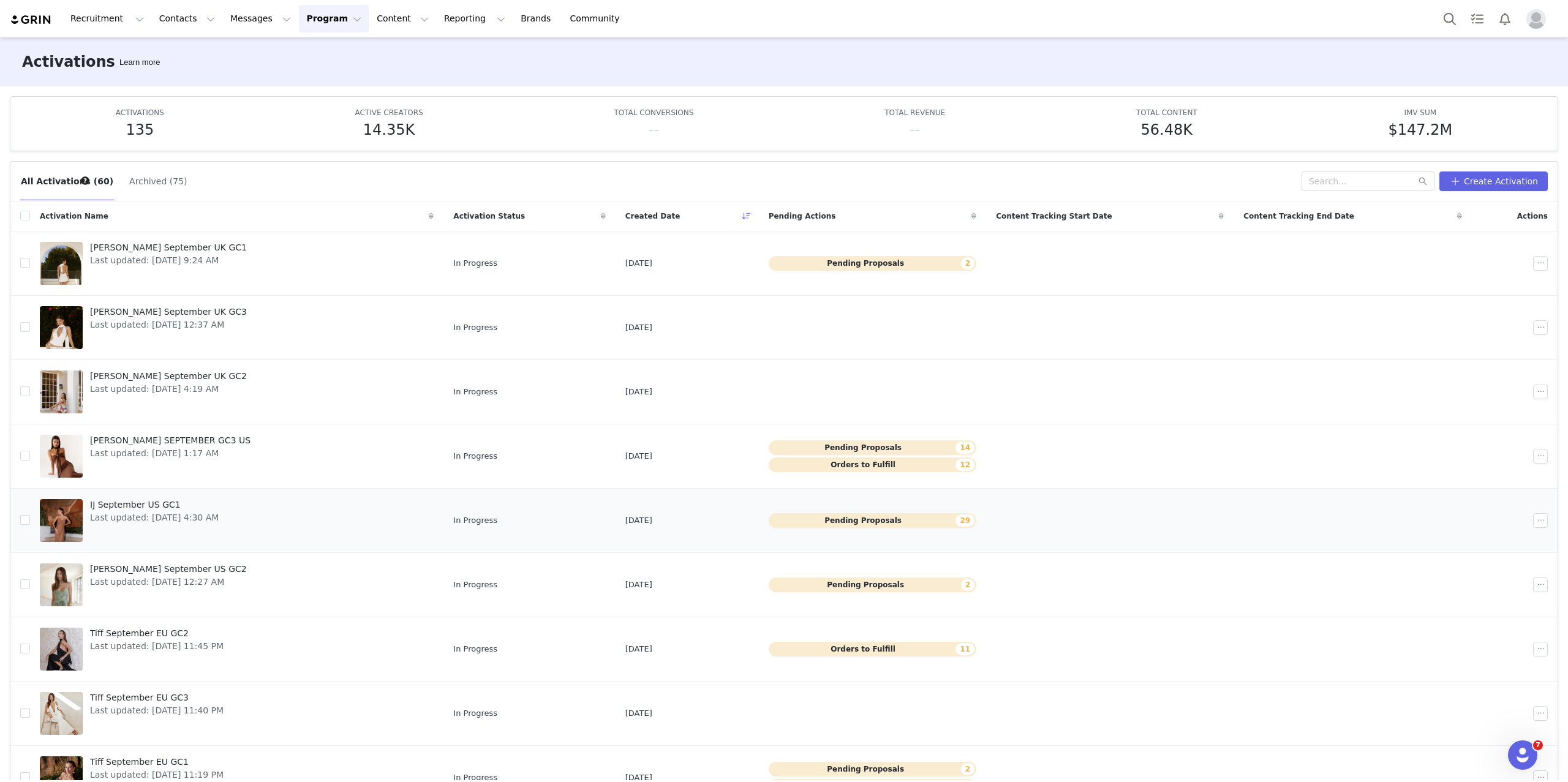
scroll to position [4, 0]
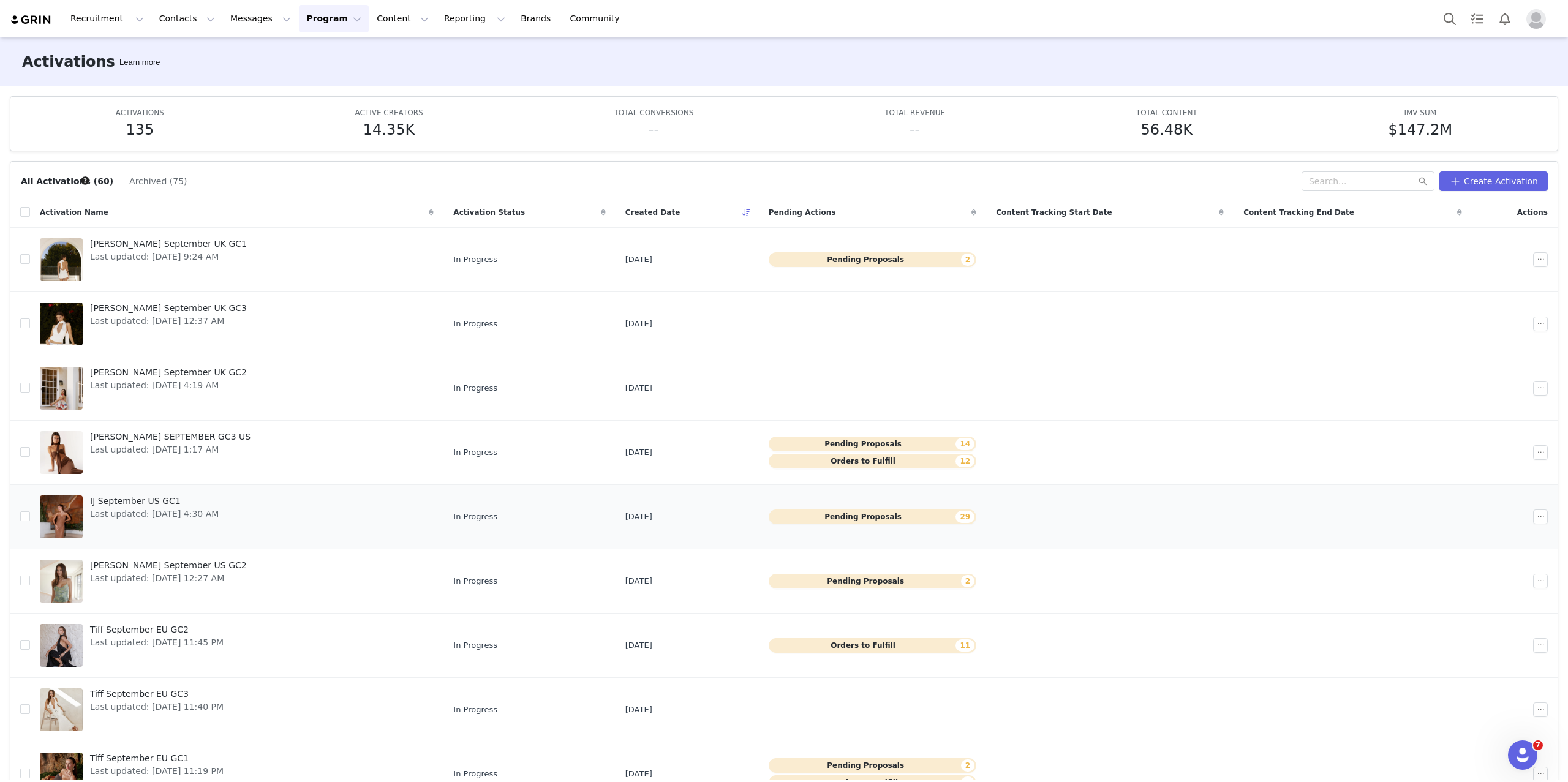
click at [64, 521] on div at bounding box center [61, 517] width 43 height 43
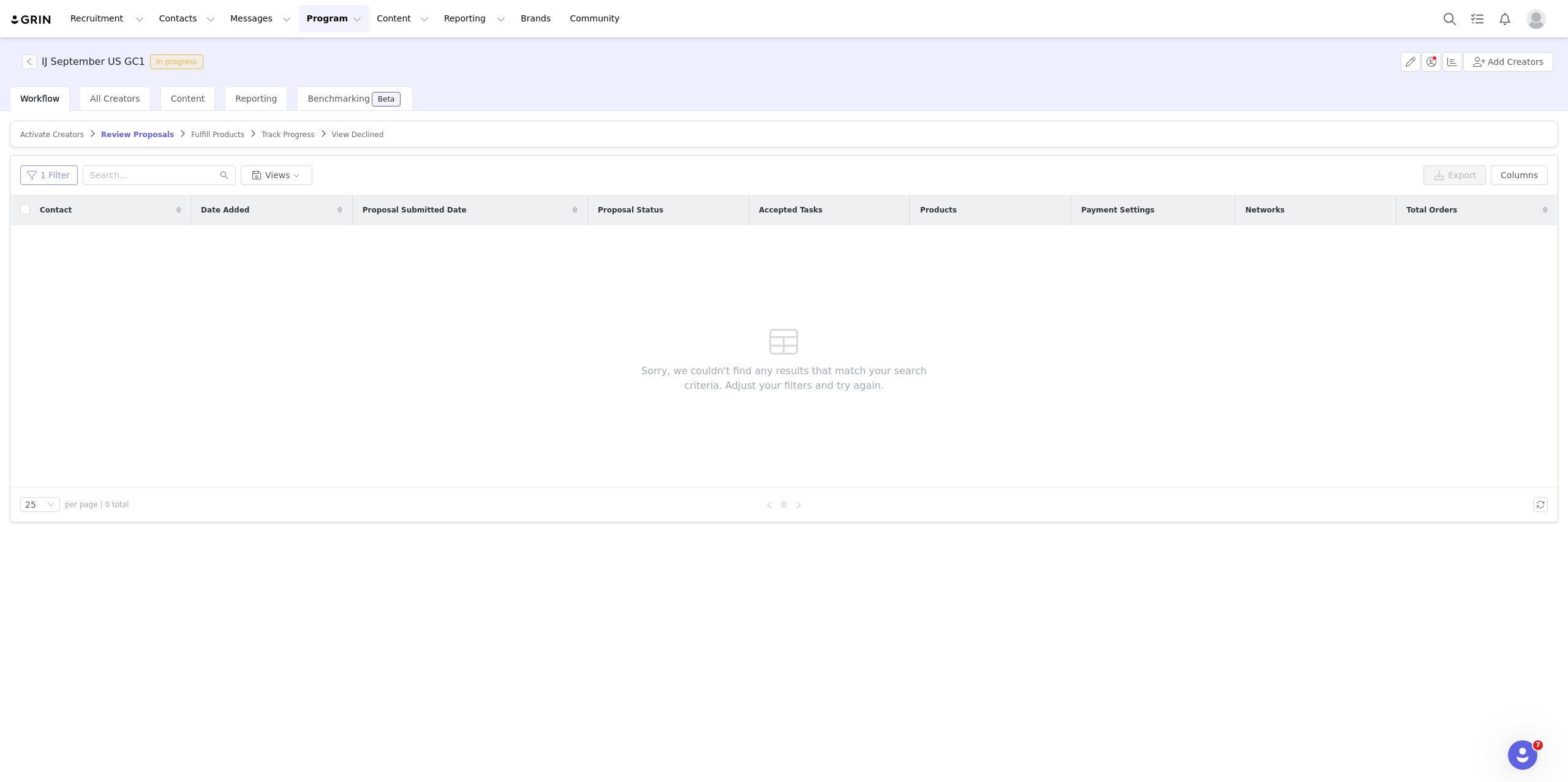
click at [59, 175] on button "1 Filter" at bounding box center [49, 175] width 58 height 20
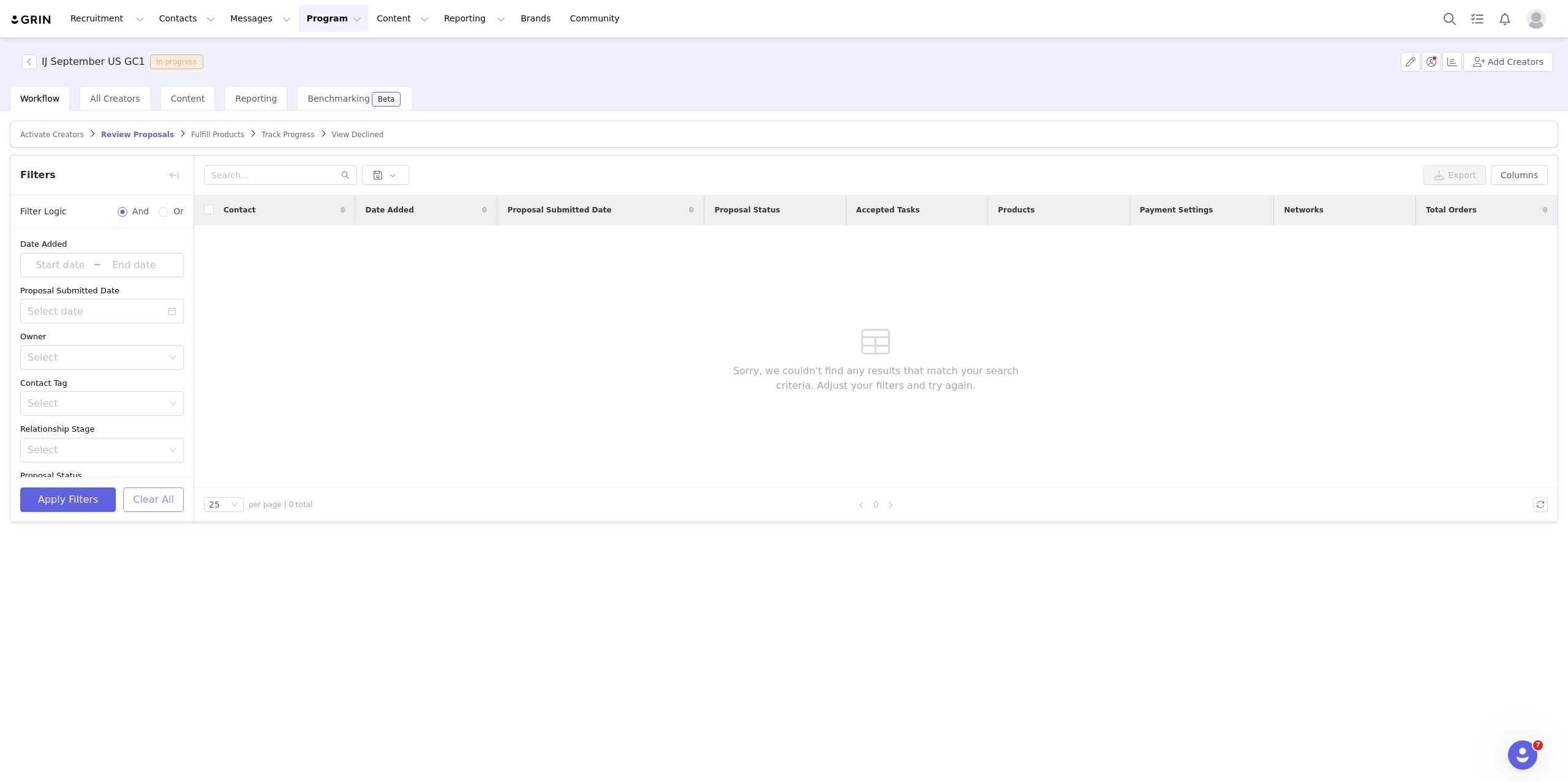
click at [156, 493] on button "Clear All" at bounding box center [153, 500] width 60 height 24
click at [174, 171] on button "button" at bounding box center [174, 175] width 20 height 20
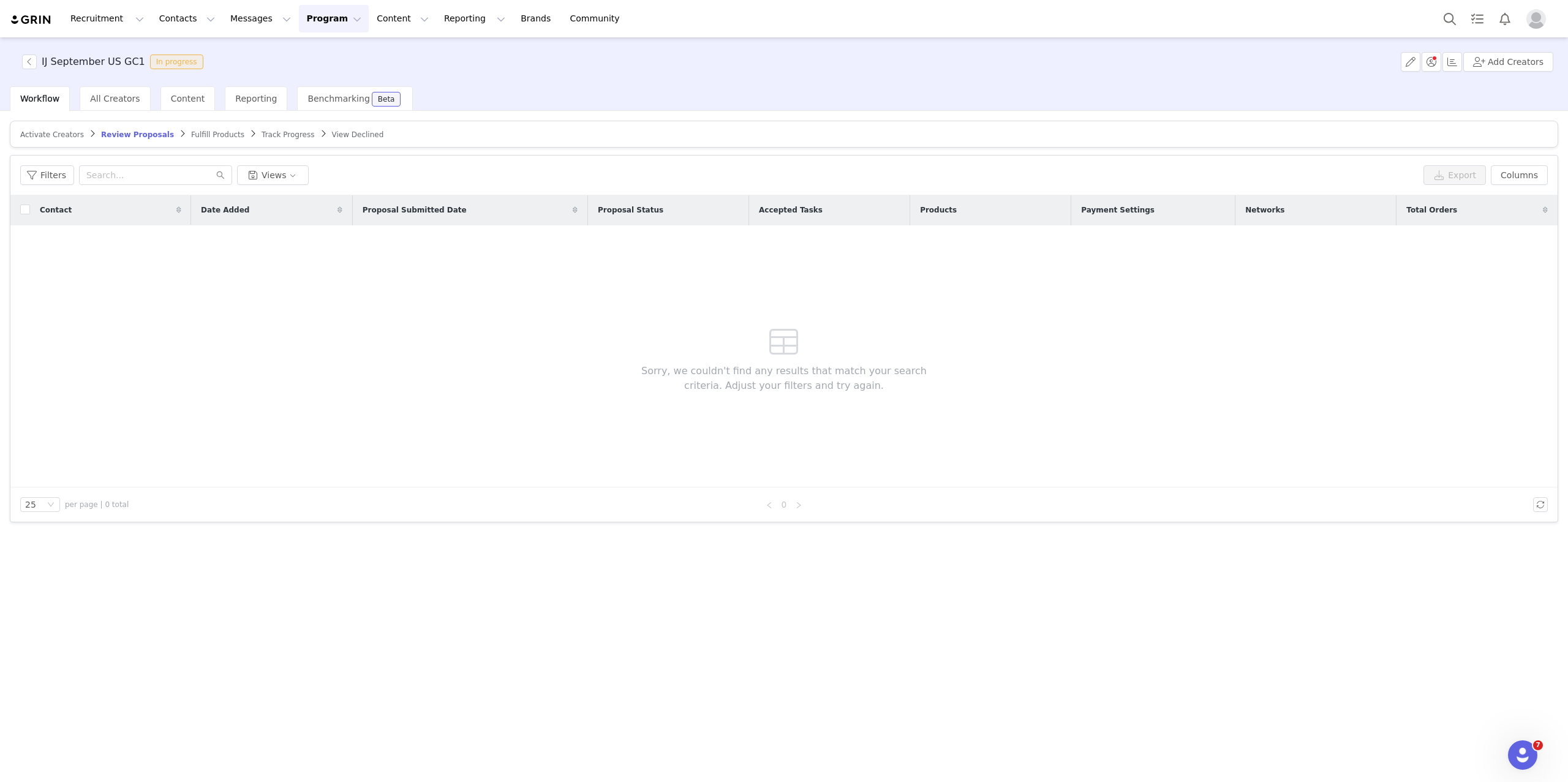
click at [191, 134] on span "Fulfill Products" at bounding box center [218, 134] width 53 height 8
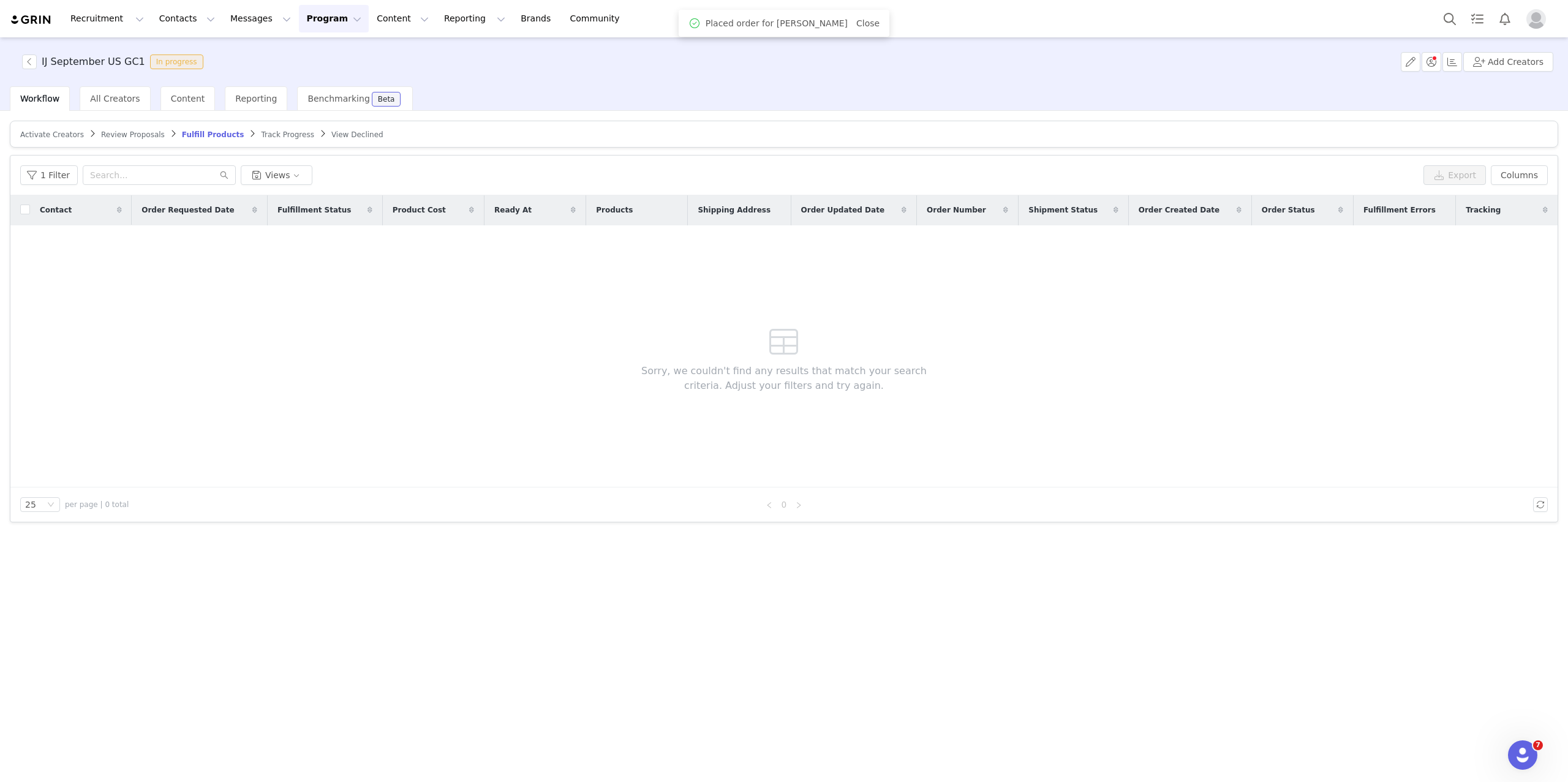
click at [139, 130] on link "Review Proposals" at bounding box center [132, 134] width 64 height 9
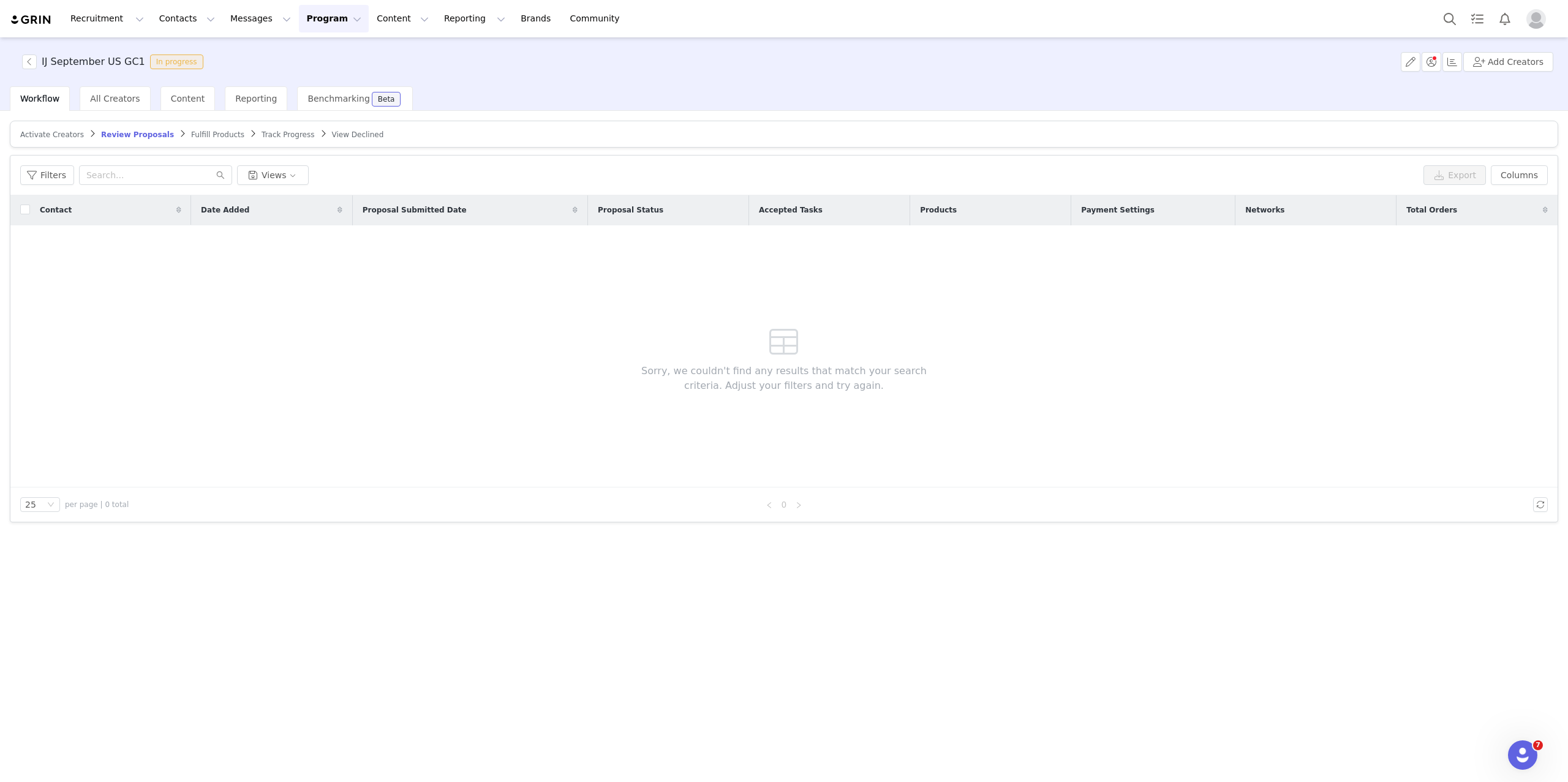
click at [62, 134] on span "Activate Creators" at bounding box center [51, 134] width 64 height 8
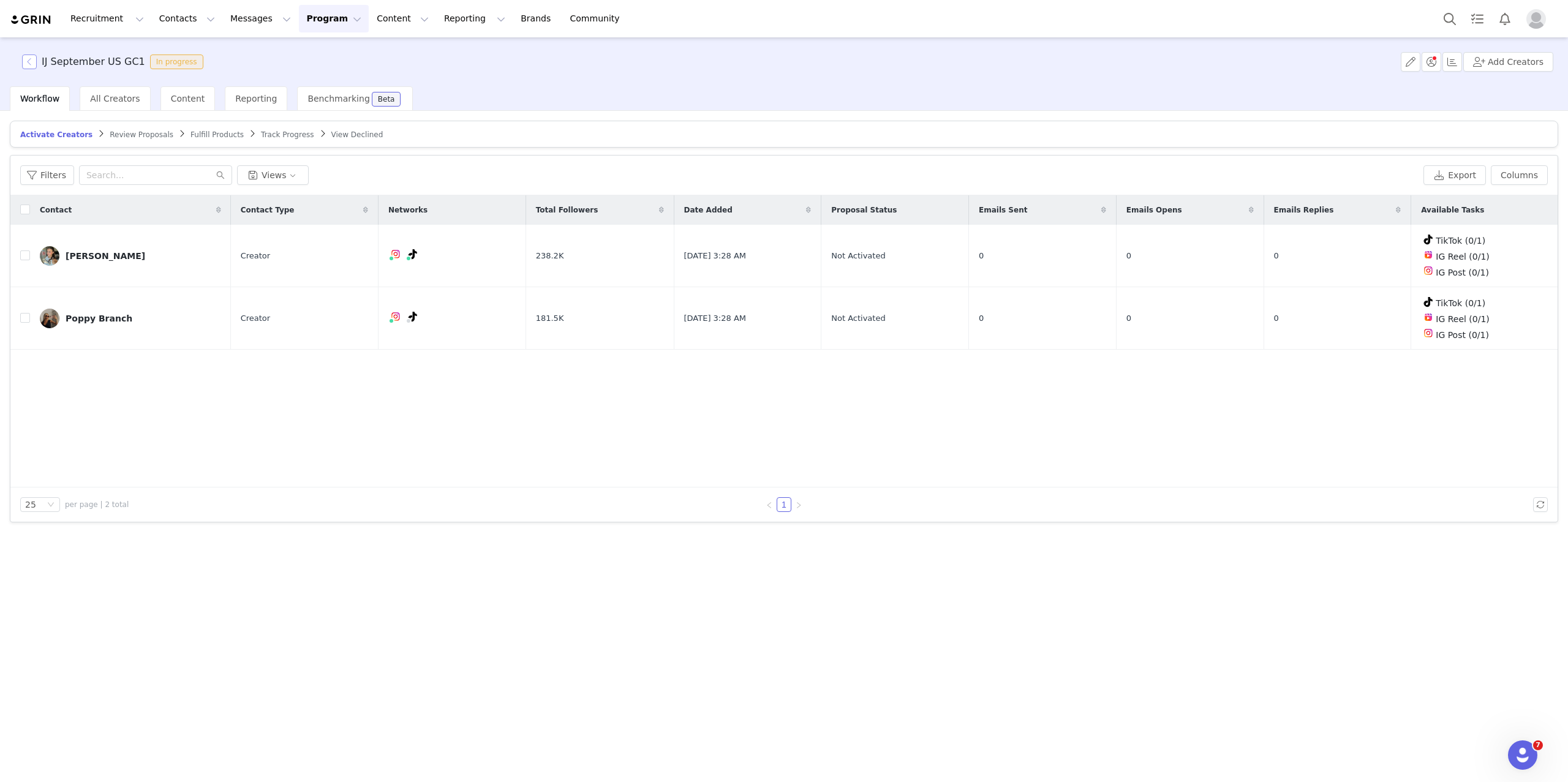
click at [27, 55] on button "button" at bounding box center [29, 62] width 15 height 15
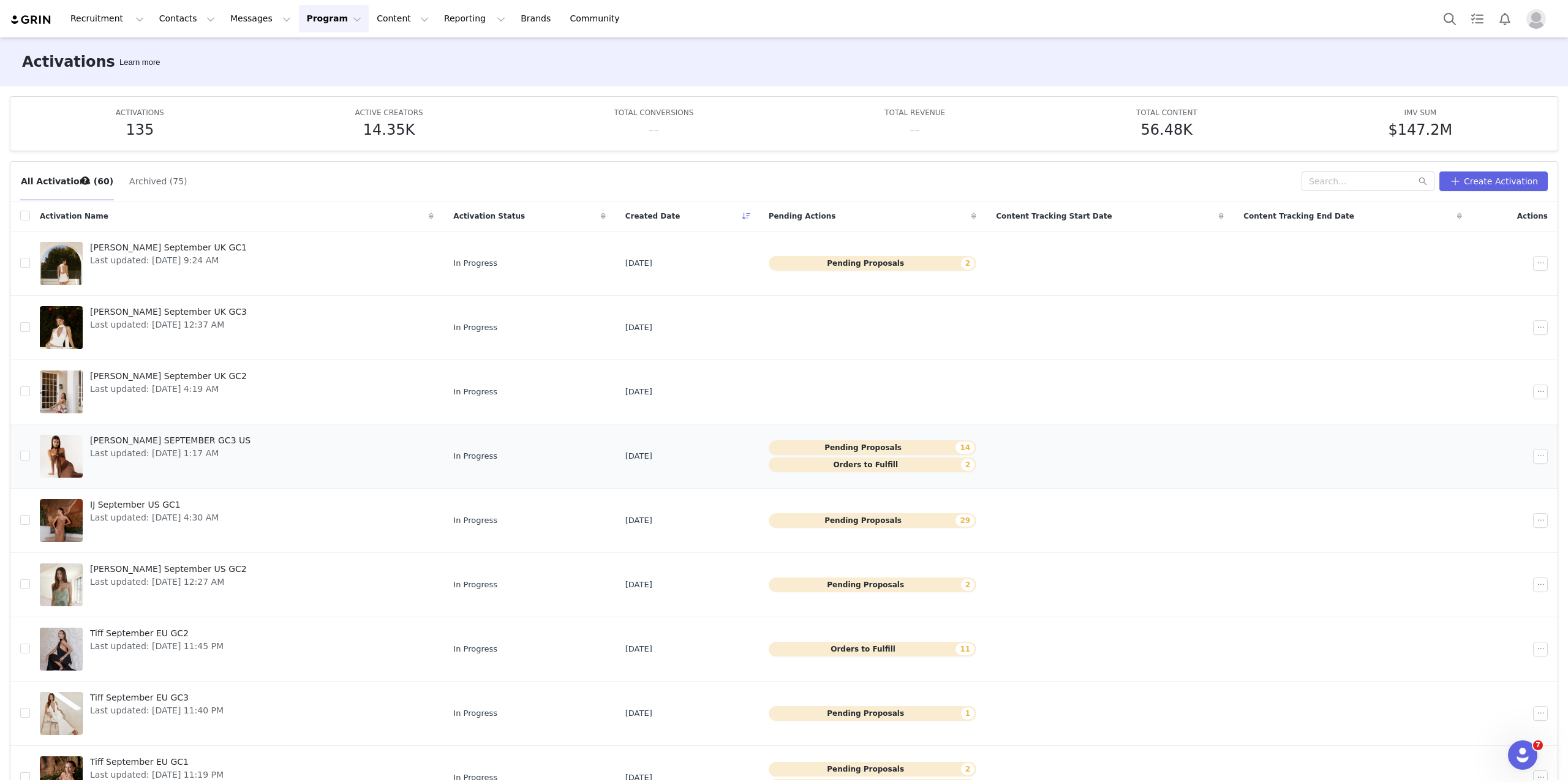
click at [68, 459] on div at bounding box center [61, 456] width 43 height 43
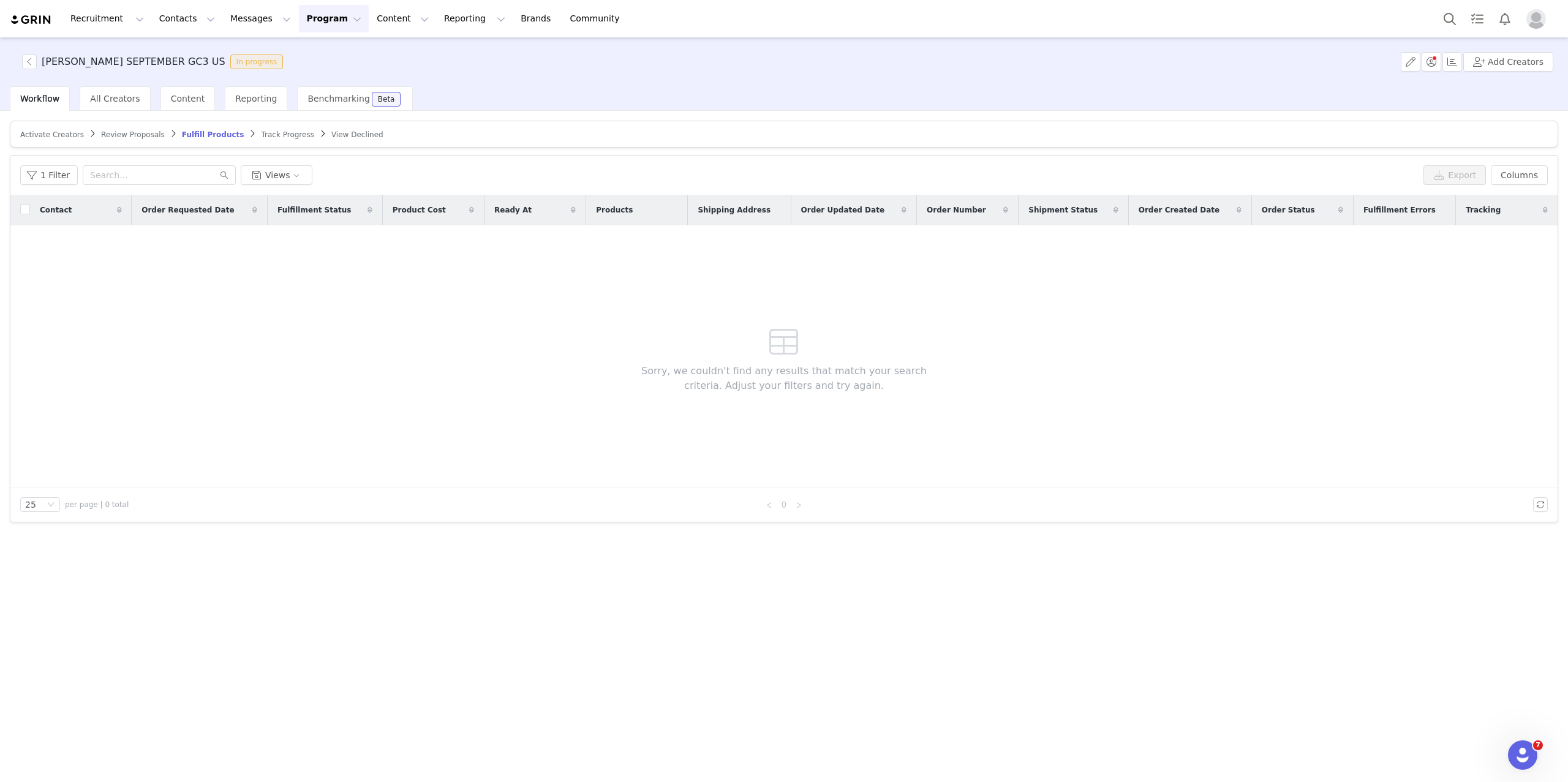
click at [131, 136] on span "Review Proposals" at bounding box center [132, 134] width 64 height 8
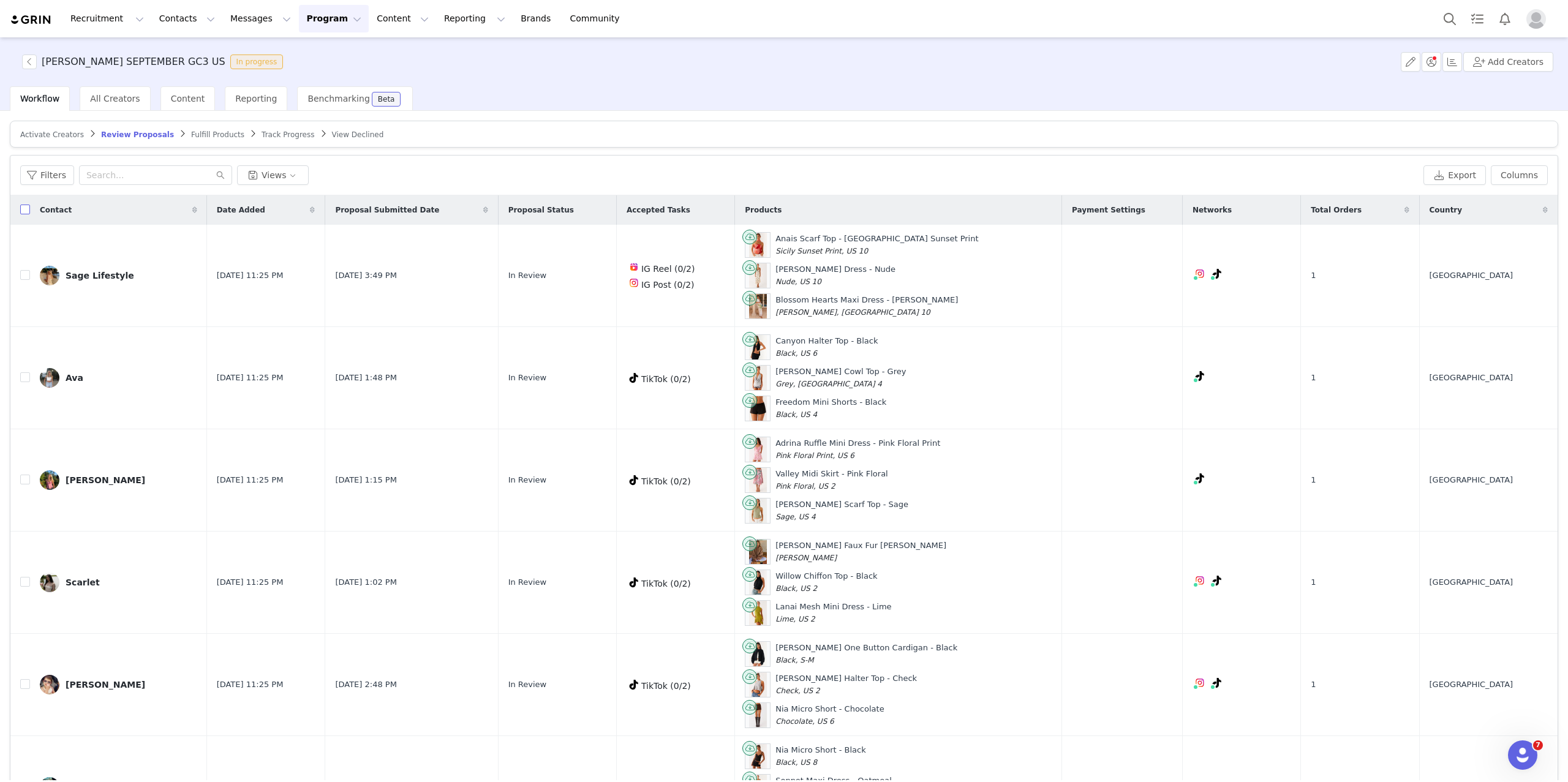
click at [25, 209] on input "checkbox" at bounding box center [24, 209] width 10 height 10
checkbox input "true"
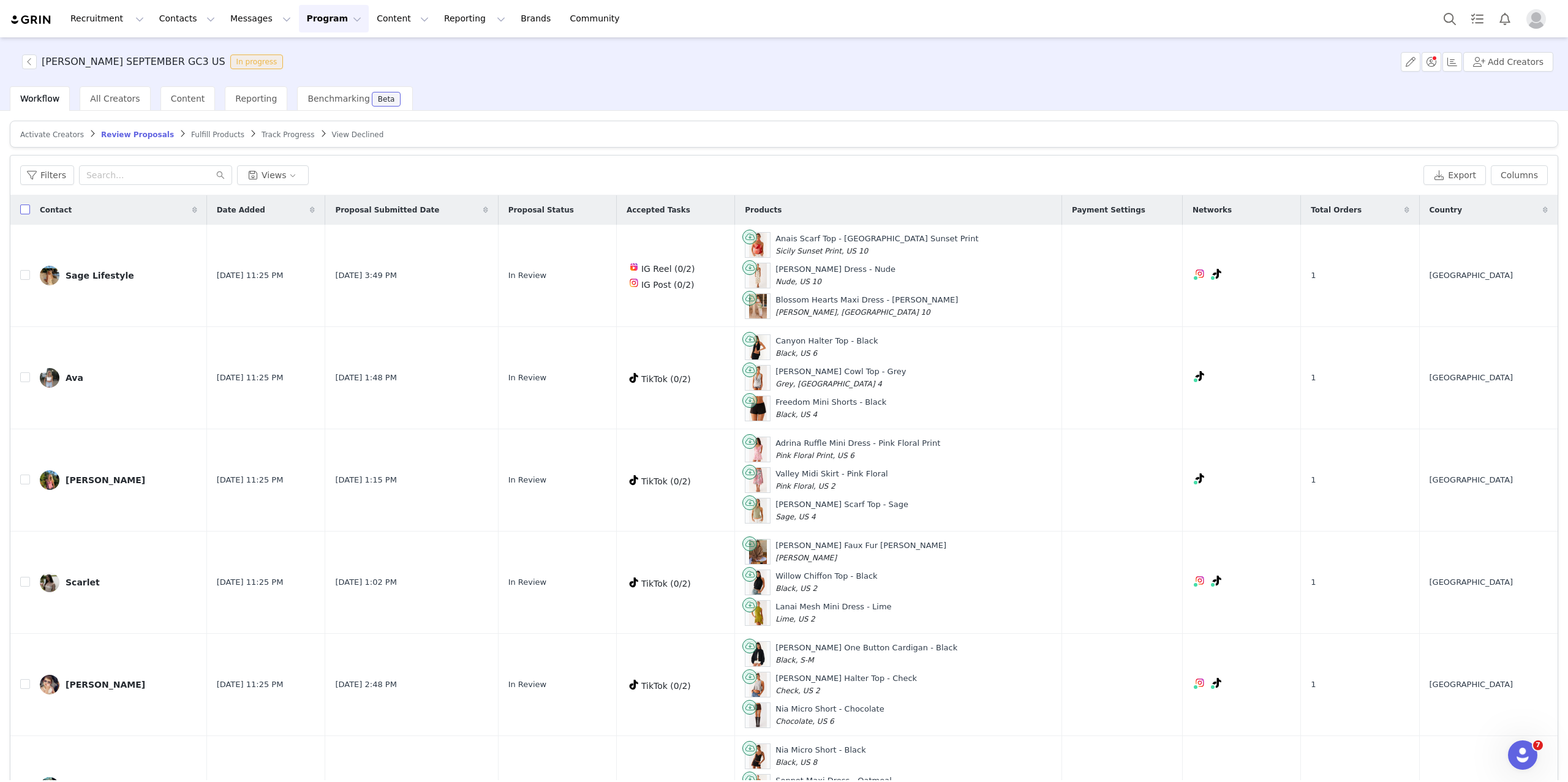
checkbox input "true"
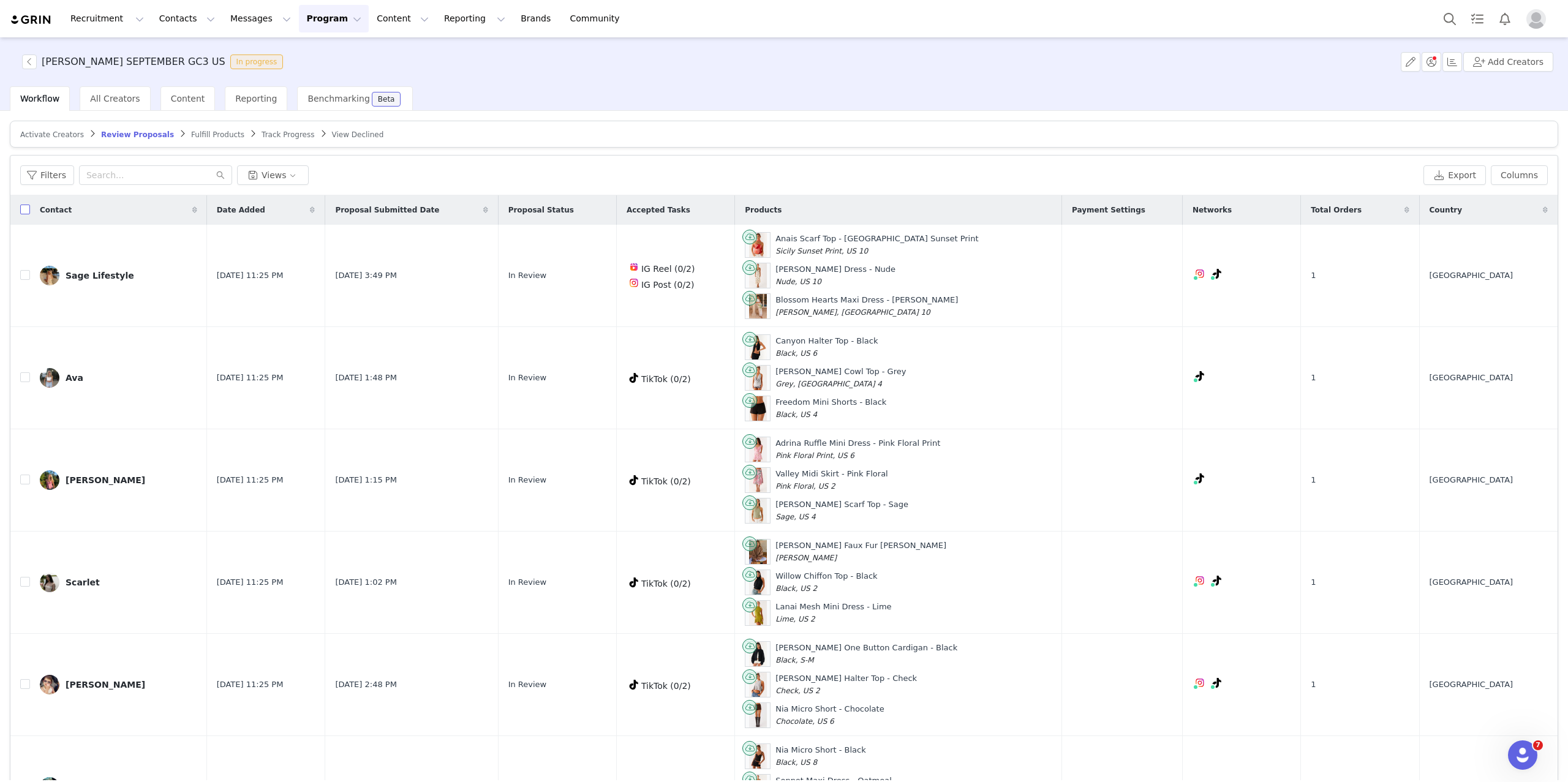
checkbox input "true"
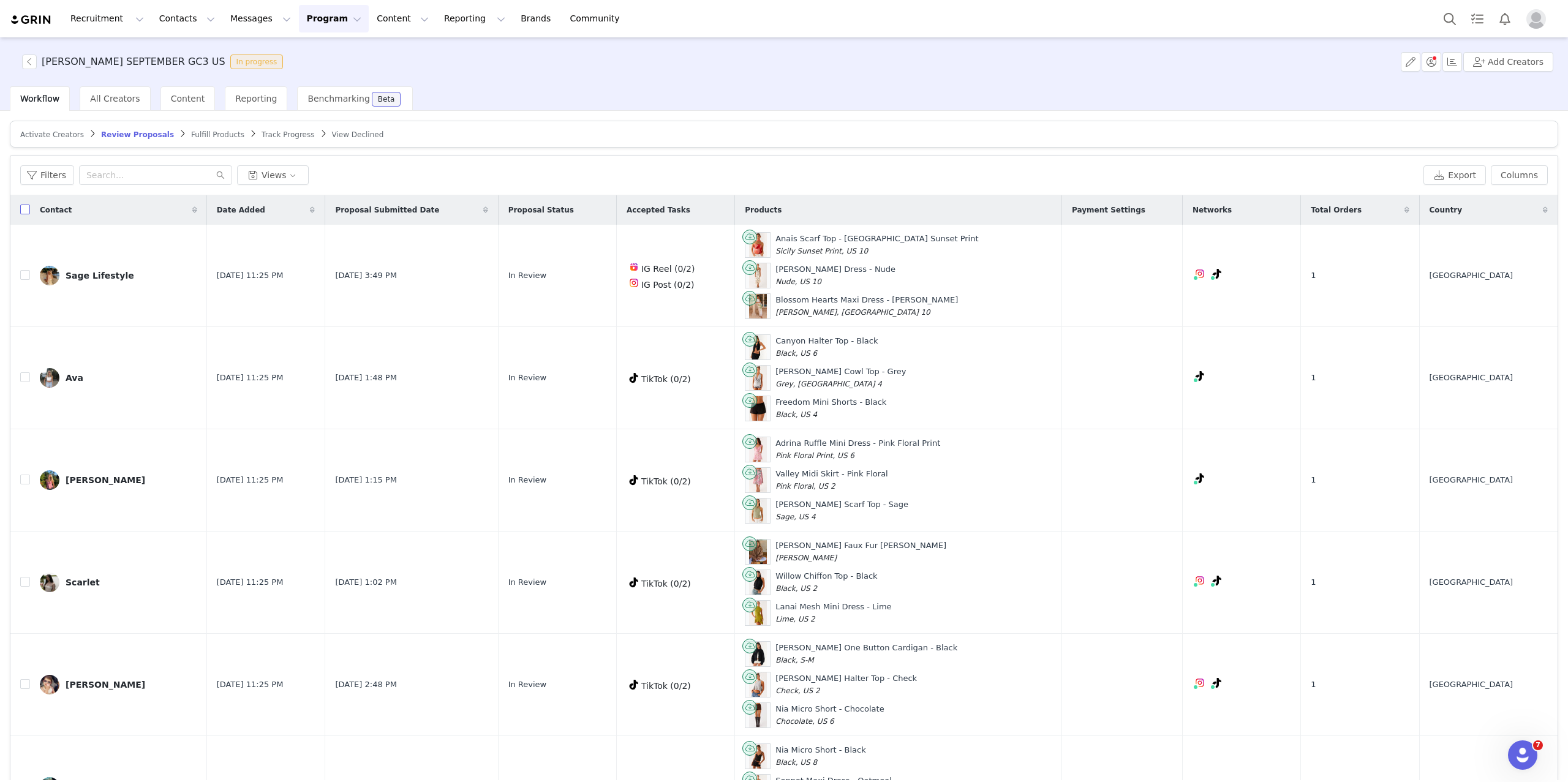
checkbox input "true"
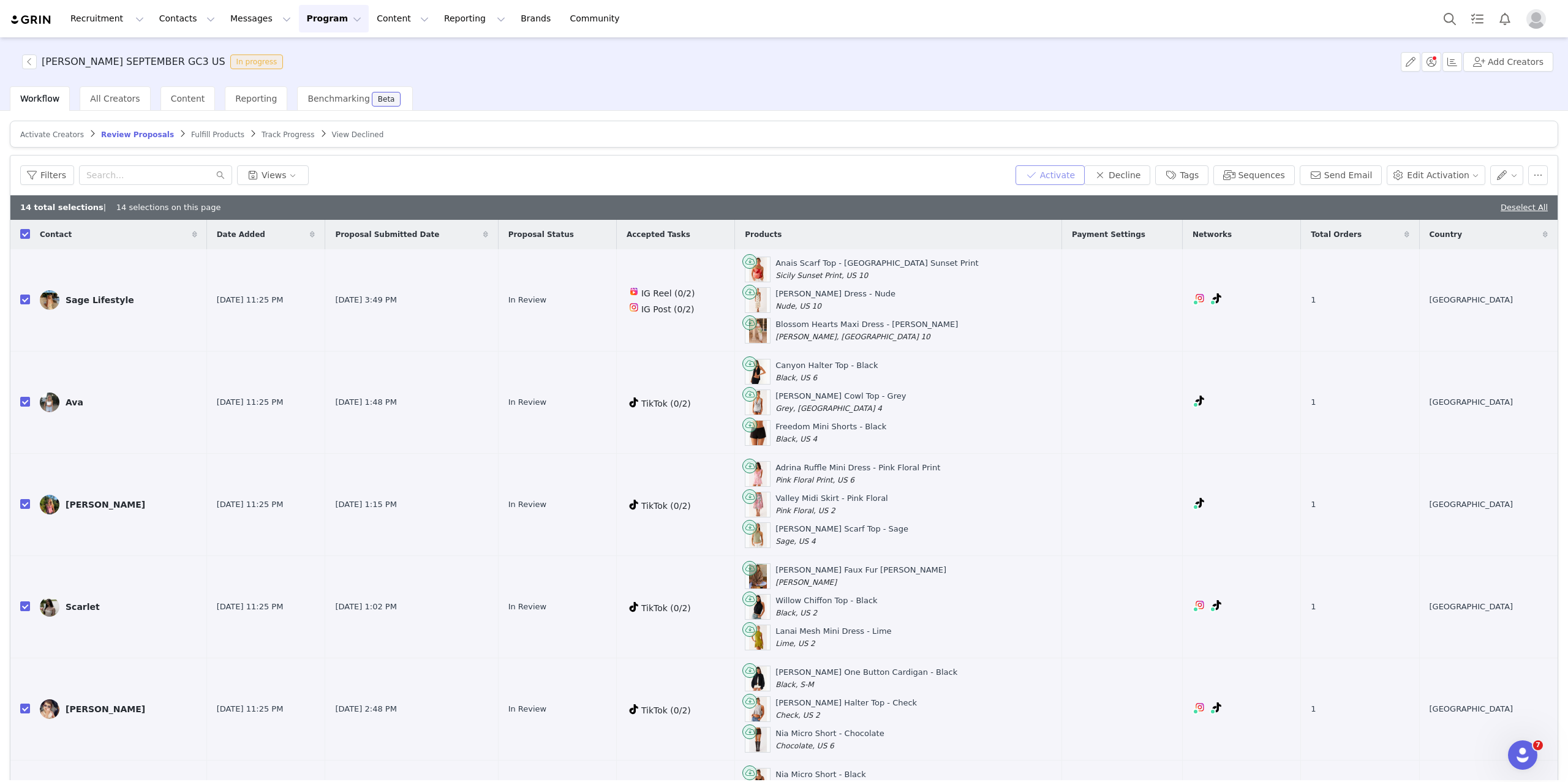
click at [1066, 175] on button "Activate" at bounding box center [1050, 175] width 69 height 20
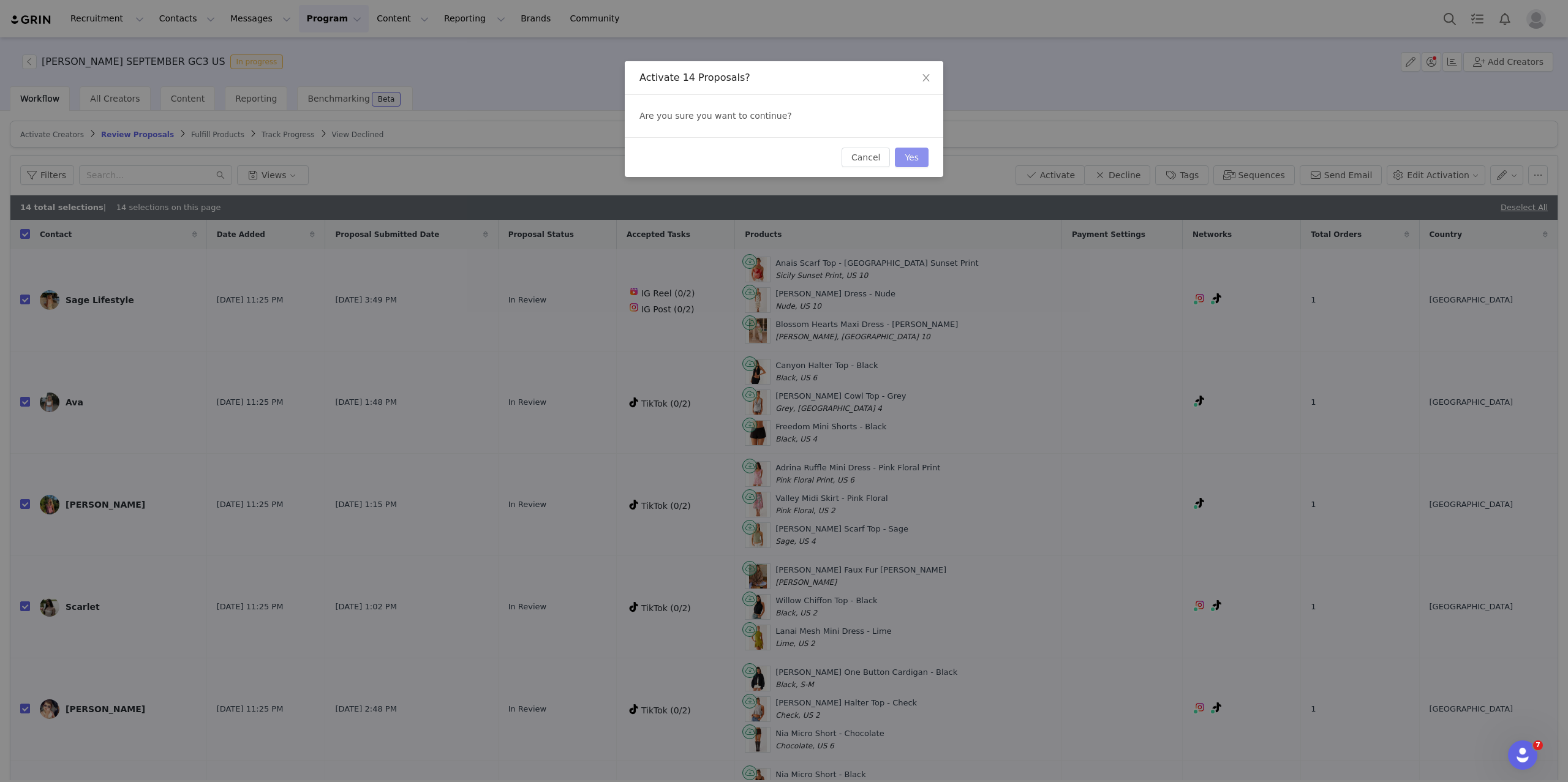
click at [913, 165] on button "Yes" at bounding box center [911, 157] width 33 height 20
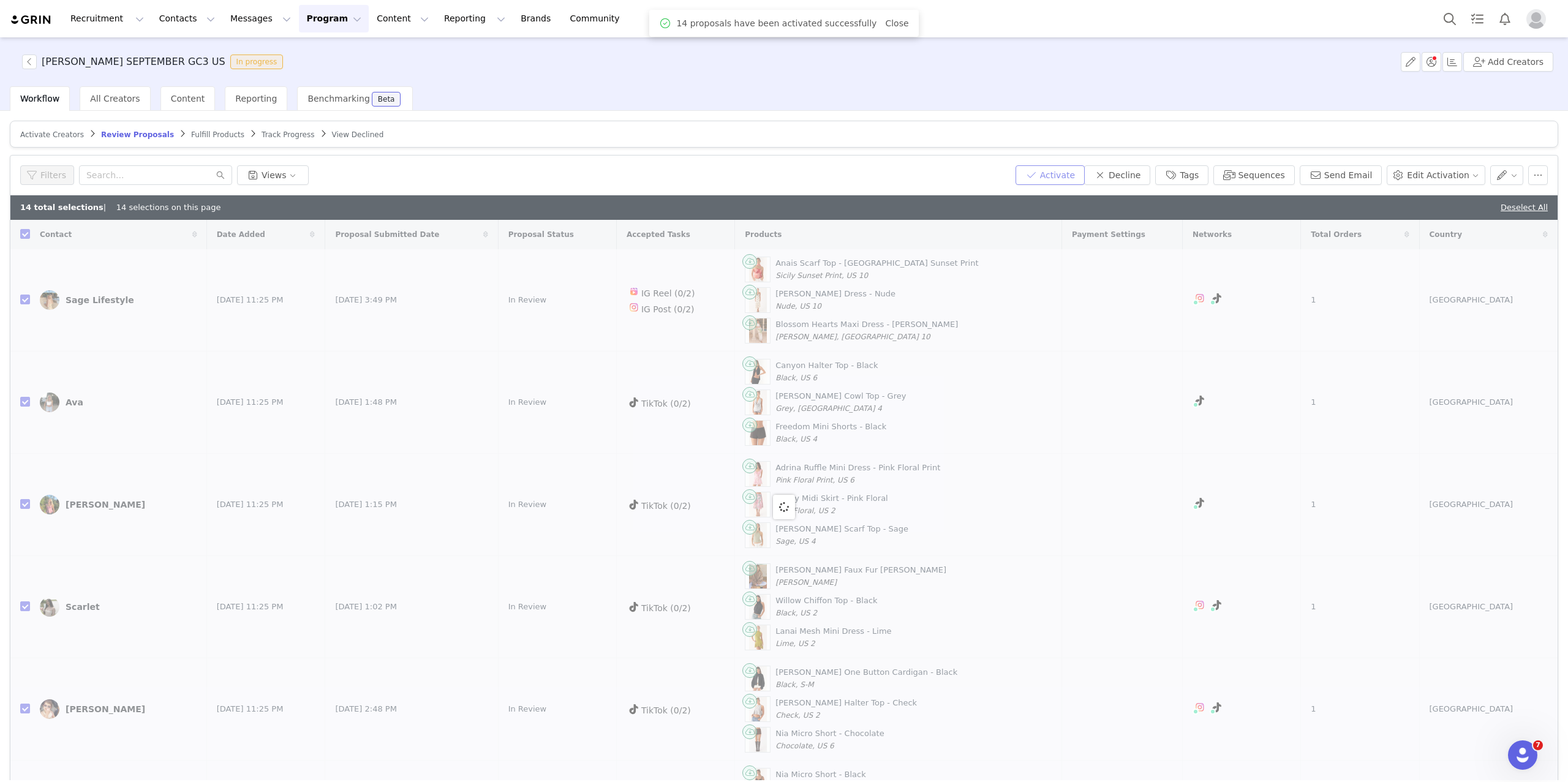
checkbox input "false"
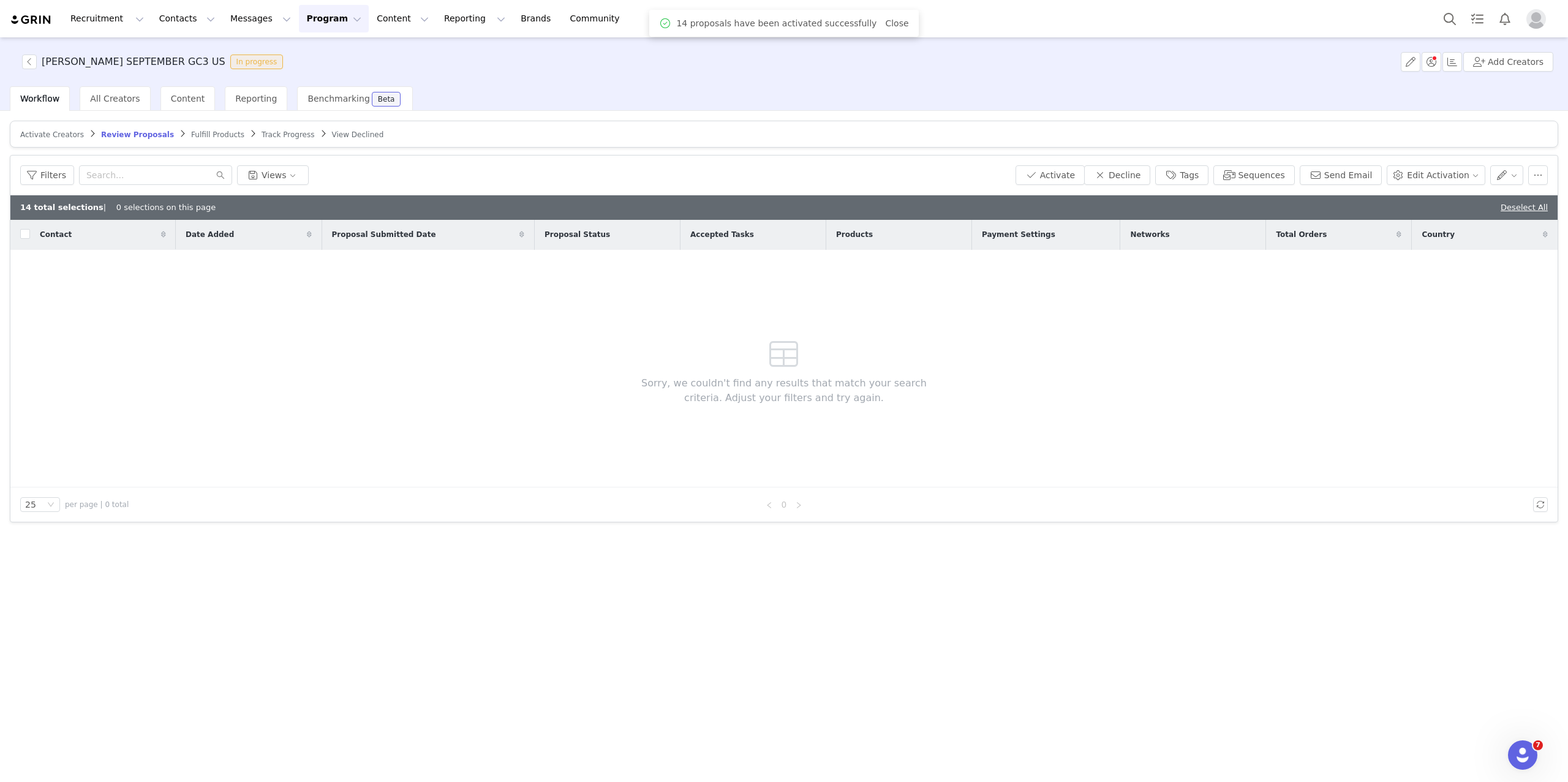
click at [205, 143] on article "Activate Creators Review Proposals Fulfill Products Track Progress View Declined" at bounding box center [784, 134] width 1548 height 27
click at [200, 135] on span "Fulfill Products" at bounding box center [218, 134] width 53 height 8
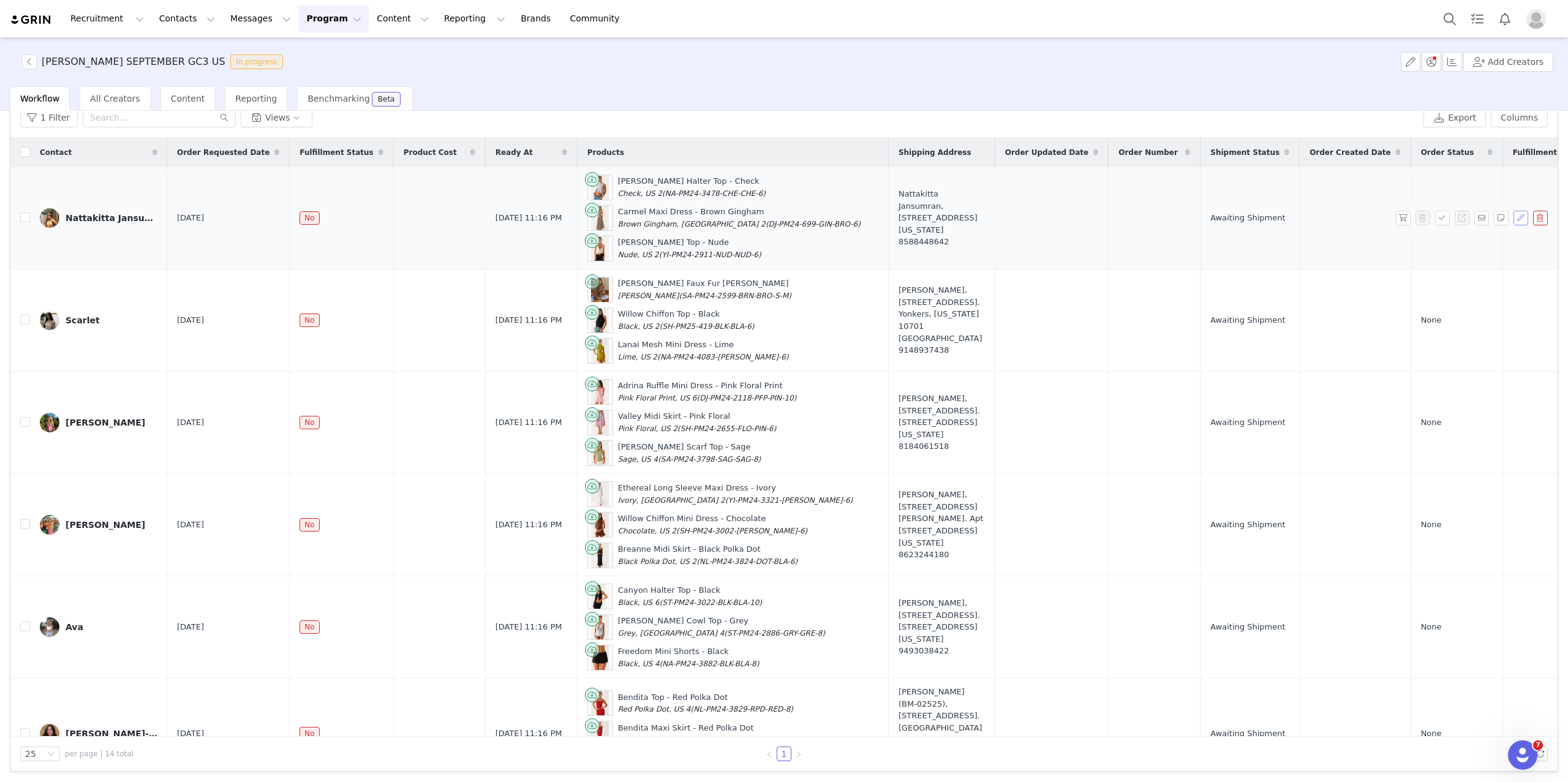
click at [1258, 220] on button "button" at bounding box center [1521, 218] width 15 height 15
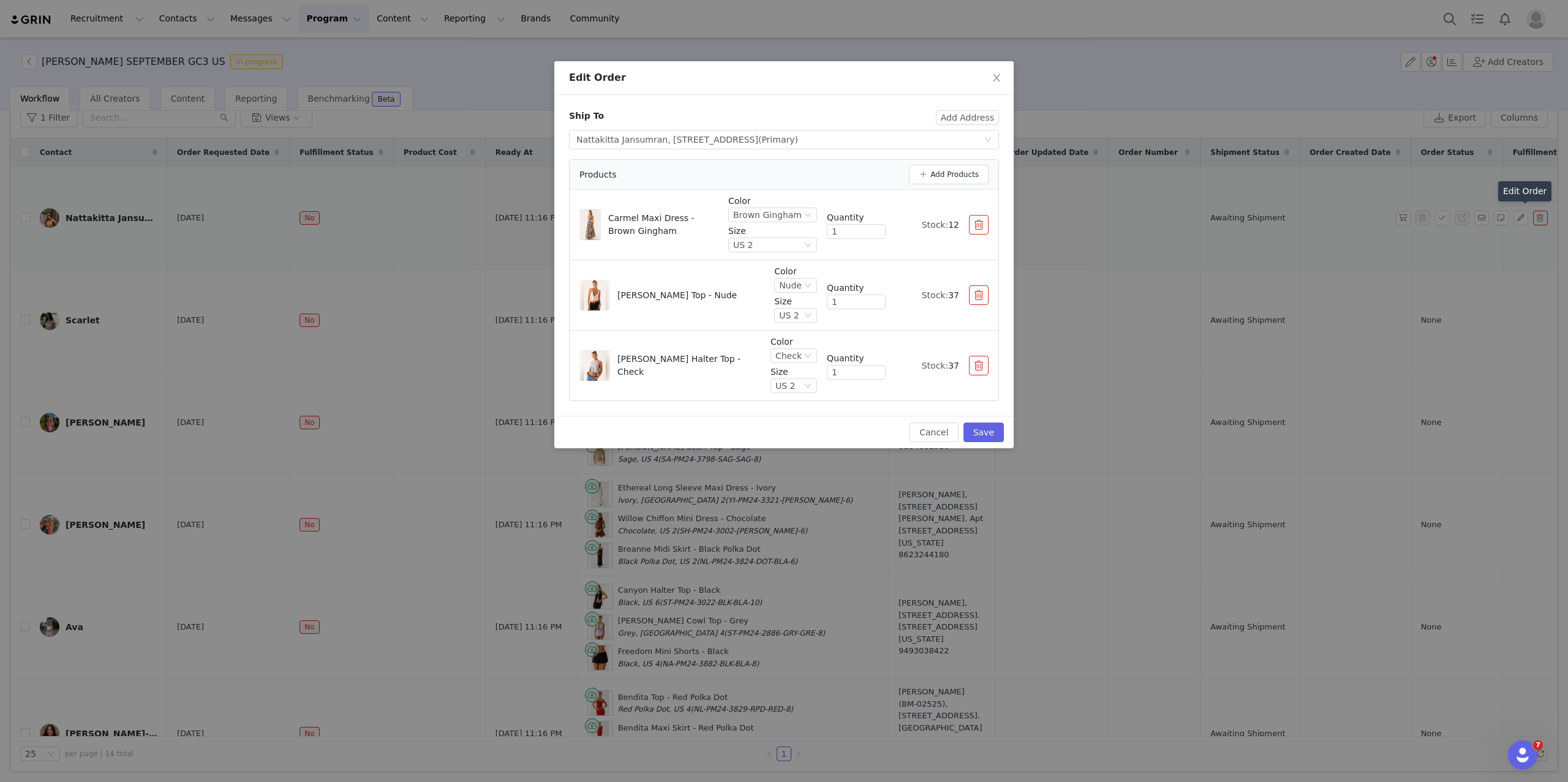
click at [1258, 348] on div "Edit Order Ship To Add Address Select shipping address Nattakitta Jansumran, 75…" at bounding box center [784, 391] width 1568 height 782
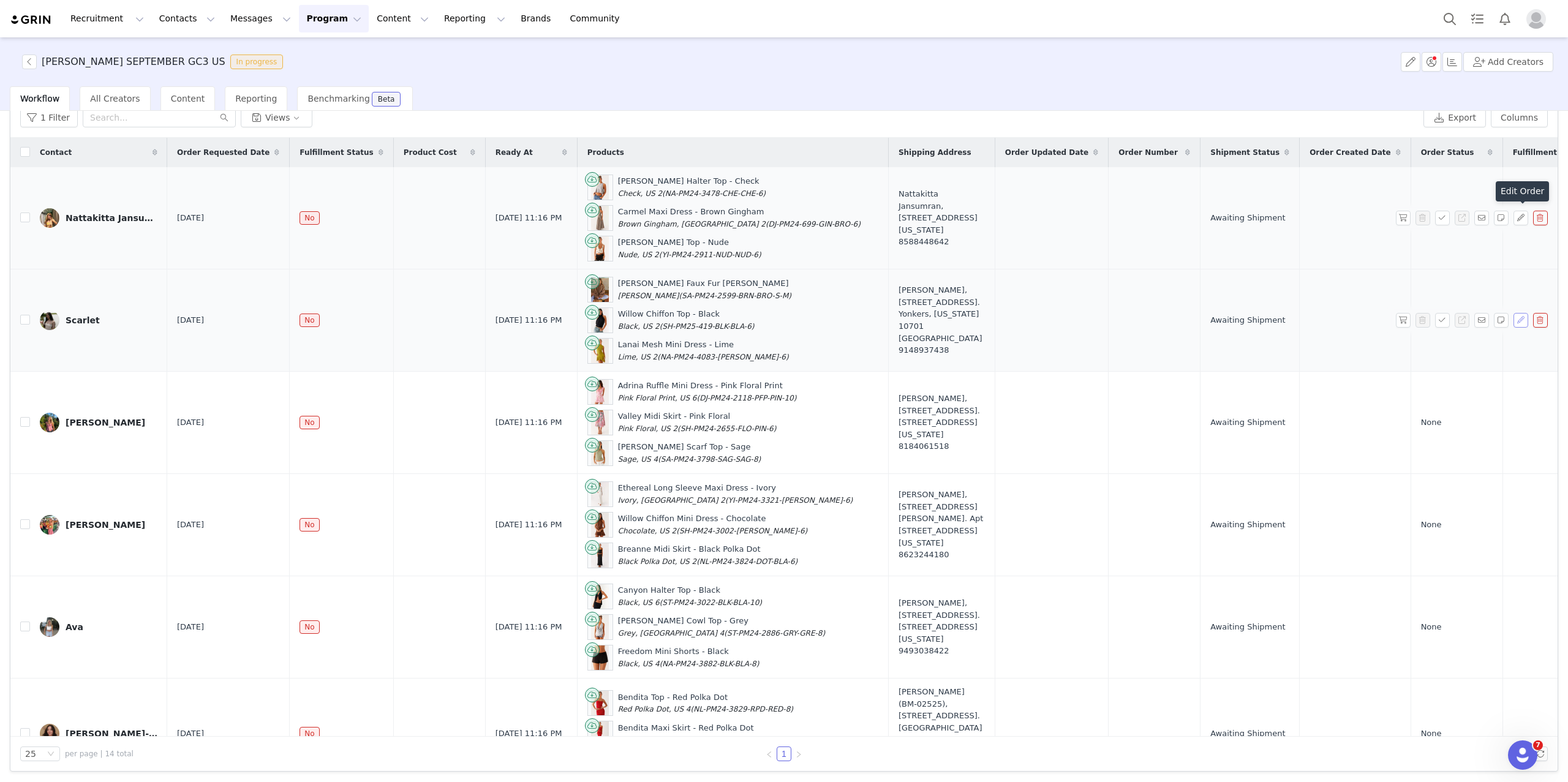
click at [1258, 317] on button "button" at bounding box center [1521, 320] width 15 height 15
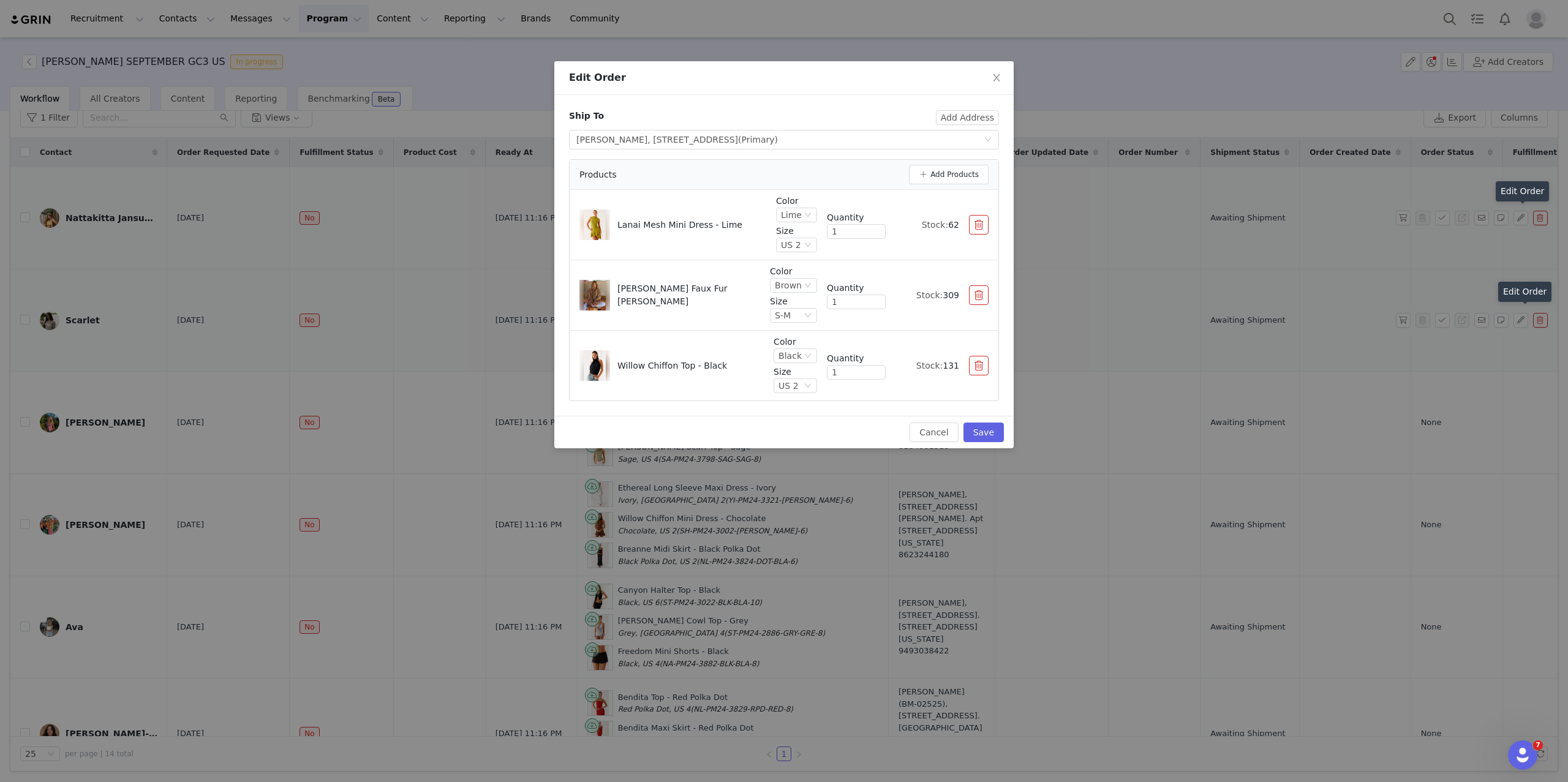
click at [1258, 422] on div "Edit Order Ship To Add Address Select shipping address Scarlet Arias, 329 North…" at bounding box center [784, 391] width 1568 height 782
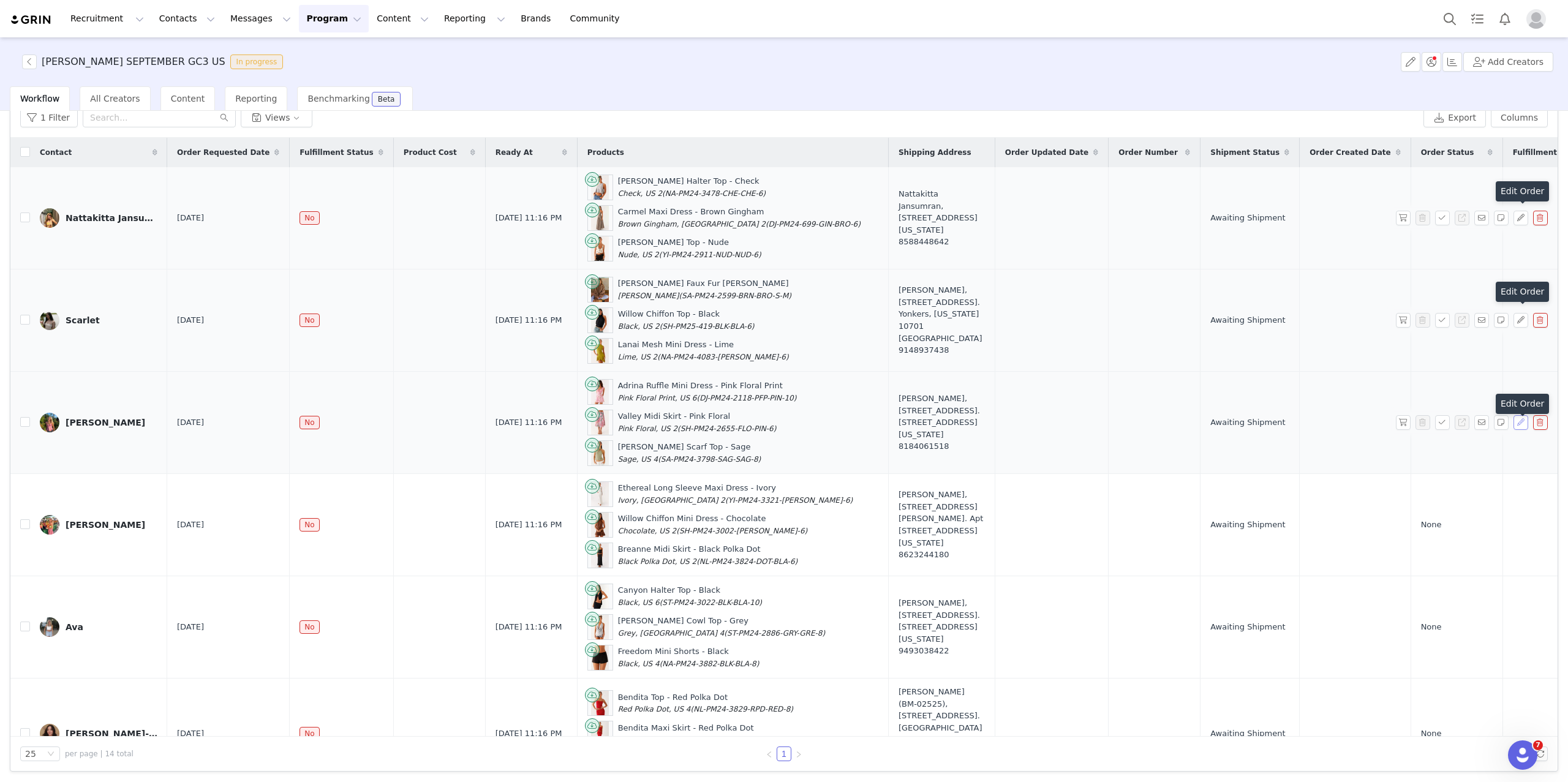
click at [1258, 428] on button "button" at bounding box center [1521, 422] width 15 height 15
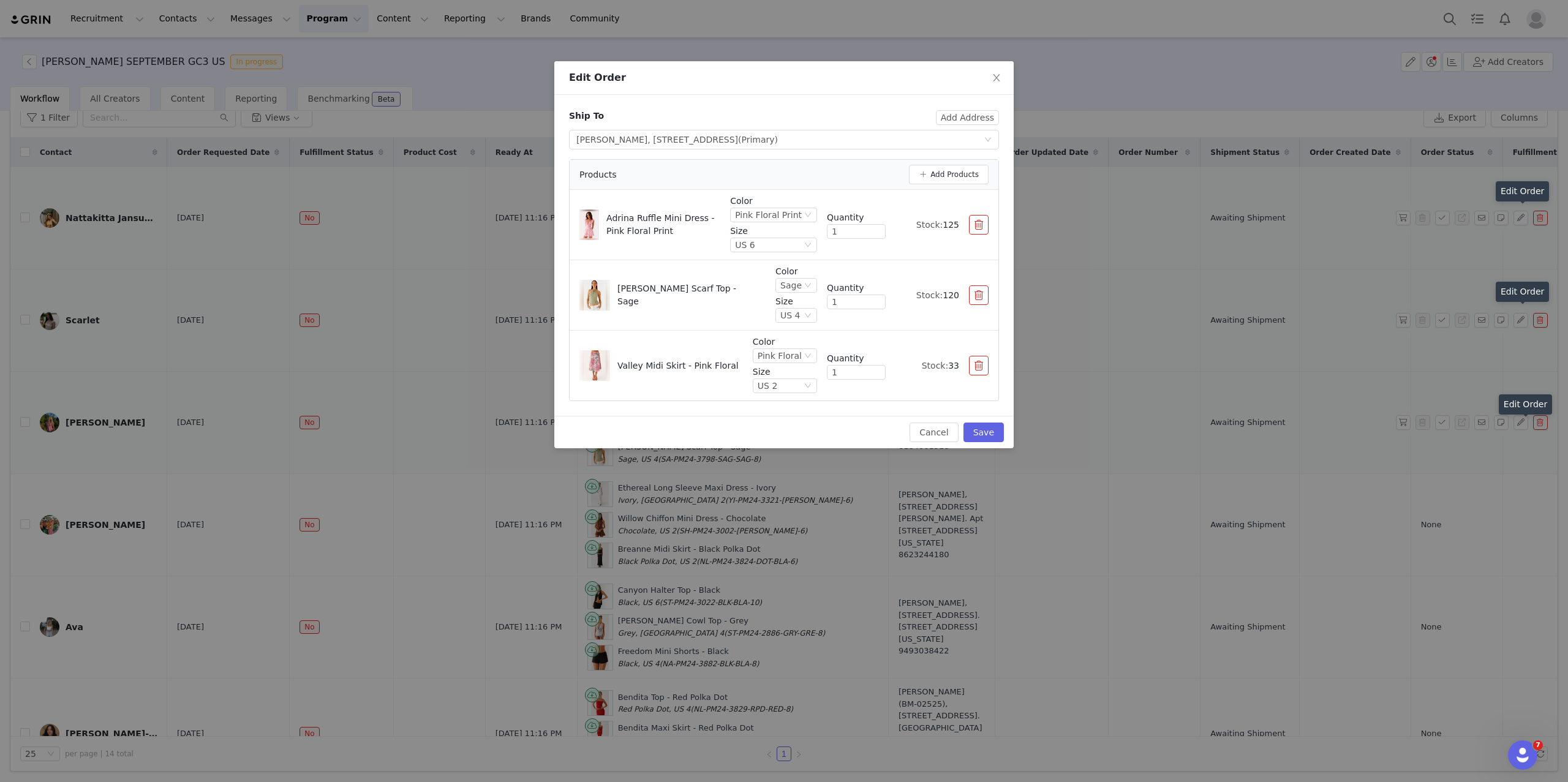
click at [1258, 552] on div "Edit Order Ship To Add Address Select shipping address Kristina Kruegermann, 10…" at bounding box center [784, 391] width 1568 height 782
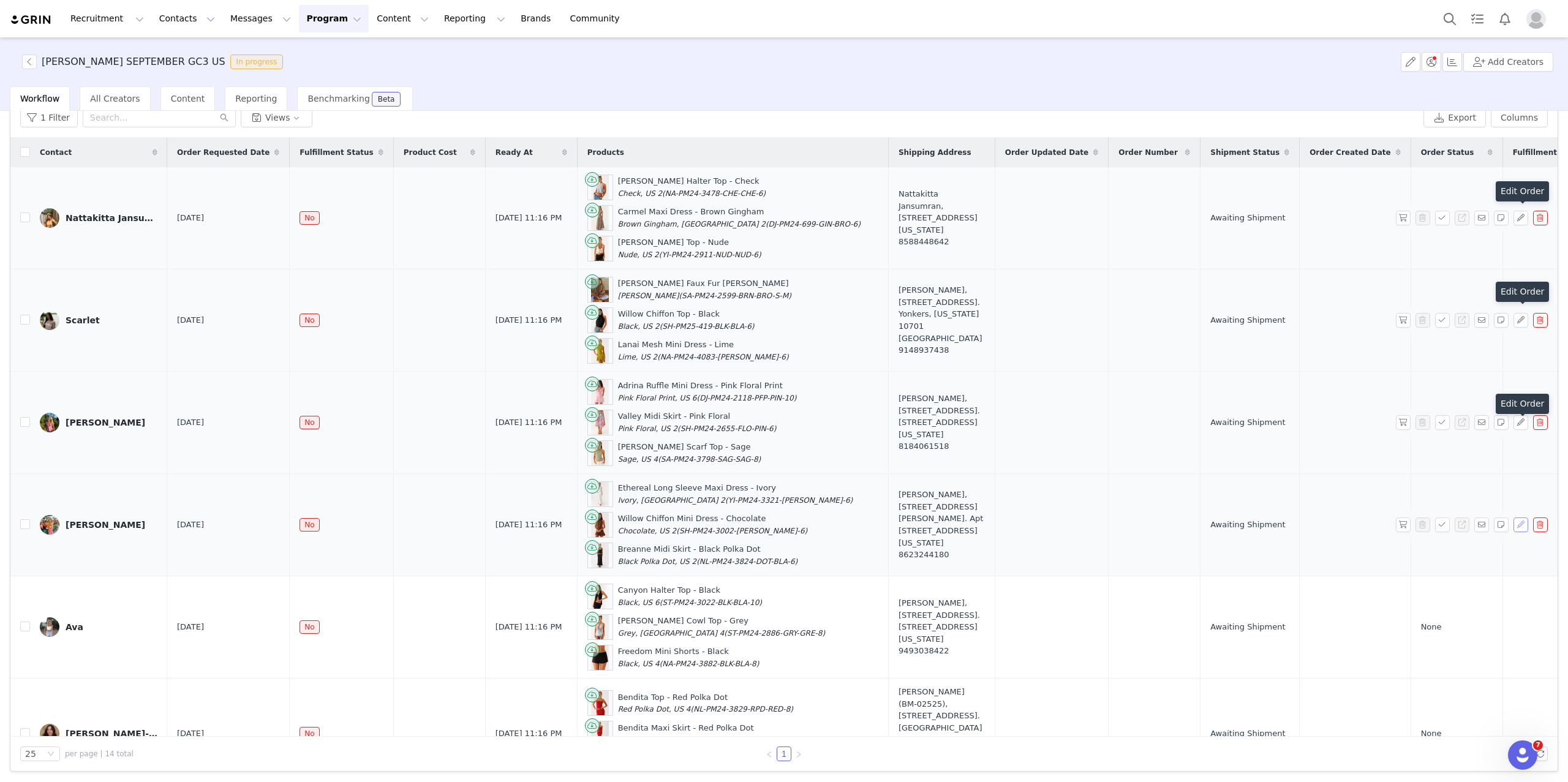
click at [1258, 532] on button "button" at bounding box center [1521, 525] width 15 height 15
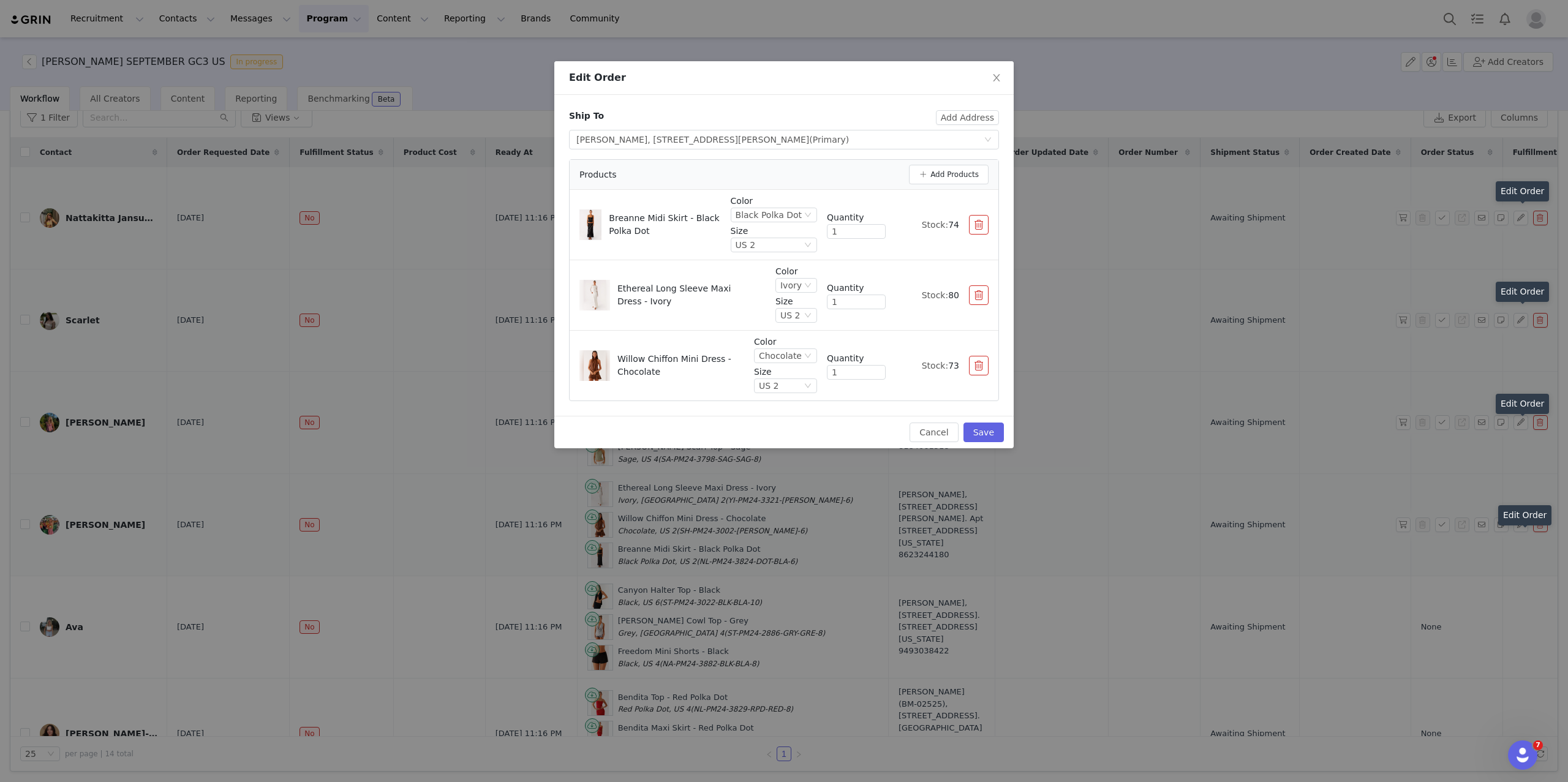
click at [1258, 644] on div "Edit Order Ship To Add Address Select shipping address Shelby Kapp, 8500 Belche…" at bounding box center [784, 391] width 1568 height 782
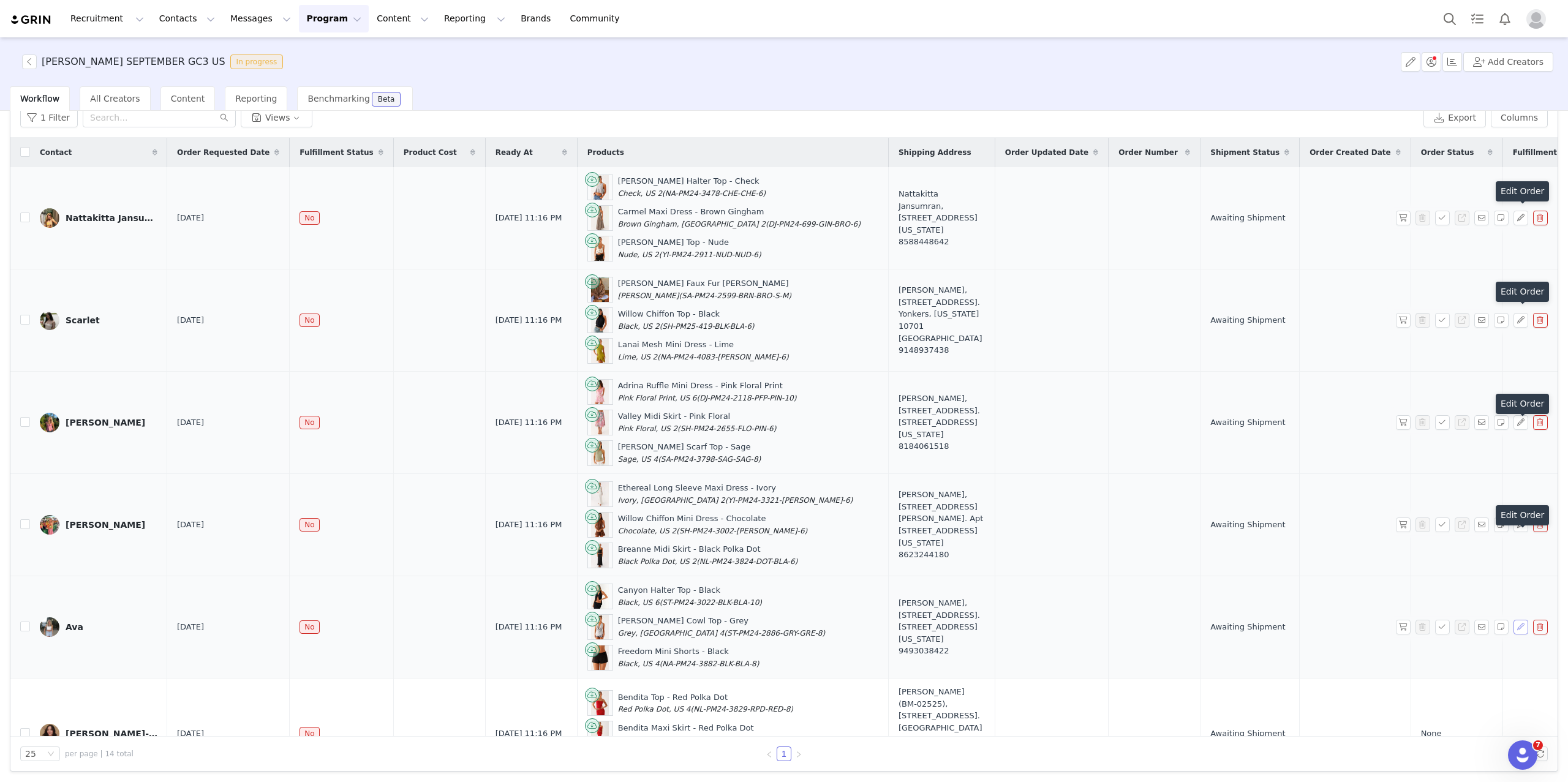
click at [1258, 635] on button "button" at bounding box center [1521, 627] width 15 height 15
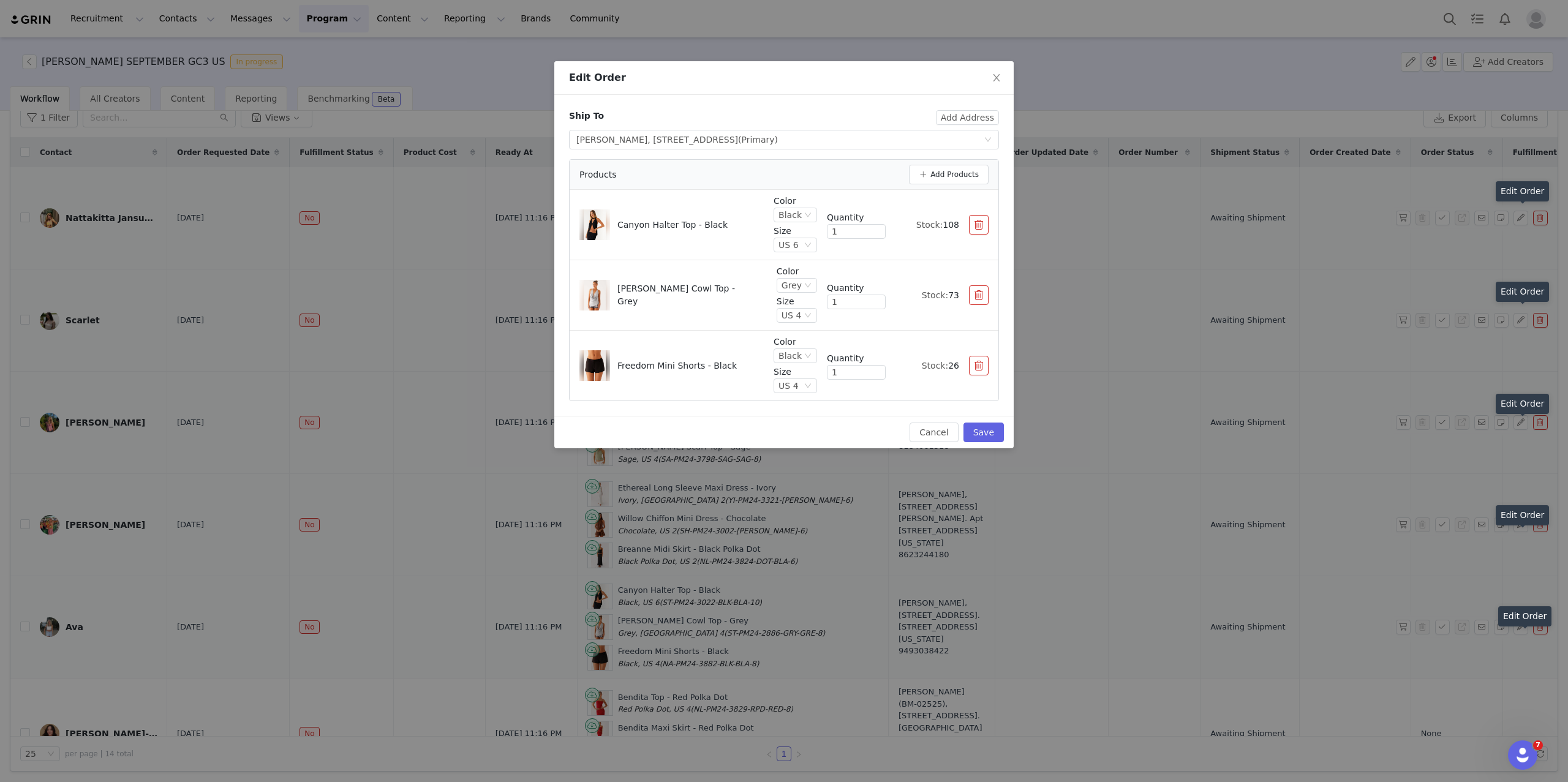
click at [1258, 672] on div "Edit Order Ship To Add Address Select shipping address Ava Bandura, 505 Walnut …" at bounding box center [784, 391] width 1568 height 782
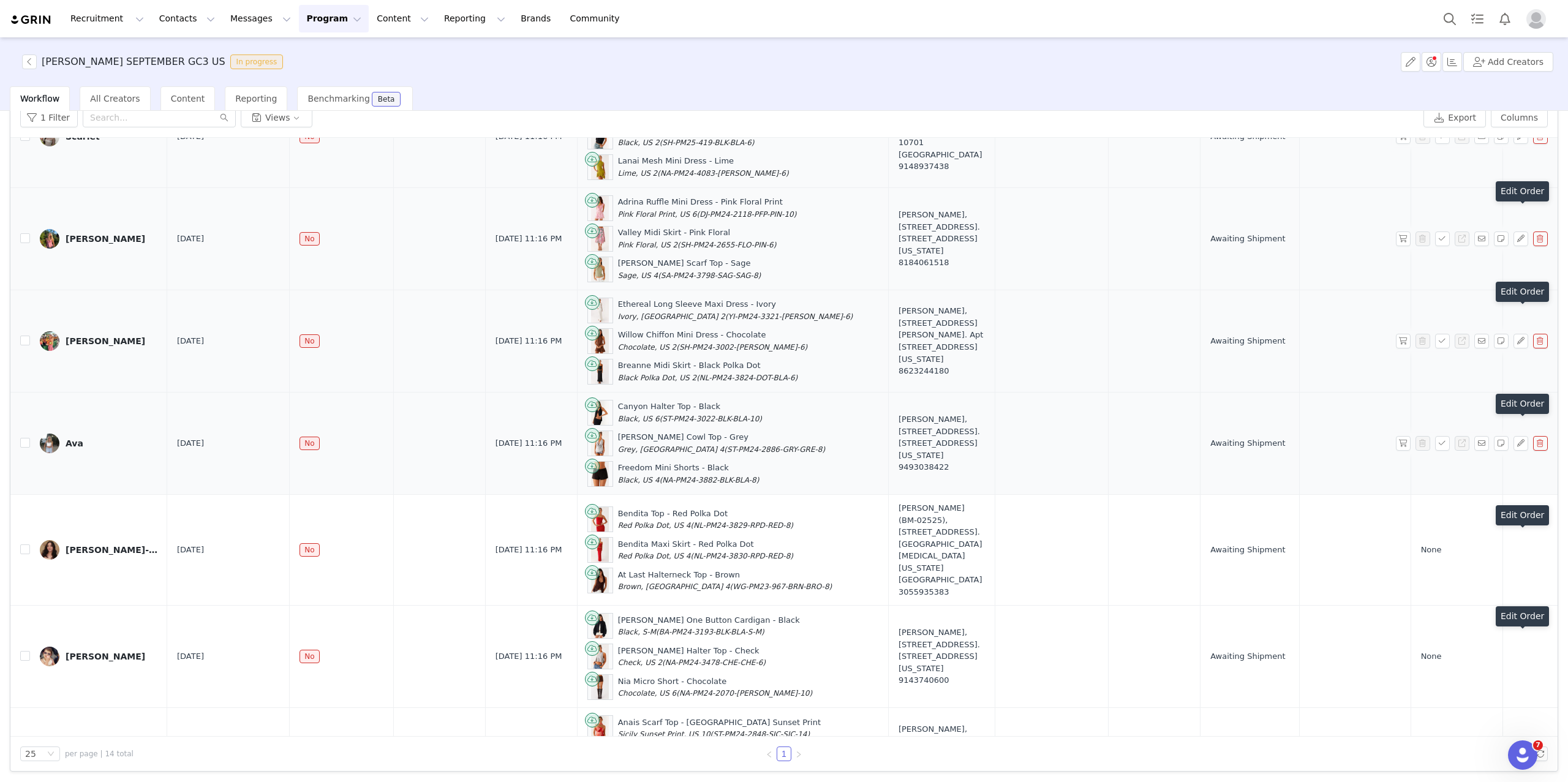
scroll to position [229, 0]
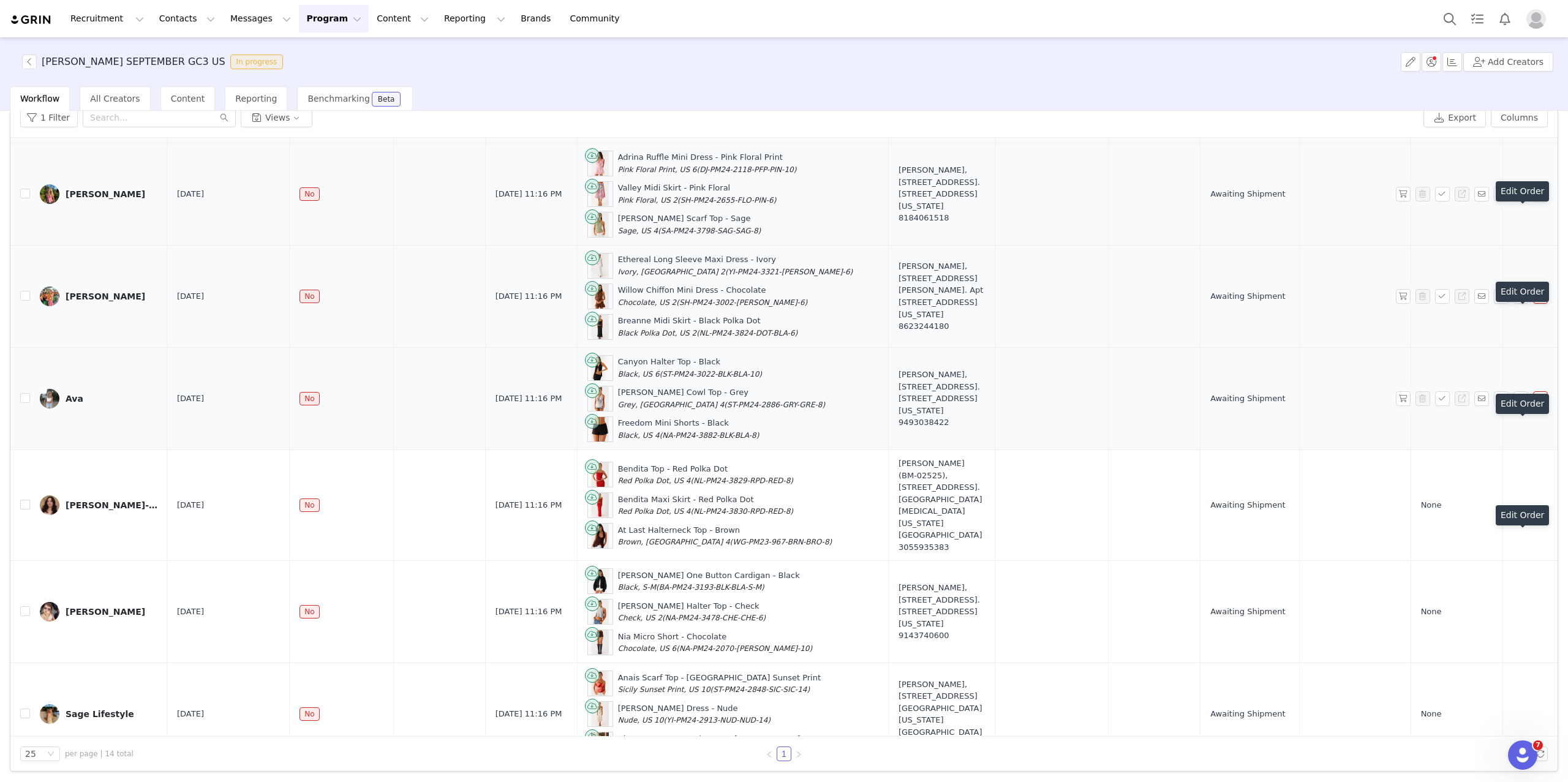
click at [1258, 528] on div "Edit Order" at bounding box center [1522, 517] width 53 height 25
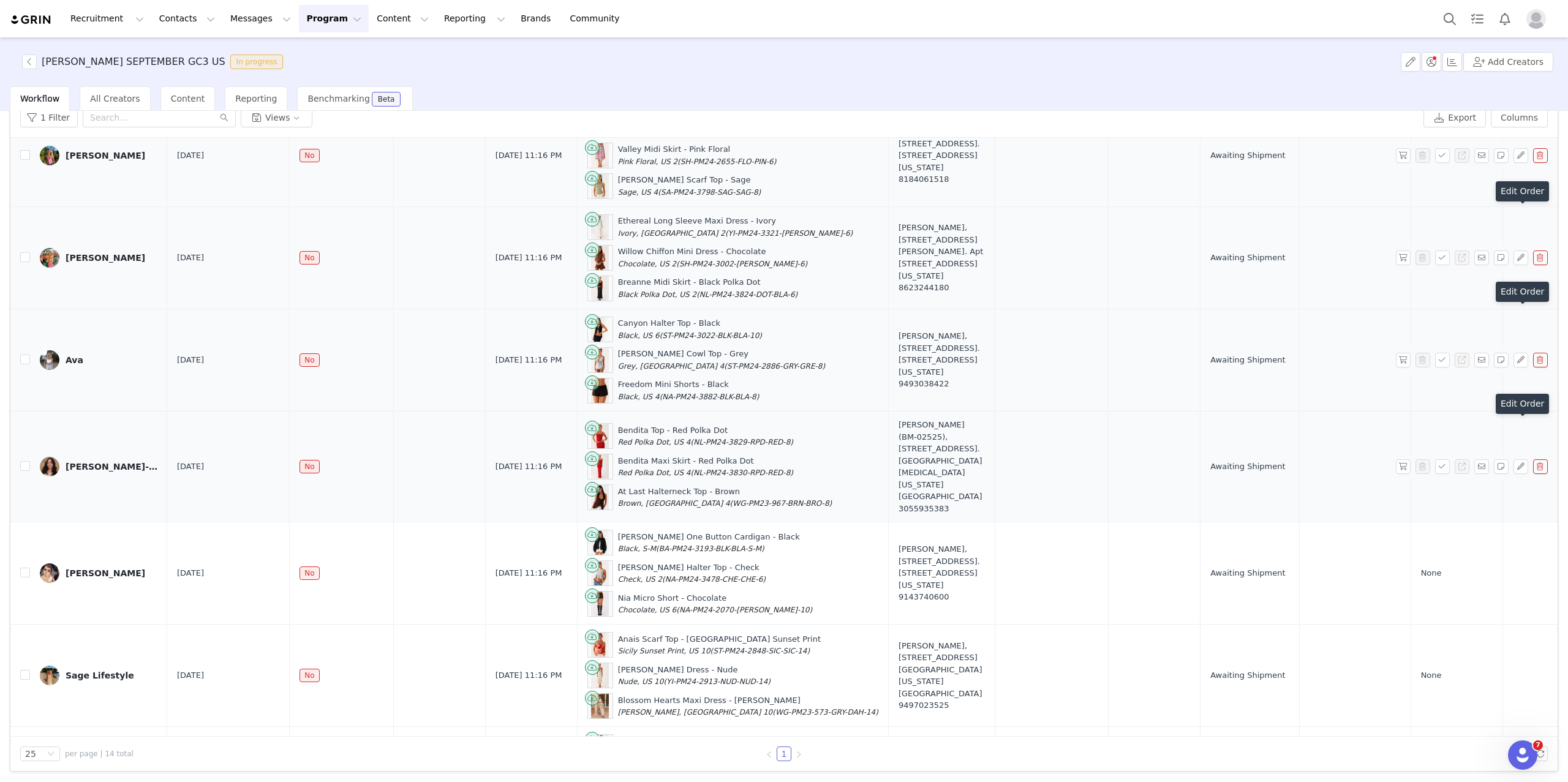
scroll to position [297, 0]
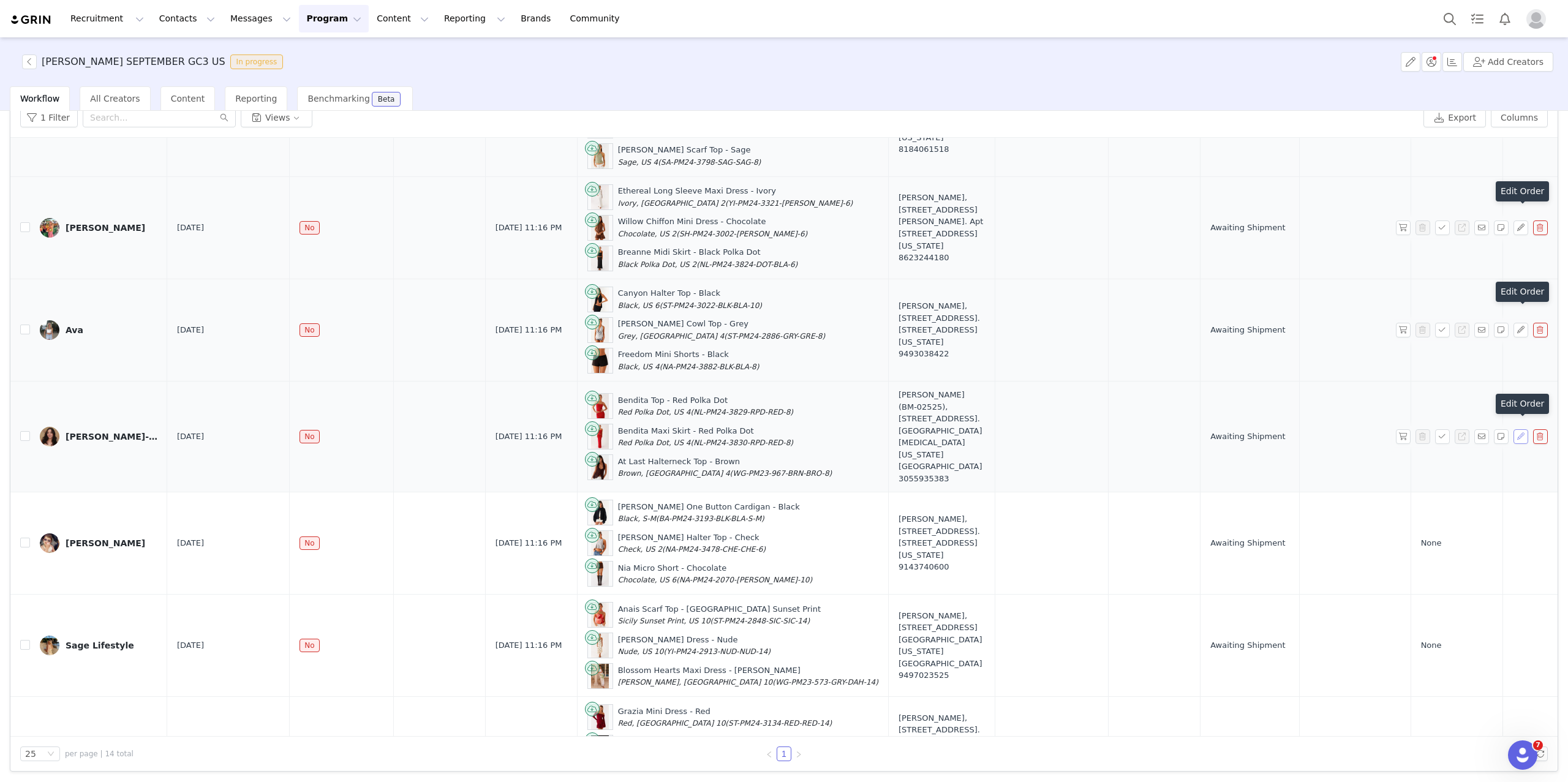
click at [1258, 444] on button "button" at bounding box center [1521, 437] width 15 height 15
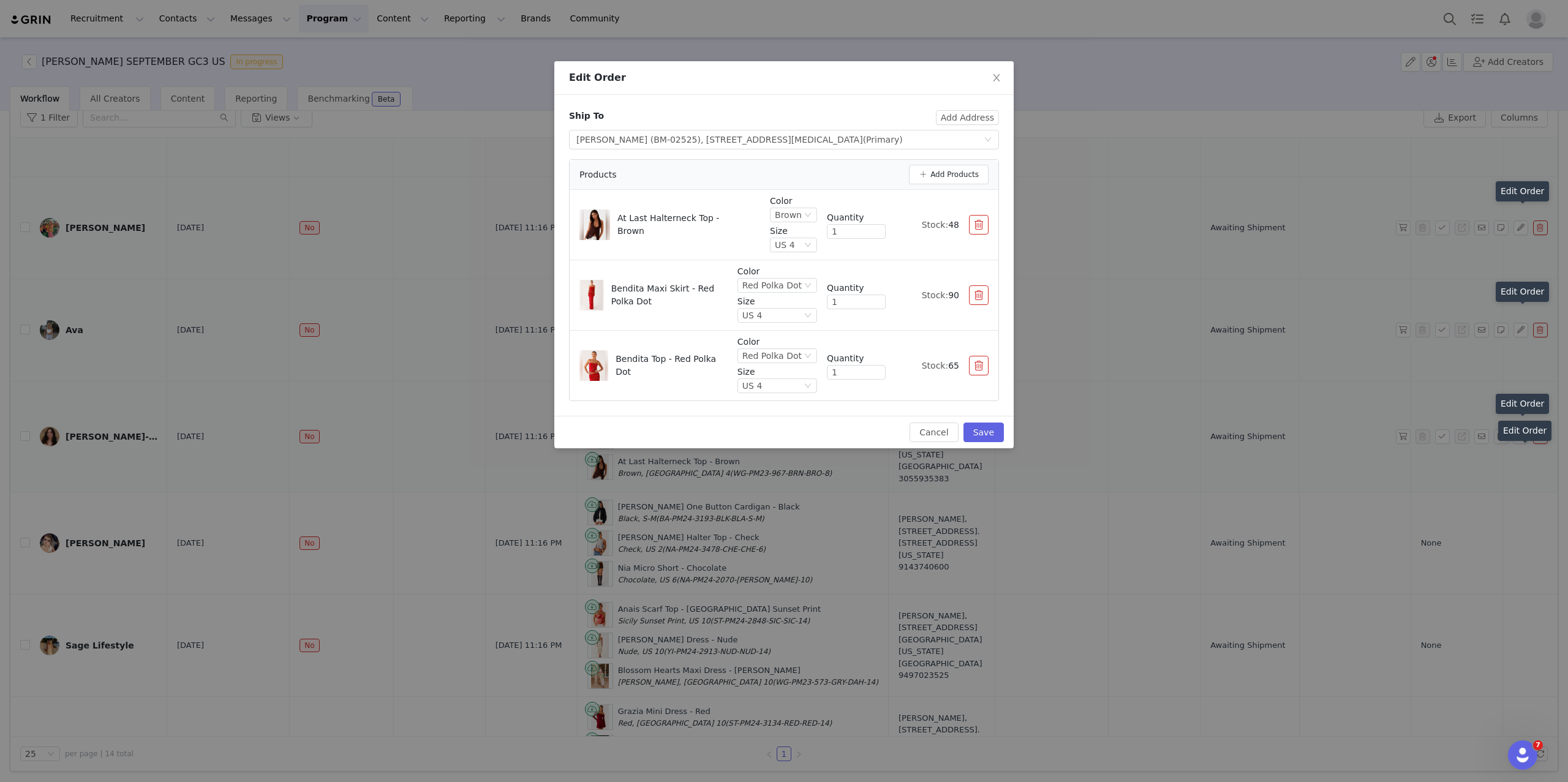
click at [1258, 568] on div "Edit Order Ship To Add Address Select shipping address Leirin Manuel Ramirez (B…" at bounding box center [784, 391] width 1568 height 782
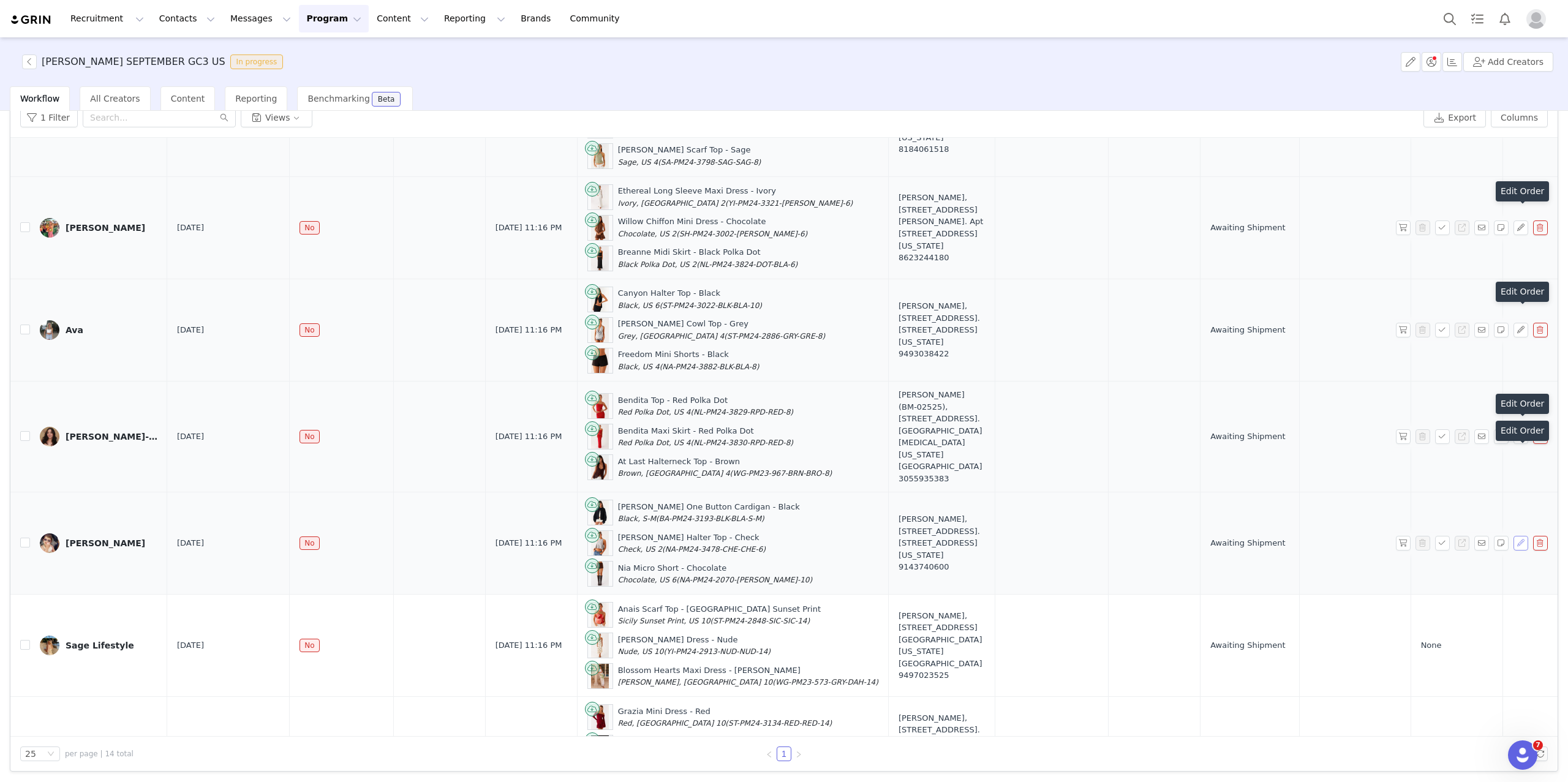
click at [1258, 551] on button "button" at bounding box center [1521, 543] width 15 height 15
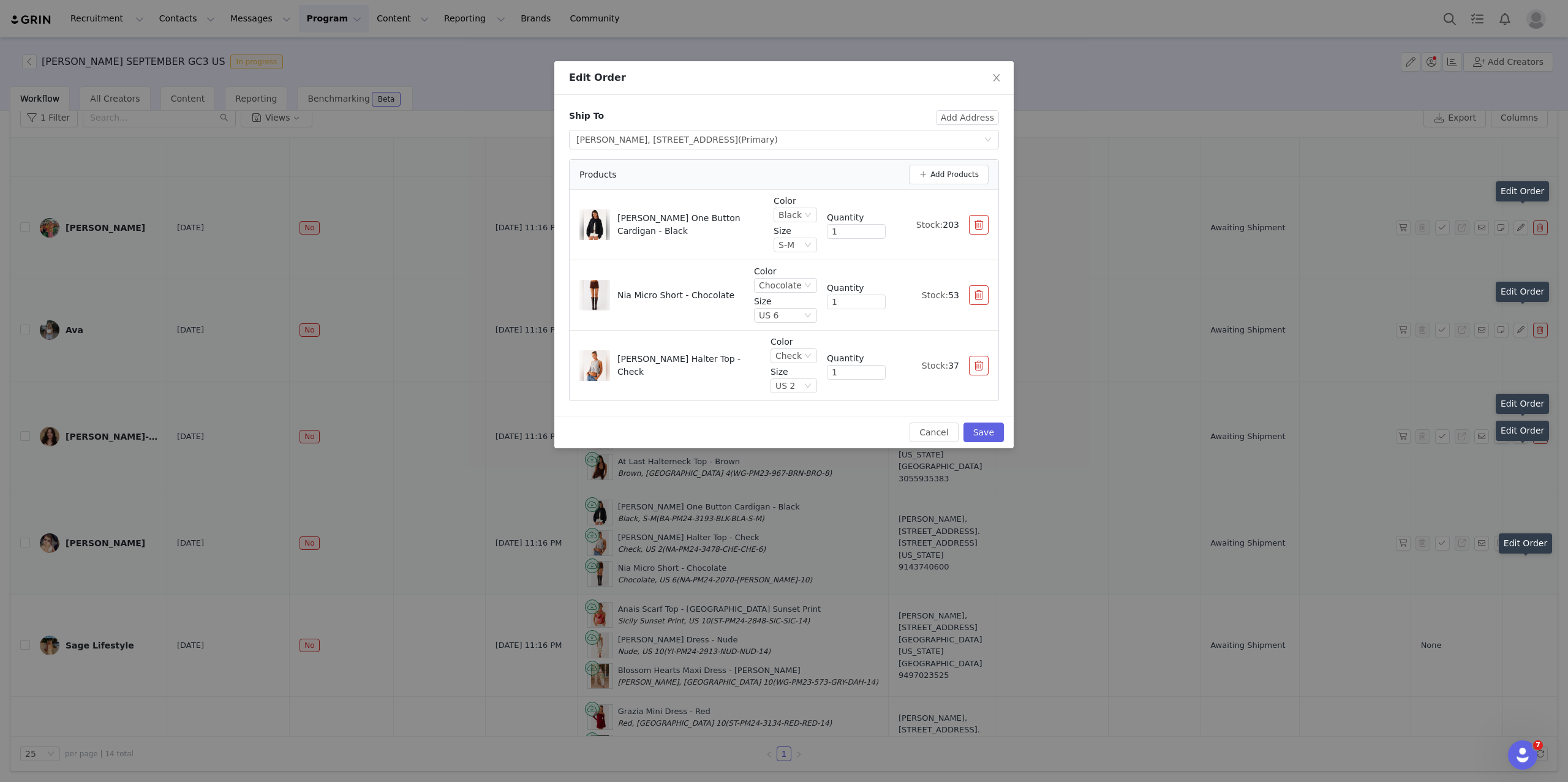
click at [1258, 691] on div "Edit Order Ship To Add Address Select shipping address Allie Simonetti, 24 Red …" at bounding box center [784, 391] width 1568 height 782
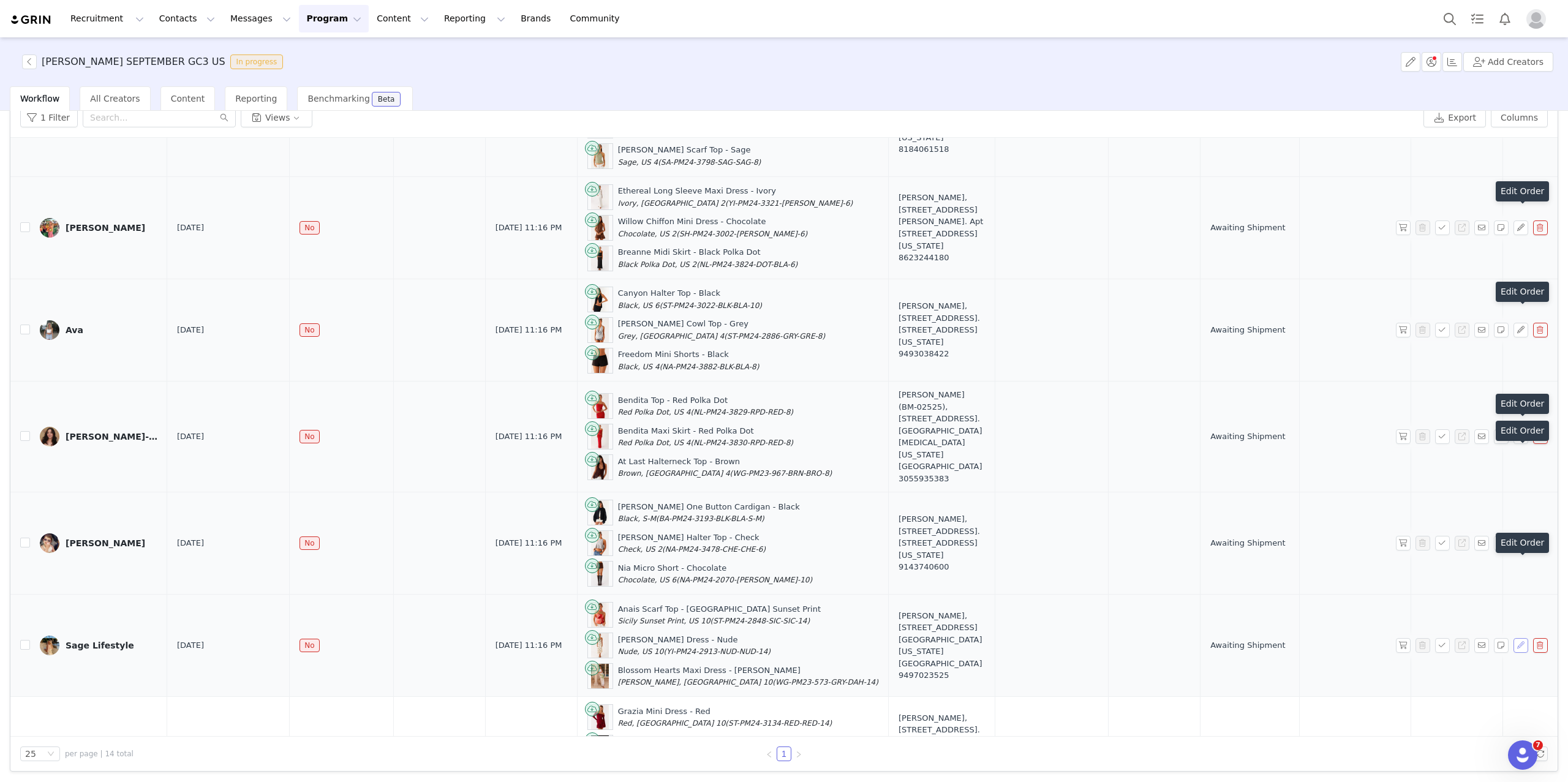
click at [1258, 653] on button "button" at bounding box center [1521, 645] width 15 height 15
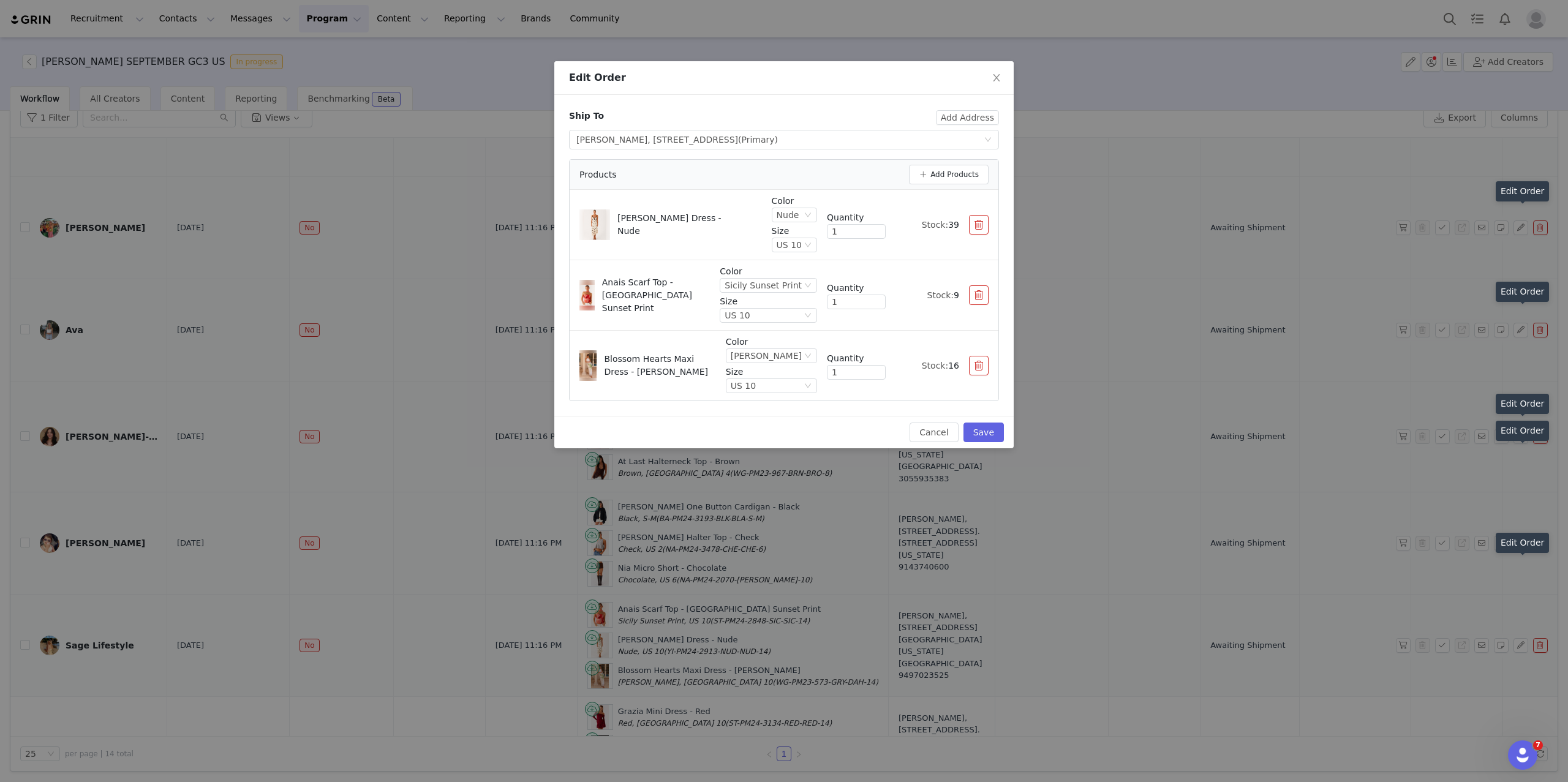
click at [1258, 562] on div "Edit Order Ship To Add Address Select shipping address Sage Olivia, 1525 Placen…" at bounding box center [784, 391] width 1568 height 782
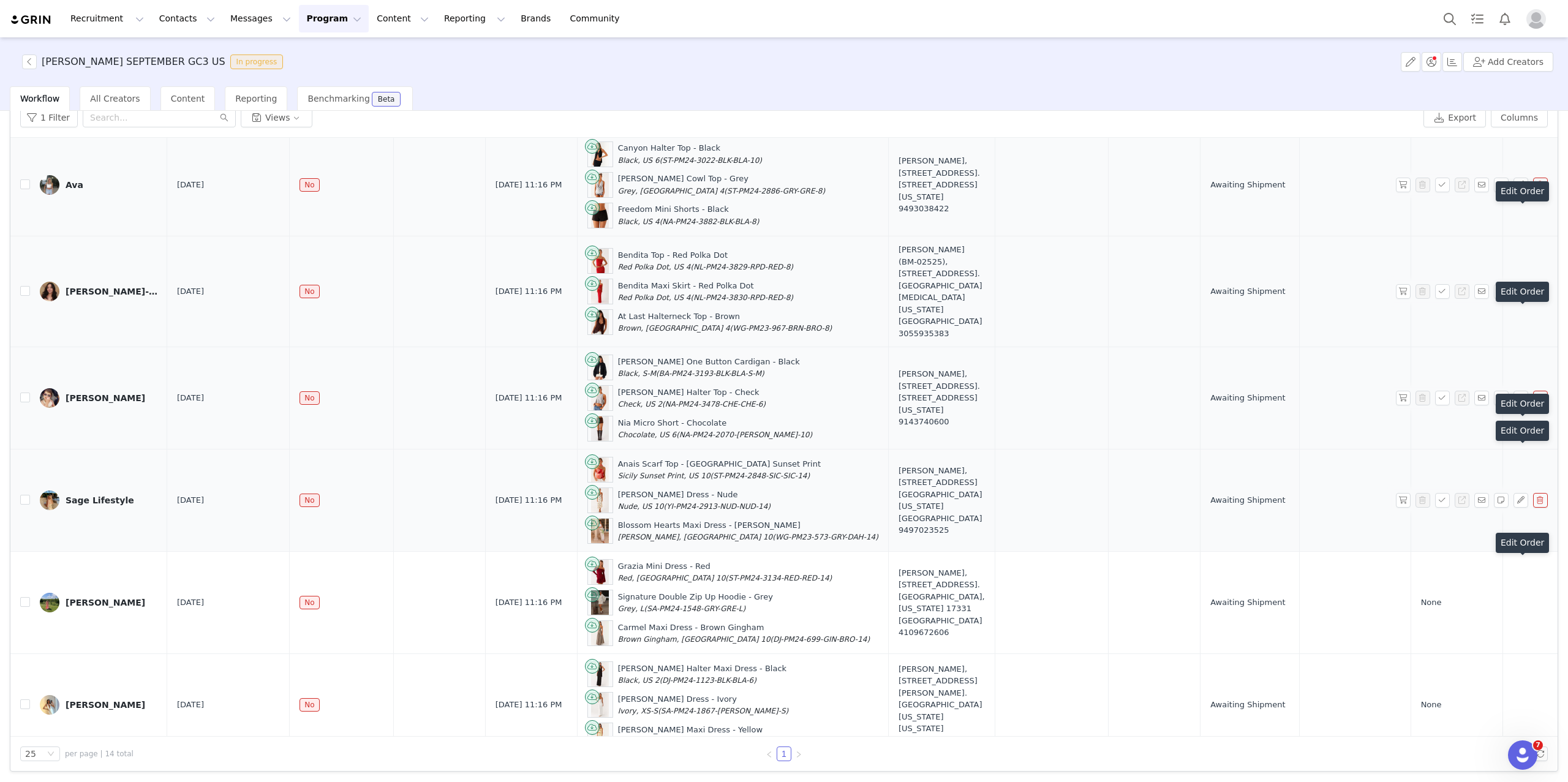
scroll to position [621, 0]
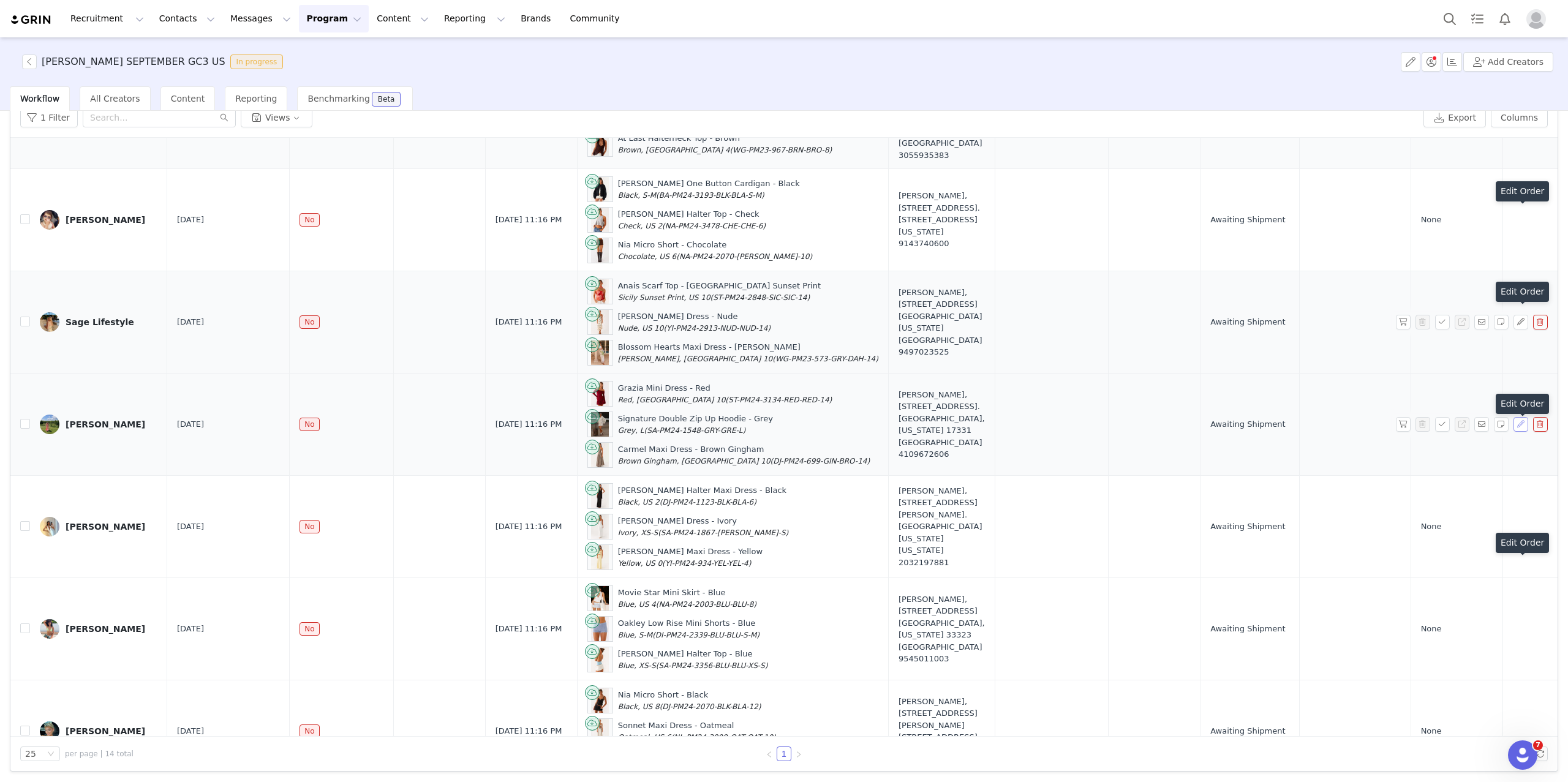
click at [1258, 432] on button "button" at bounding box center [1521, 424] width 15 height 15
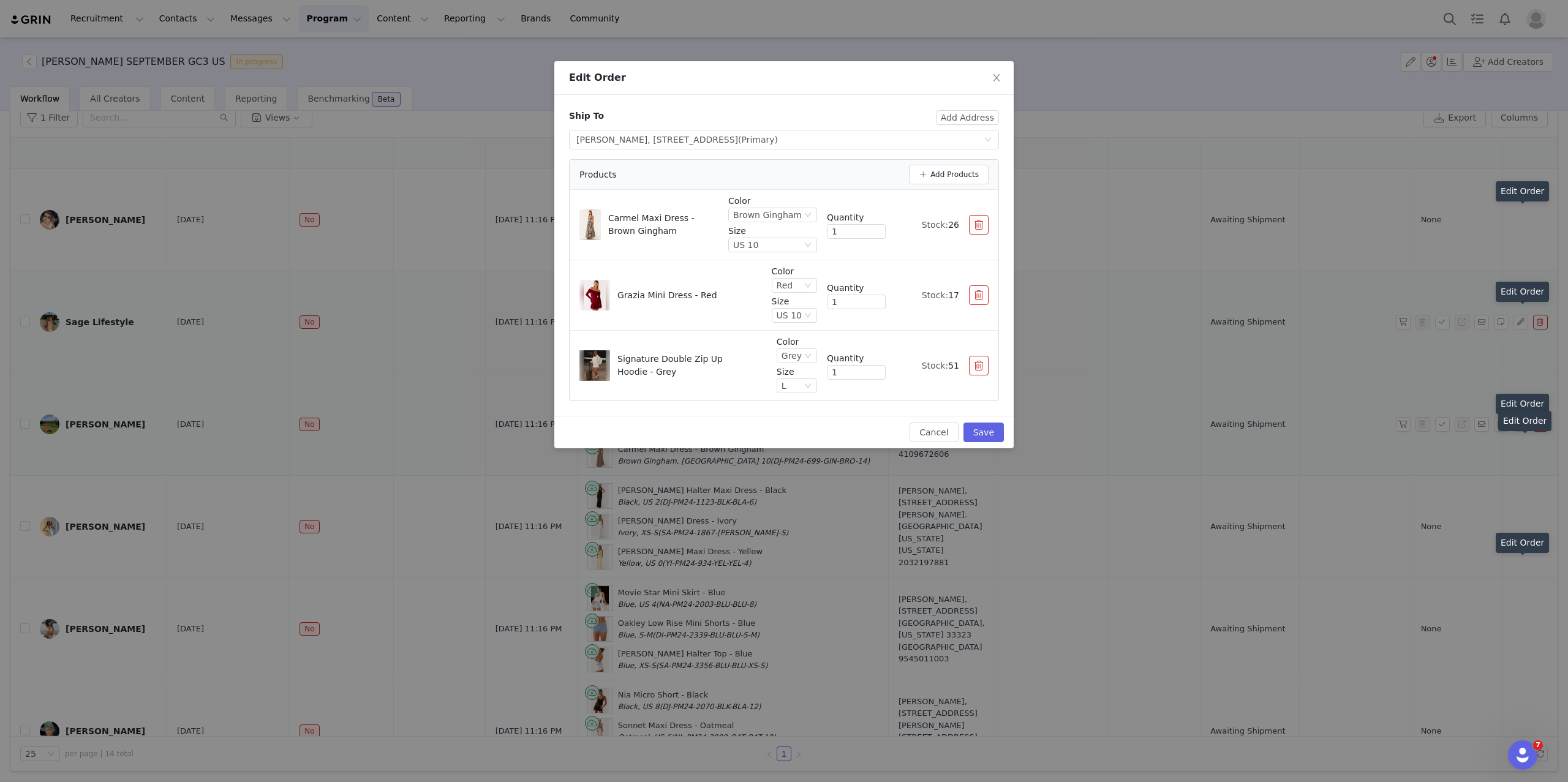
click at [1258, 501] on div "Edit Order Ship To Add Address Select shipping address Hayley Garrity, 214 pump…" at bounding box center [784, 391] width 1568 height 782
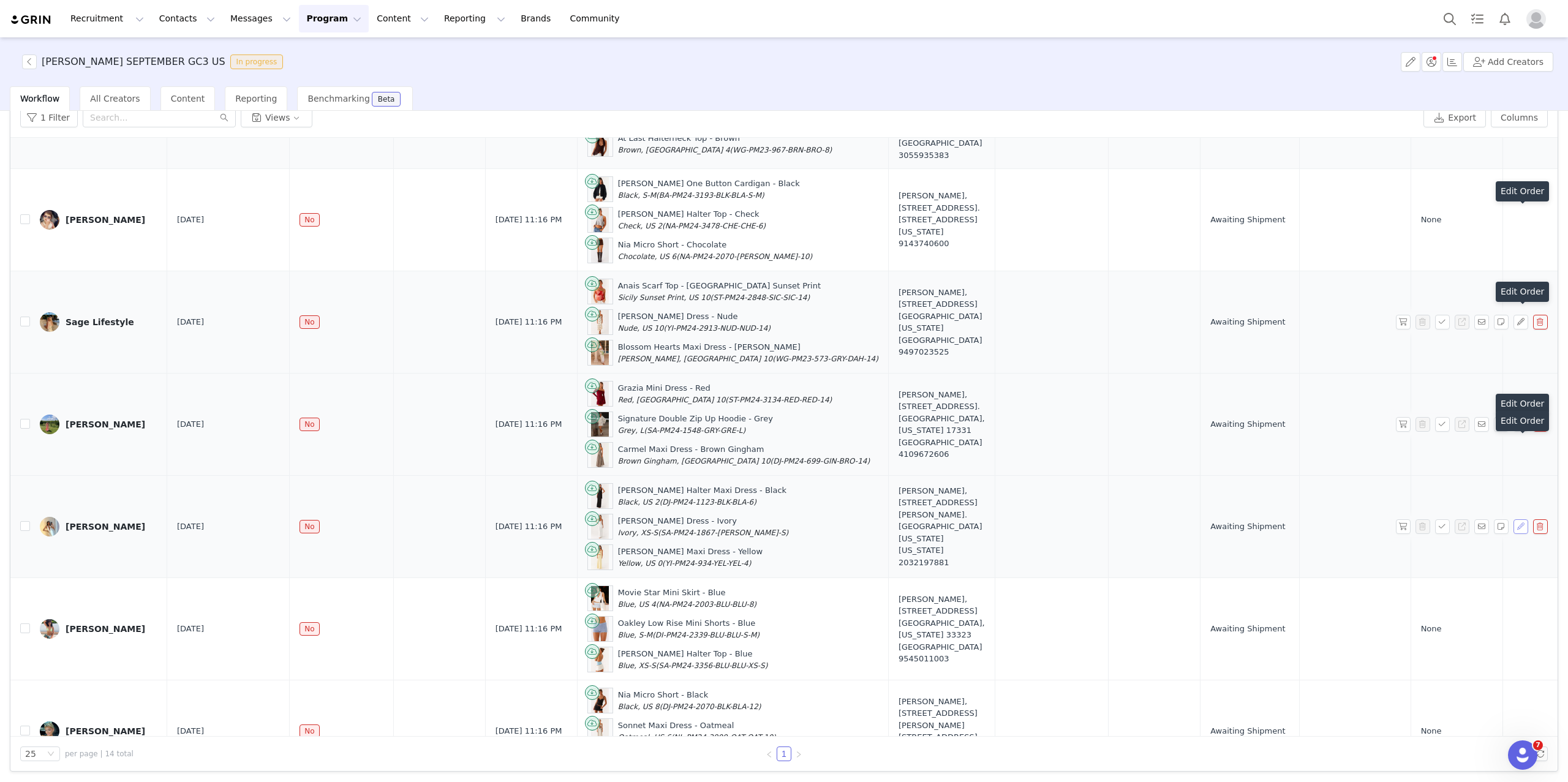
click at [1258, 534] on button "button" at bounding box center [1521, 526] width 15 height 15
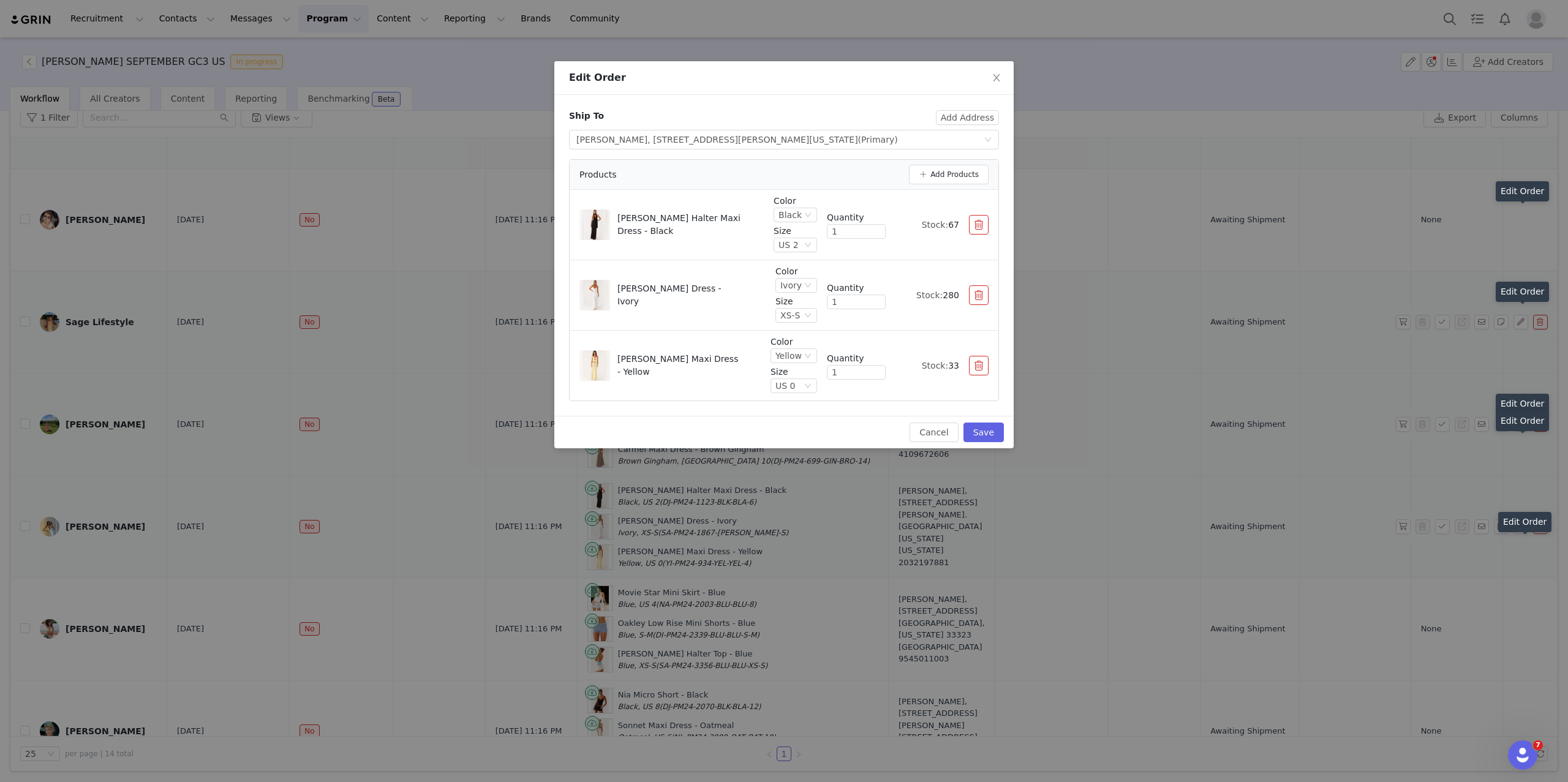
click at [1258, 634] on div "Edit Order Ship To Add Address Select shipping address Charlotte Sorbaro, 99 Ja…" at bounding box center [784, 391] width 1568 height 782
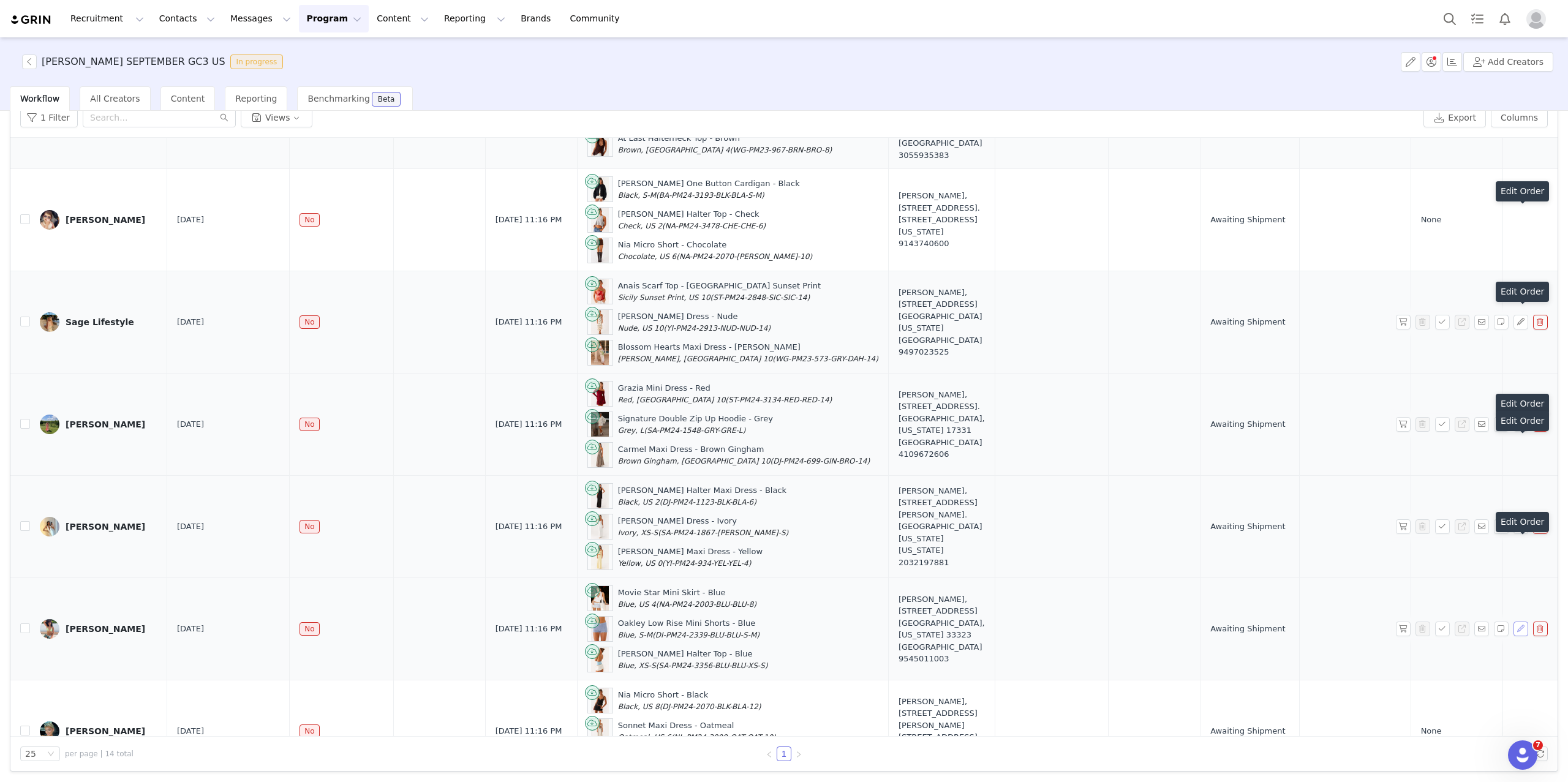
click at [1258, 636] on button "button" at bounding box center [1521, 629] width 15 height 15
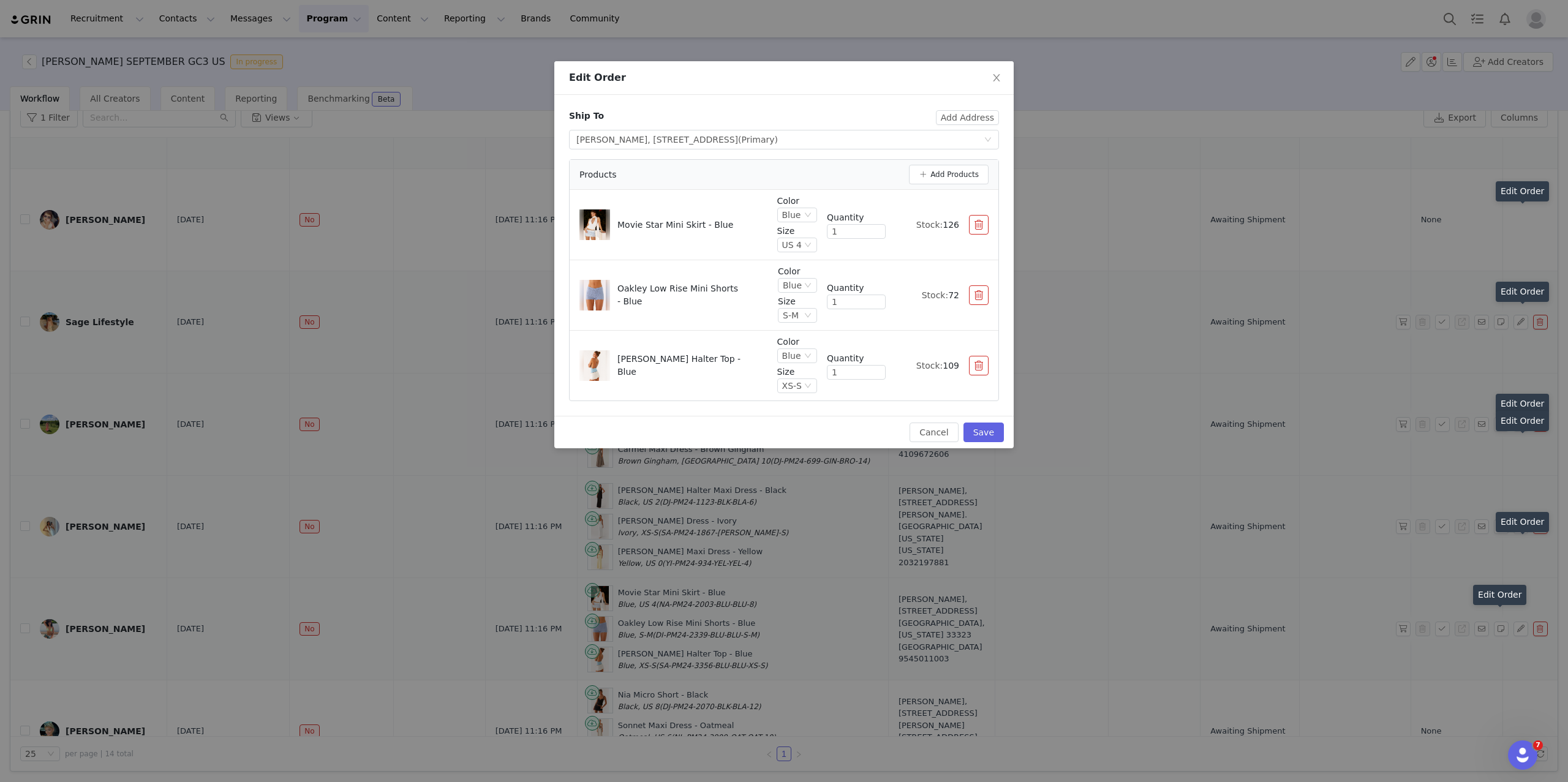
click at [1258, 686] on div "Edit Order Ship To Add Address Select shipping address Josephine Lentner, 3191 …" at bounding box center [784, 391] width 1568 height 782
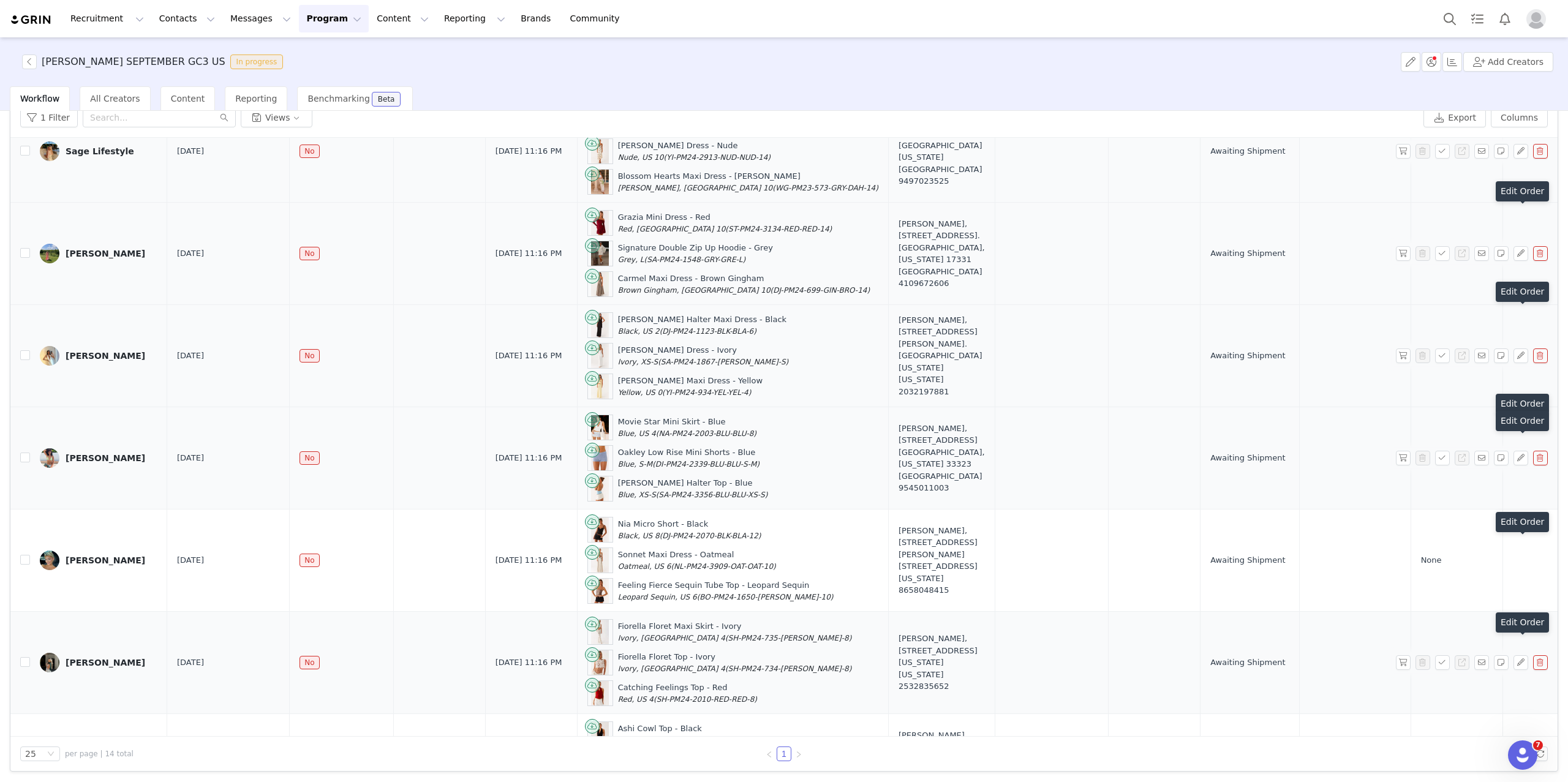
scroll to position [804, 0]
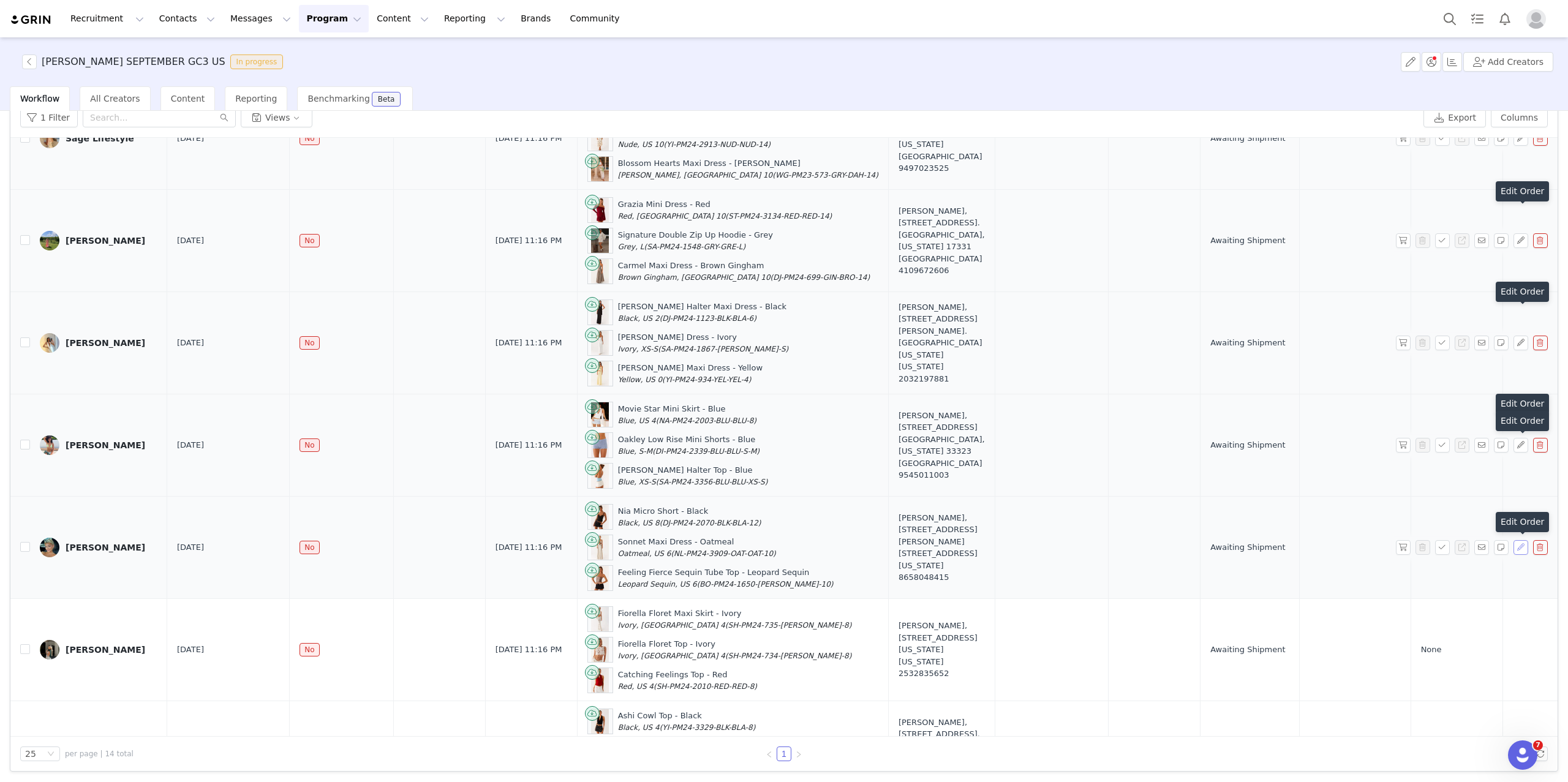
click at [1258, 555] on button "button" at bounding box center [1521, 548] width 15 height 15
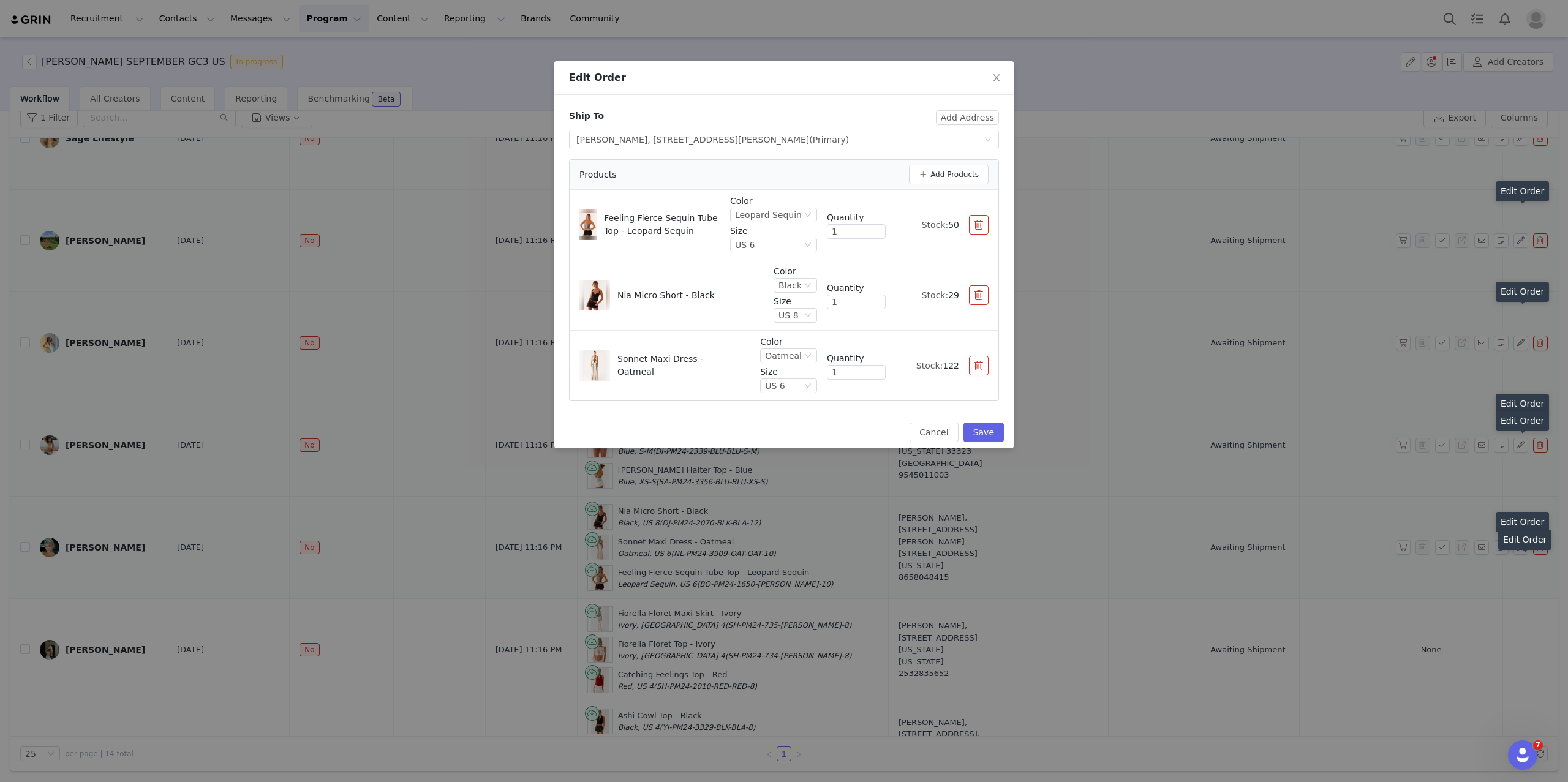
click at [1258, 671] on div "Edit Order Ship To Add Address Select shipping address Rob Pena, 180 Newton Bri…" at bounding box center [784, 391] width 1568 height 782
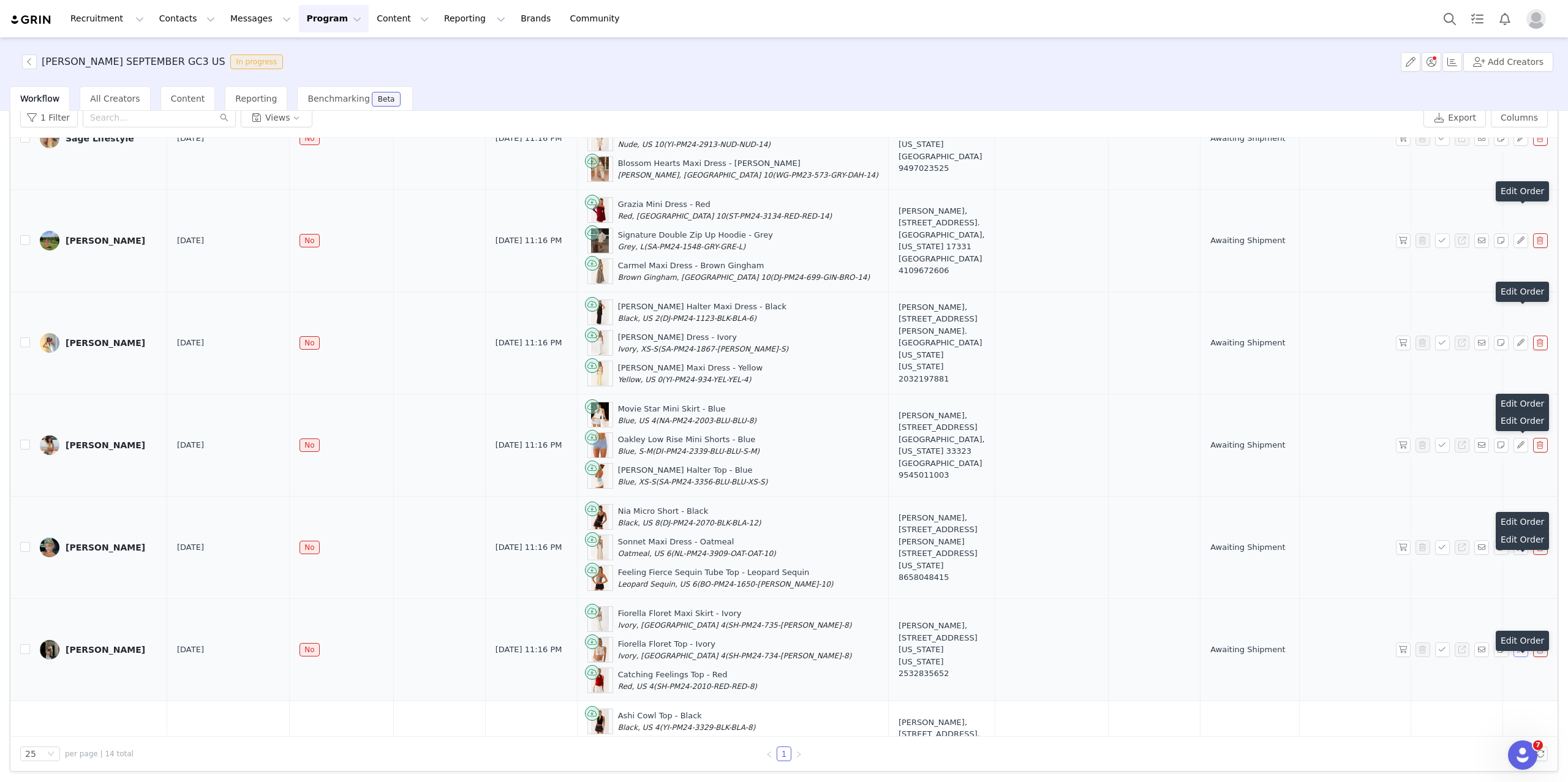
click at [1258, 657] on button "button" at bounding box center [1521, 650] width 15 height 15
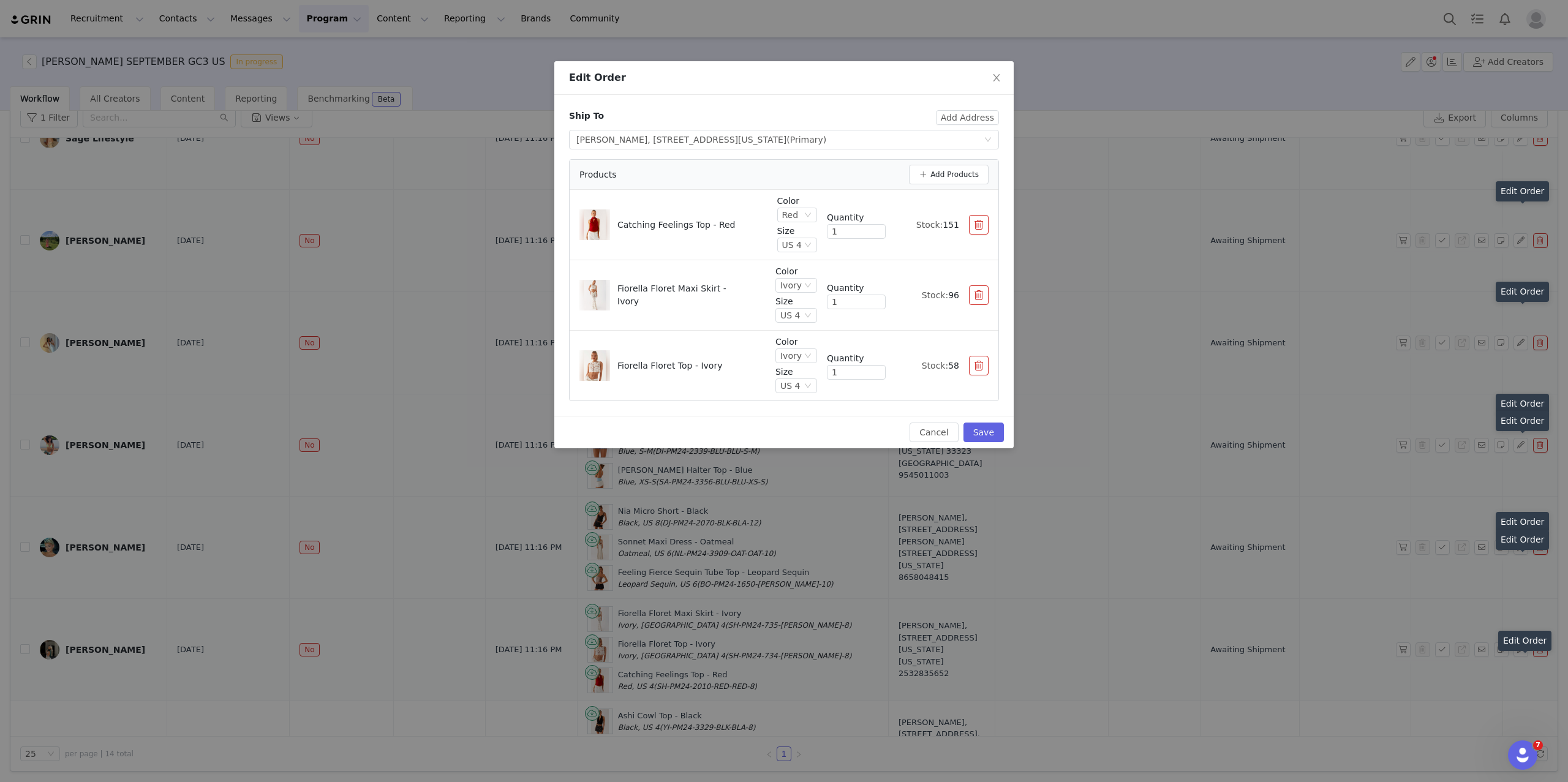
click at [1258, 681] on div "Edit Order Ship To Add Address Select shipping address Gaby Swinehart, 442 E 13…" at bounding box center [784, 391] width 1568 height 782
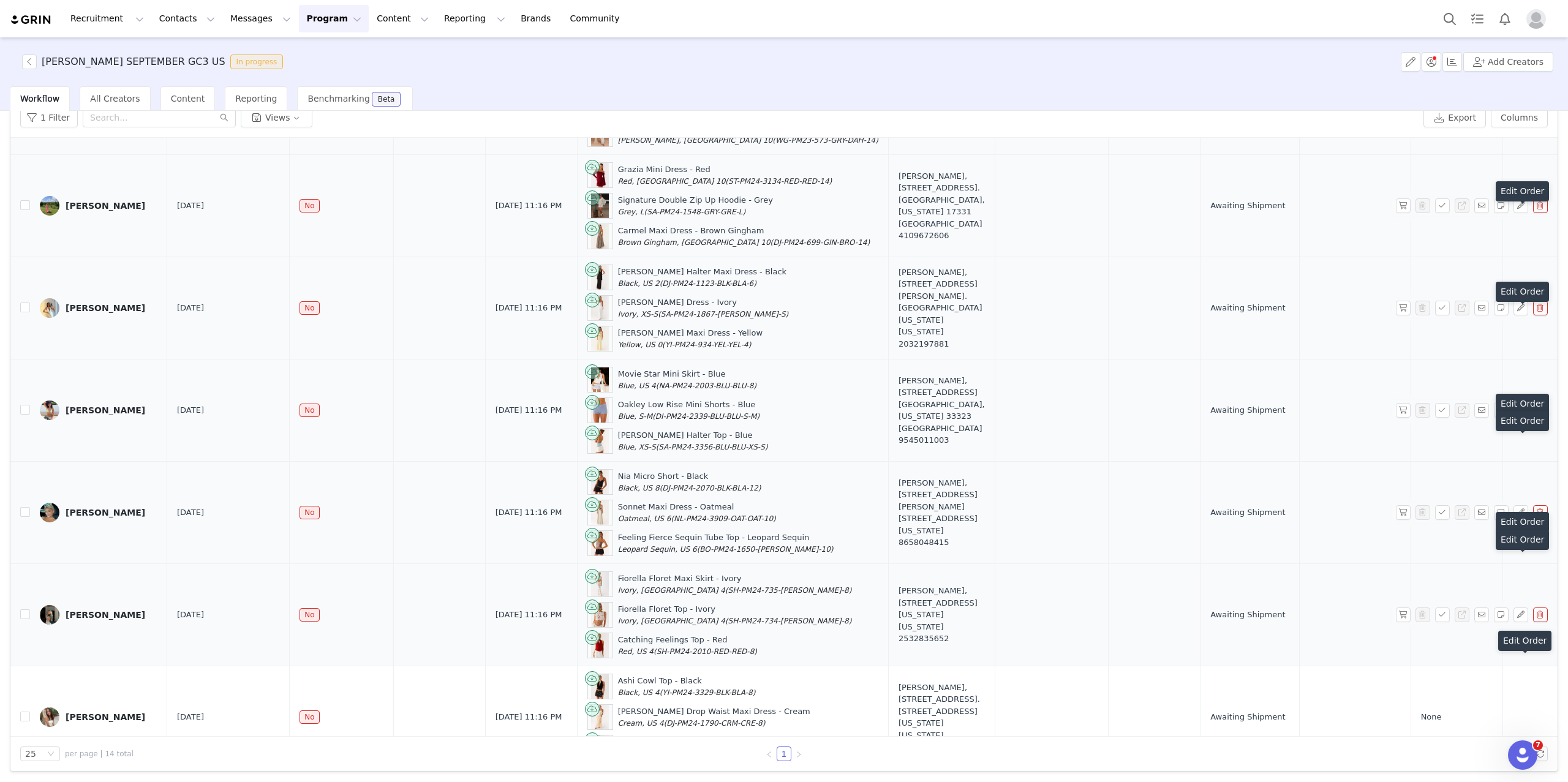
scroll to position [885, 0]
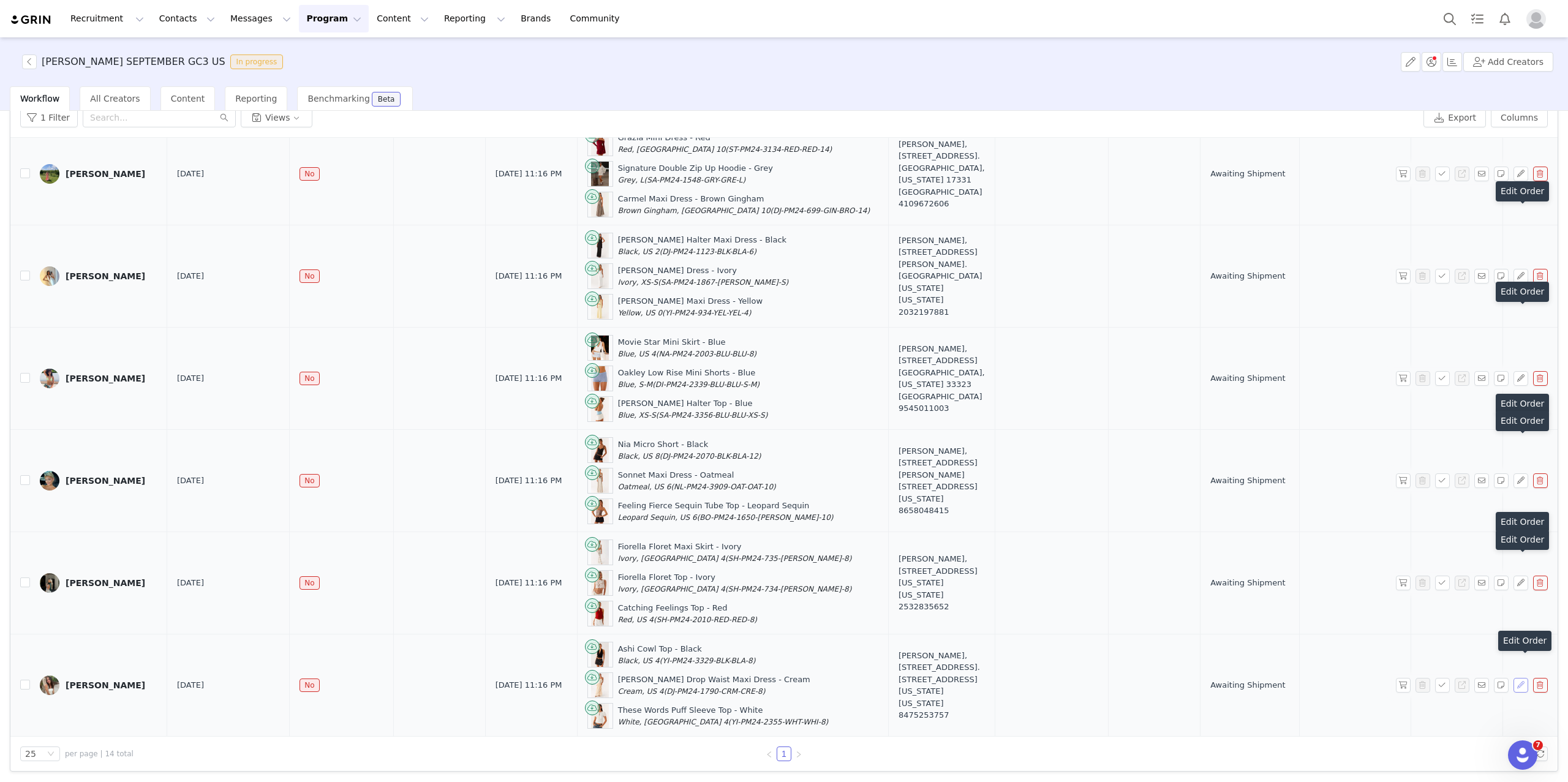
click at [1258, 686] on button "button" at bounding box center [1521, 685] width 15 height 15
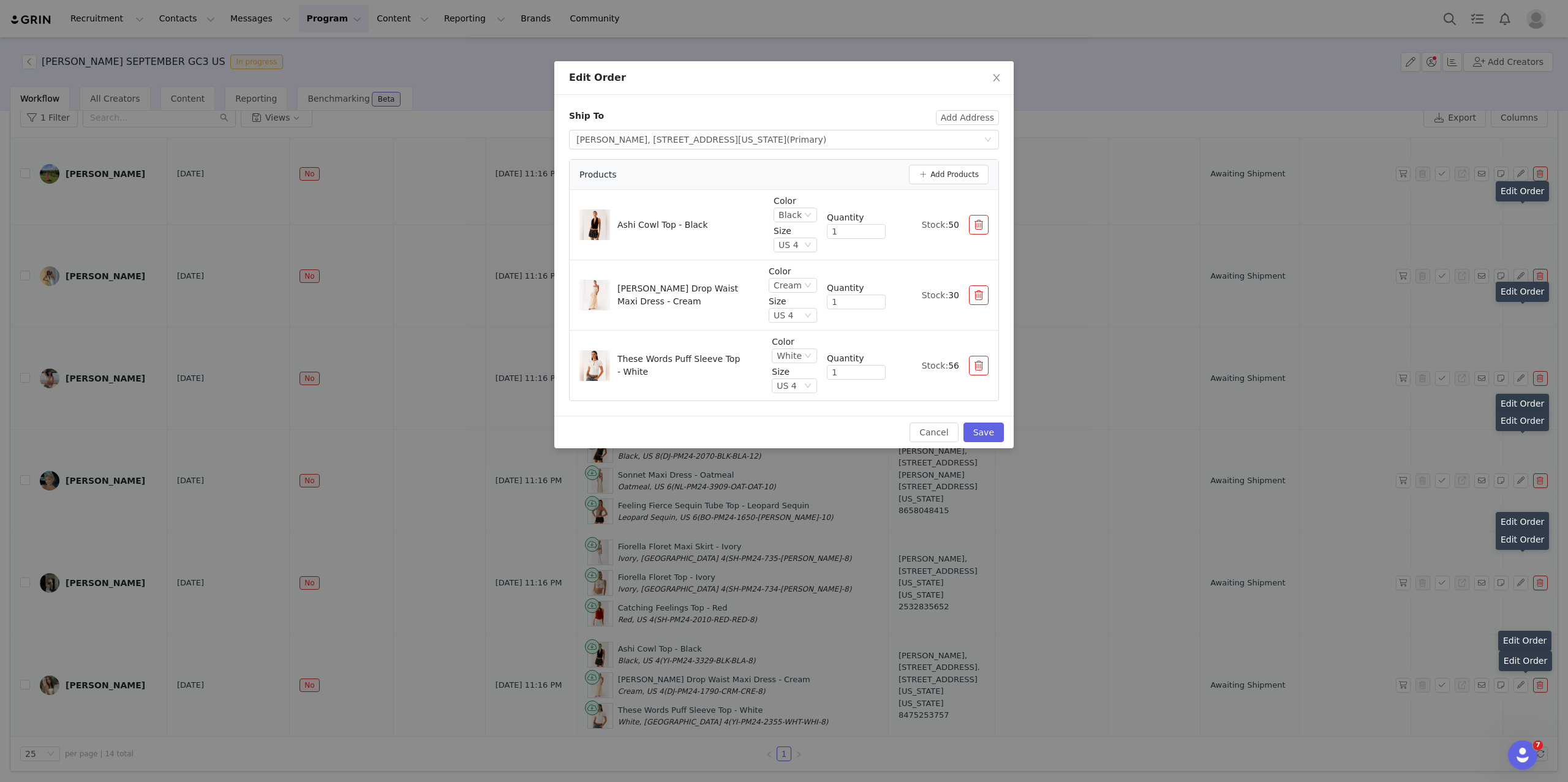
click at [1191, 493] on div "Edit Order Ship To Add Address Select shipping address Ava Manelis, 480 second …" at bounding box center [784, 391] width 1568 height 782
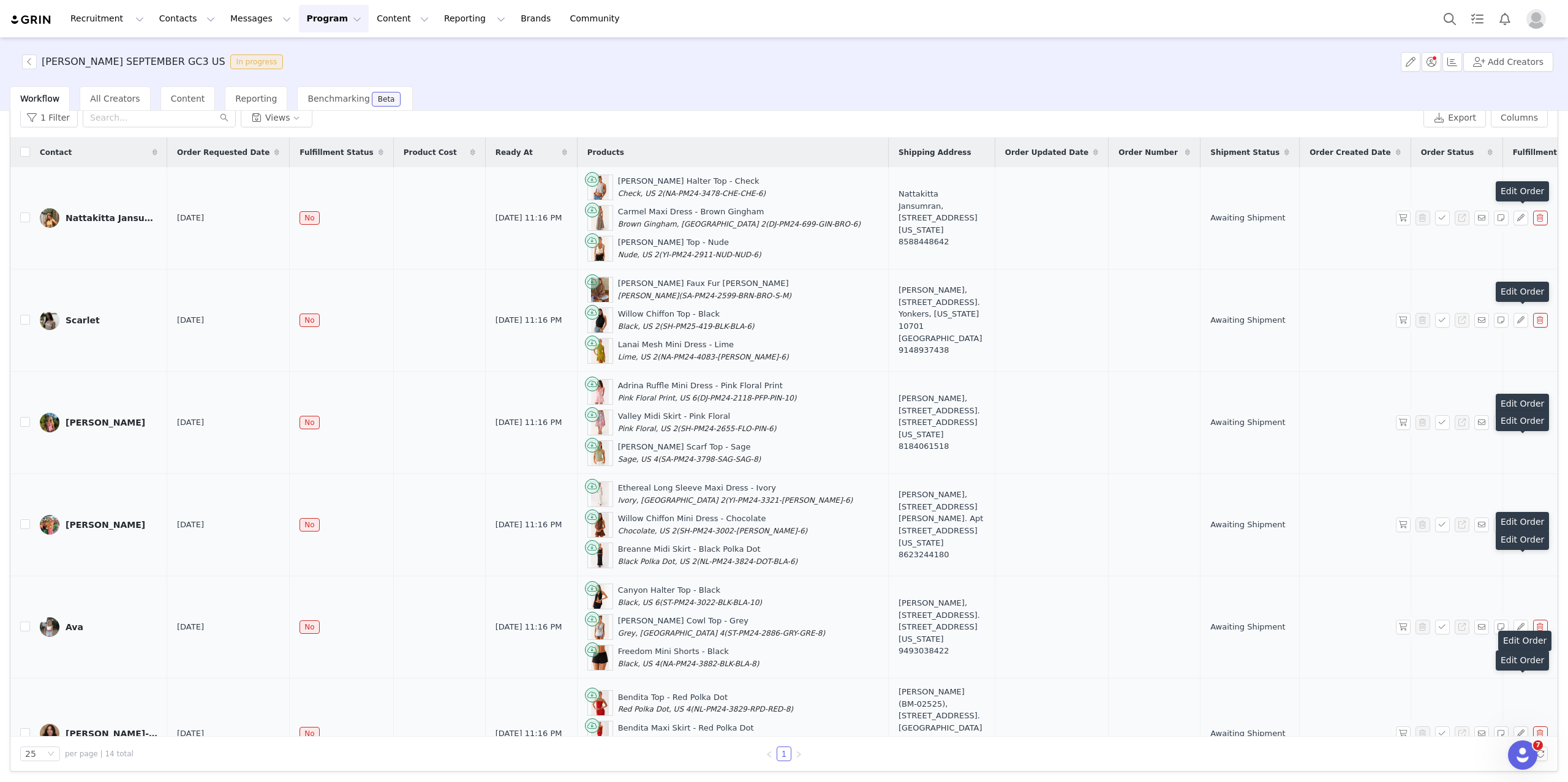
scroll to position [0, 0]
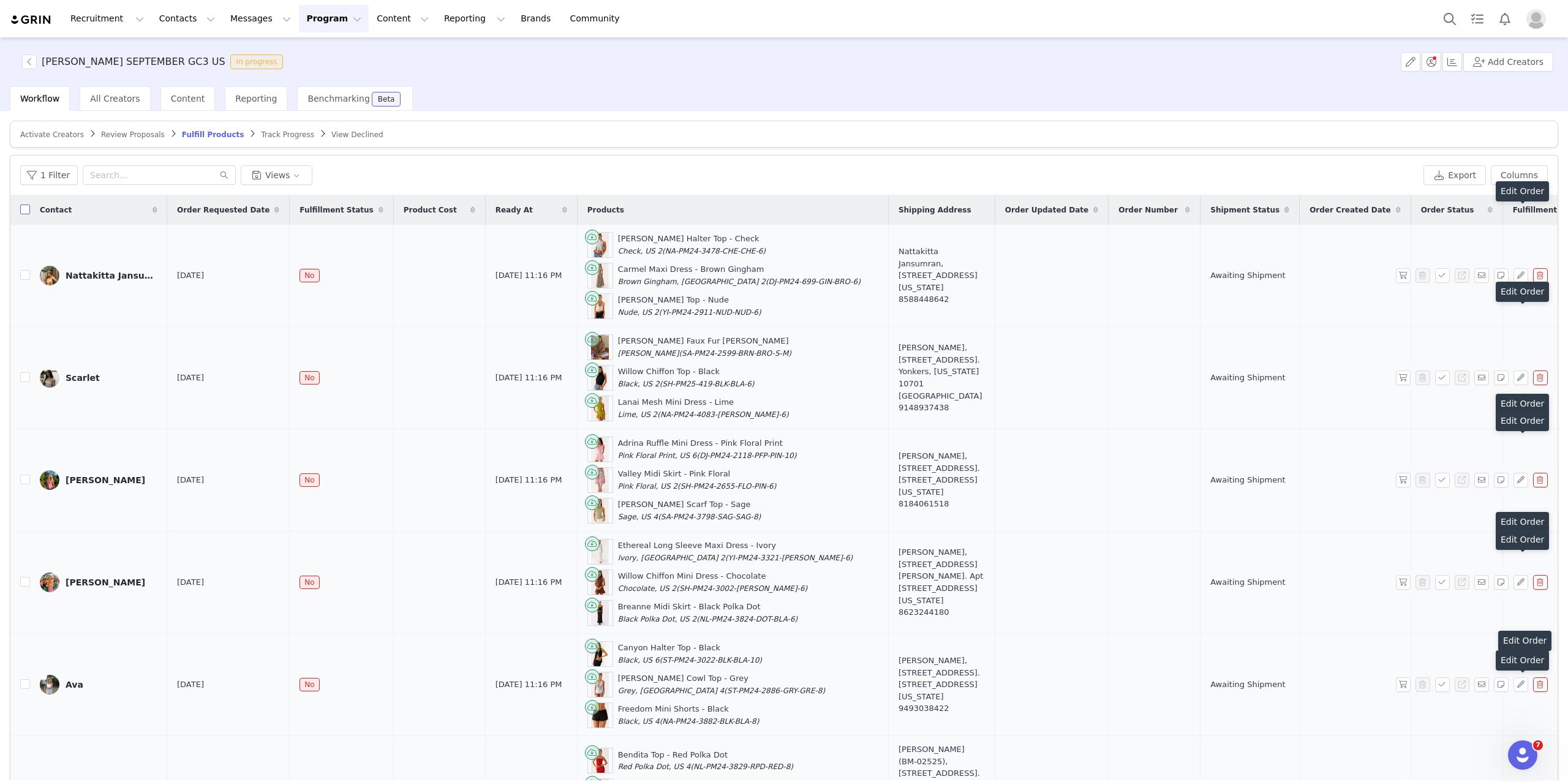
click at [22, 210] on input "checkbox" at bounding box center [24, 209] width 10 height 10
checkbox input "true"
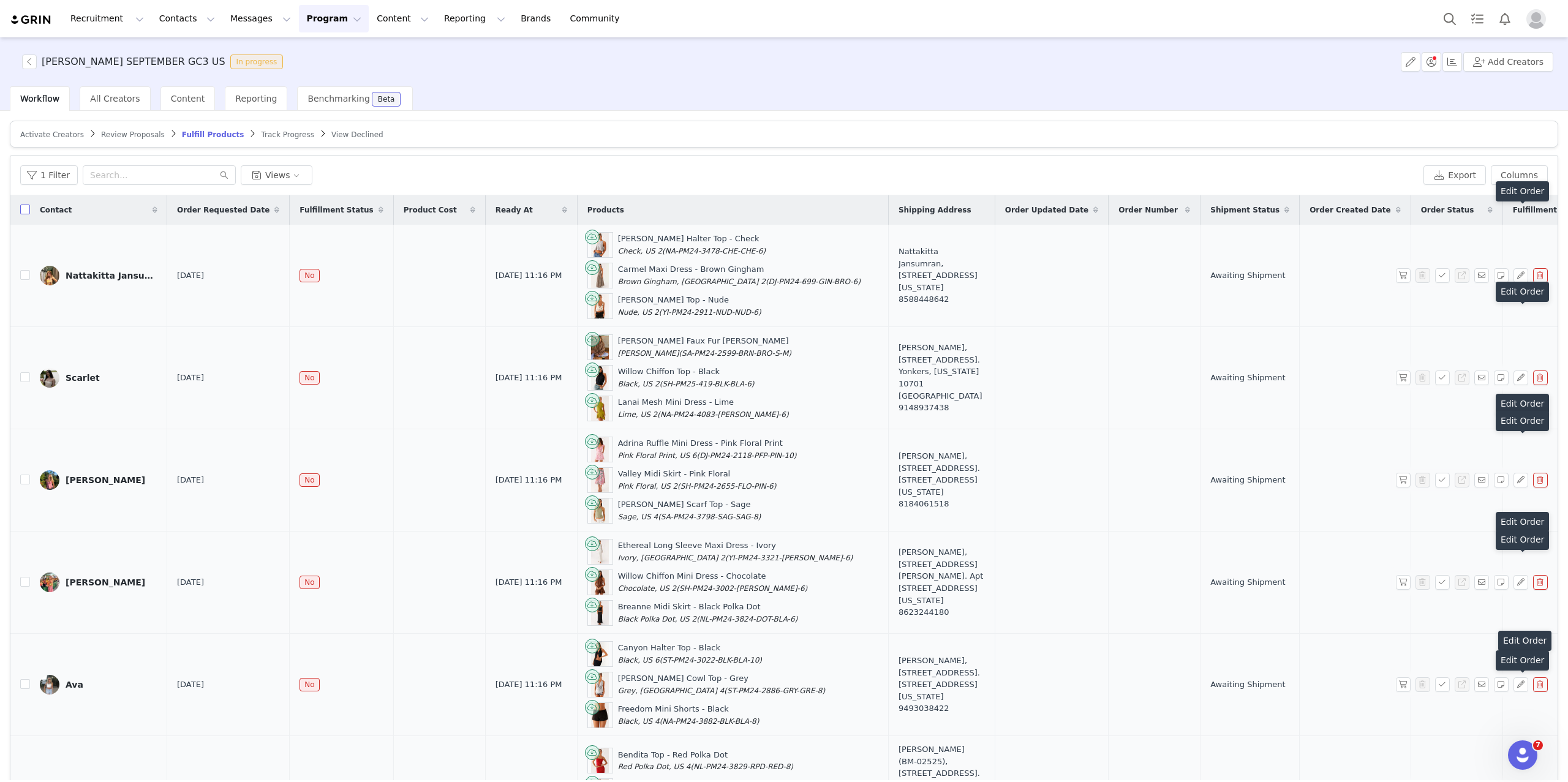
checkbox input "true"
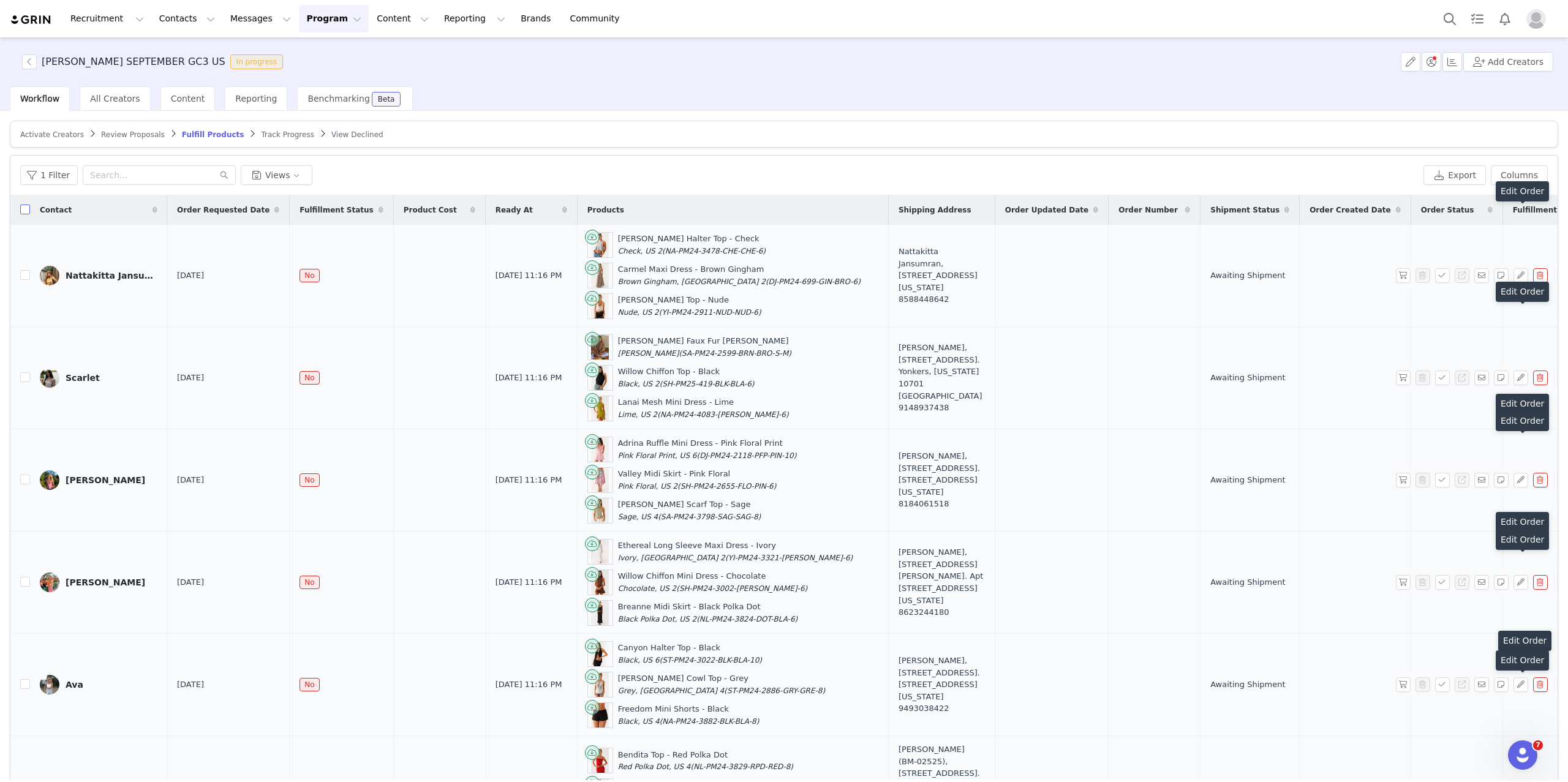
checkbox input "true"
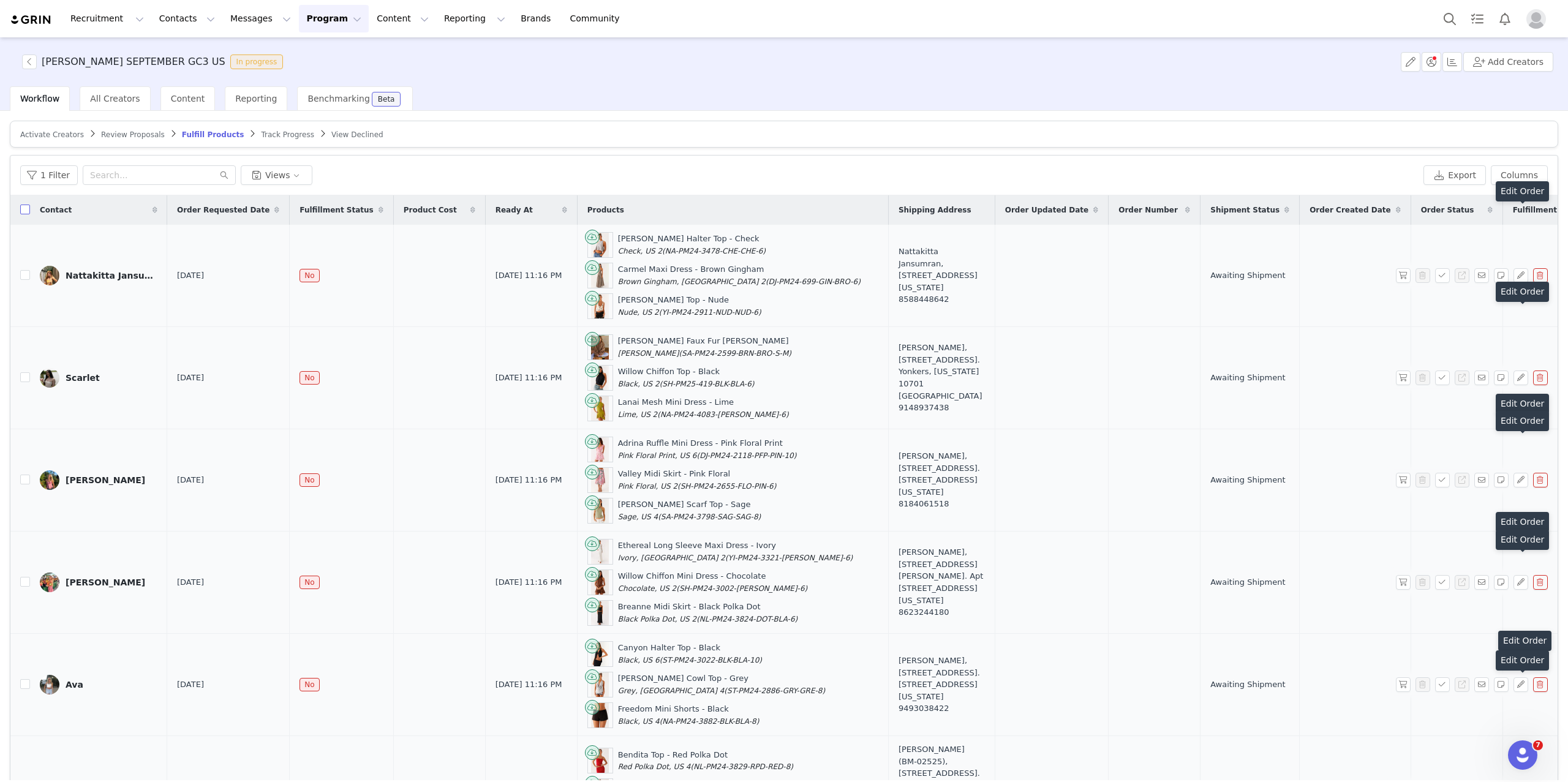
checkbox input "true"
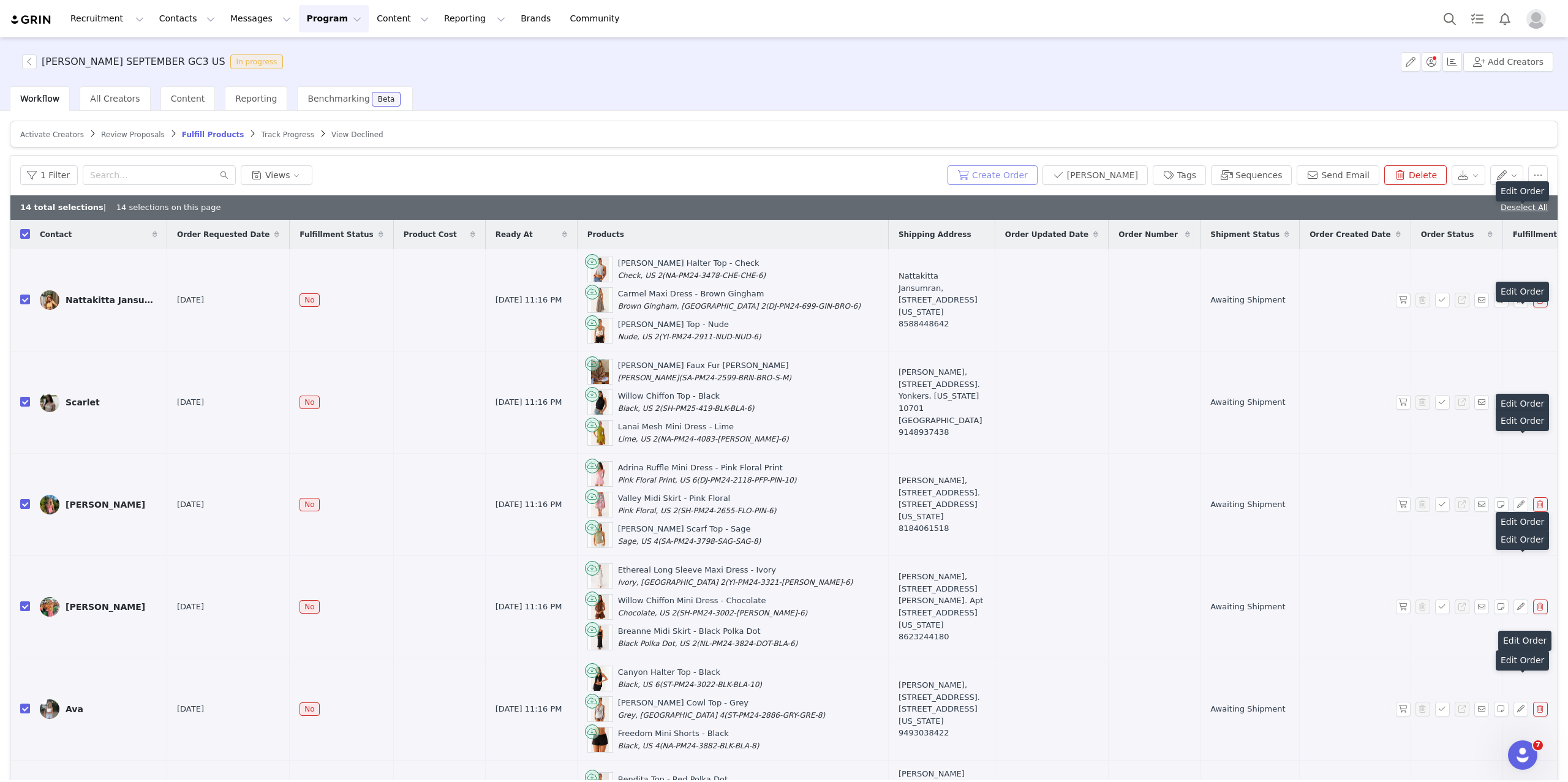
click at [1006, 182] on button "Create Order" at bounding box center [992, 175] width 90 height 20
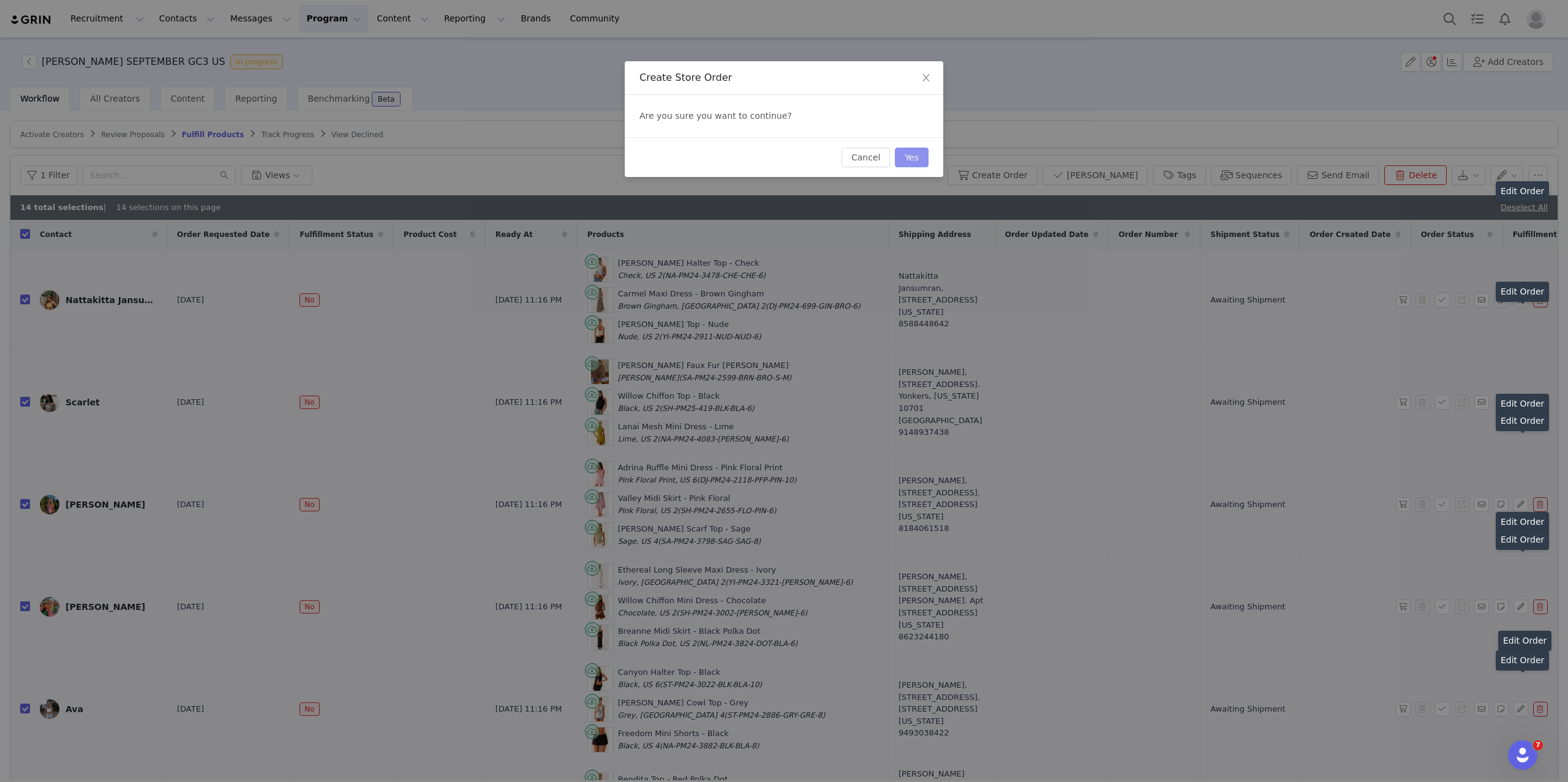
click at [906, 164] on button "Yes" at bounding box center [911, 157] width 33 height 20
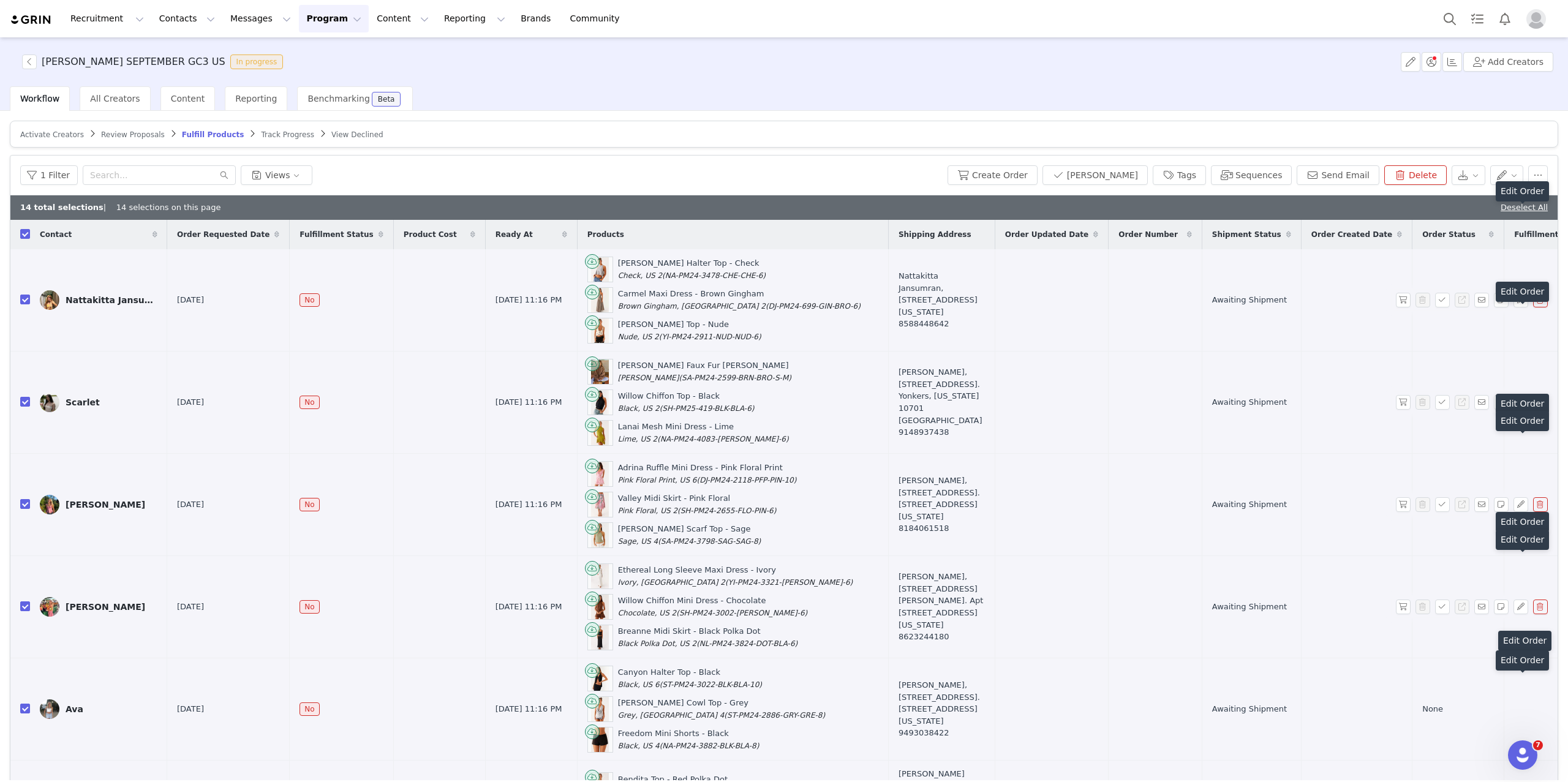
click at [141, 137] on span "Review Proposals" at bounding box center [132, 134] width 64 height 8
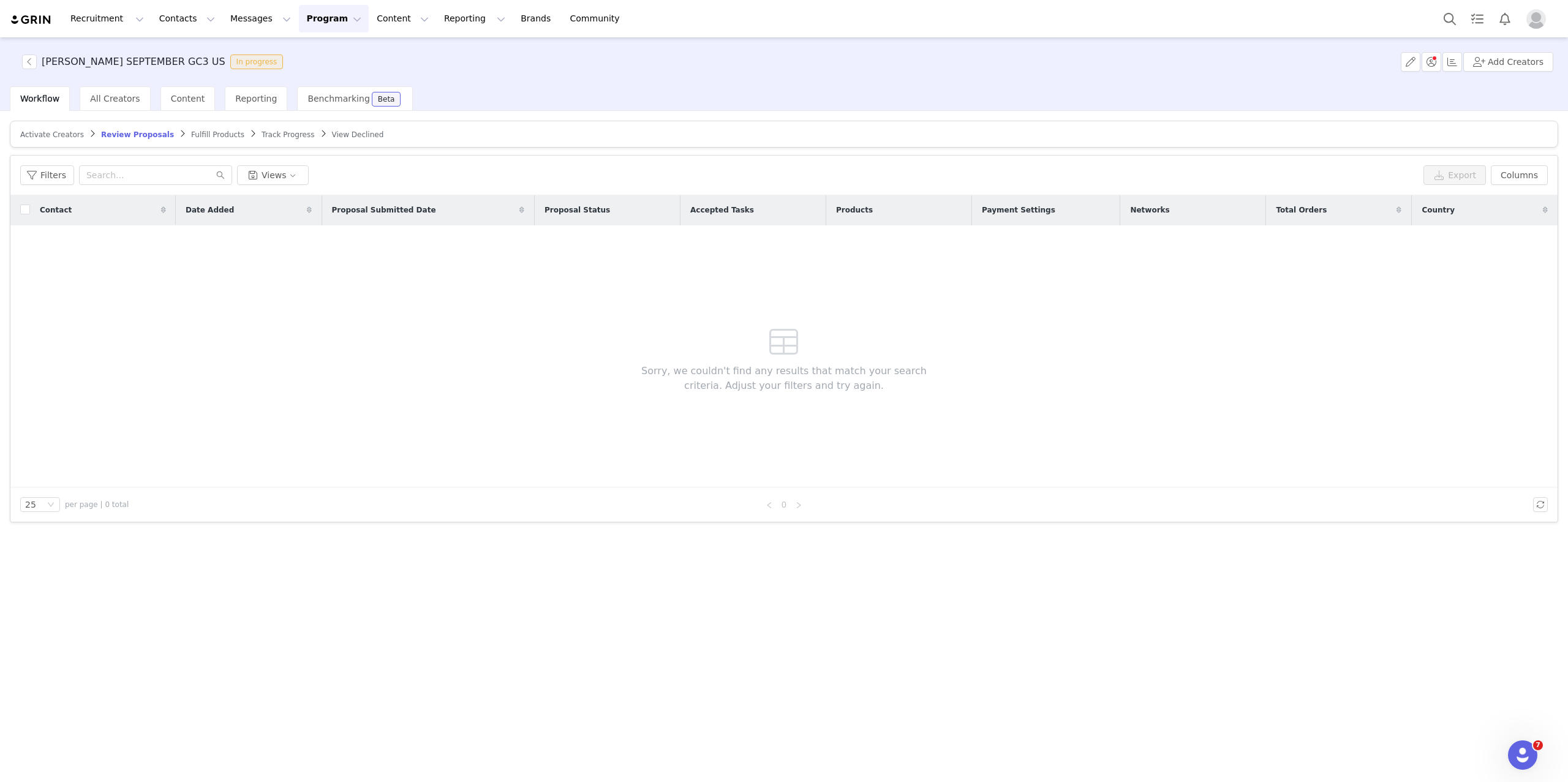
click at [58, 133] on span "Activate Creators" at bounding box center [51, 134] width 64 height 8
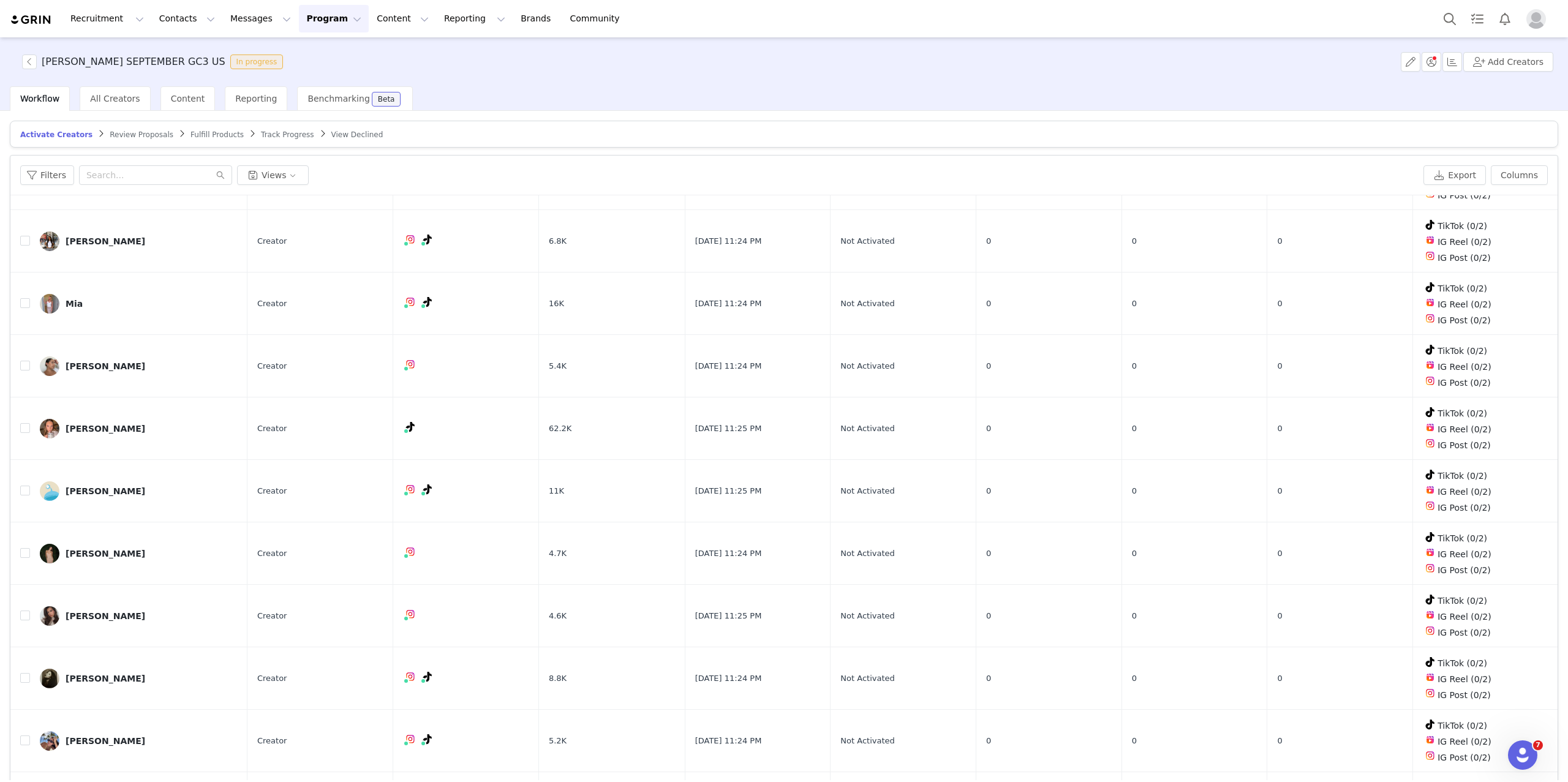
scroll to position [58, 0]
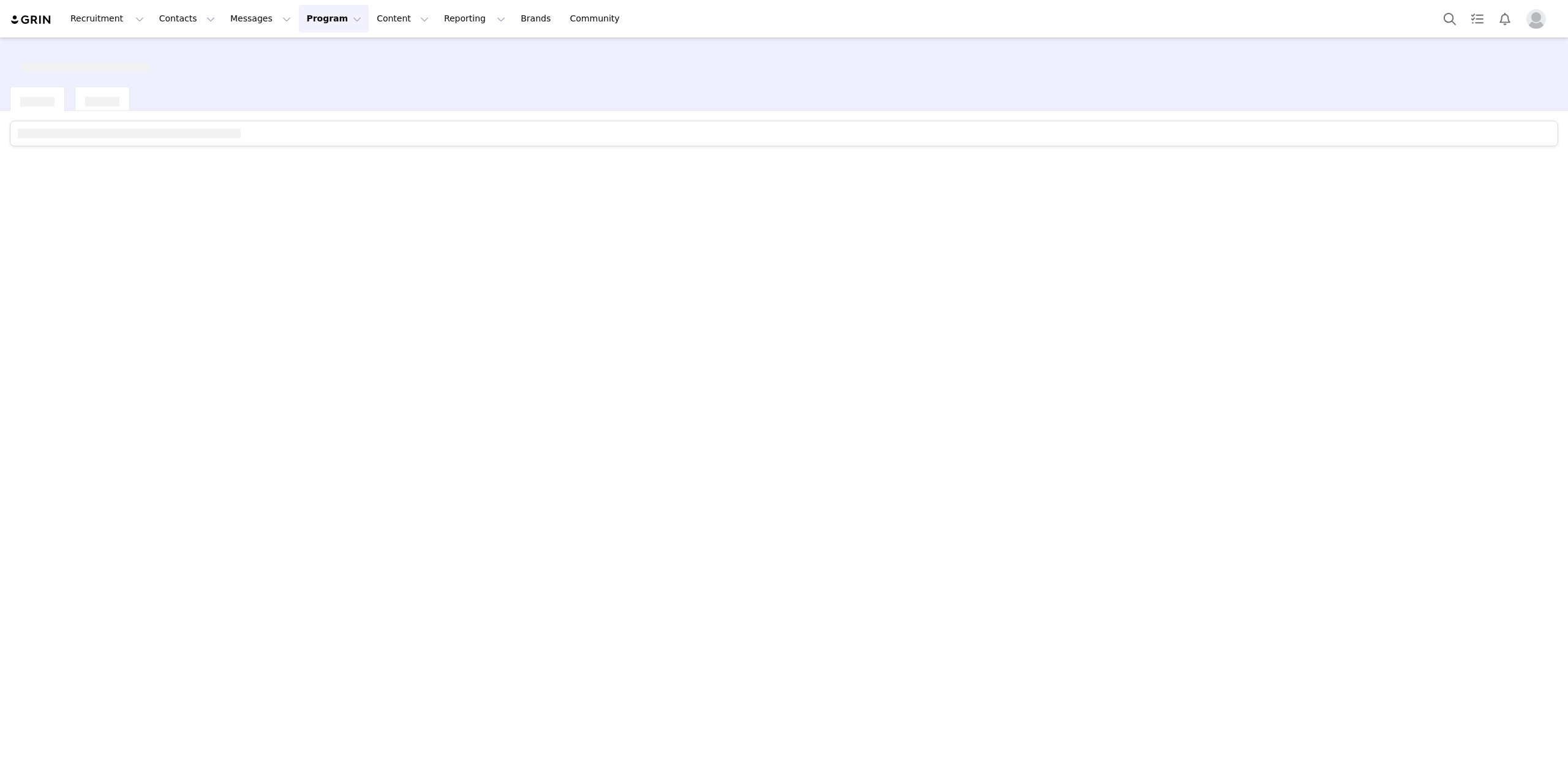
click at [1542, 26] on img "Profile" at bounding box center [1536, 19] width 20 height 20
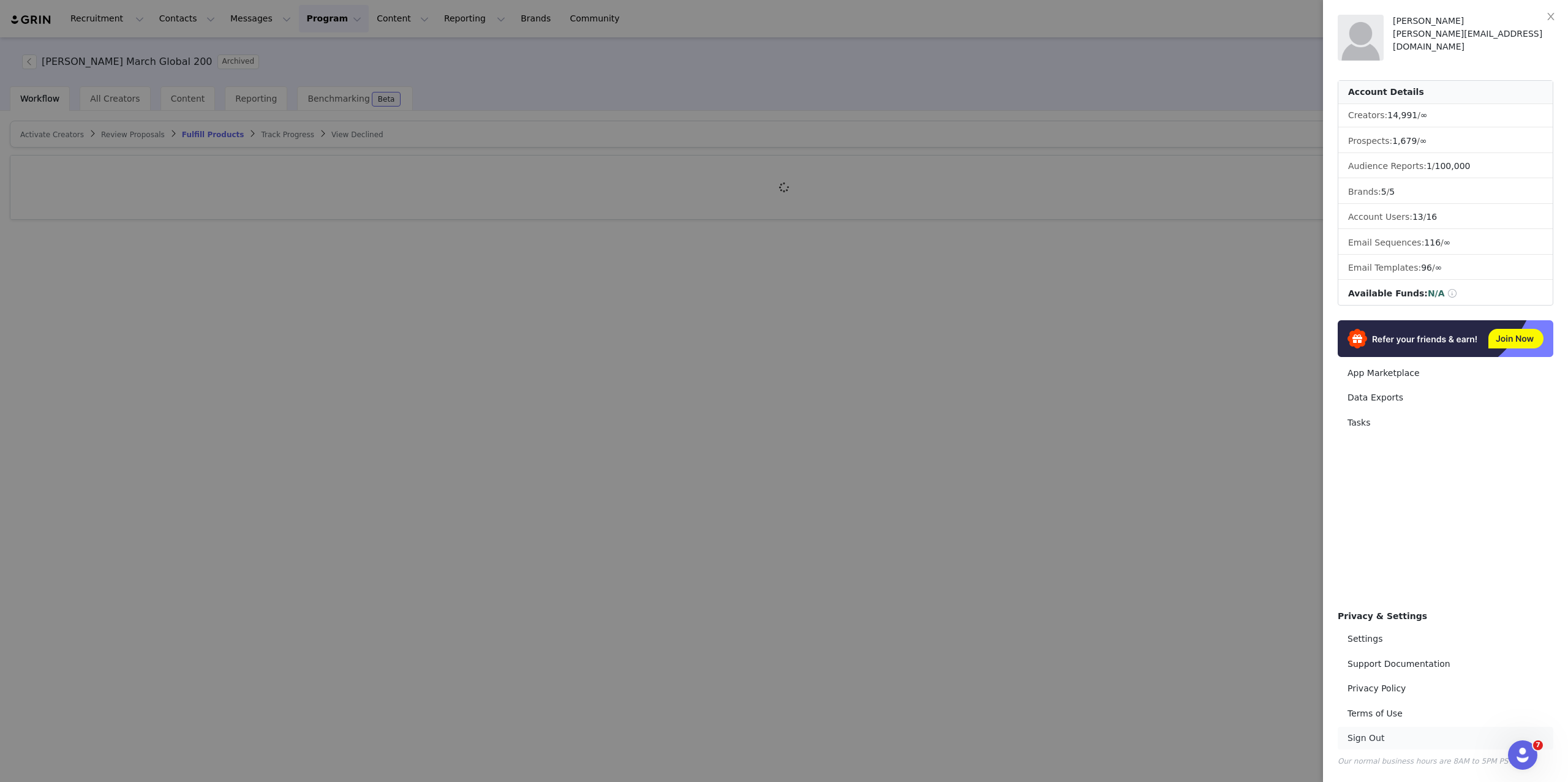
click at [1404, 742] on link "Sign Out" at bounding box center [1445, 738] width 216 height 22
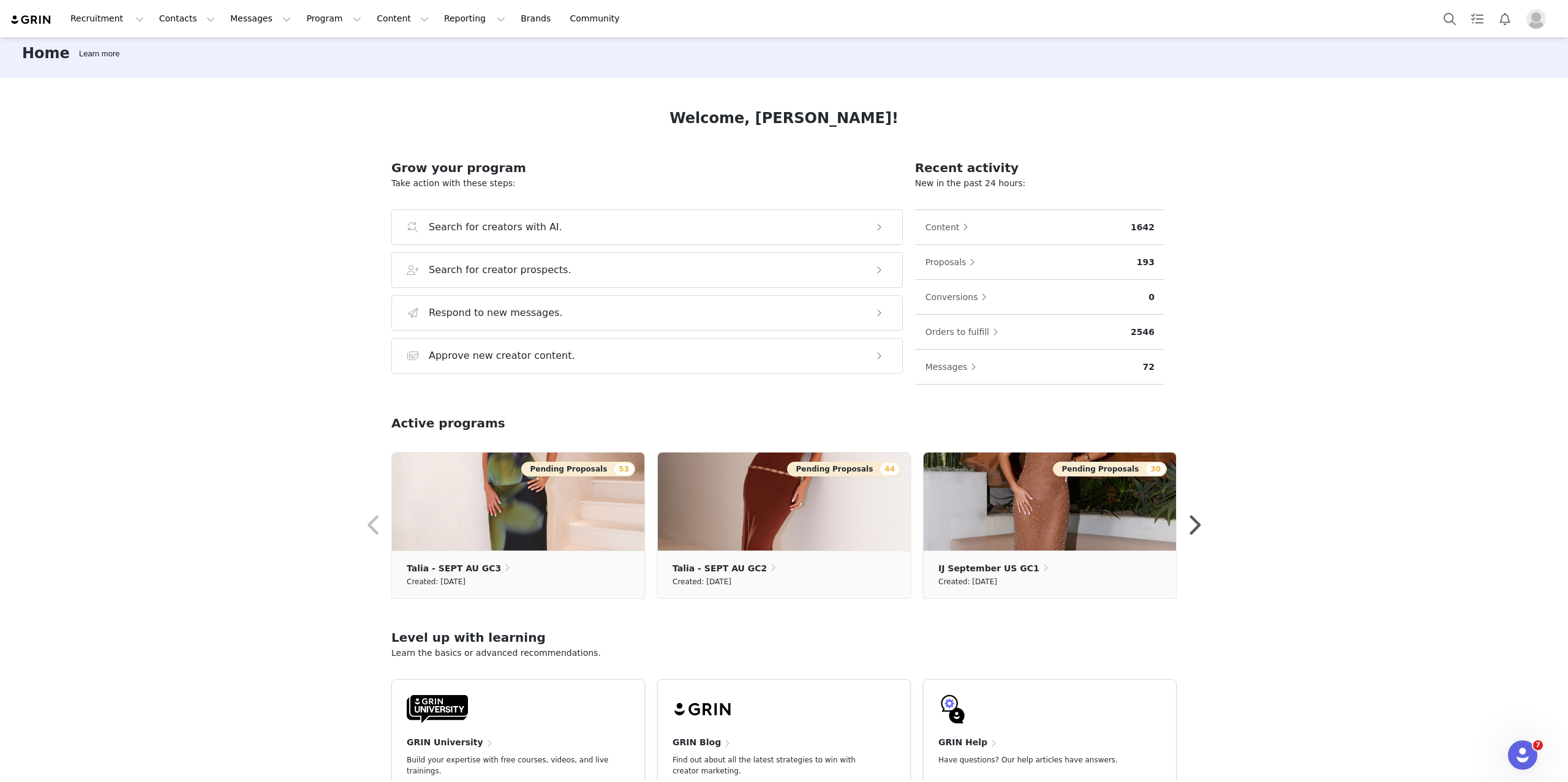
scroll to position [12, 0]
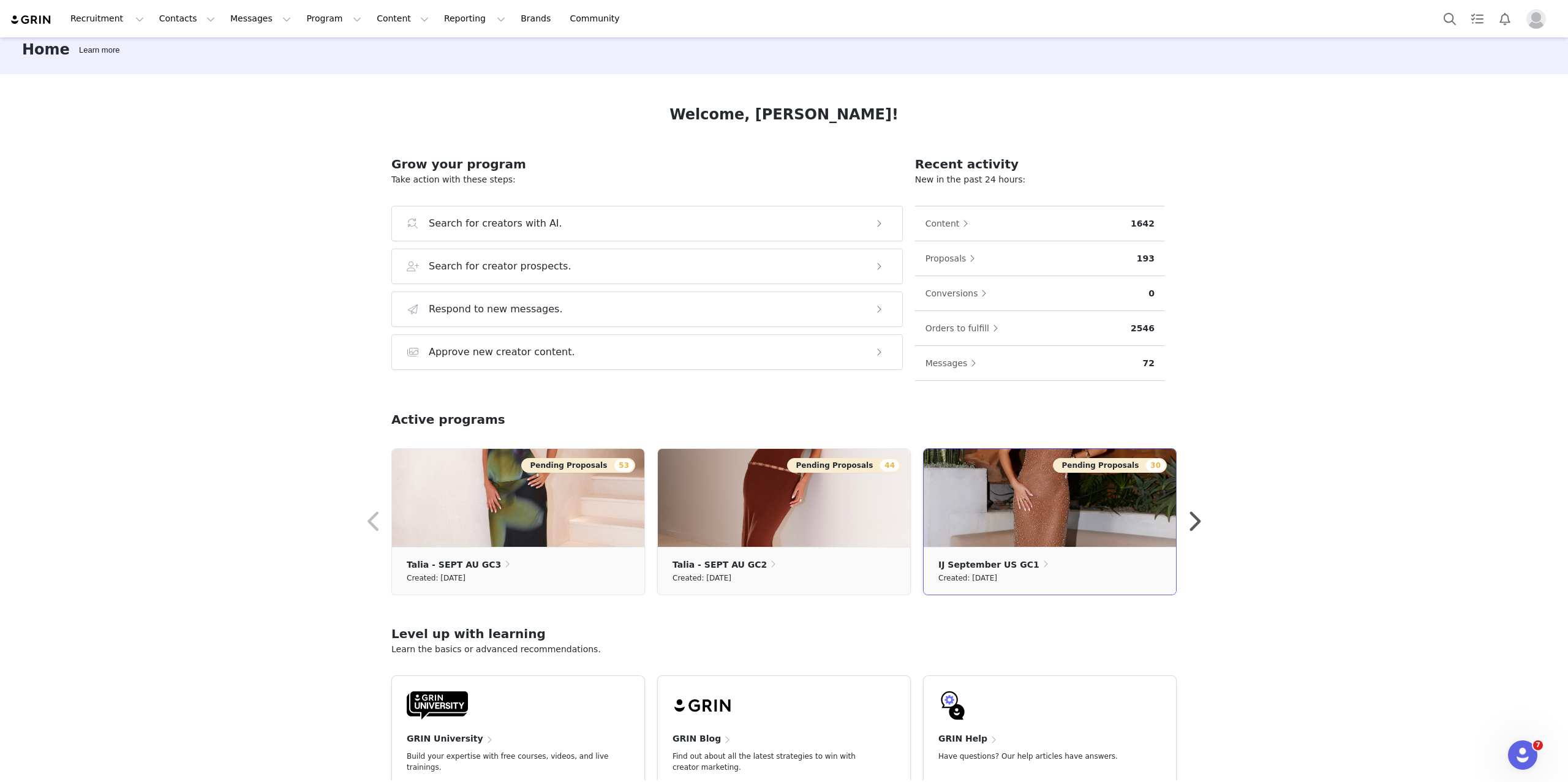
click at [1061, 523] on img at bounding box center [1049, 498] width 252 height 98
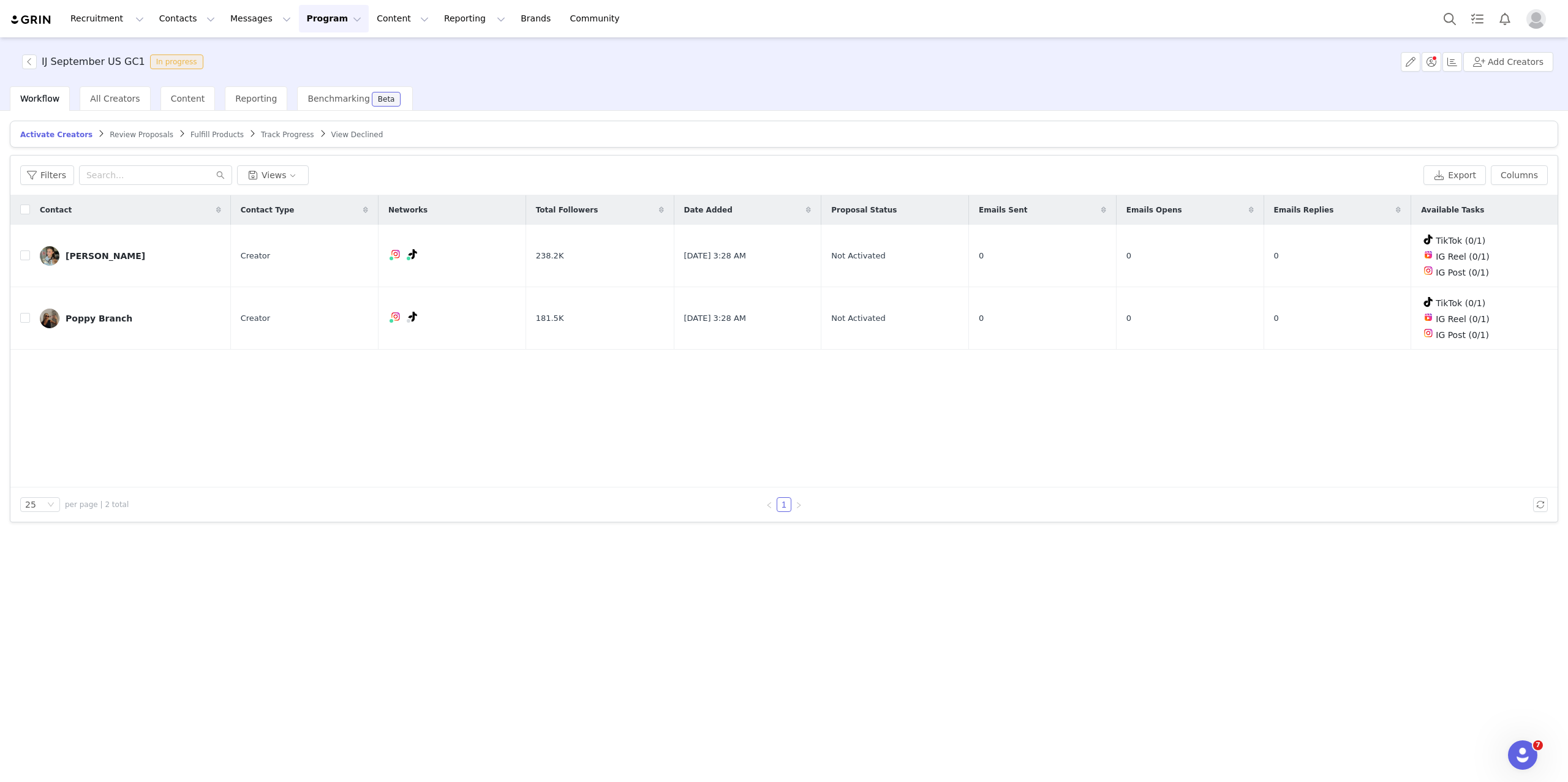
click at [120, 139] on article "Activate Creators Review Proposals Fulfill Products Track Progress View Declined" at bounding box center [784, 134] width 1548 height 27
click at [132, 130] on span "Review Proposals" at bounding box center [141, 134] width 64 height 8
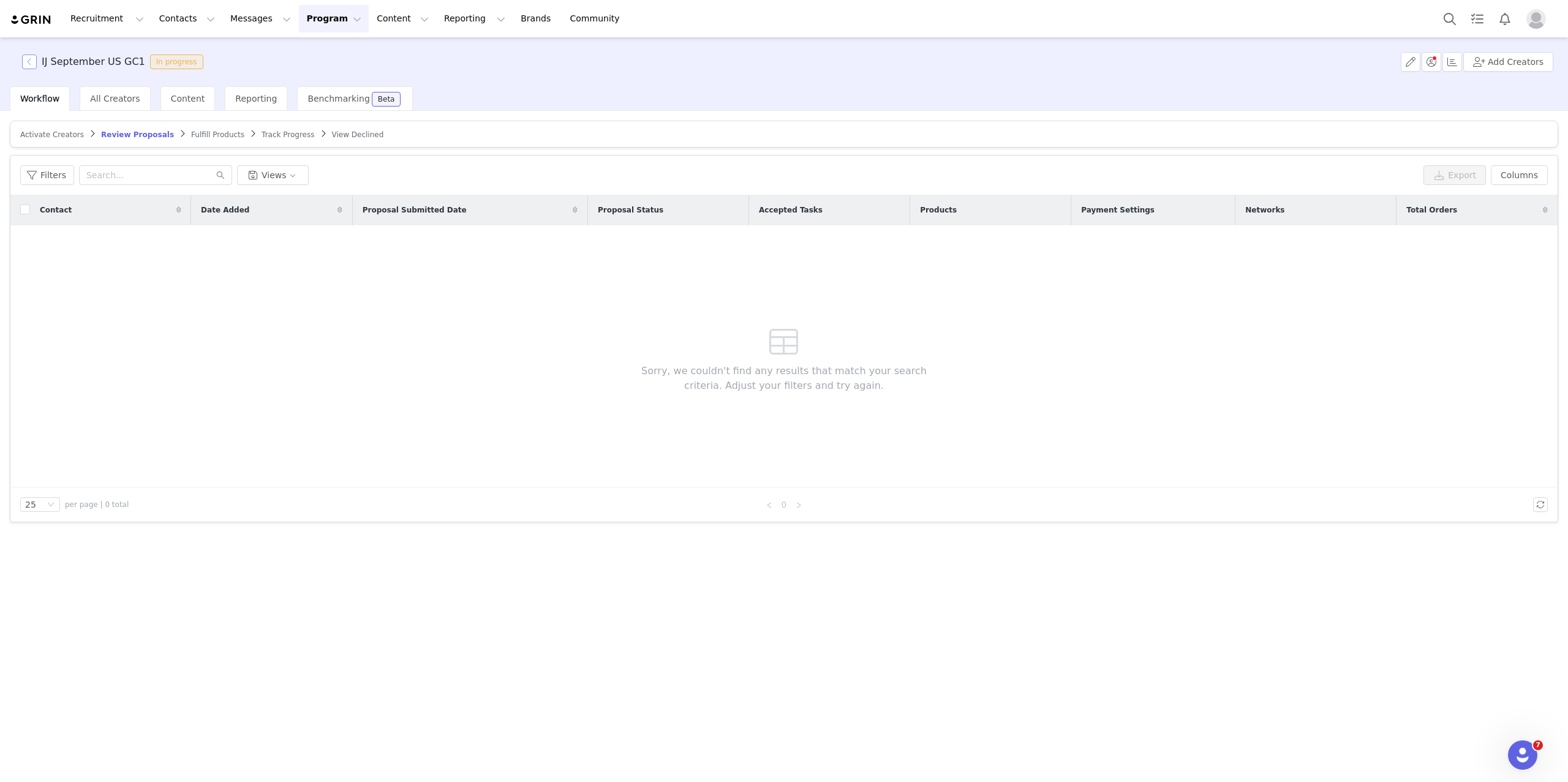
click at [32, 63] on button "button" at bounding box center [29, 62] width 15 height 15
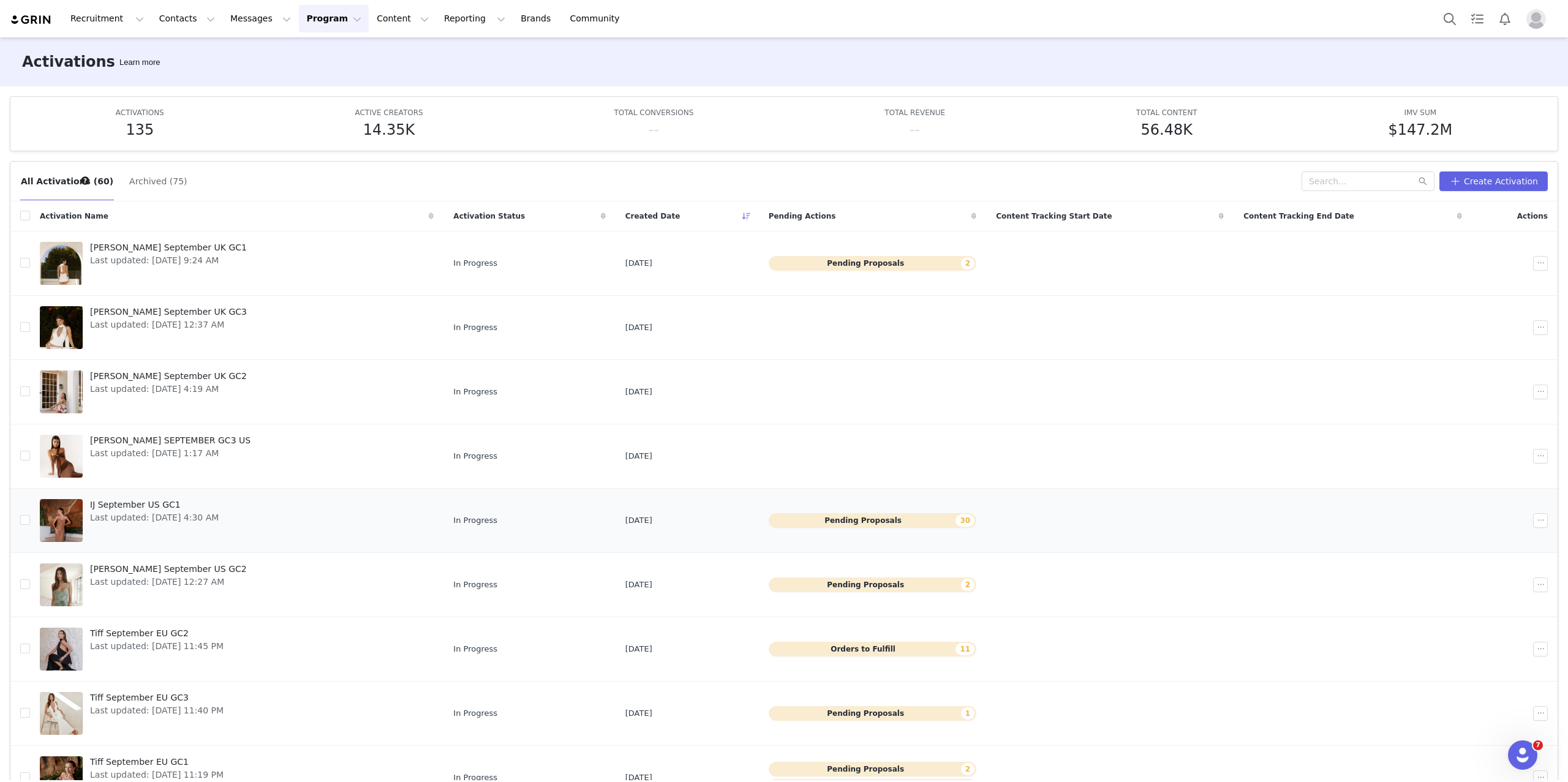
click at [168, 521] on span "Last updated: [DATE] 4:30 AM" at bounding box center [154, 518] width 128 height 13
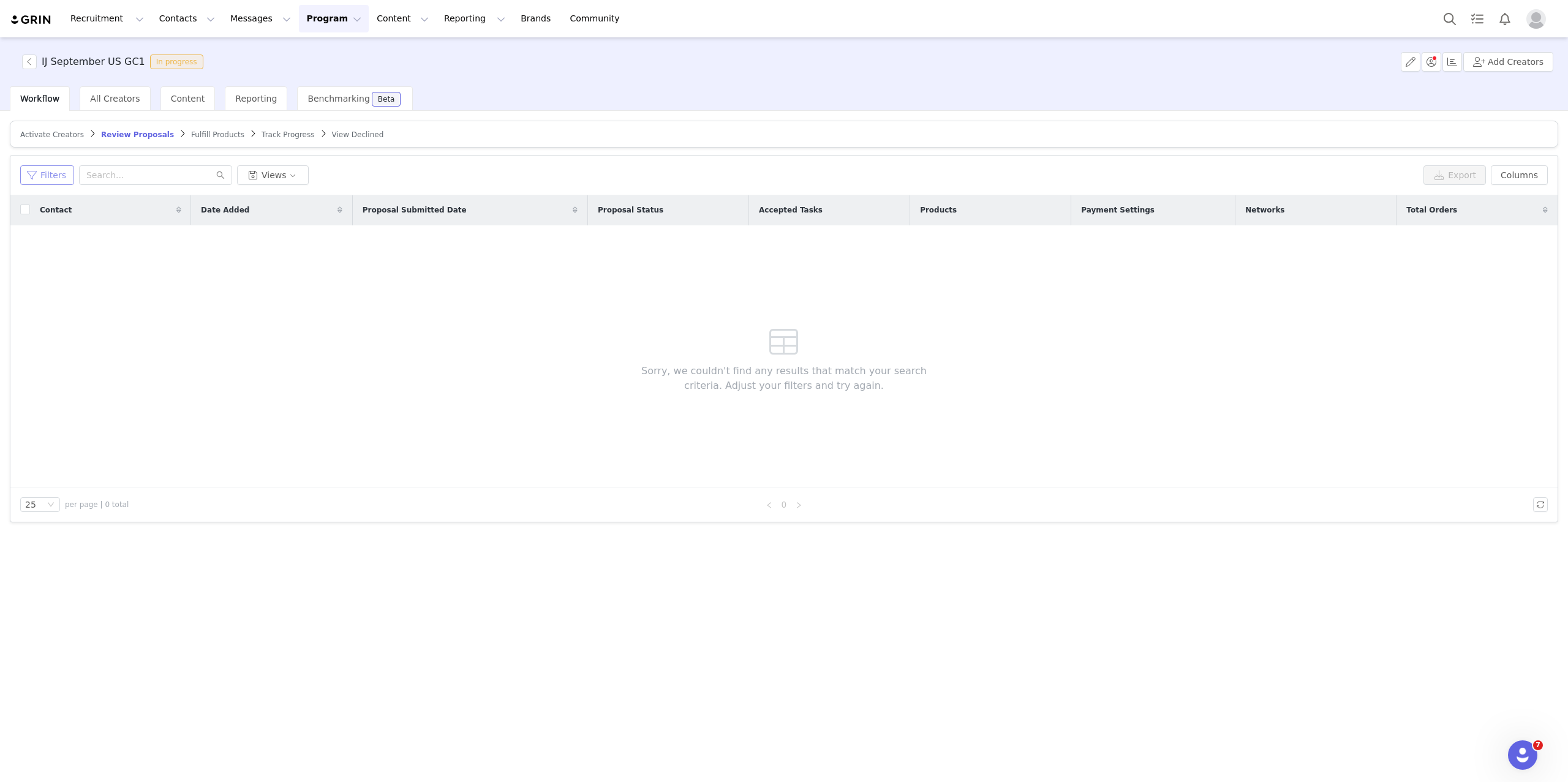
click at [42, 178] on button "Filters" at bounding box center [47, 175] width 54 height 20
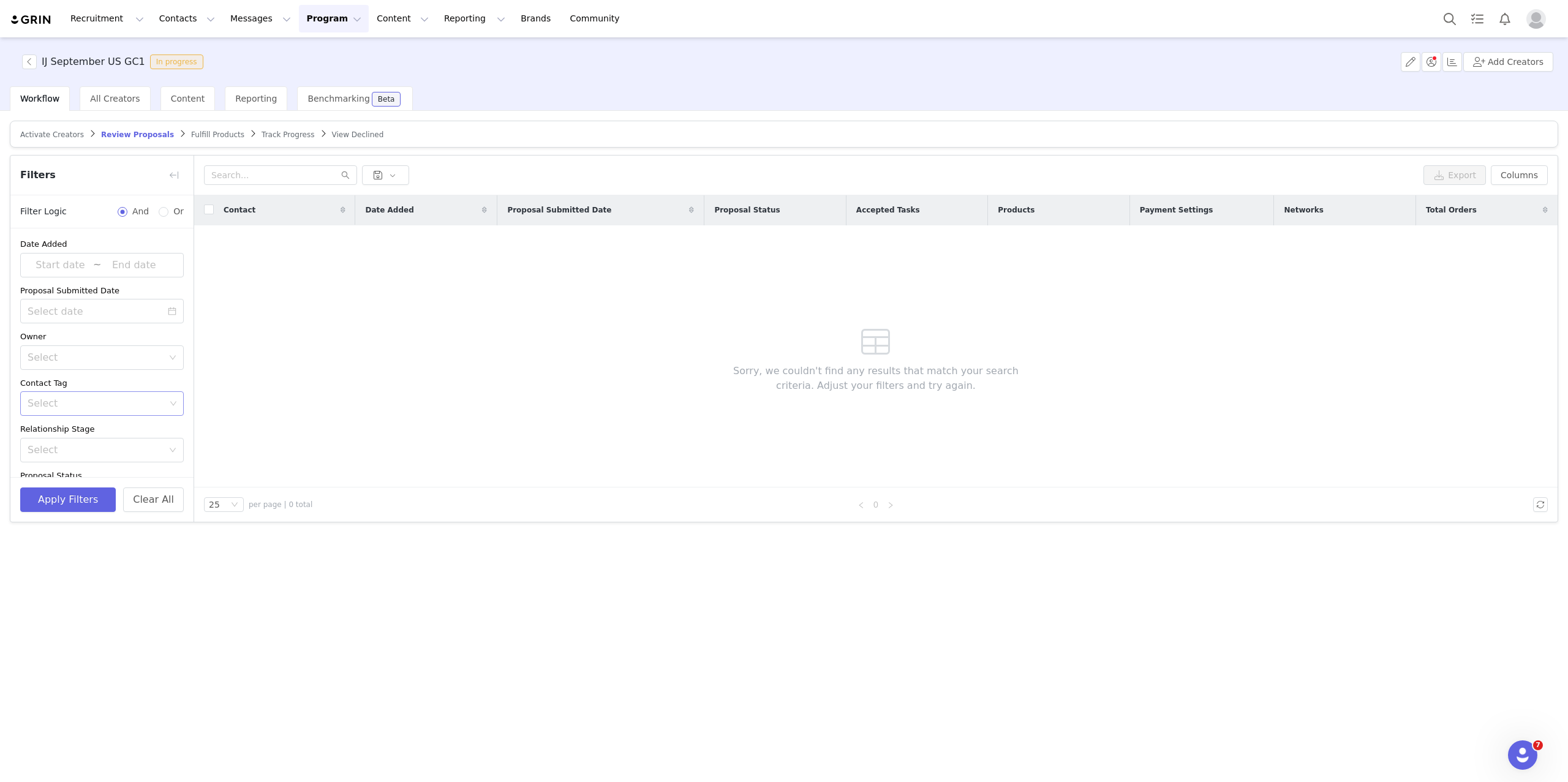
scroll to position [126, 0]
click at [145, 489] on button "Clear All" at bounding box center [153, 500] width 60 height 24
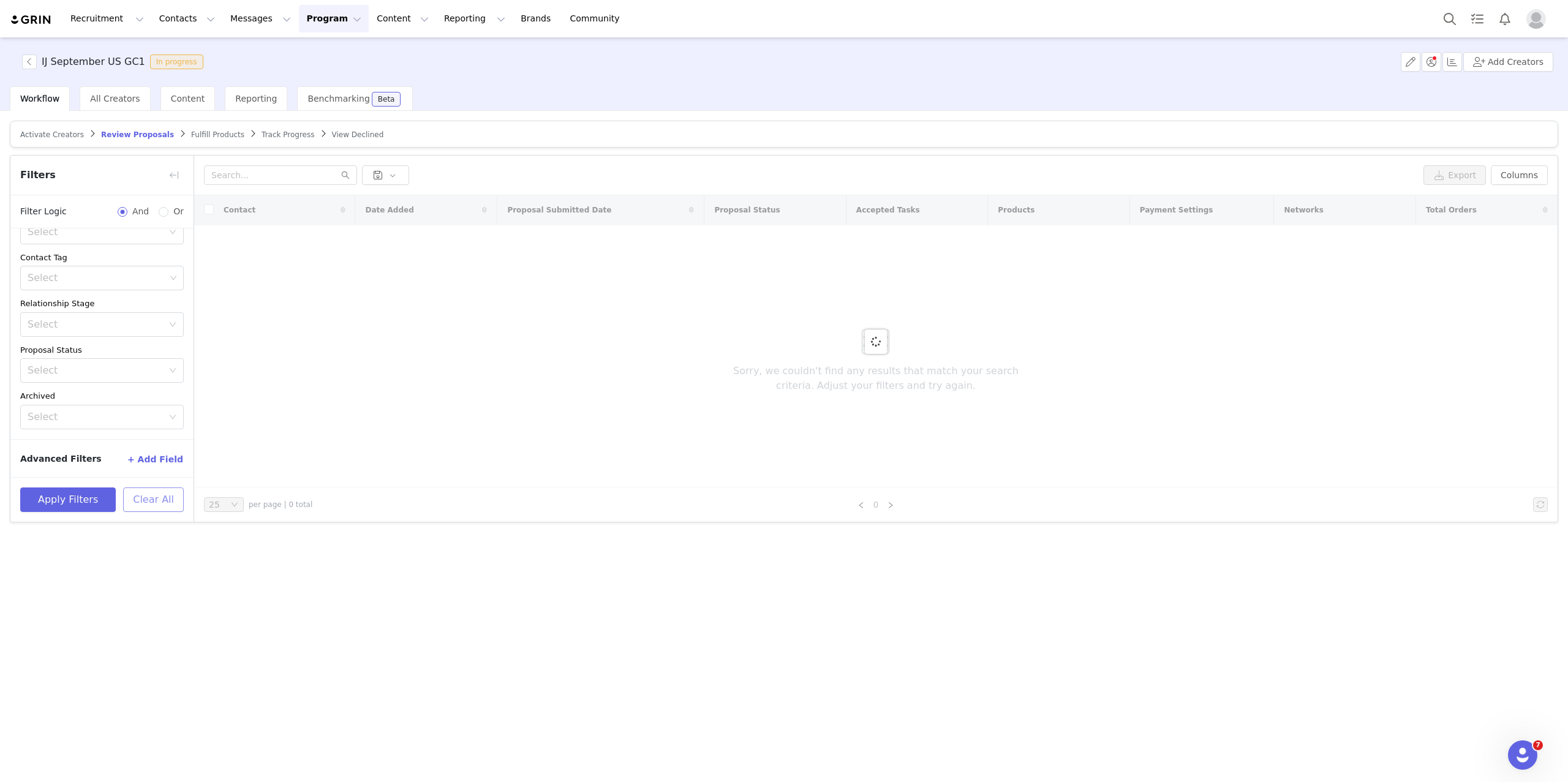
click at [145, 489] on button "Clear All" at bounding box center [153, 500] width 60 height 24
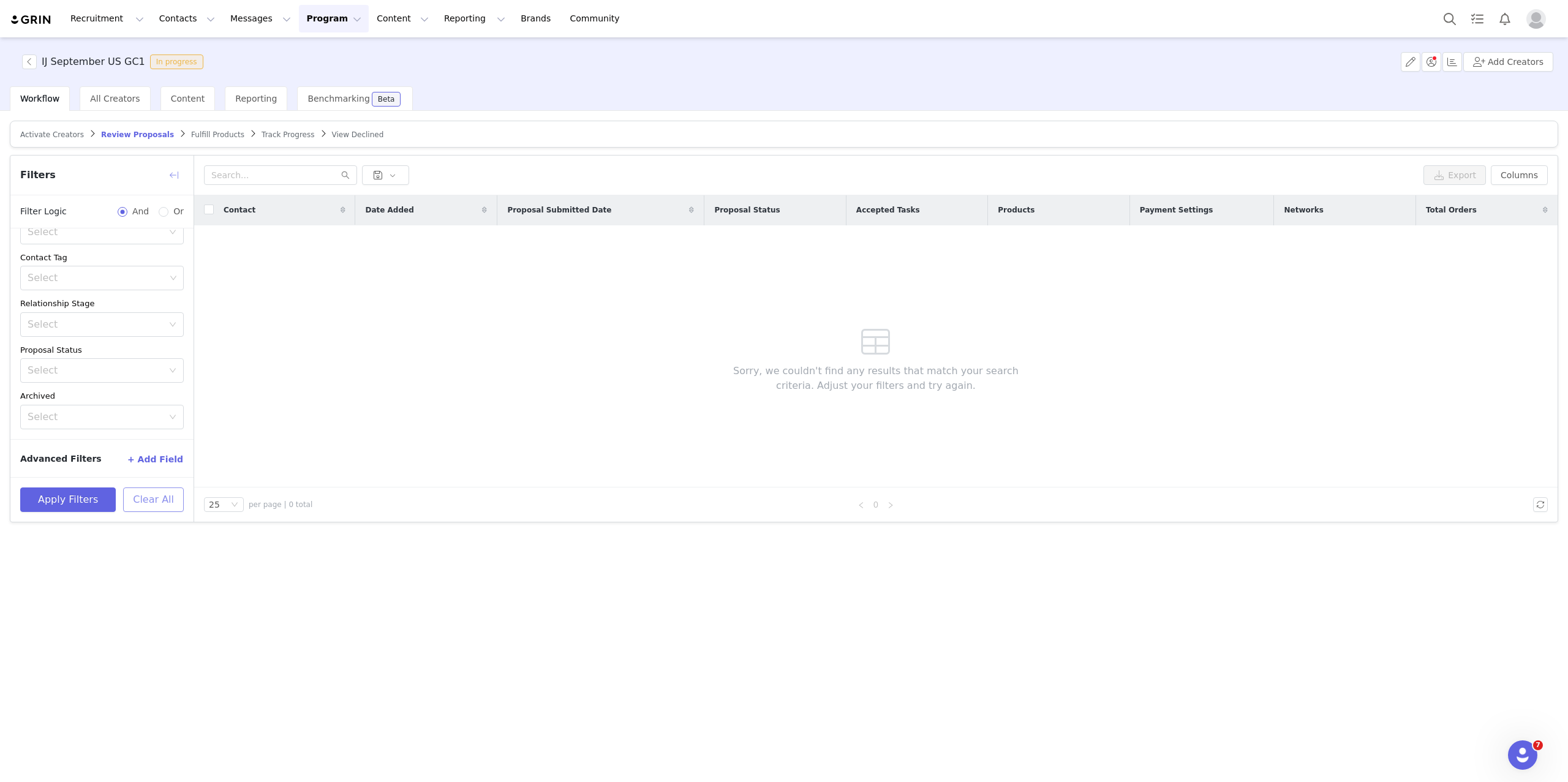
drag, startPoint x: 145, startPoint y: 489, endPoint x: 175, endPoint y: 169, distance: 321.4
click at [175, 169] on div "Filters Filter Logic And Or Date Added ~ Proposal Submitted Date Owner Select C…" at bounding box center [102, 338] width 184 height 367
click at [175, 169] on button "button" at bounding box center [174, 175] width 20 height 20
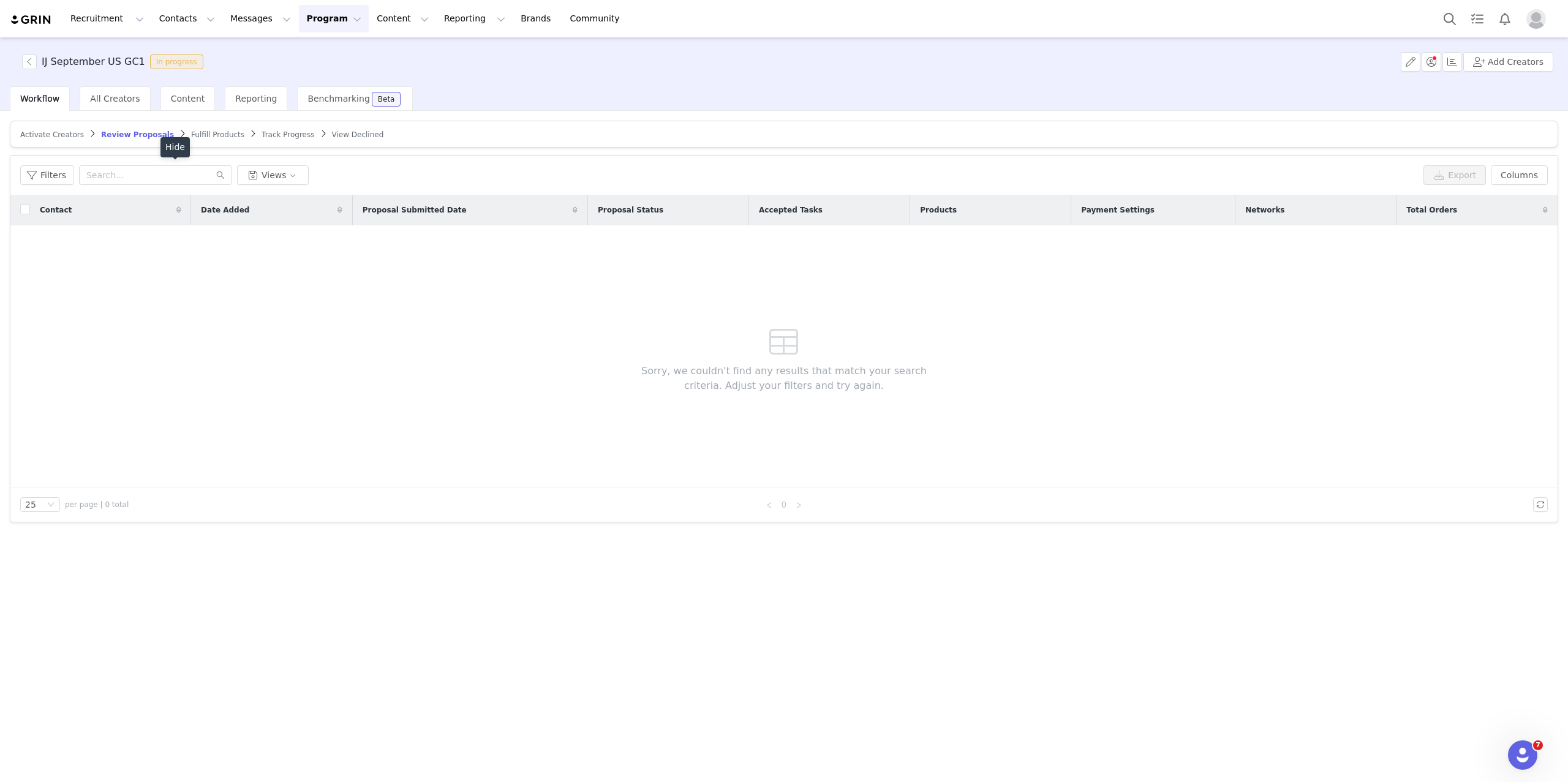
scroll to position [153, 0]
click at [1427, 69] on button "button" at bounding box center [1431, 62] width 20 height 20
click at [1356, 343] on div "Contact Date Added Proposal Submitted Date Proposal Status Accepted Tasks Produ…" at bounding box center [784, 341] width 1547 height 292
click at [1436, 64] on button "button" at bounding box center [1431, 62] width 20 height 20
click at [1441, 123] on div "Select Owner [PERSON_NAME]" at bounding box center [1427, 123] width 141 height 19
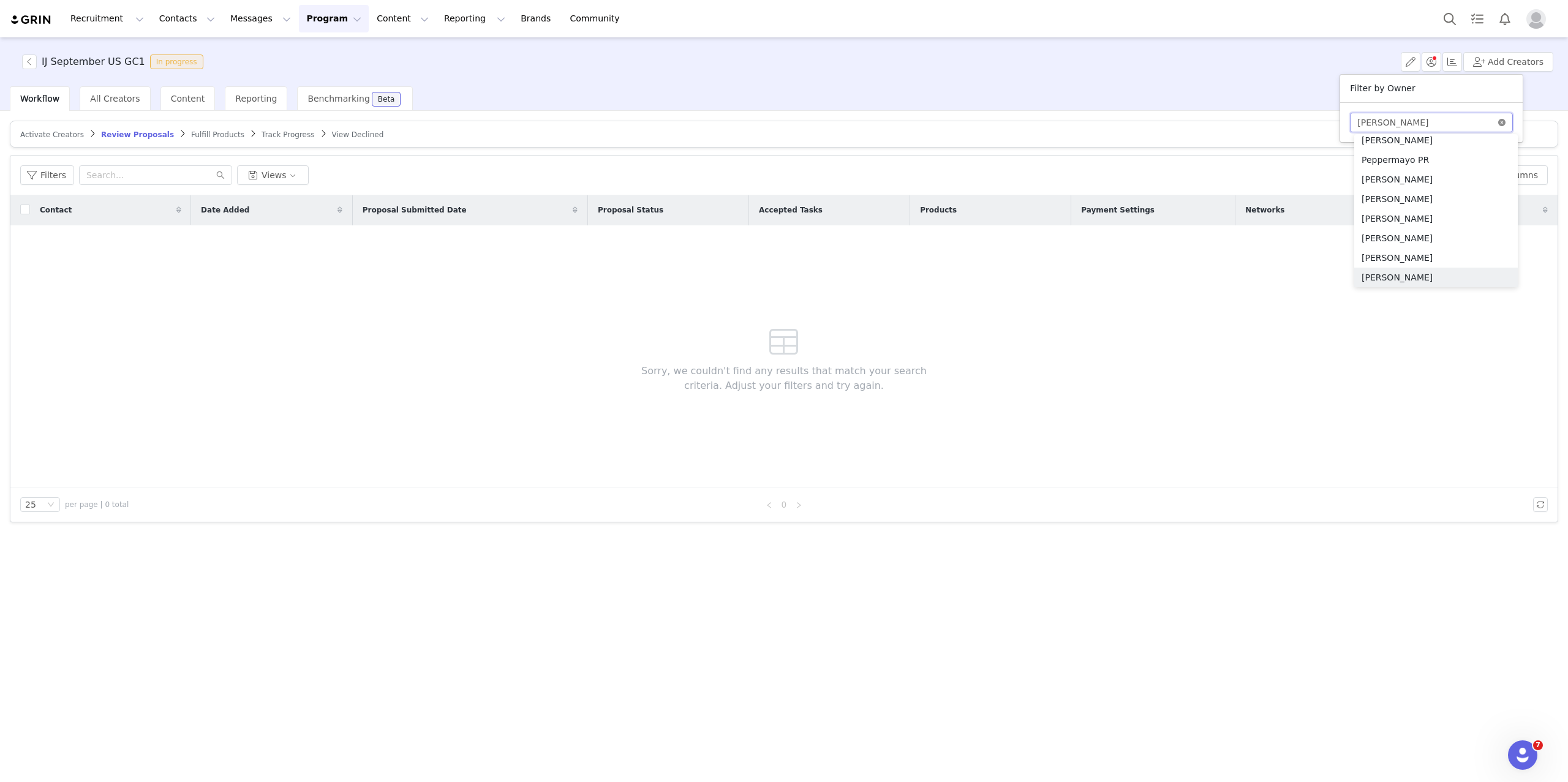
click at [1505, 121] on icon "icon: close-circle" at bounding box center [1501, 122] width 7 height 7
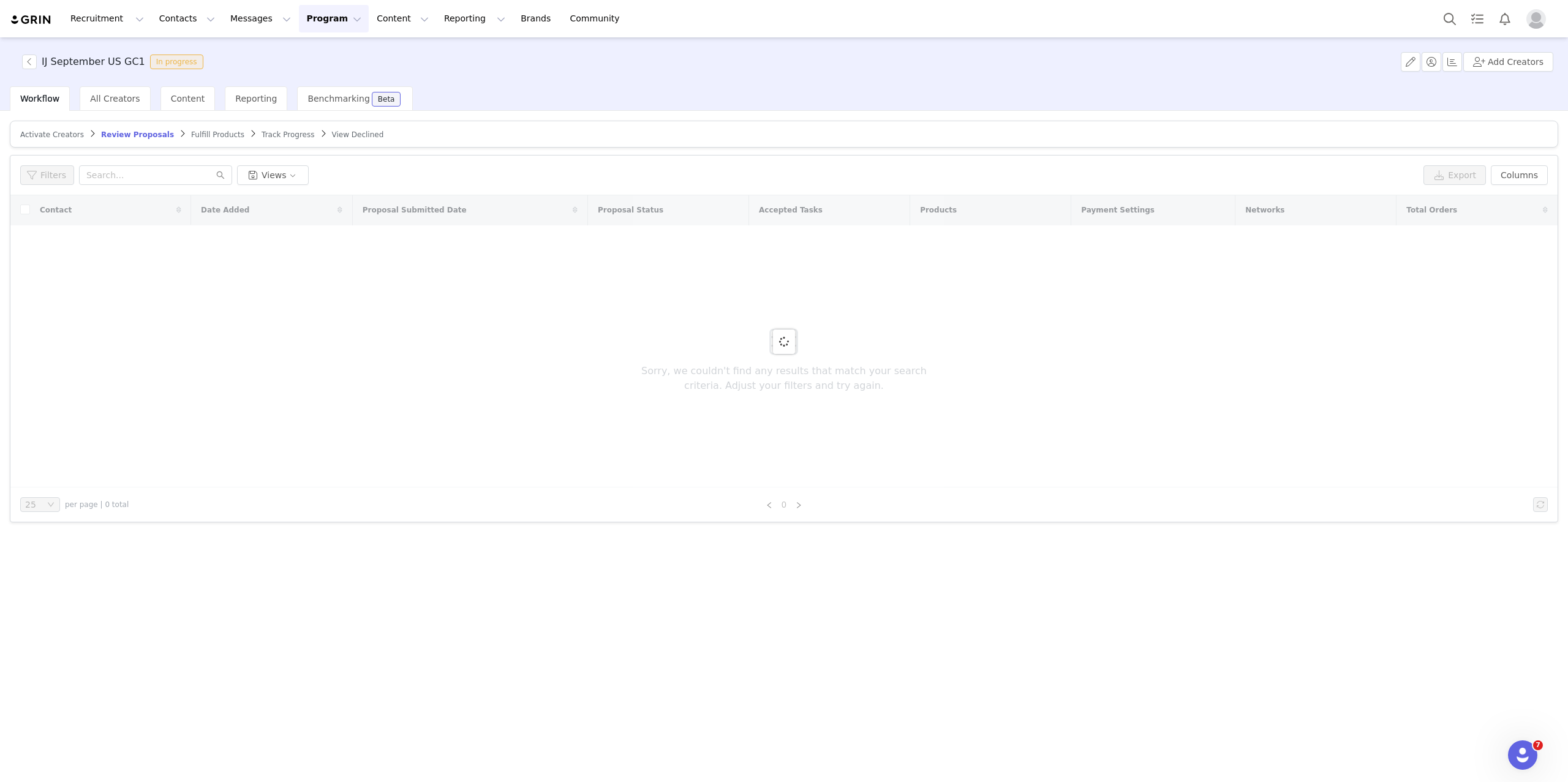
scroll to position [3, 0]
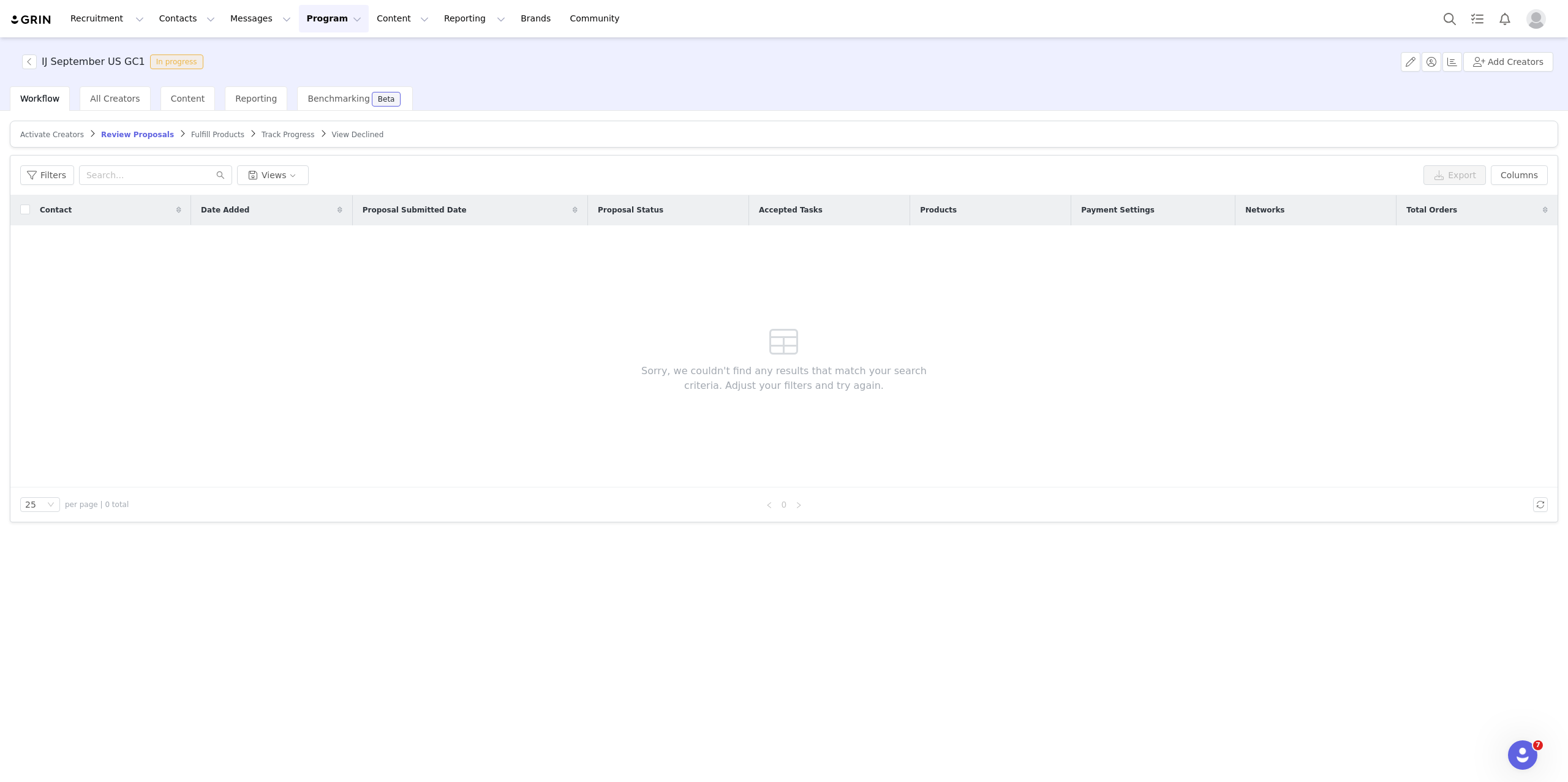
click at [60, 132] on span "Activate Creators" at bounding box center [51, 134] width 64 height 8
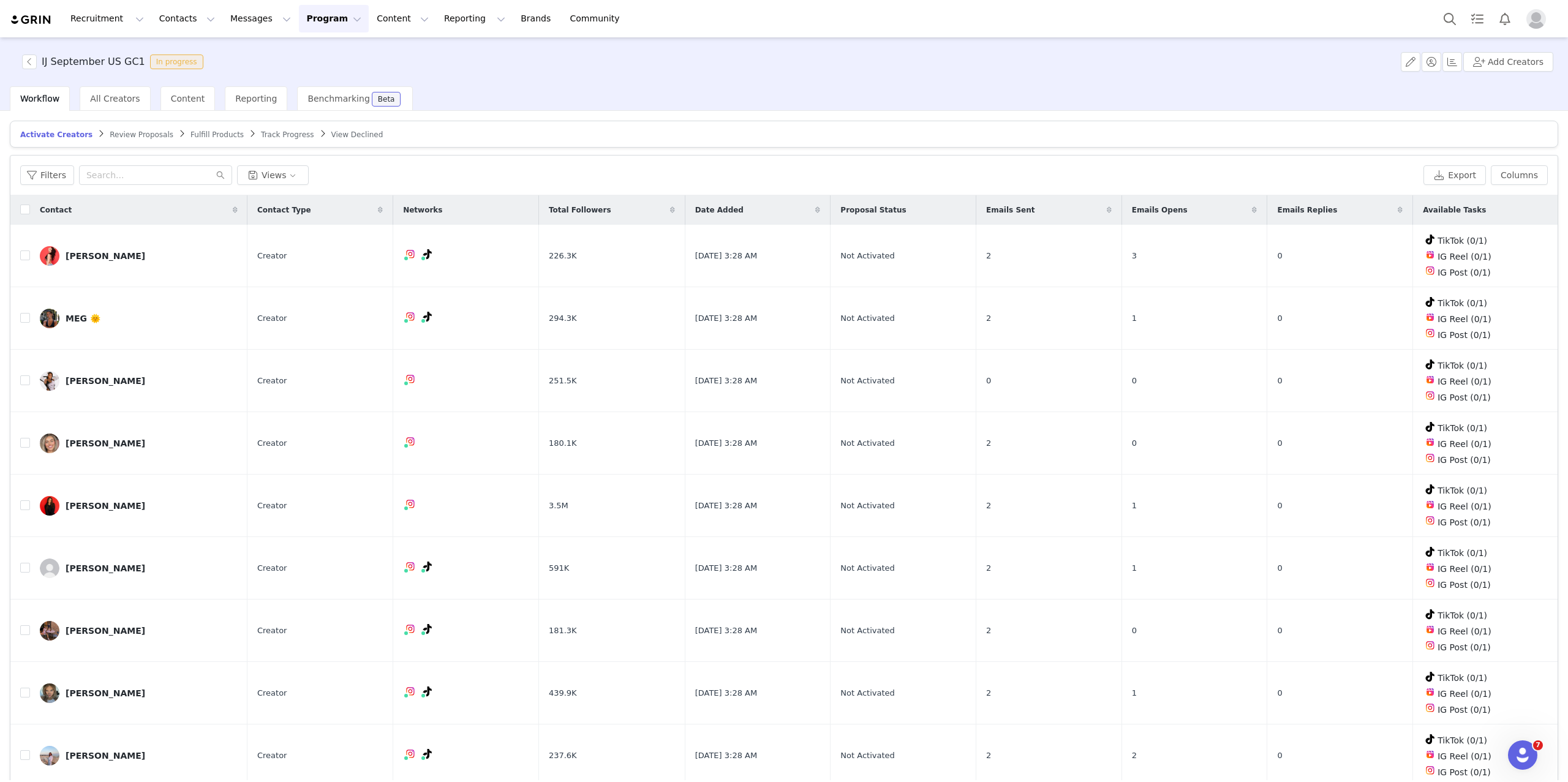
click at [120, 133] on span "Review Proposals" at bounding box center [141, 134] width 64 height 8
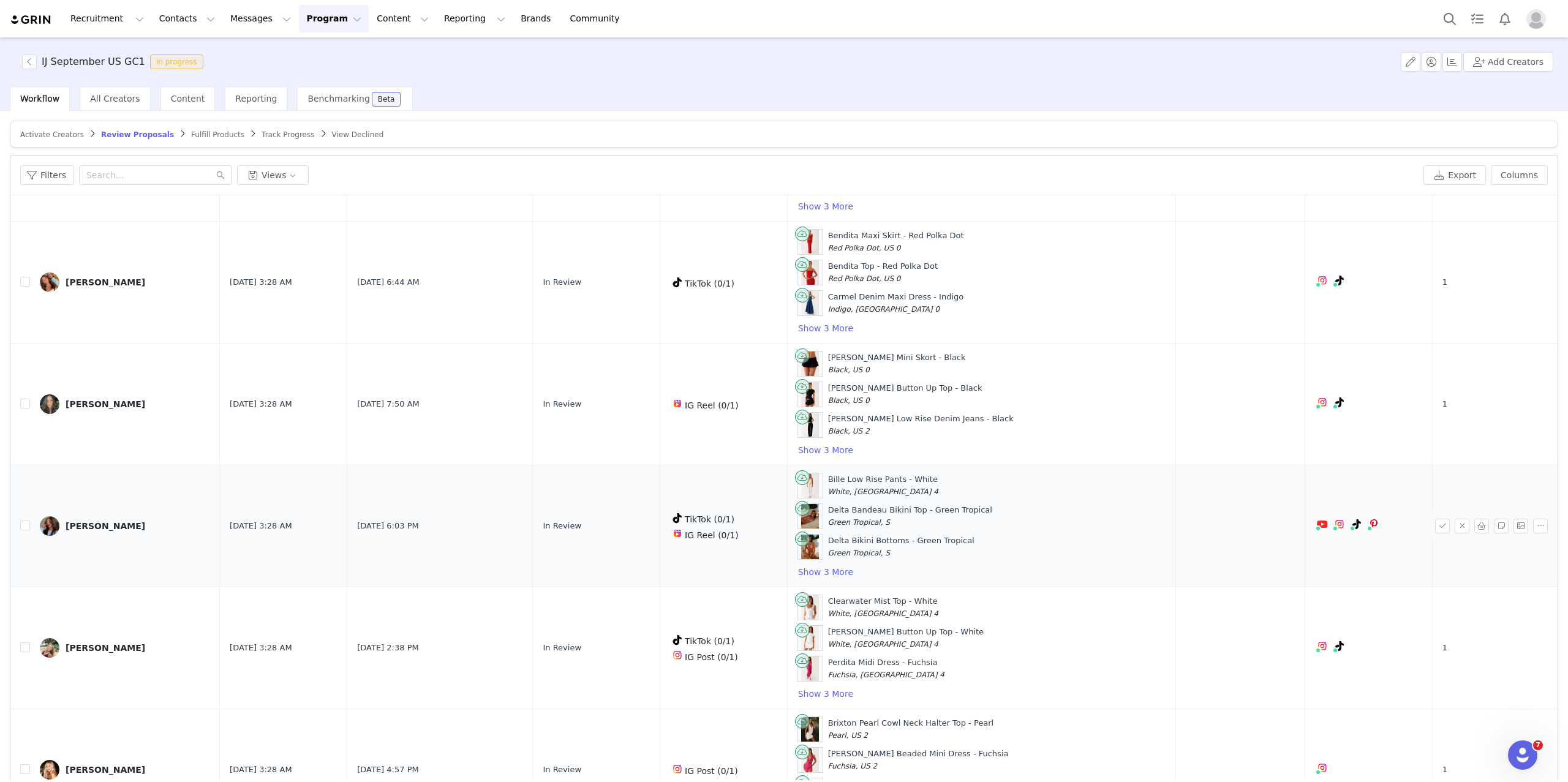
scroll to position [58, 0]
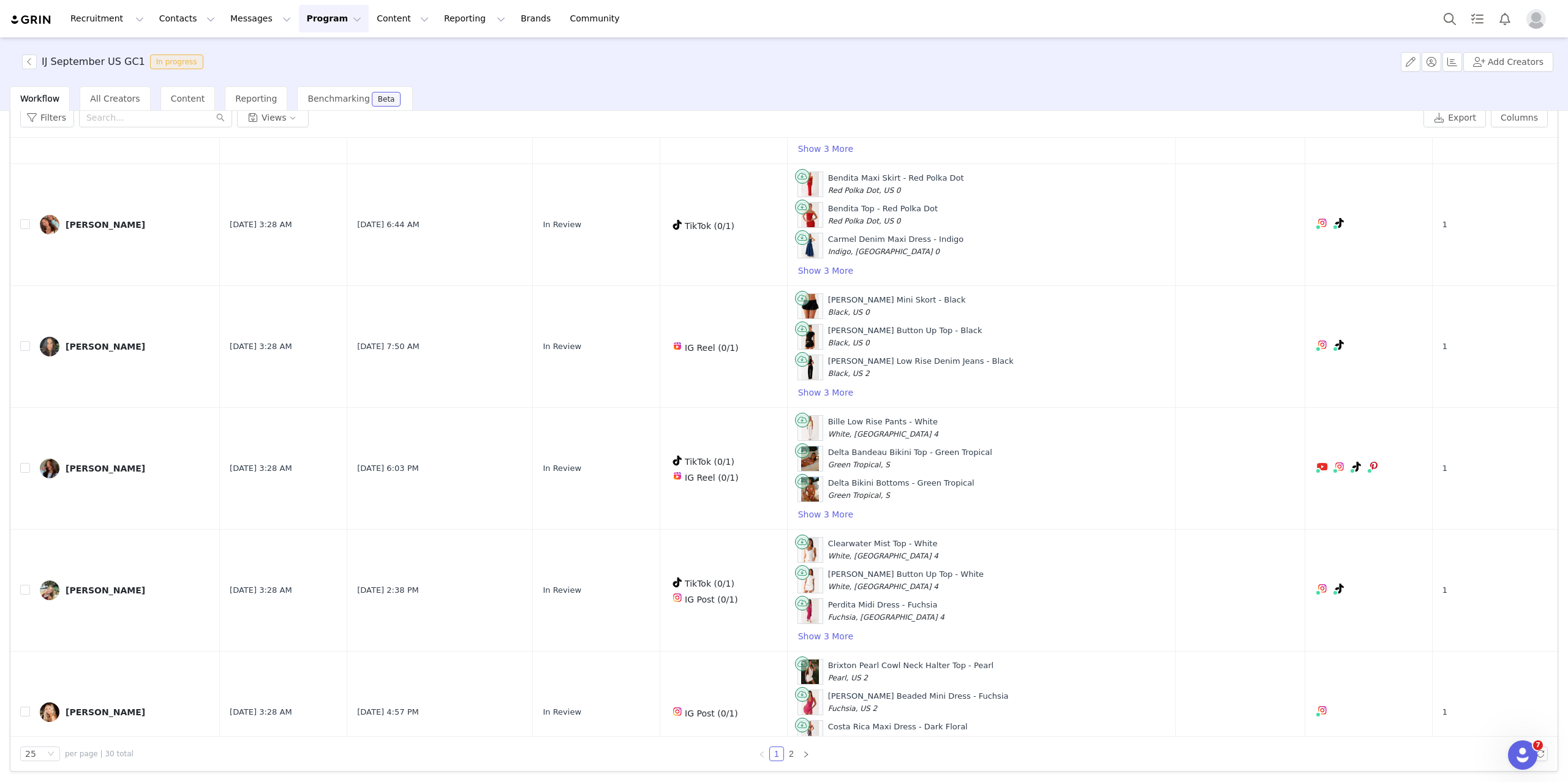
click at [48, 761] on div "25 per page | 30 total 1 2" at bounding box center [784, 754] width 1547 height 34
click at [46, 756] on div "25" at bounding box center [40, 754] width 40 height 15
click at [148, 760] on div "25 per page | 30 total" at bounding box center [243, 754] width 445 height 15
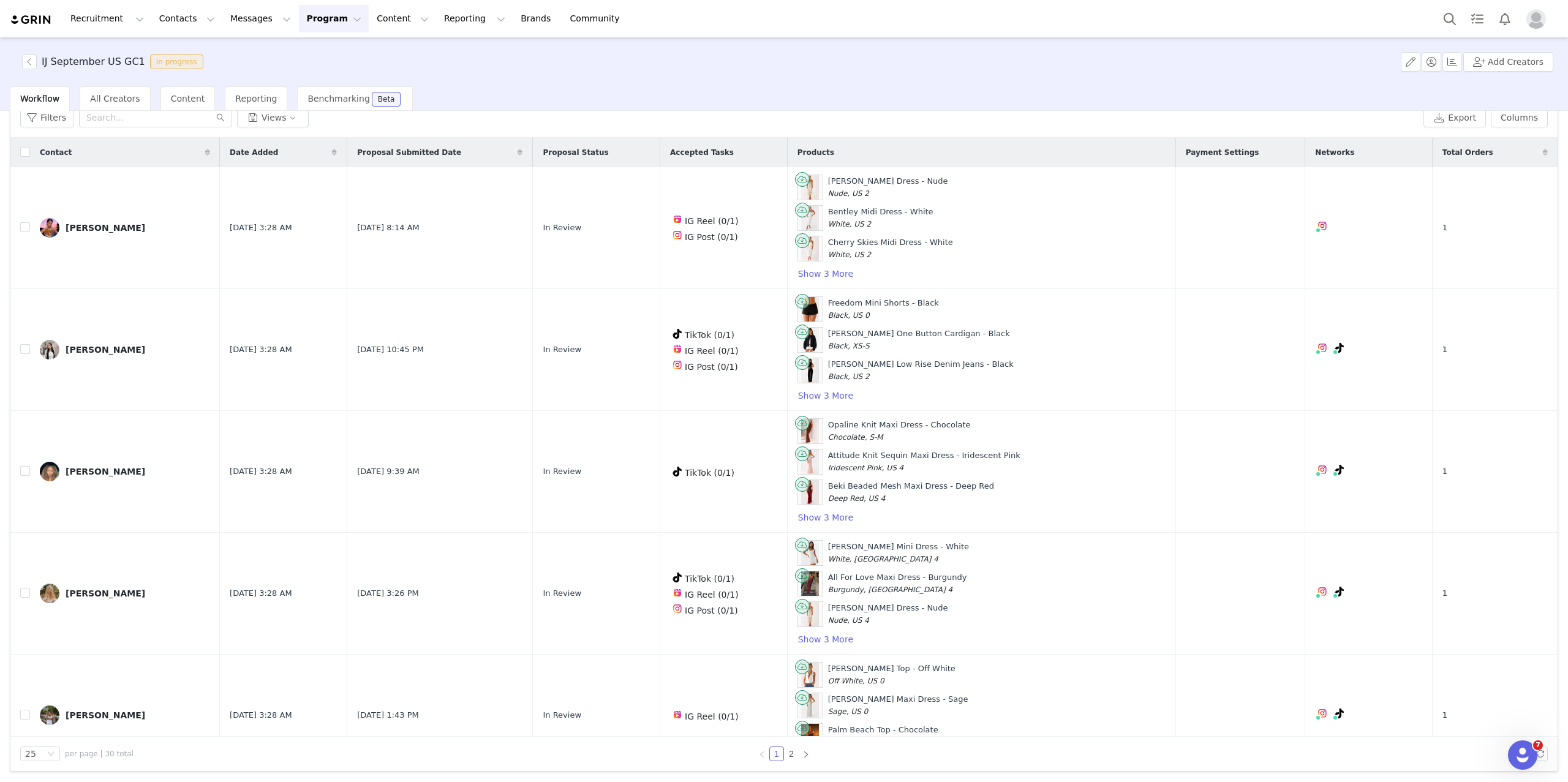
scroll to position [0, 0]
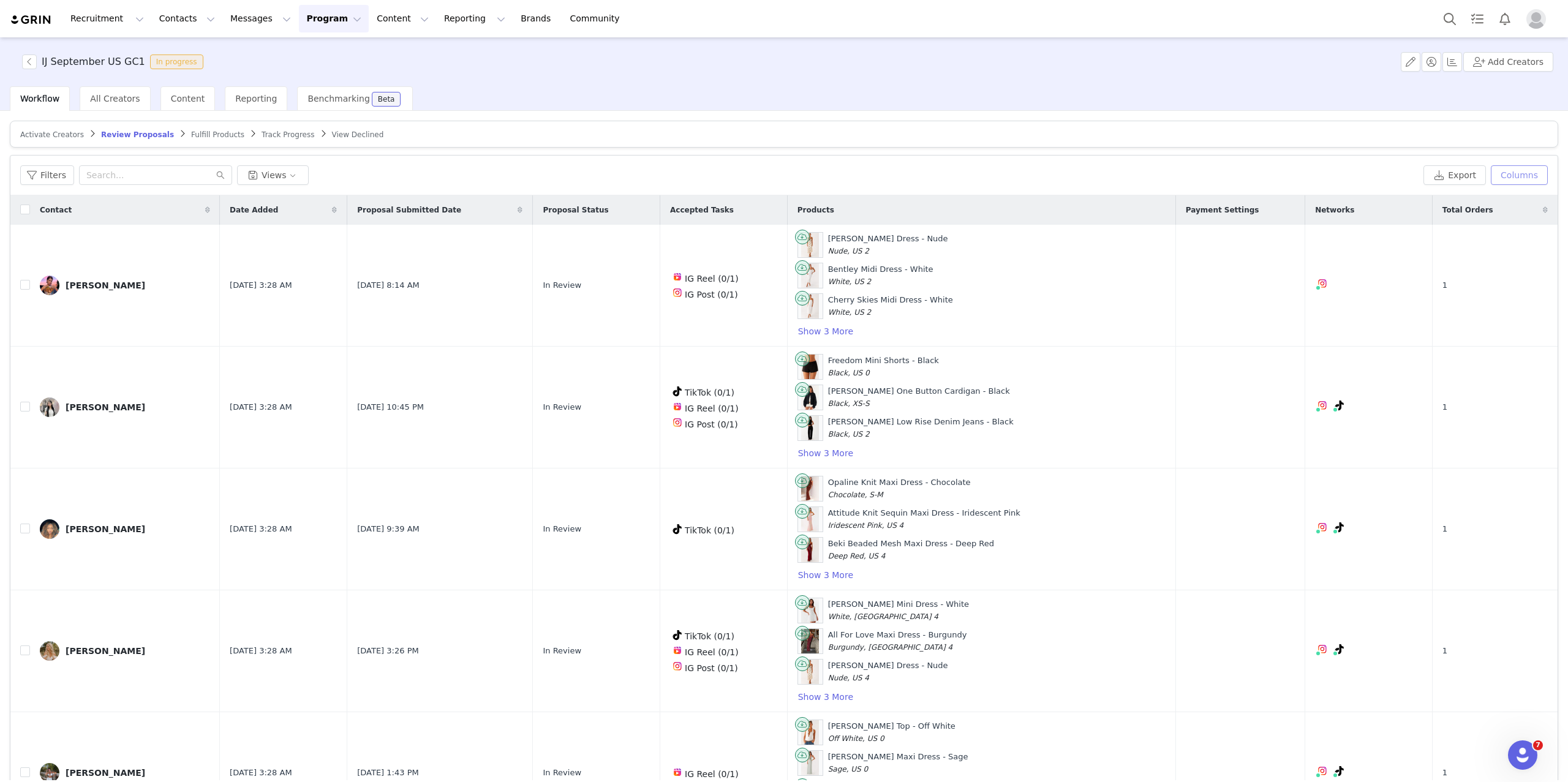
click at [1512, 166] on button "Columns" at bounding box center [1519, 175] width 57 height 20
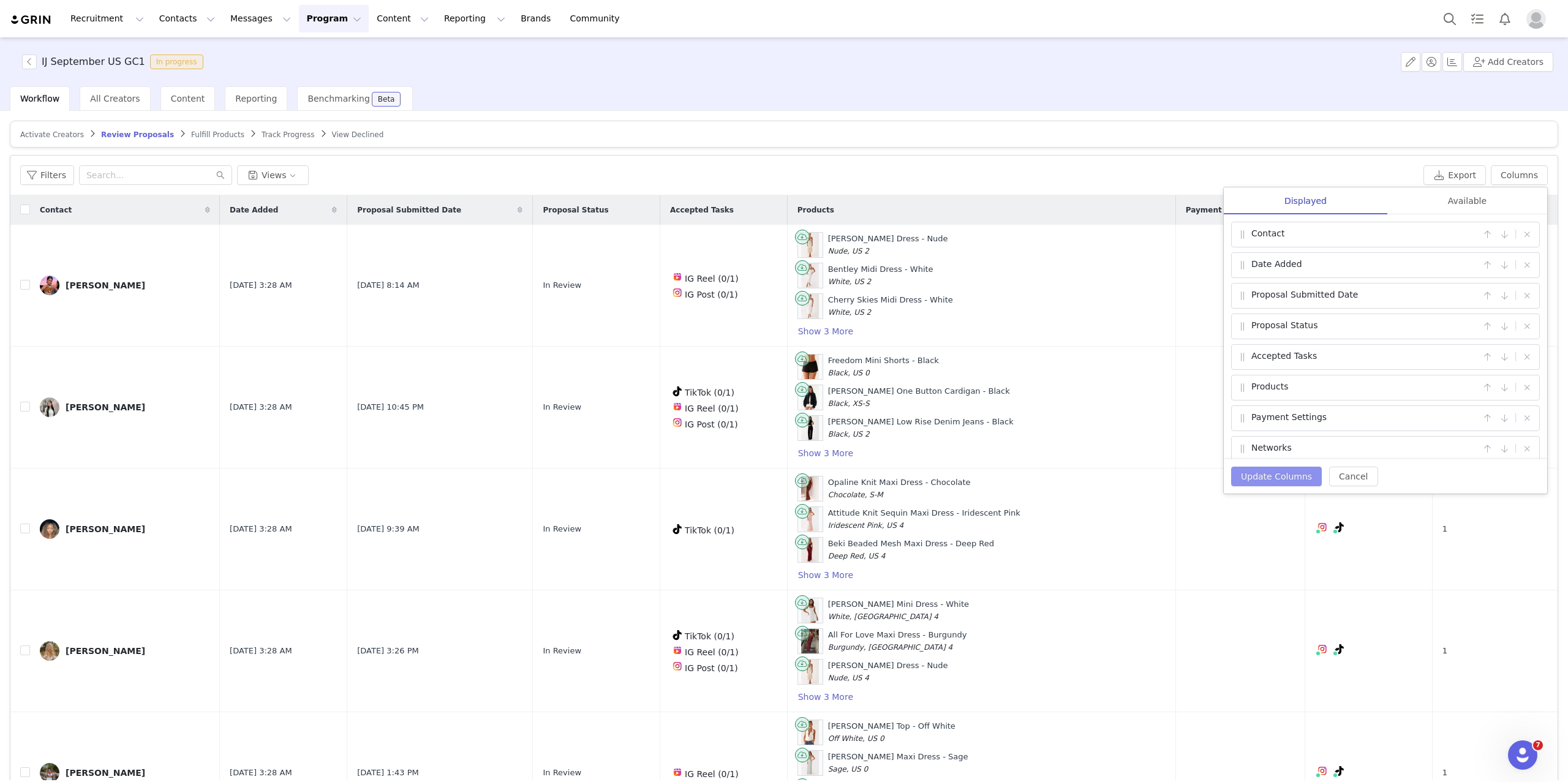
click at [1297, 473] on button "Update Columns" at bounding box center [1276, 476] width 90 height 20
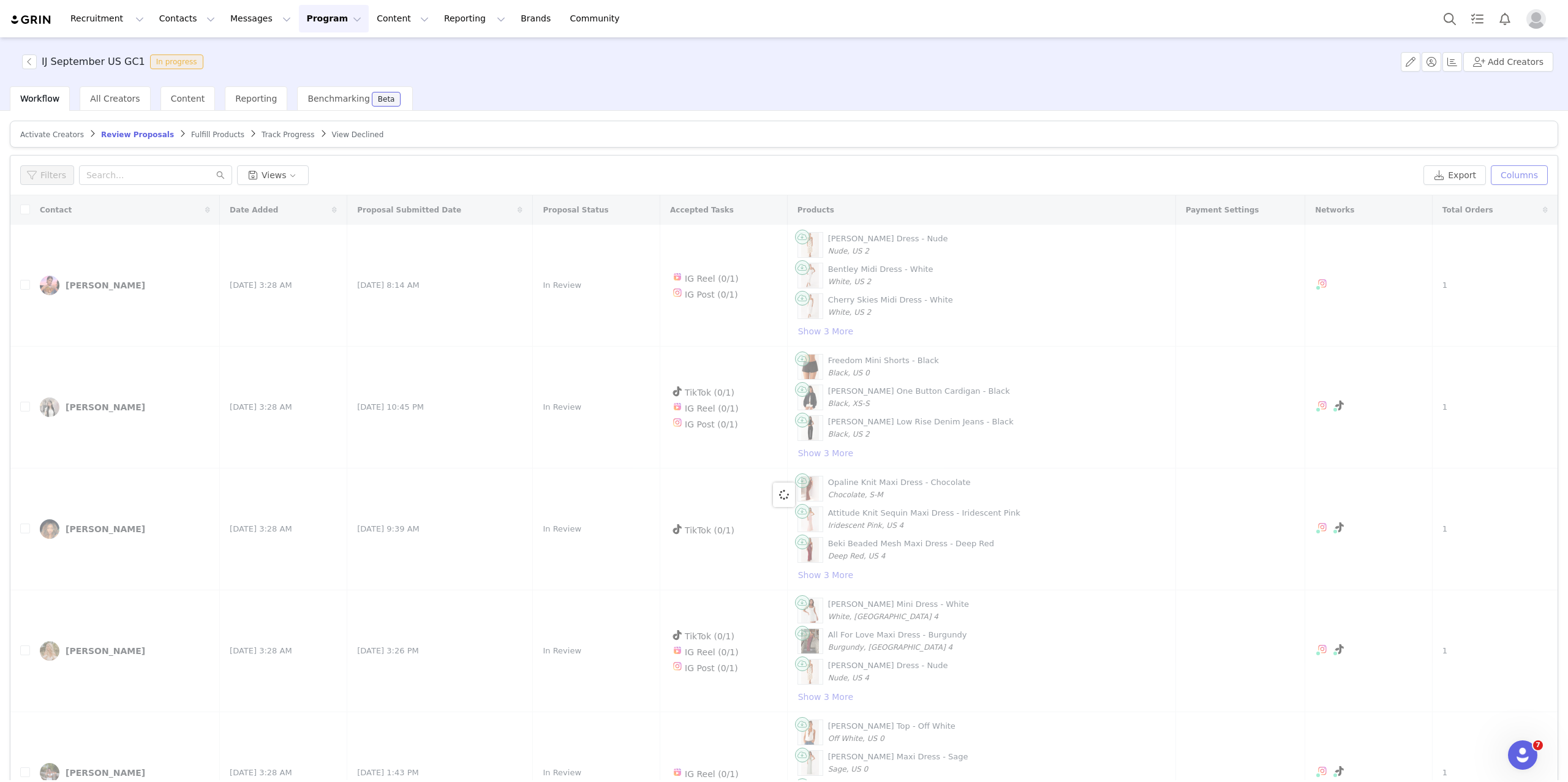
click at [1521, 173] on button "Columns" at bounding box center [1519, 175] width 57 height 20
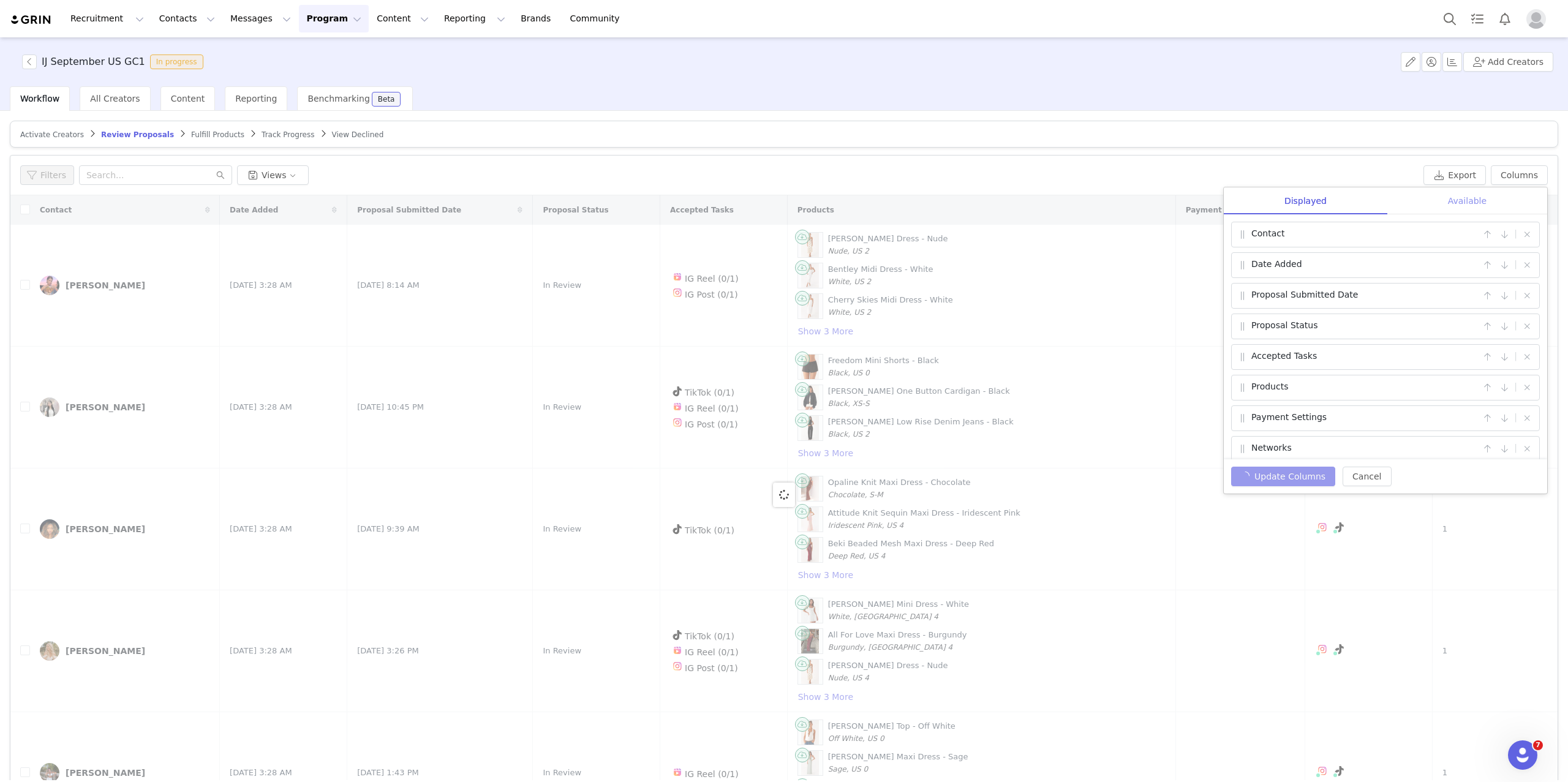
click at [1464, 191] on div "Available" at bounding box center [1467, 201] width 160 height 28
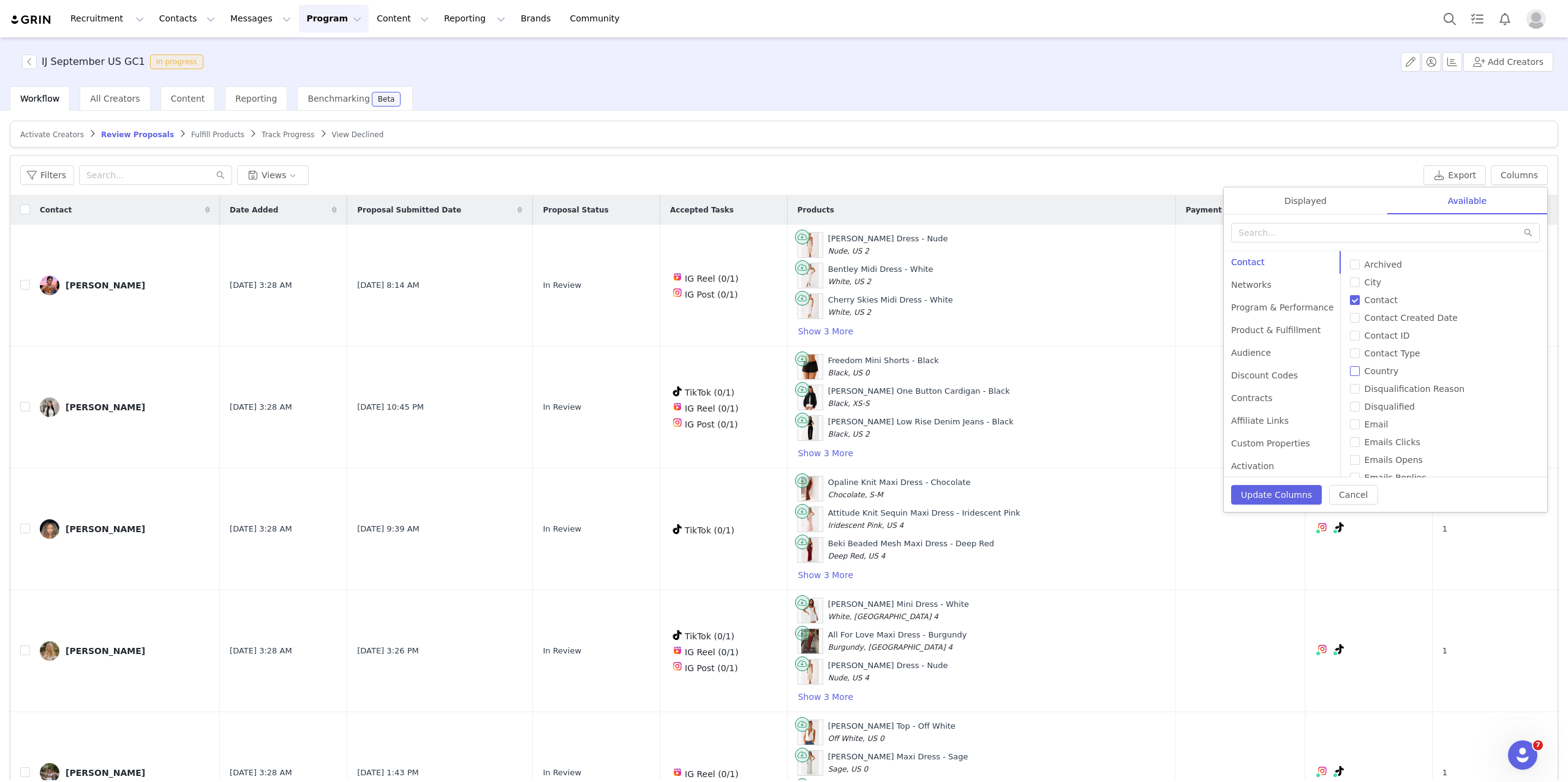
click input "Country"
checkbox input "true"
click button "Update Columns"
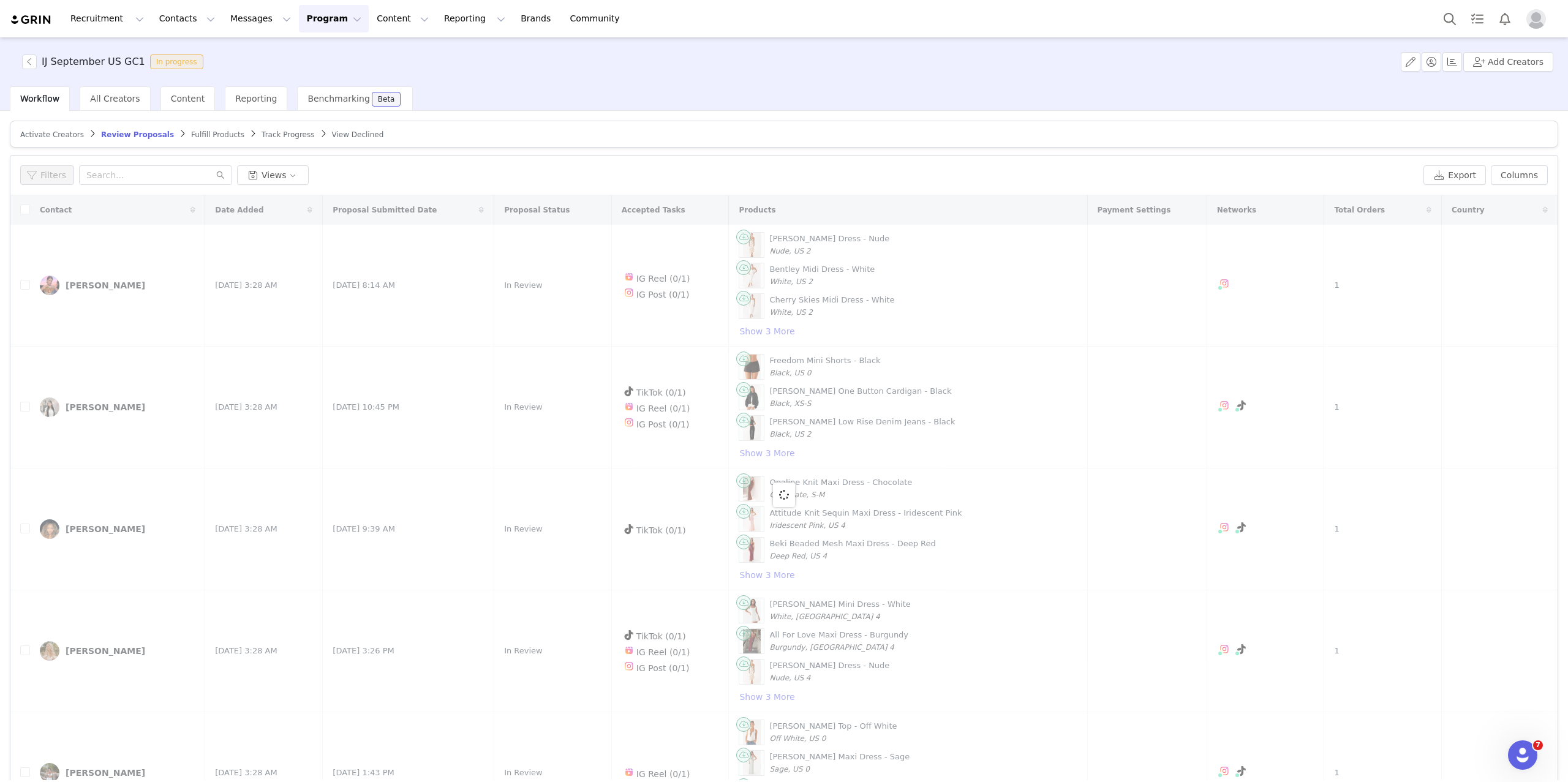
click img "Profile"
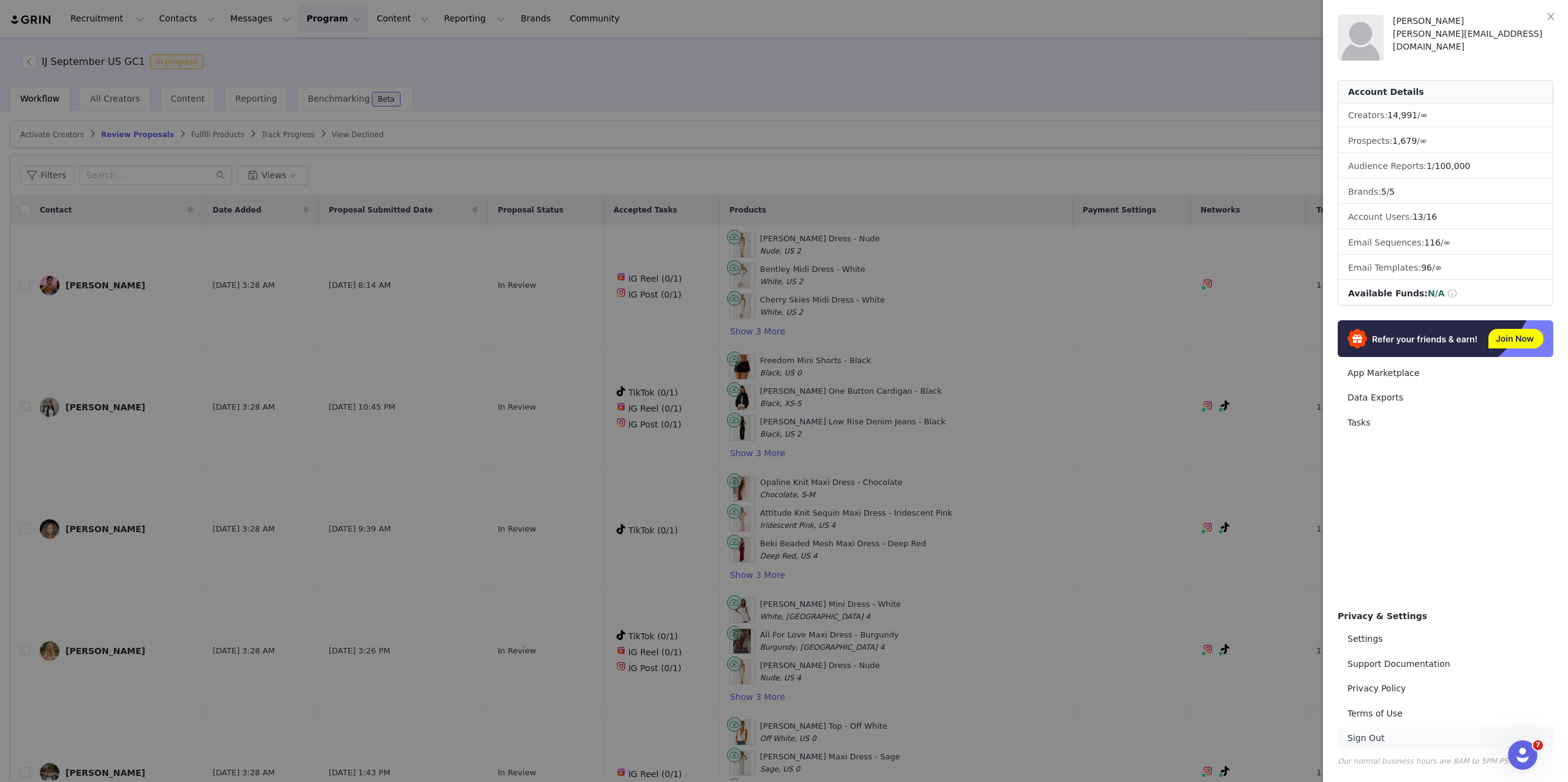
click link "Sign Out"
